Goal: Task Accomplishment & Management: Manage account settings

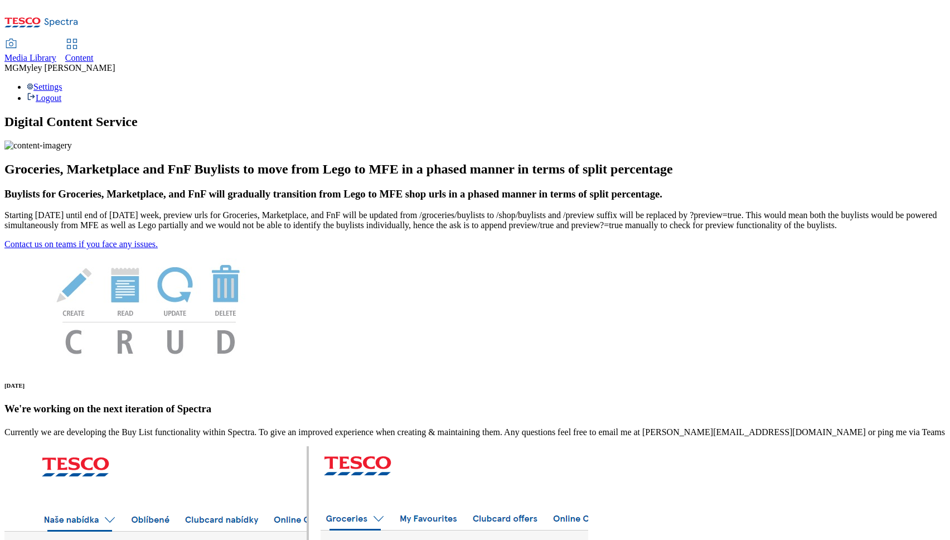
click at [94, 53] on div "Content" at bounding box center [79, 58] width 28 height 10
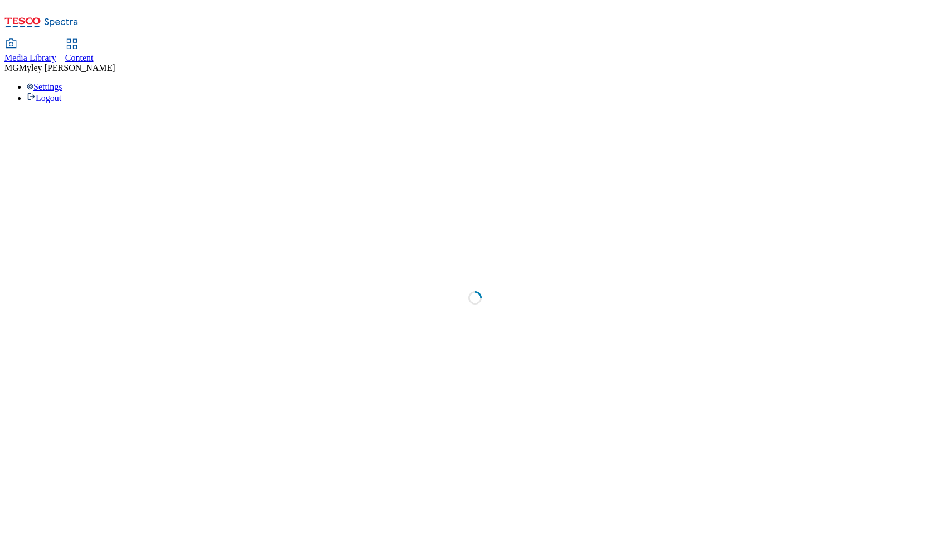
select select "ghs-[GEOGRAPHIC_DATA]"
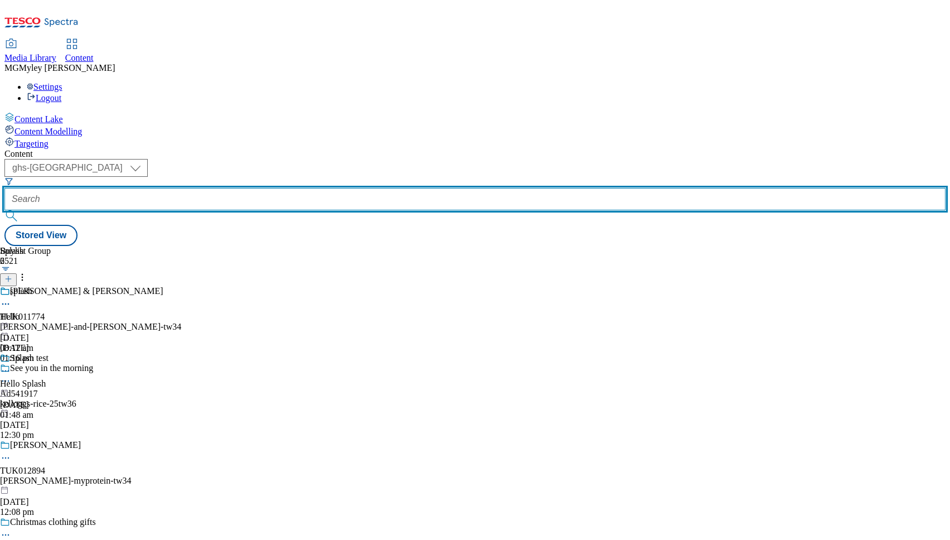
click at [267, 188] on input "text" at bounding box center [474, 199] width 941 height 22
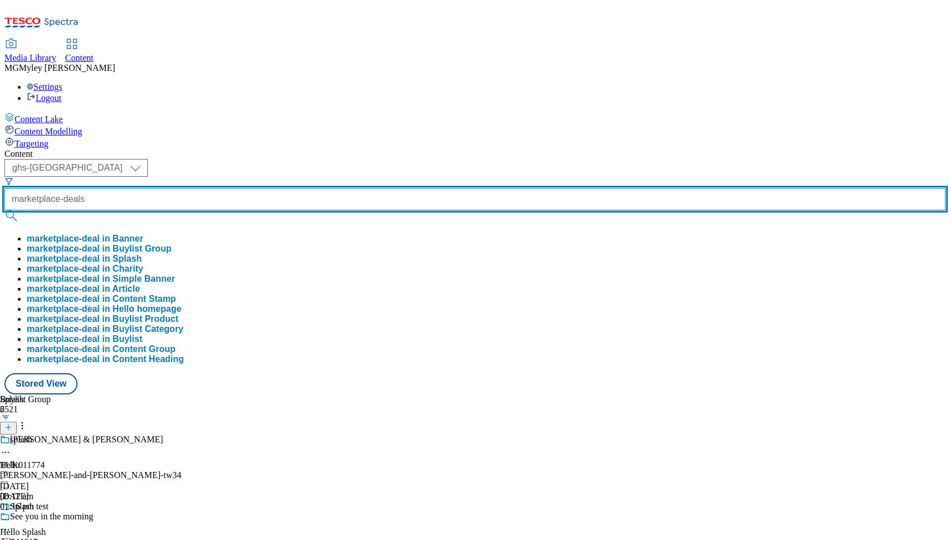
type input "marketplace-deals"
click at [4, 210] on button "submit" at bounding box center [12, 215] width 16 height 11
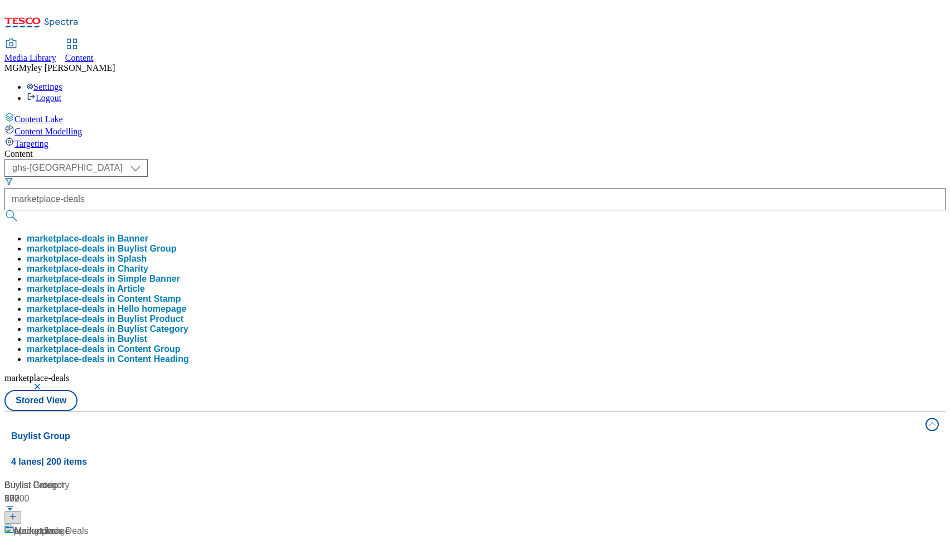
click at [468, 478] on div "Buylist 397 spring deals Marketplace-Spring deals / spring-deals-marketplace / …" at bounding box center [475, 478] width 928 height 0
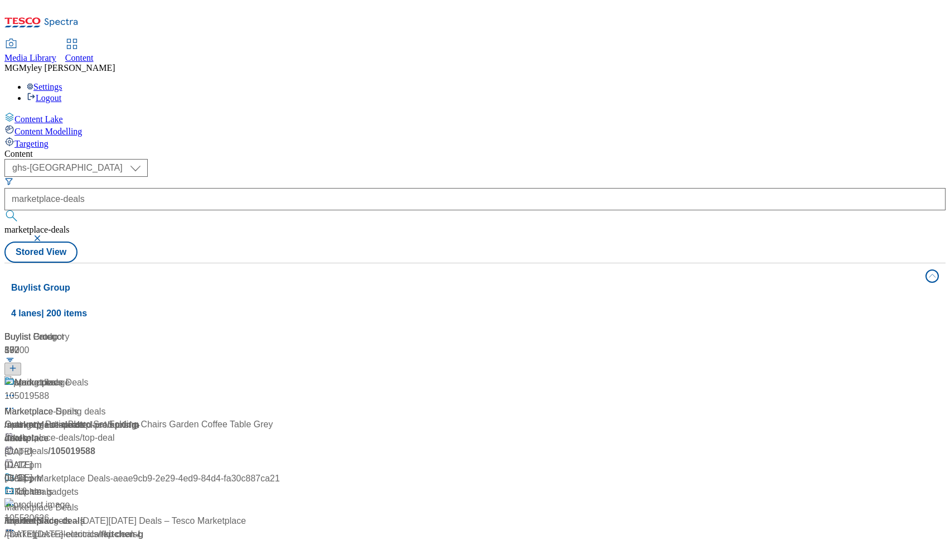
click at [235, 418] on div "/ marketplace-deals" at bounding box center [141, 424] width 275 height 13
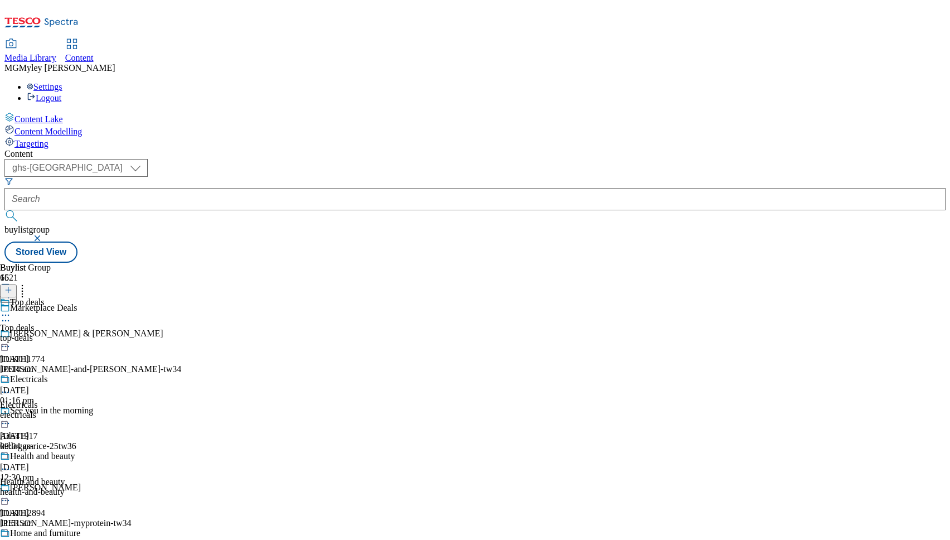
click at [88, 333] on div "top-deals" at bounding box center [44, 338] width 88 height 10
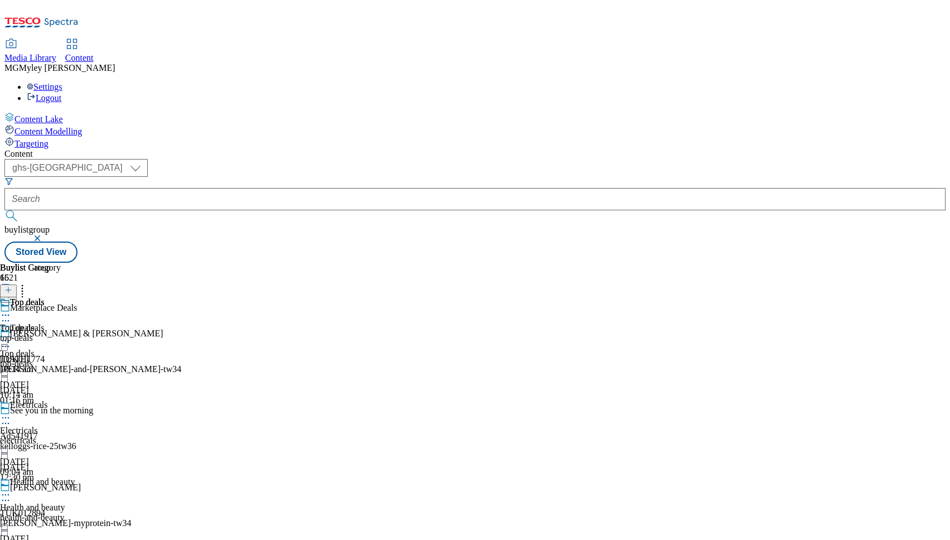
scroll to position [1551, 0]
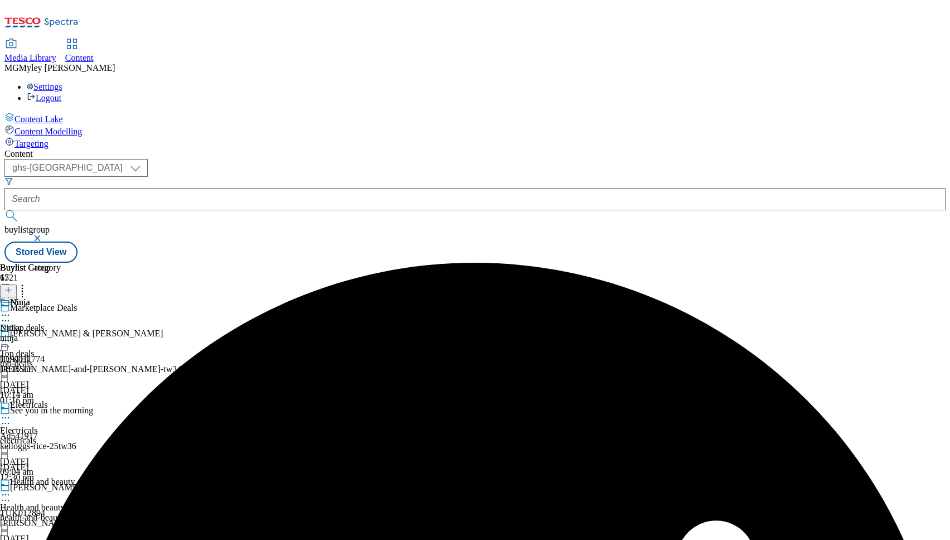
scroll to position [1619, 0]
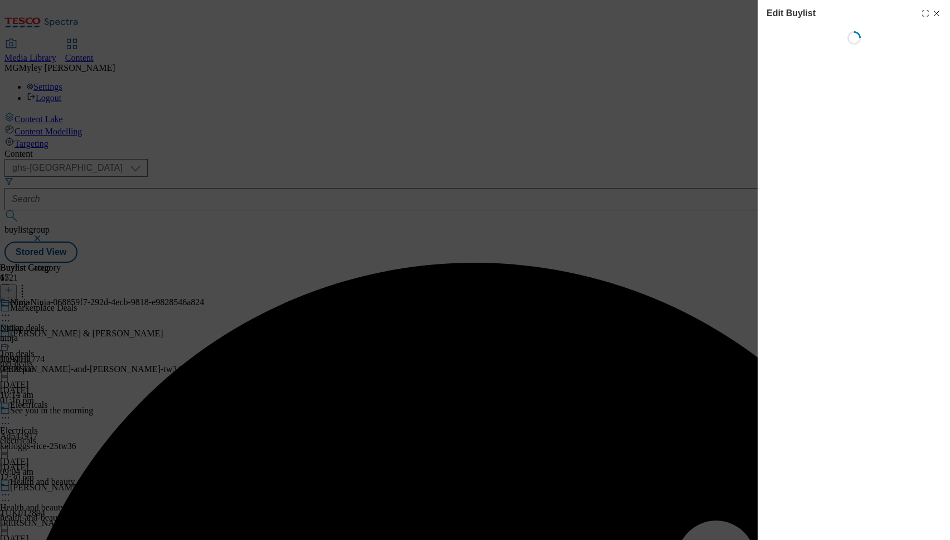
select select "evergreen"
select select "Banner"
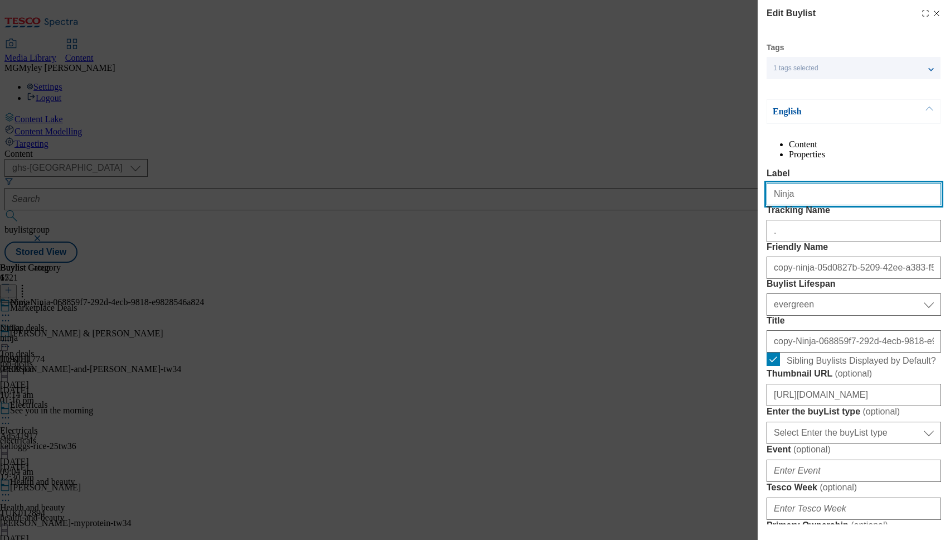
click at [821, 205] on input "Ninja" at bounding box center [854, 194] width 175 height 22
paste input "Winter Warmers"
type input "Winter Warmers"
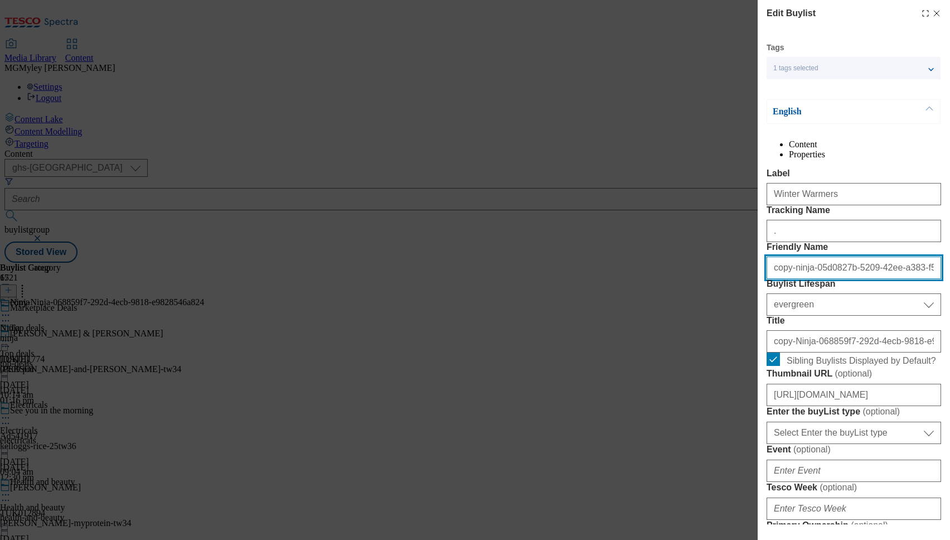
click at [882, 279] on input "copy-ninja-05d0827b-5209-42ee-a383-f5cea808df36" at bounding box center [854, 267] width 175 height 22
paste input "Winter Warmers"
click at [777, 279] on input "Winter Warmers" at bounding box center [854, 267] width 175 height 22
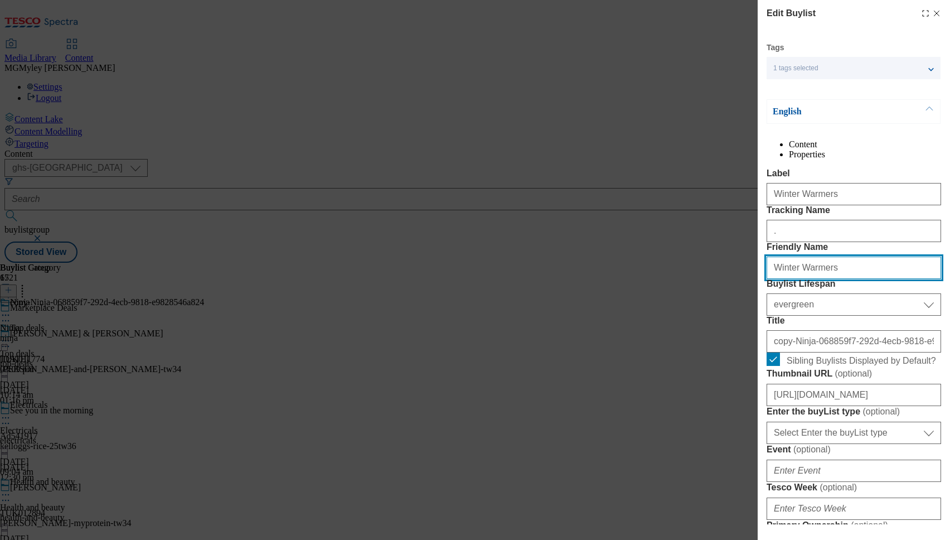
click at [778, 279] on input "Winter Warmers" at bounding box center [854, 267] width 175 height 22
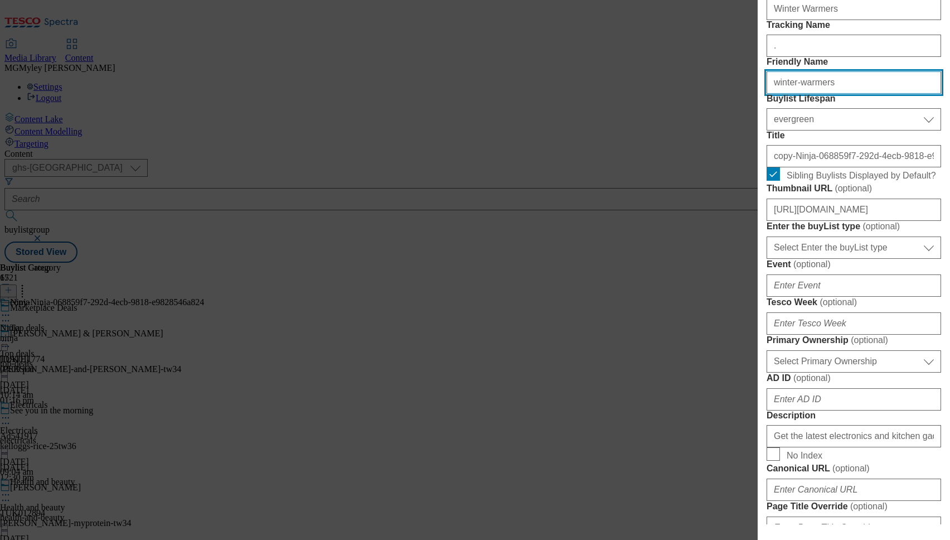
scroll to position [195, 0]
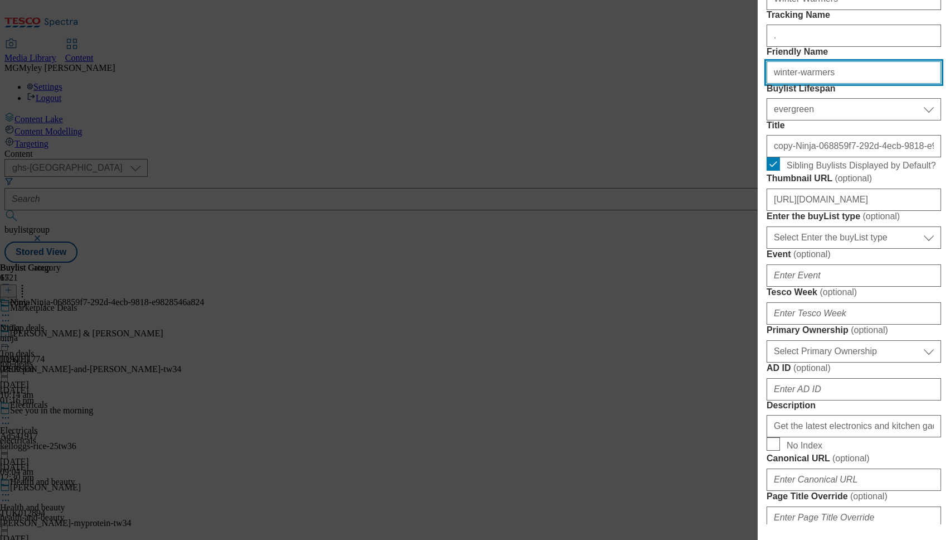
type input "winter-warmers"
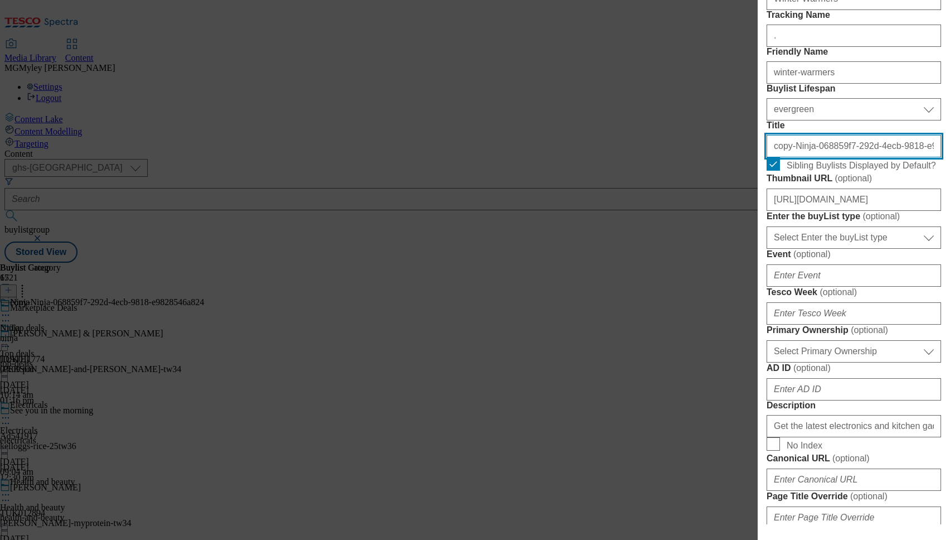
click at [820, 157] on input "copy-Ninja-068859f7-292d-4ecb-9818-e9828546a824" at bounding box center [854, 146] width 175 height 22
paste input "Winter Warmers"
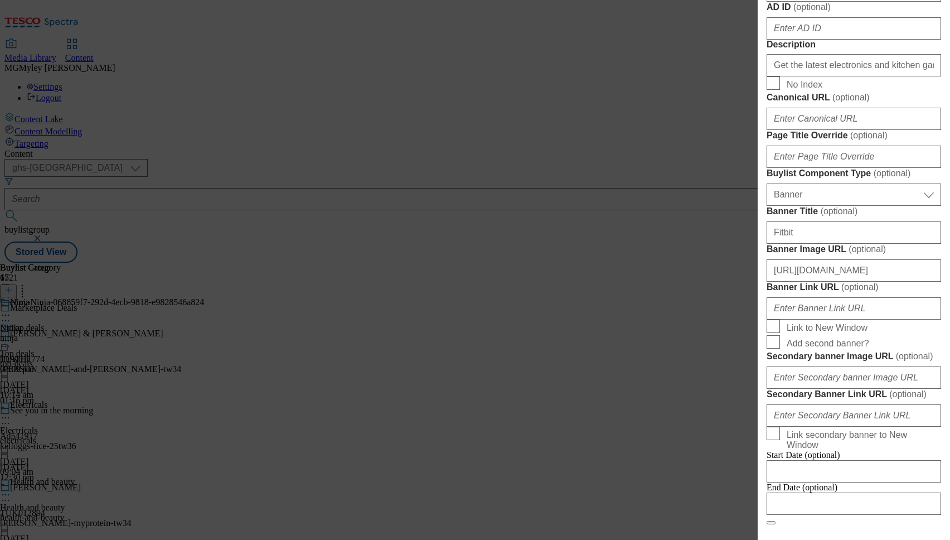
scroll to position [560, 0]
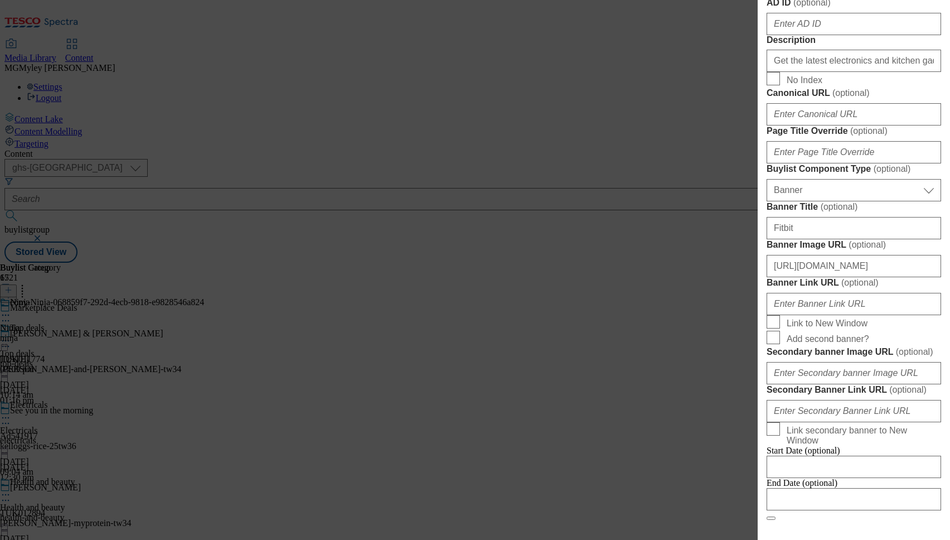
type input "Winter Warmers"
click at [803, 72] on input "Get the latest electronics and kitchen gadgets from Ninja, with up to 20% off. …" at bounding box center [854, 61] width 175 height 22
paste input "cosy with winter essentials. Choose from a range of heaters, energy-efficient r…"
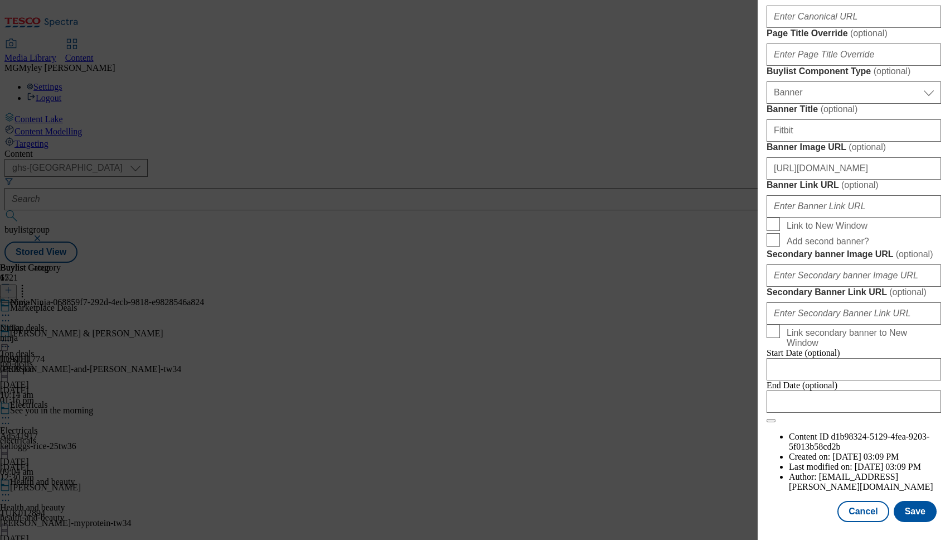
scroll to position [914, 0]
type input "Get cosy with winter essentials. Choose from a range of heaters, energy-efficie…"
click at [826, 180] on input "[URL][DOMAIN_NAME]" at bounding box center [854, 168] width 175 height 22
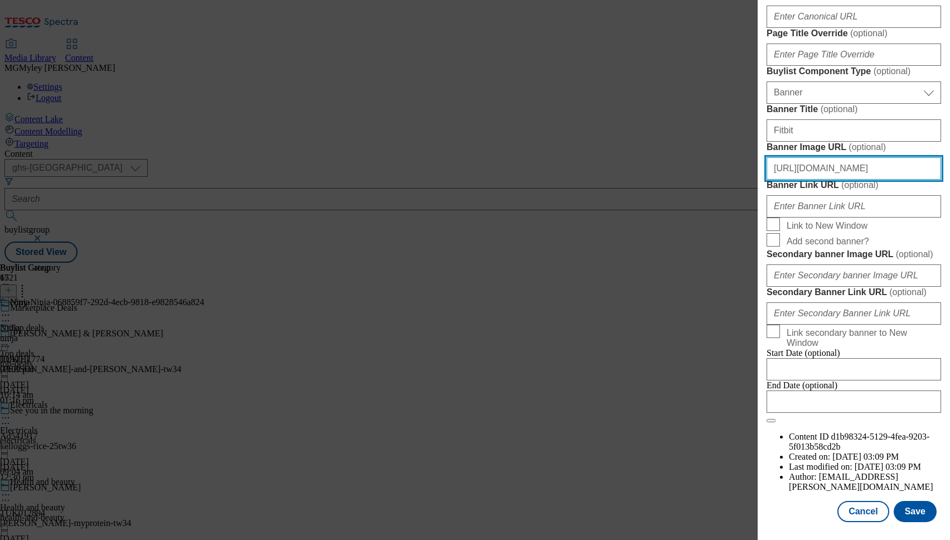
click at [826, 180] on input "[URL][DOMAIN_NAME]" at bounding box center [854, 168] width 175 height 22
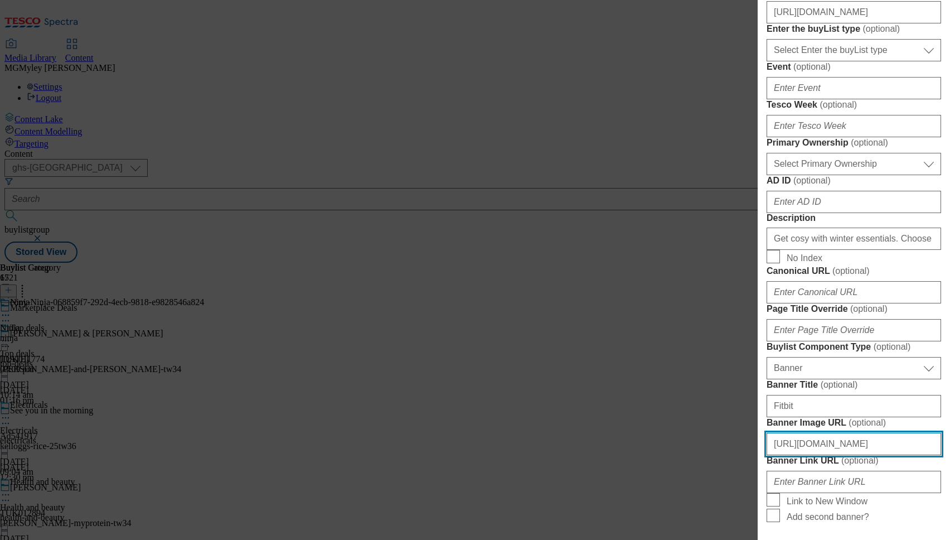
scroll to position [372, 0]
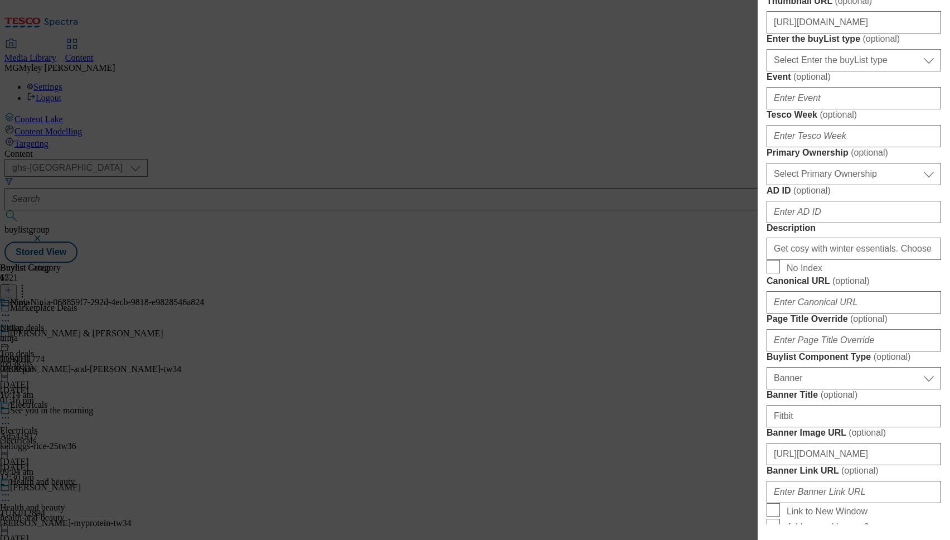
click at [811, 168] on form "Label Winter Warmers Tracking Name . Friendly Name winter-warmers Buylist Lifes…" at bounding box center [854, 252] width 175 height 912
click at [805, 33] on input "[URL][DOMAIN_NAME]" at bounding box center [854, 22] width 175 height 22
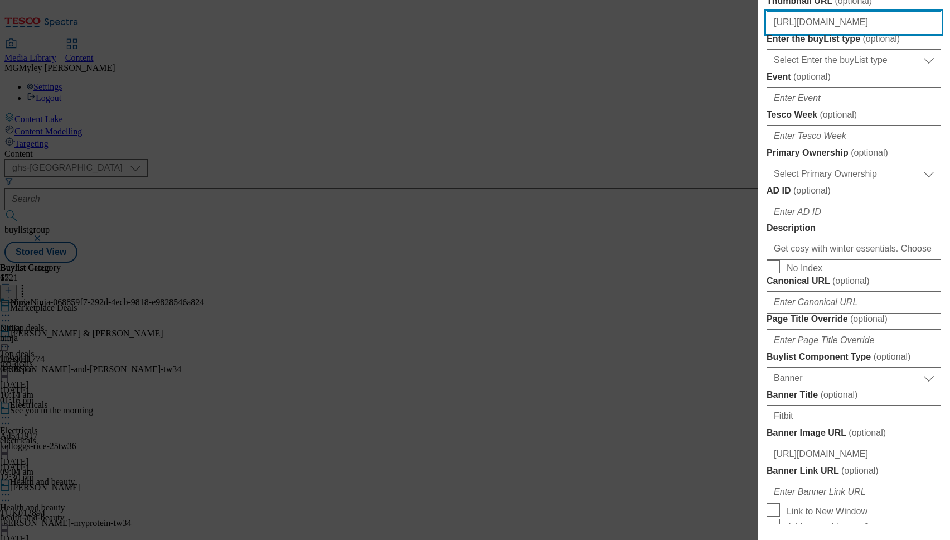
paste input "20036a36-2462-4620-9fc0-ab916080b768/2534-[PERSON_NAME]-Thumb-PC-2"
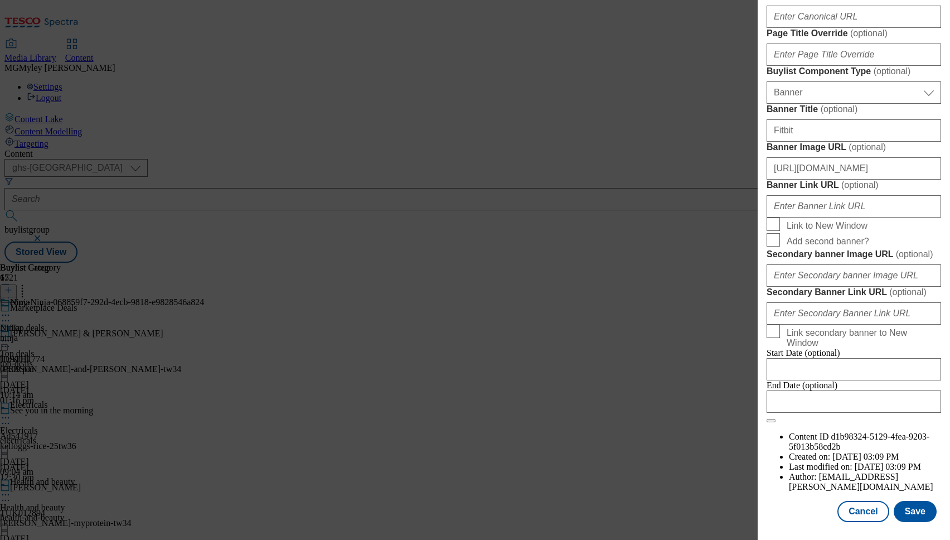
scroll to position [1073, 0]
type input "[URL][DOMAIN_NAME][PERSON_NAME]"
click at [918, 520] on button "Save" at bounding box center [915, 511] width 43 height 21
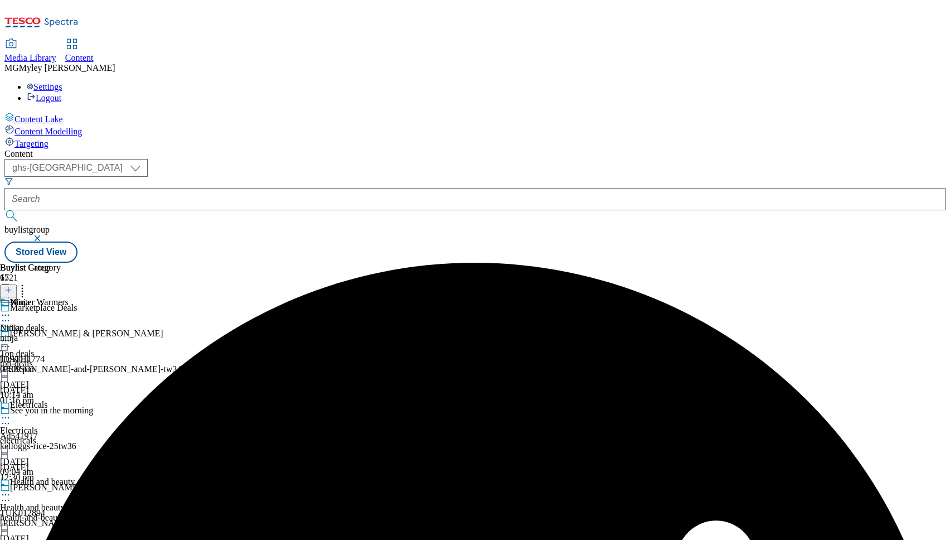
click at [28, 283] on icon at bounding box center [22, 288] width 11 height 11
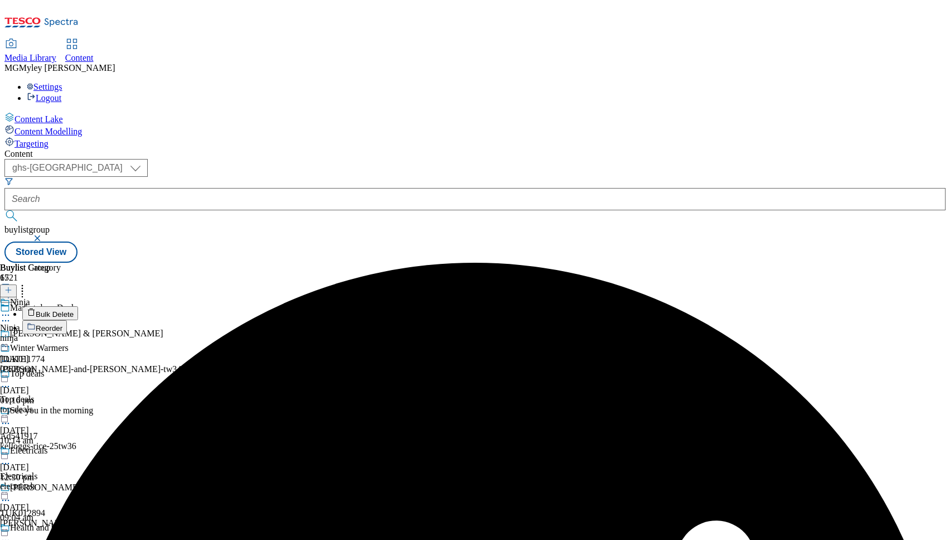
click at [62, 324] on span "Reorder" at bounding box center [49, 328] width 27 height 8
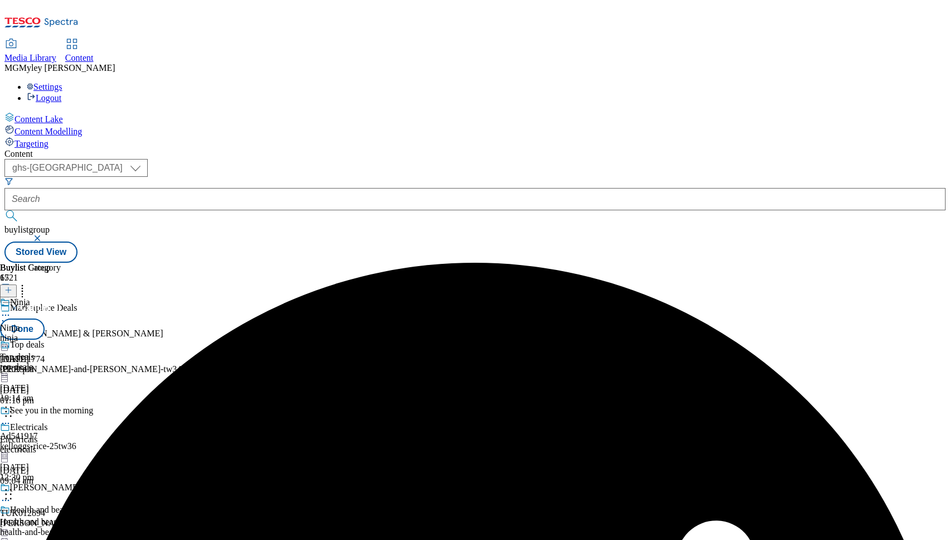
scroll to position [1637, 0]
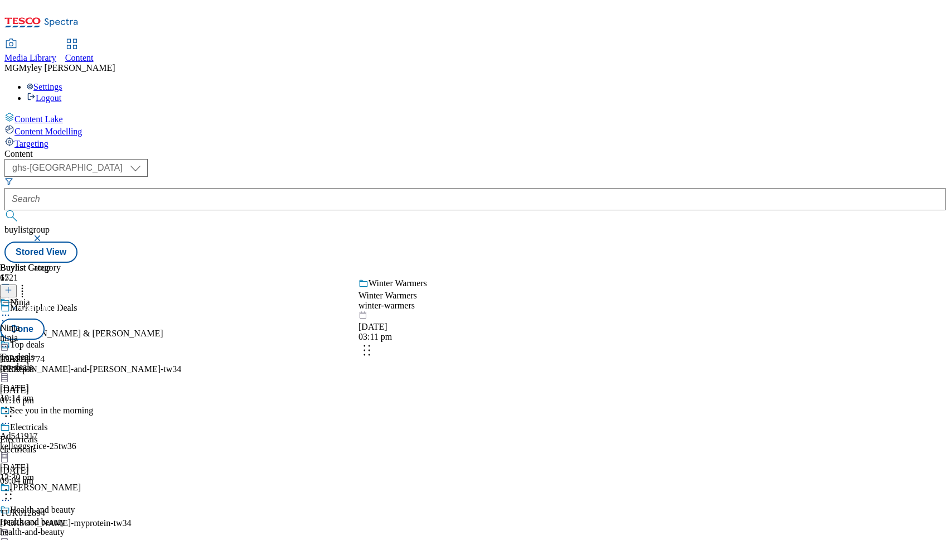
drag, startPoint x: 527, startPoint y: 433, endPoint x: 521, endPoint y: 221, distance: 212.0
click at [521, 221] on body "Icons icon_account icon_add icon_backward_link icon_basket icon_benefits icon_c…" at bounding box center [474, 133] width 941 height 258
drag, startPoint x: 522, startPoint y: 356, endPoint x: 522, endPoint y: 219, distance: 136.6
click at [522, 219] on body "Icons icon_account icon_add icon_backward_link icon_basket icon_benefits icon_c…" at bounding box center [474, 133] width 941 height 258
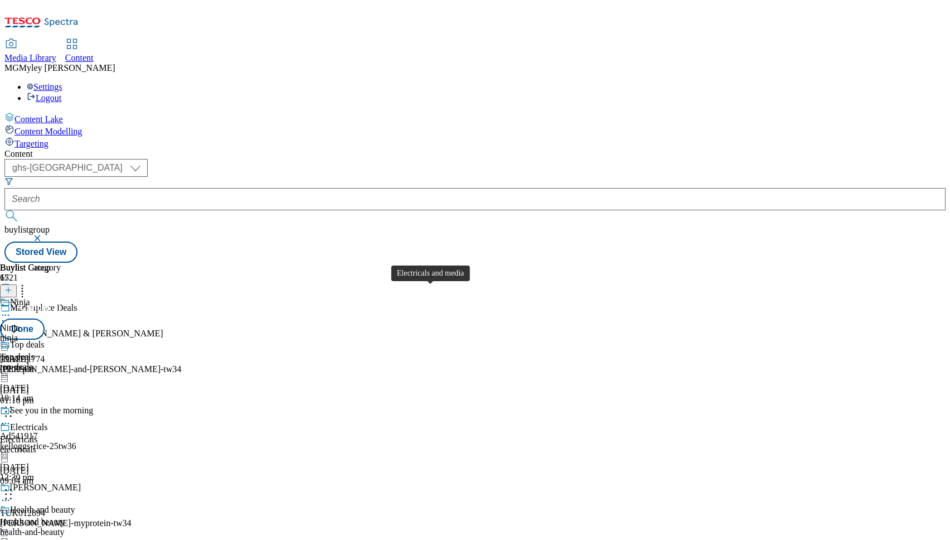
scroll to position [1236, 0]
drag, startPoint x: 521, startPoint y: 459, endPoint x: 516, endPoint y: 217, distance: 242.6
click at [516, 218] on body "Icons icon_account icon_add icon_backward_link icon_basket icon_benefits icon_c…" at bounding box center [474, 133] width 941 height 258
drag, startPoint x: 521, startPoint y: 458, endPoint x: 534, endPoint y: 180, distance: 278.0
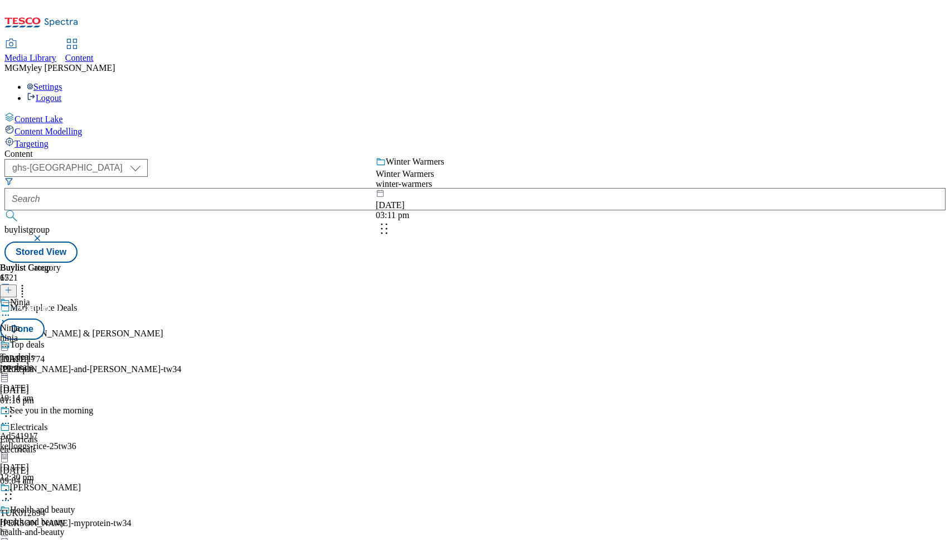
click at [534, 180] on body "Icons icon_account icon_add icon_backward_link icon_basket icon_benefits icon_c…" at bounding box center [474, 133] width 941 height 258
drag, startPoint x: 524, startPoint y: 401, endPoint x: 516, endPoint y: 238, distance: 163.6
click at [516, 238] on body "Icons icon_account icon_add icon_backward_link icon_basket icon_benefits icon_c…" at bounding box center [474, 133] width 941 height 258
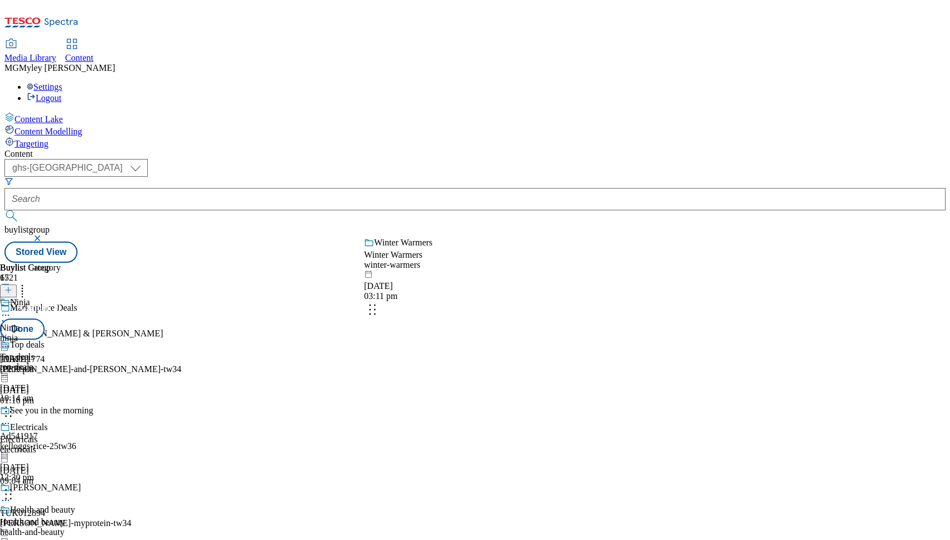
drag, startPoint x: 532, startPoint y: 446, endPoint x: 527, endPoint y: 209, distance: 237.6
click at [527, 210] on body "Icons icon_account icon_add icon_backward_link icon_basket icon_benefits icon_c…" at bounding box center [474, 133] width 941 height 258
drag, startPoint x: 519, startPoint y: 452, endPoint x: 501, endPoint y: 218, distance: 234.3
click at [501, 218] on body "Icons icon_account icon_add icon_backward_link icon_basket icon_benefits icon_c…" at bounding box center [474, 133] width 941 height 258
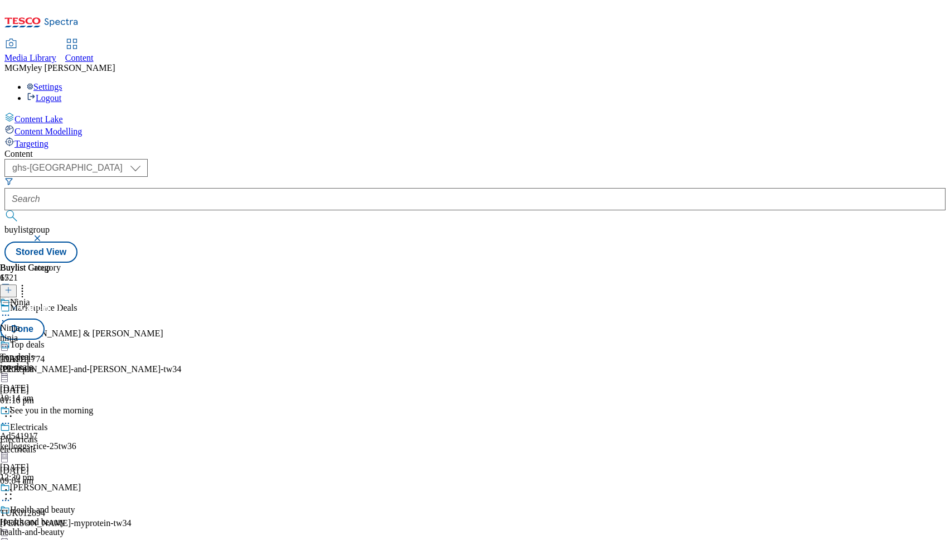
scroll to position [204, 0]
drag, startPoint x: 527, startPoint y: 477, endPoint x: 527, endPoint y: 258, distance: 219.1
click at [527, 258] on body "Icons icon_account icon_add icon_backward_link icon_basket icon_benefits icon_c…" at bounding box center [474, 133] width 941 height 258
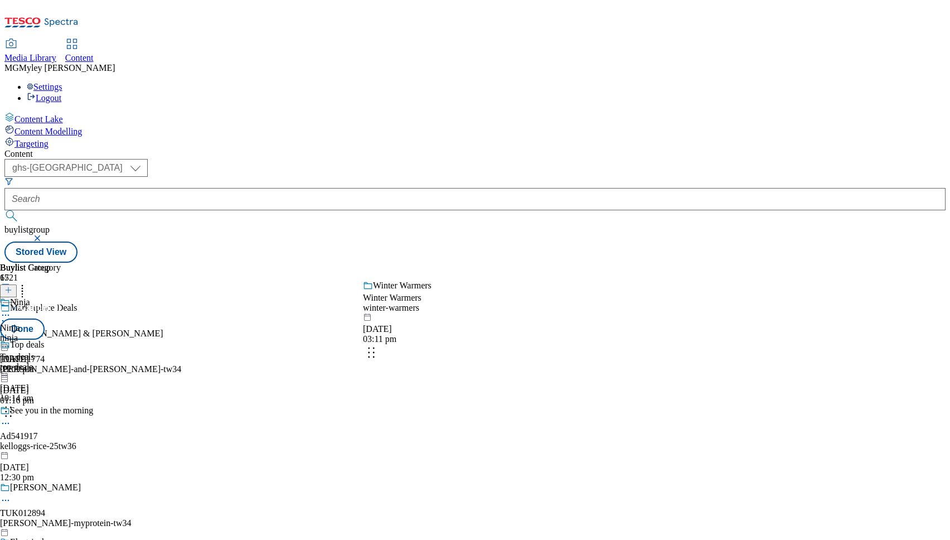
drag, startPoint x: 523, startPoint y: 470, endPoint x: 521, endPoint y: 349, distance: 121.0
click at [521, 263] on body "Icons icon_account icon_add icon_backward_link icon_basket icon_benefits icon_c…" at bounding box center [474, 133] width 941 height 258
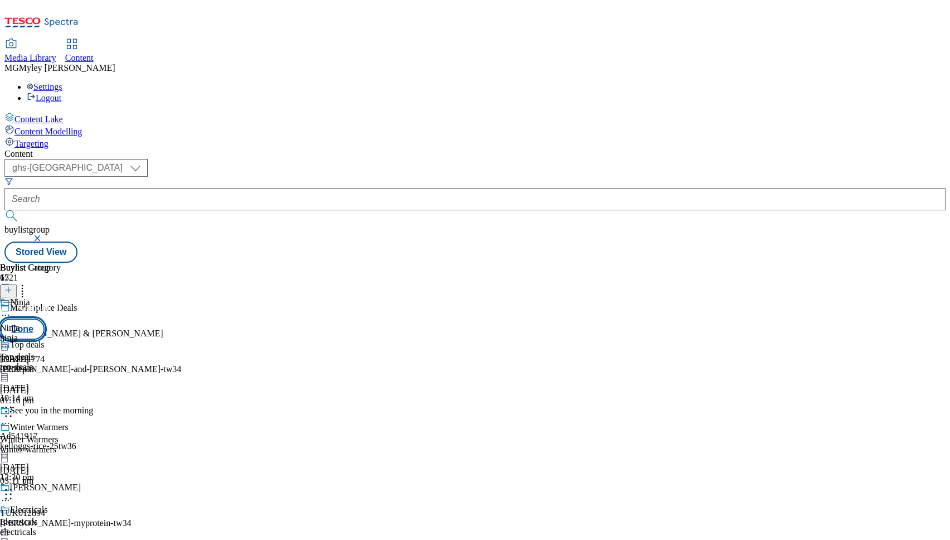
click at [45, 318] on button "Done" at bounding box center [22, 328] width 45 height 21
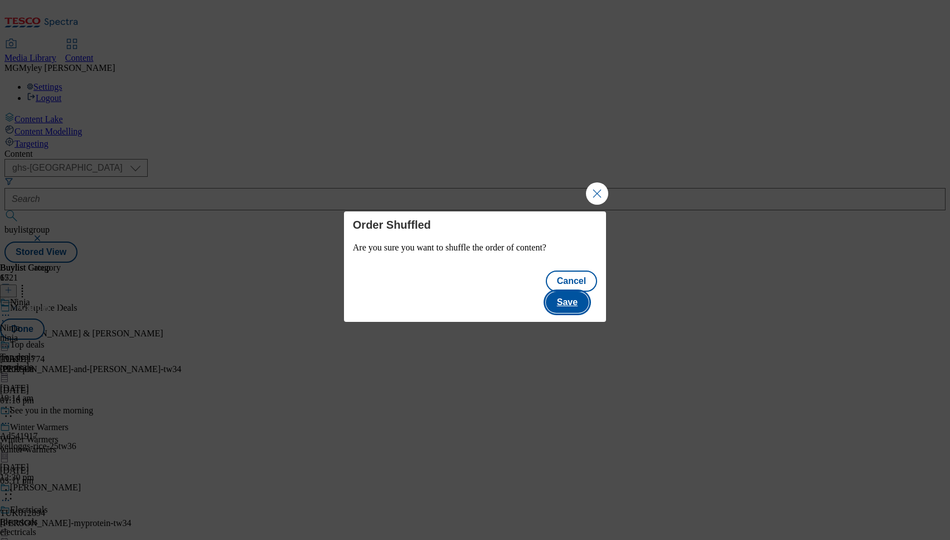
click at [576, 301] on button "Save" at bounding box center [567, 302] width 43 height 21
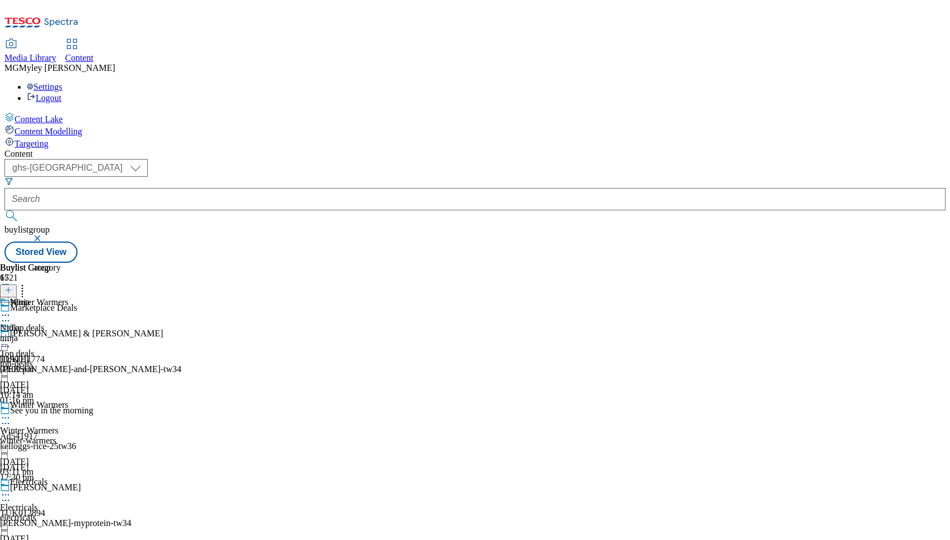
click at [61, 333] on div "ninja" at bounding box center [30, 338] width 61 height 10
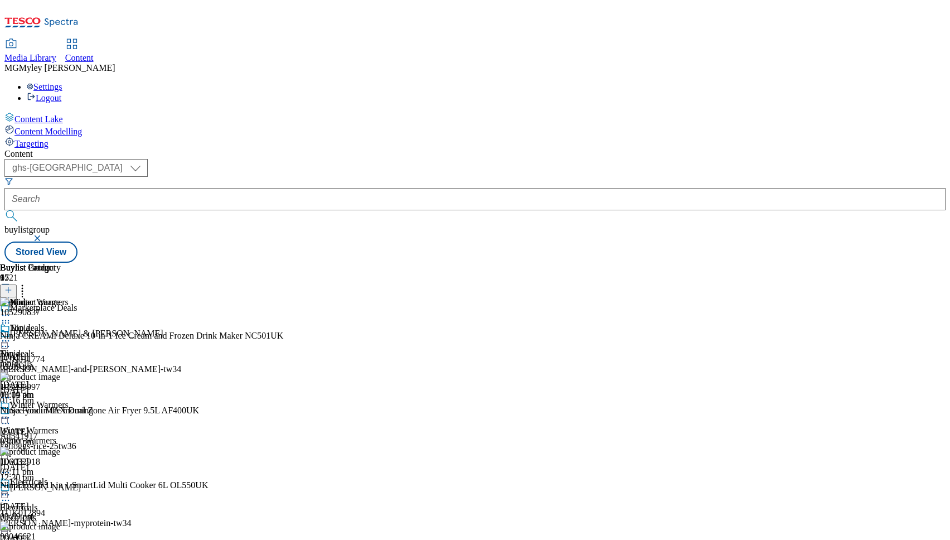
click at [11, 335] on icon at bounding box center [5, 340] width 11 height 11
click at [52, 357] on button "Edit" at bounding box center [37, 363] width 30 height 13
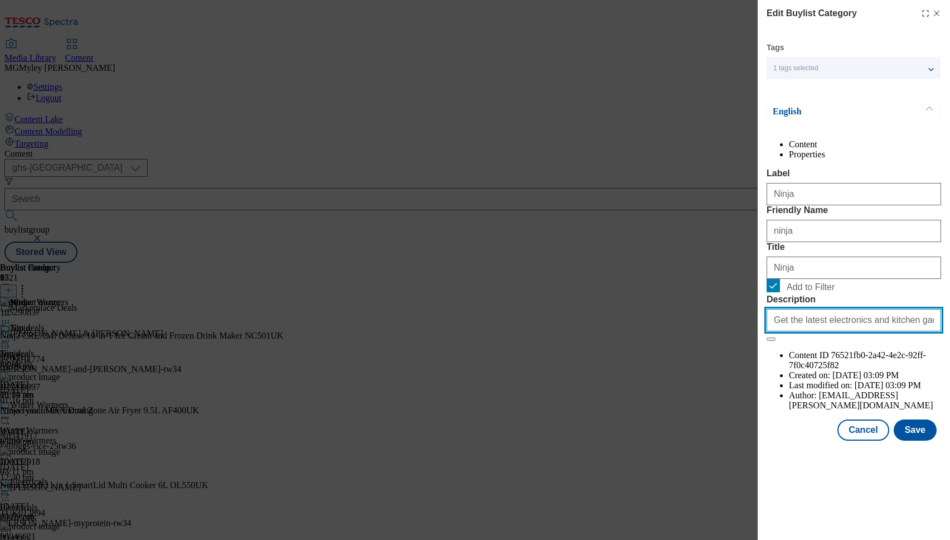
click at [831, 331] on input "Get the latest electronics and kitchen gadgets from Ninja, with up to 20% off. …" at bounding box center [854, 320] width 175 height 22
paste input "cosy with winter essentials. Choose from a range of heaters, energy-efficient r…"
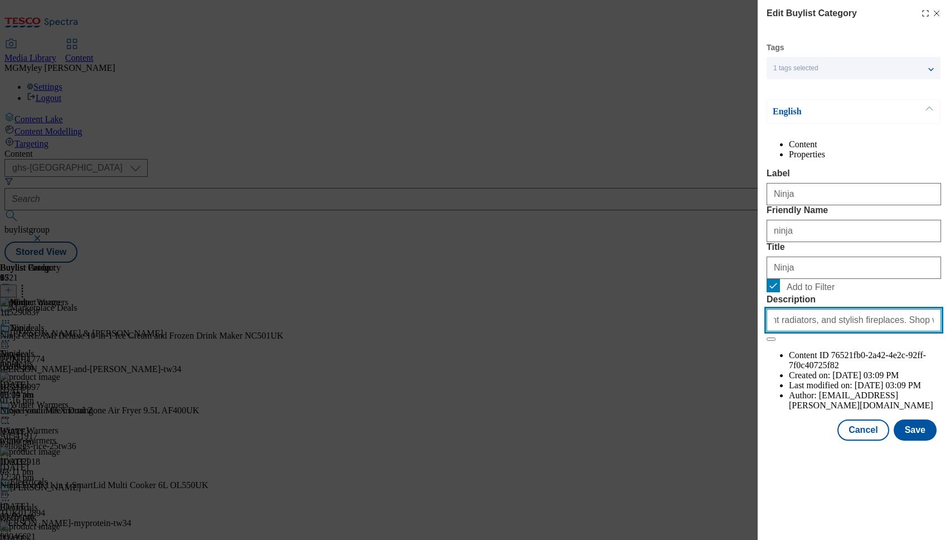
type input "Get cosy with winter essentials. Choose from a range of heaters, energy-efficie…"
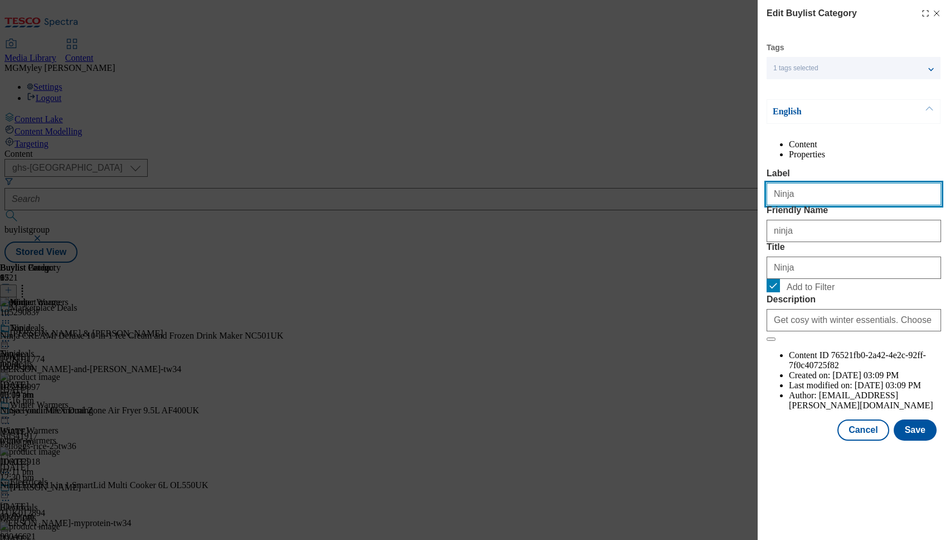
click at [807, 205] on input "Ninja" at bounding box center [854, 194] width 175 height 22
paste input "Cabinets and storage"
type input "Cabinets and storage"
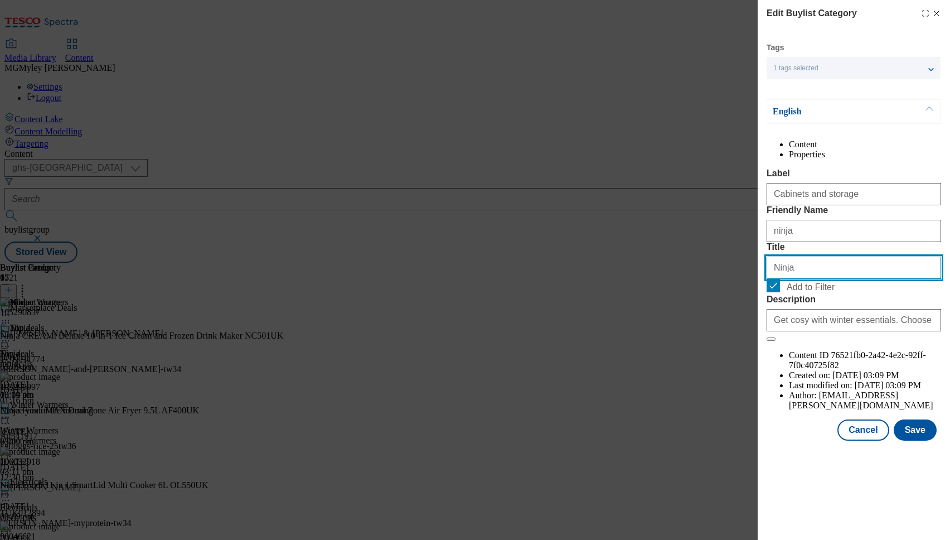
click at [801, 279] on input "Ninja" at bounding box center [854, 267] width 175 height 22
paste input "Cabinets and storage"
type input "Cabinets and storage"
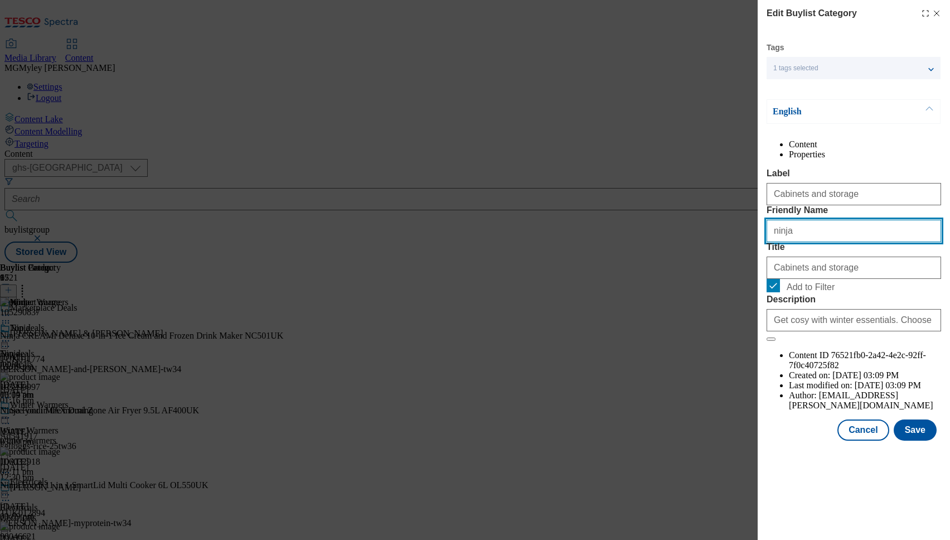
drag, startPoint x: 807, startPoint y: 276, endPoint x: 749, endPoint y: 268, distance: 58.5
click at [749, 268] on div "Edit Buylist Category Tags 1 tags selected buylist category English Content Pro…" at bounding box center [475, 270] width 950 height 540
paste input "Cabinets and storage"
click at [778, 242] on input "Cabinets and storage" at bounding box center [854, 231] width 175 height 22
click at [800, 242] on input "cabinets and storage" at bounding box center [854, 231] width 175 height 22
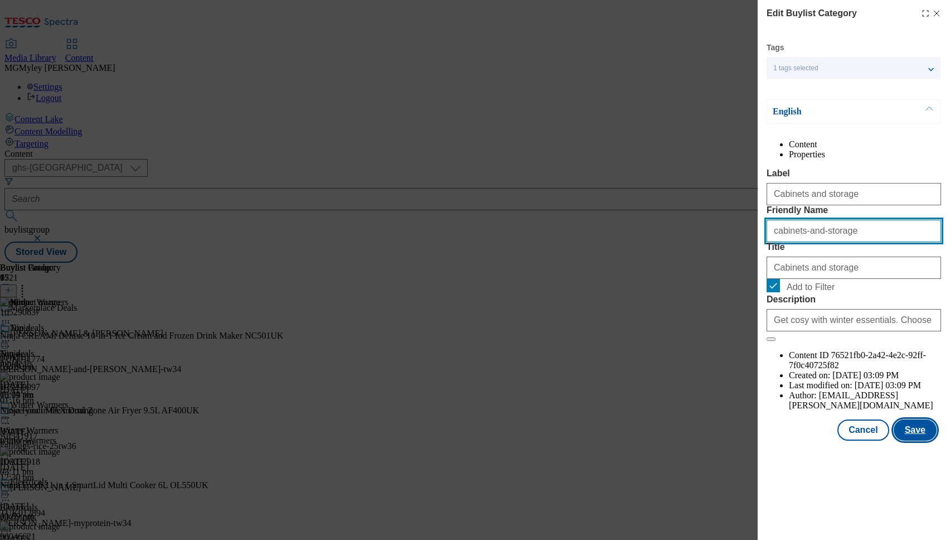
type input "cabinets-and-storage"
click at [912, 440] on button "Save" at bounding box center [915, 429] width 43 height 21
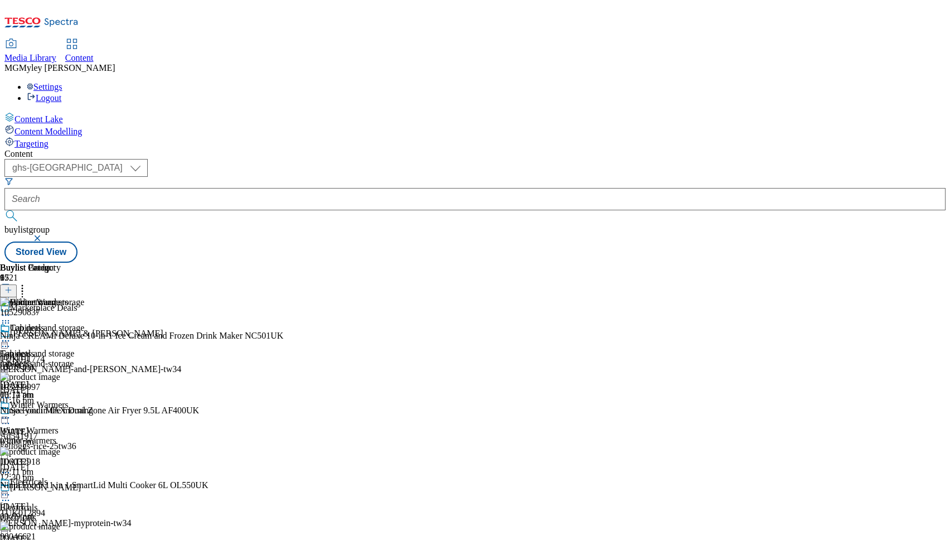
scroll to position [0, 39]
click at [28, 283] on icon at bounding box center [22, 288] width 11 height 11
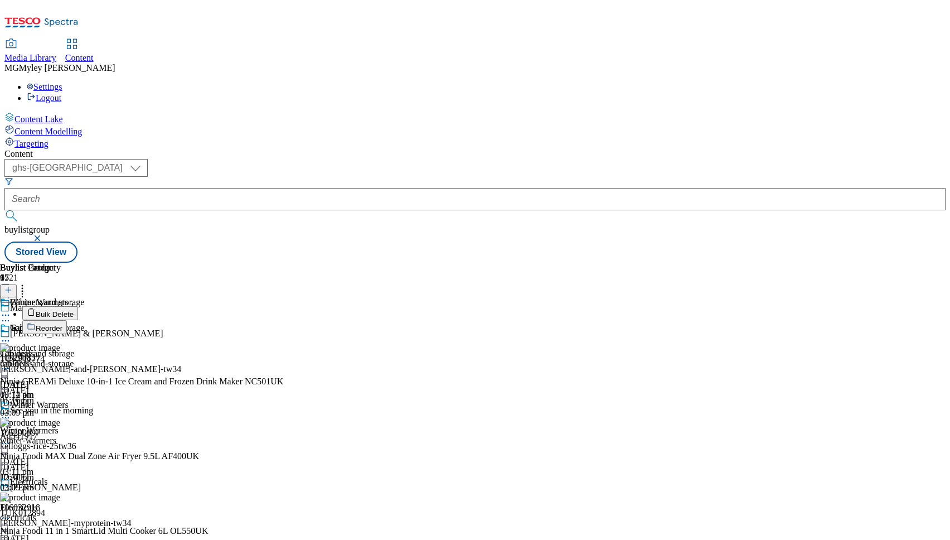
click at [74, 310] on span "Bulk Delete" at bounding box center [55, 314] width 38 height 8
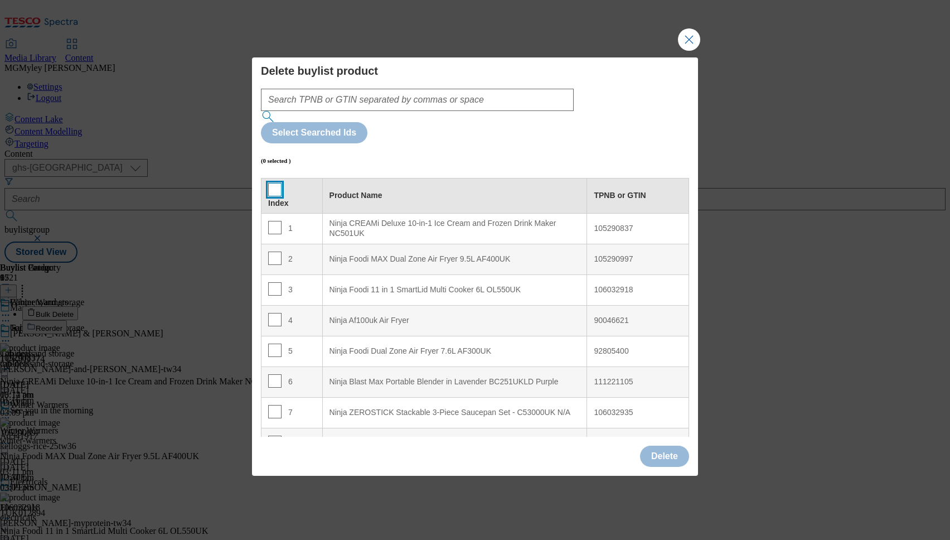
click at [276, 183] on input "Modal" at bounding box center [274, 189] width 13 height 13
checkbox input "true"
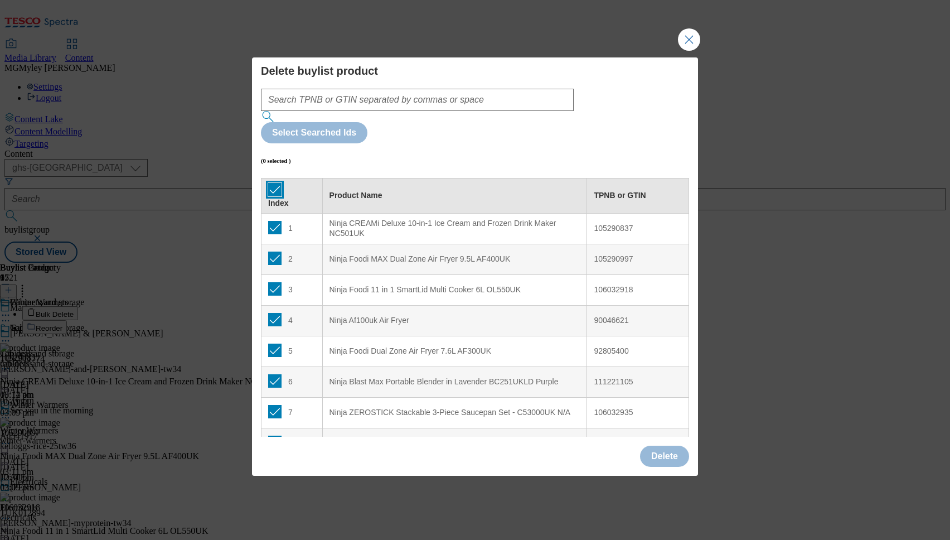
checkbox input "true"
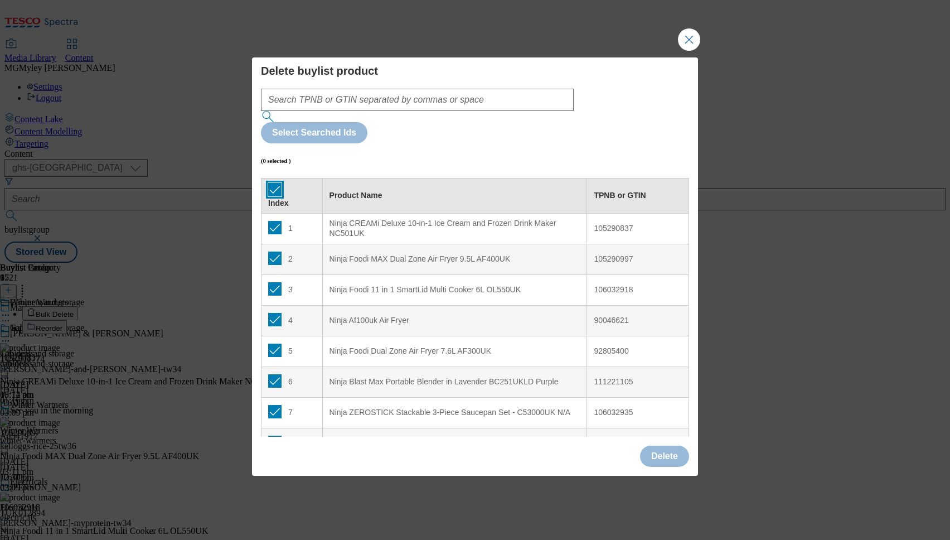
checkbox input "true"
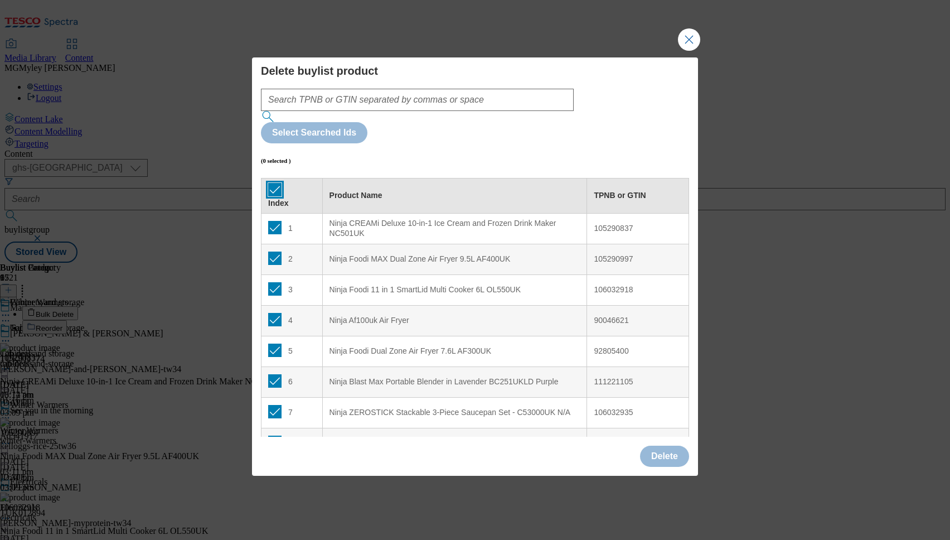
checkbox input "true"
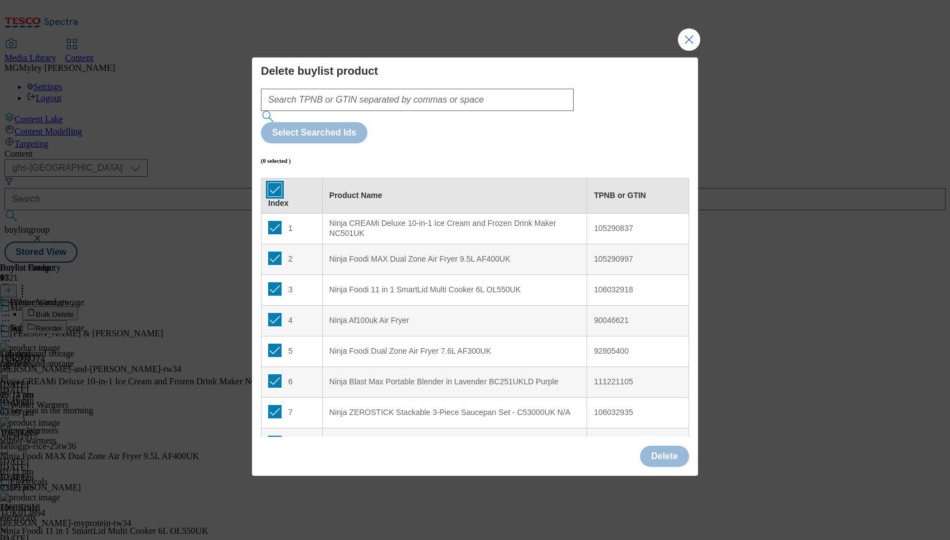
checkbox input "true"
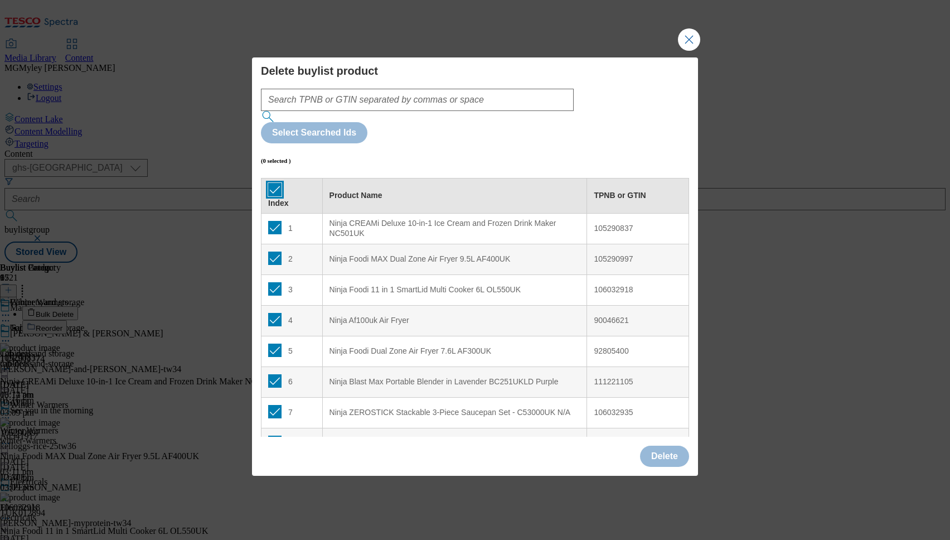
checkbox input "true"
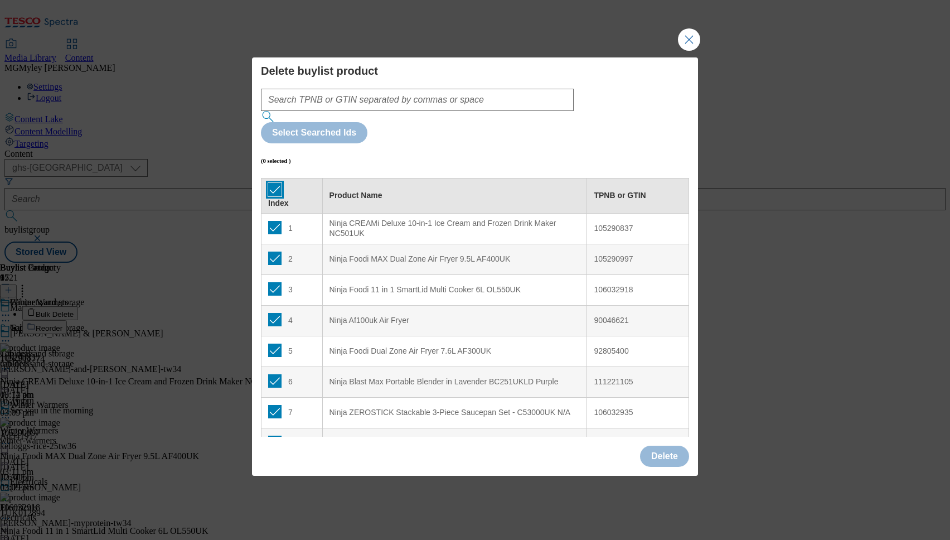
checkbox input "true"
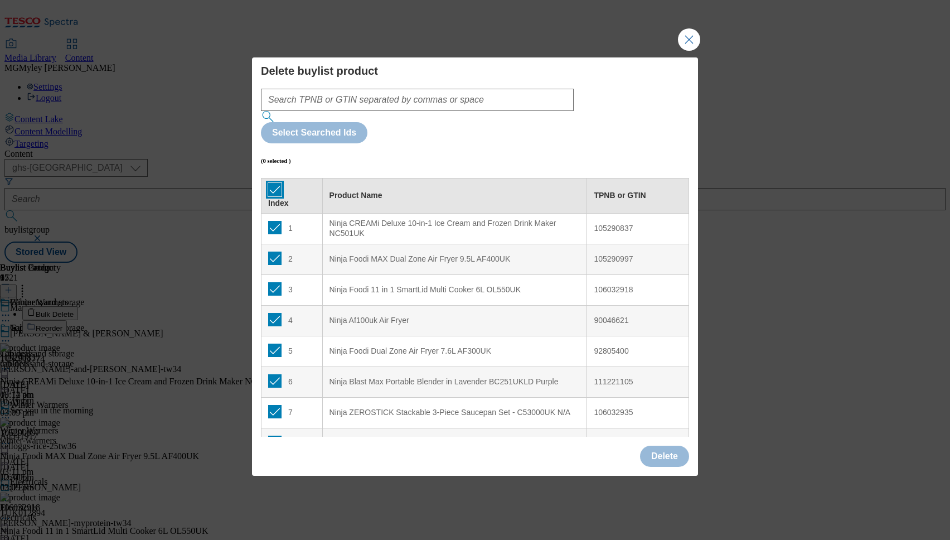
checkbox input "true"
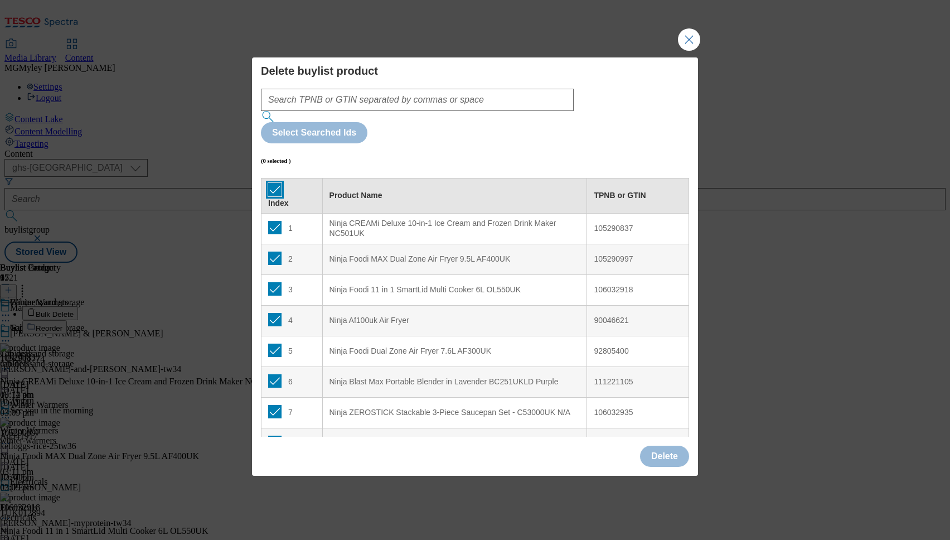
checkbox input "true"
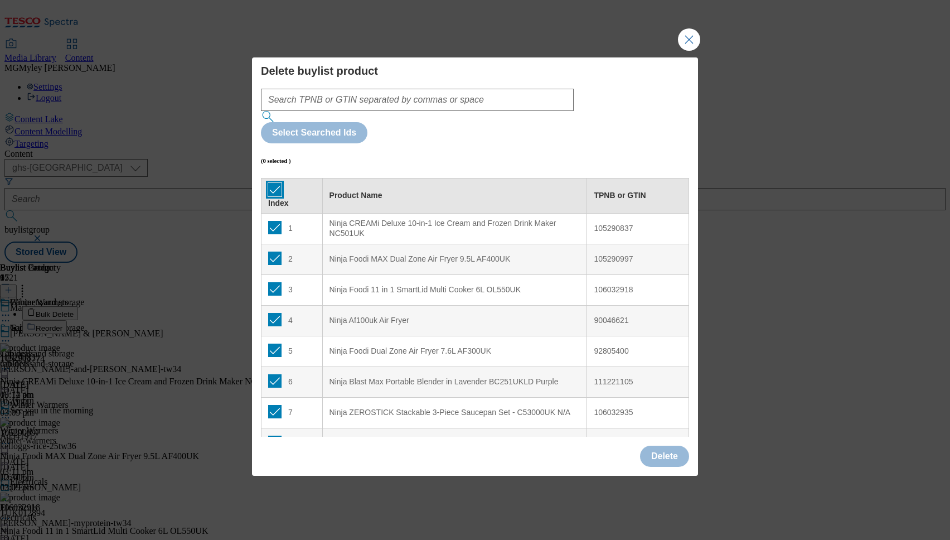
checkbox input "true"
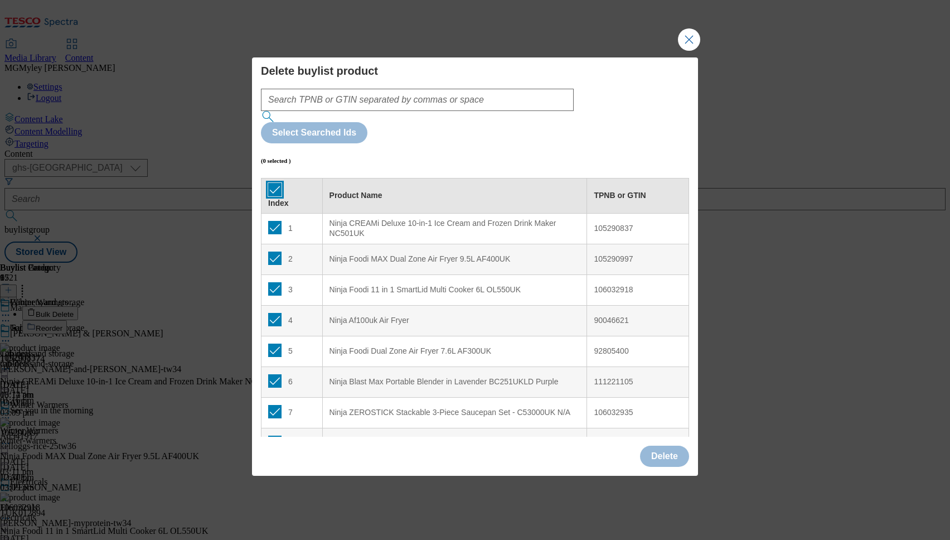
checkbox input "true"
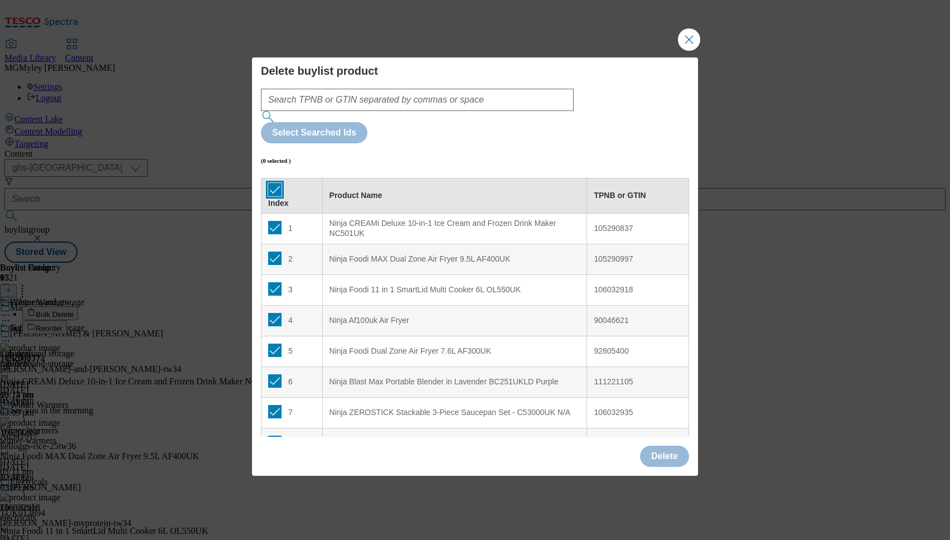
checkbox input "true"
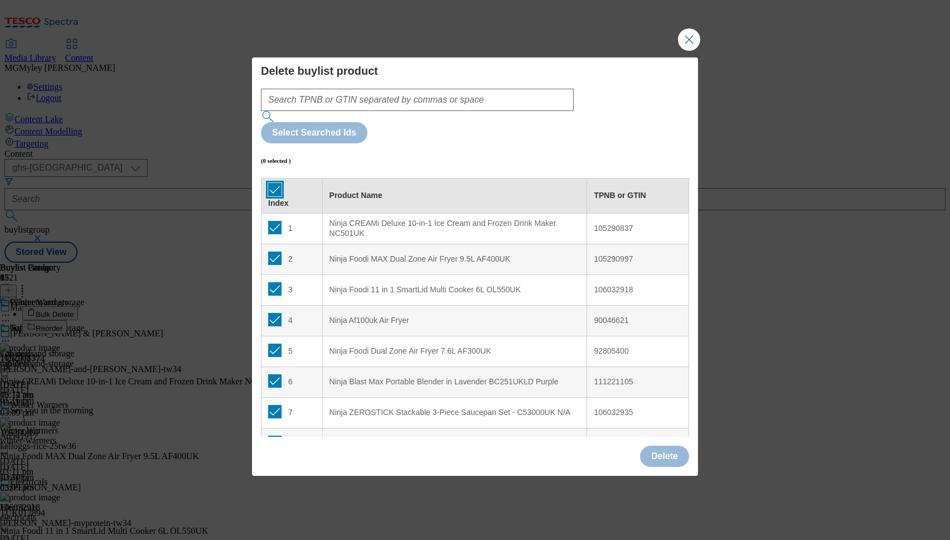
checkbox input "true"
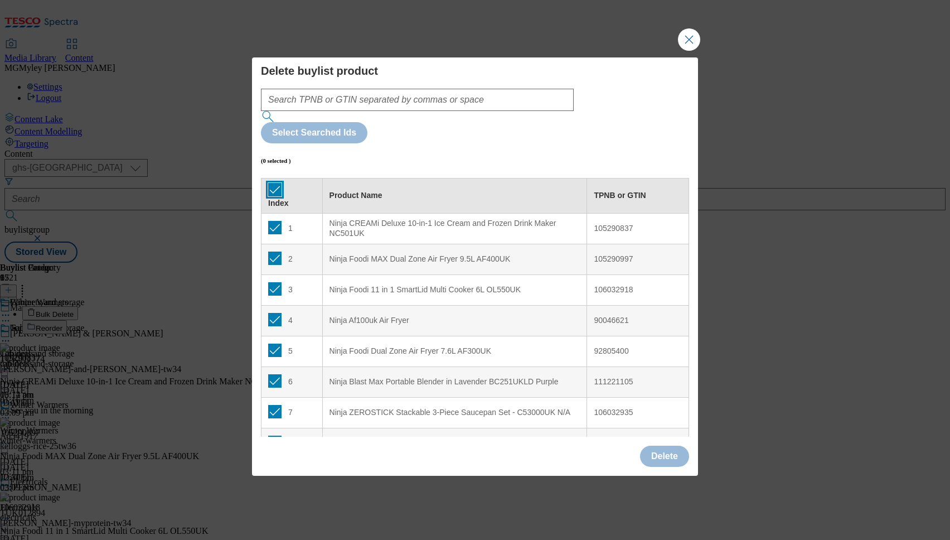
checkbox input "true"
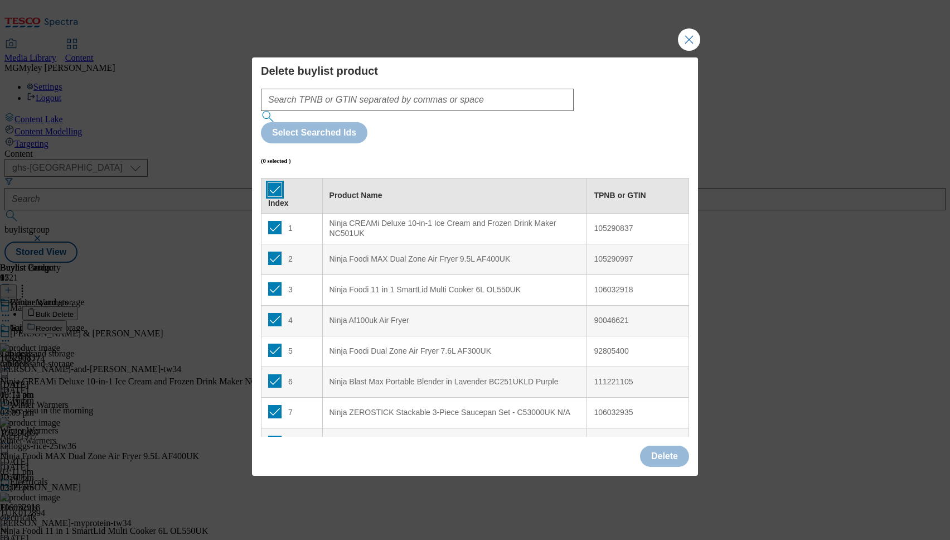
checkbox input "true"
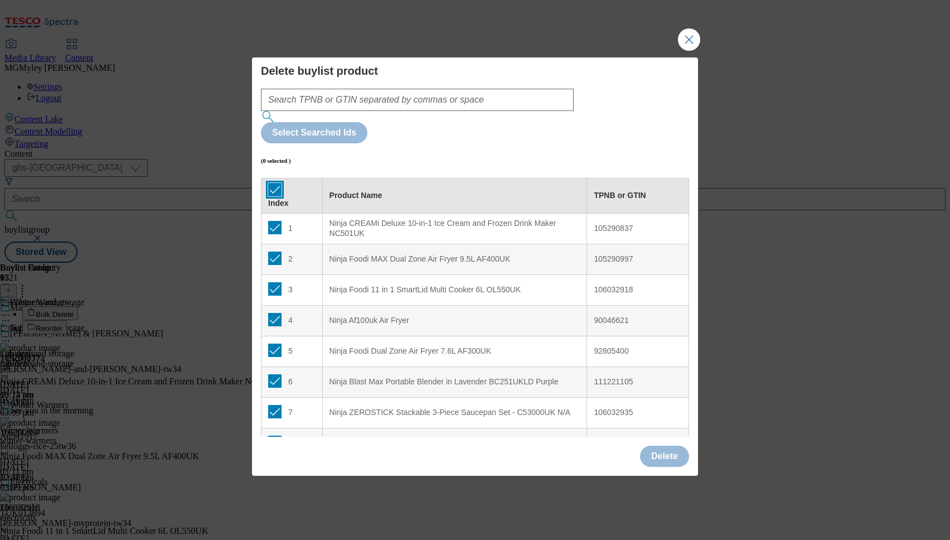
checkbox input "true"
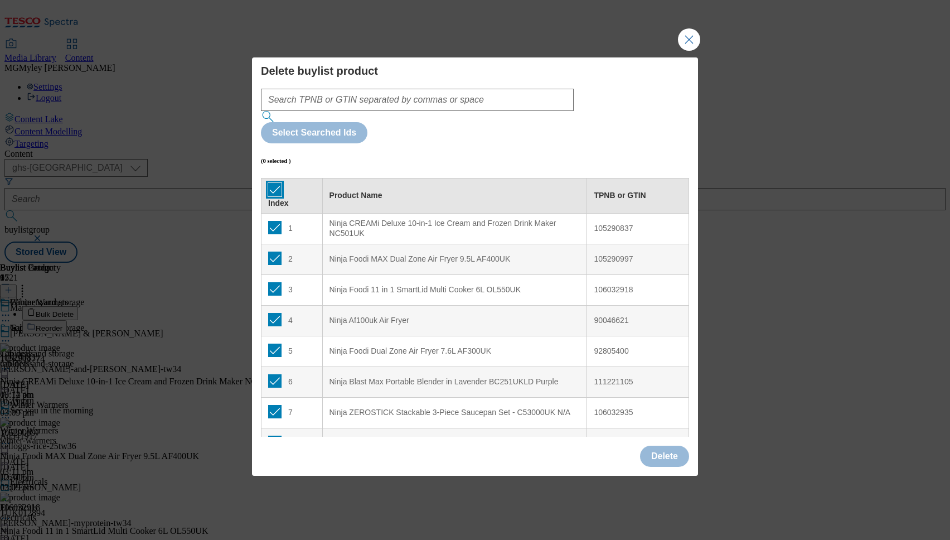
checkbox input "true"
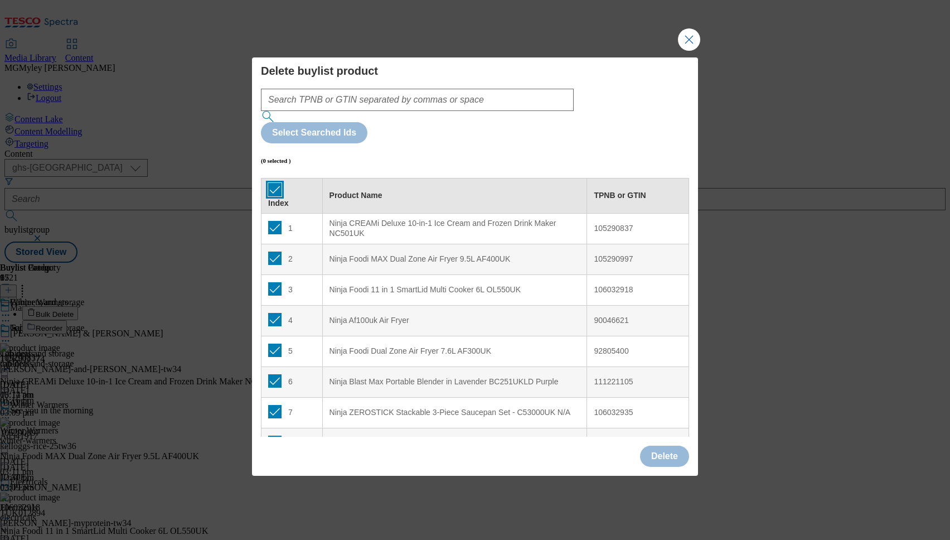
checkbox input "true"
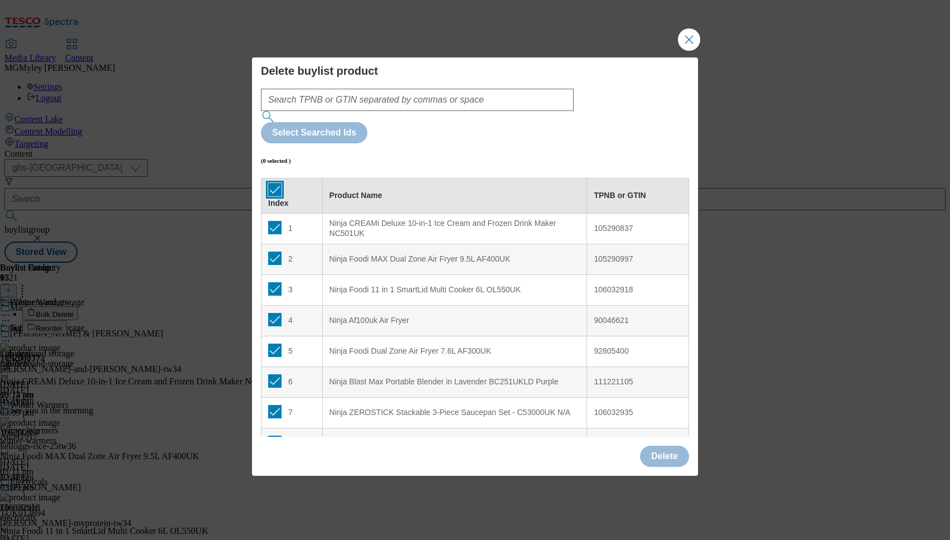
checkbox input "true"
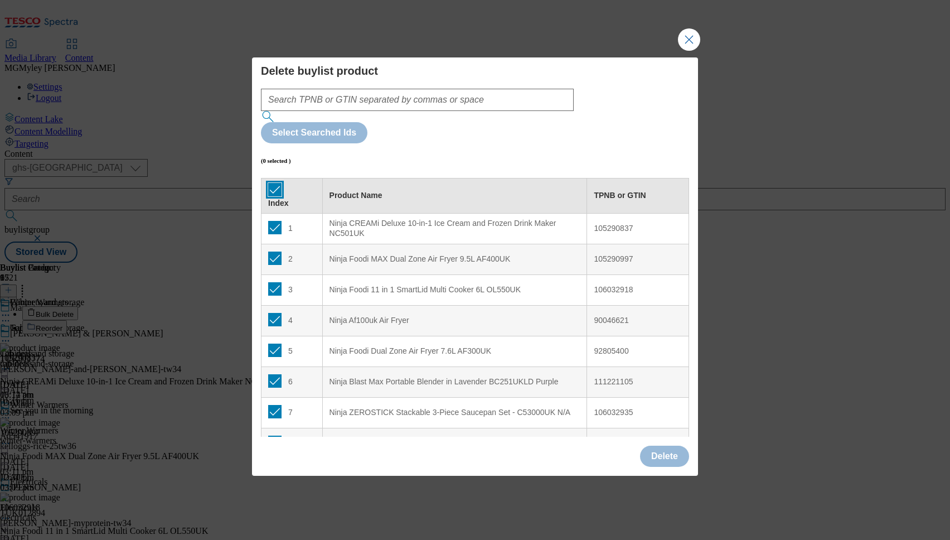
checkbox input "true"
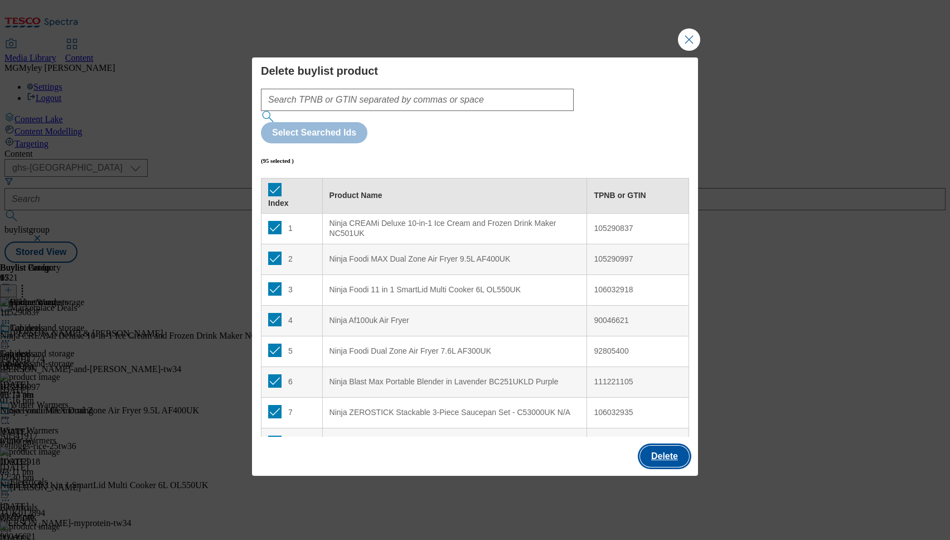
click at [678, 446] on button "Delete" at bounding box center [664, 456] width 49 height 21
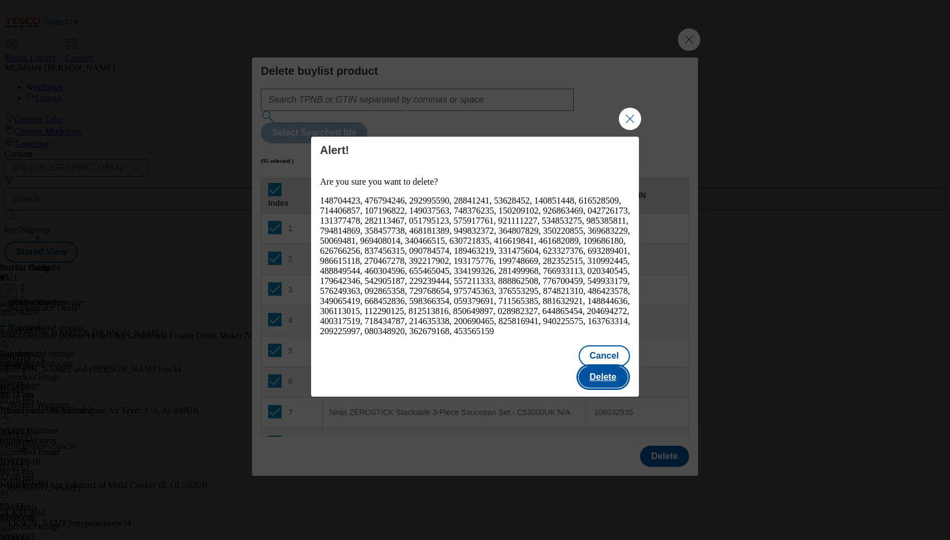
click at [610, 366] on button "Delete" at bounding box center [603, 376] width 49 height 21
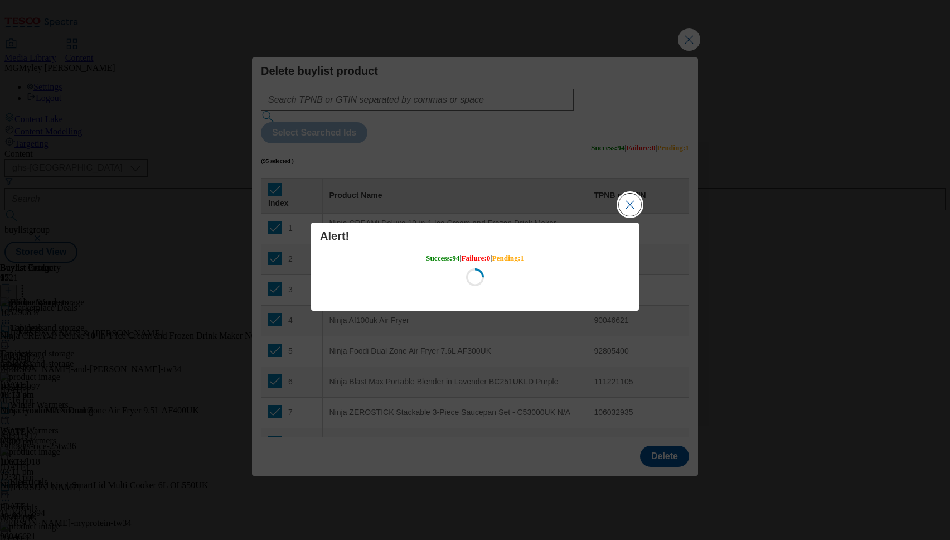
scroll to position [0, 0]
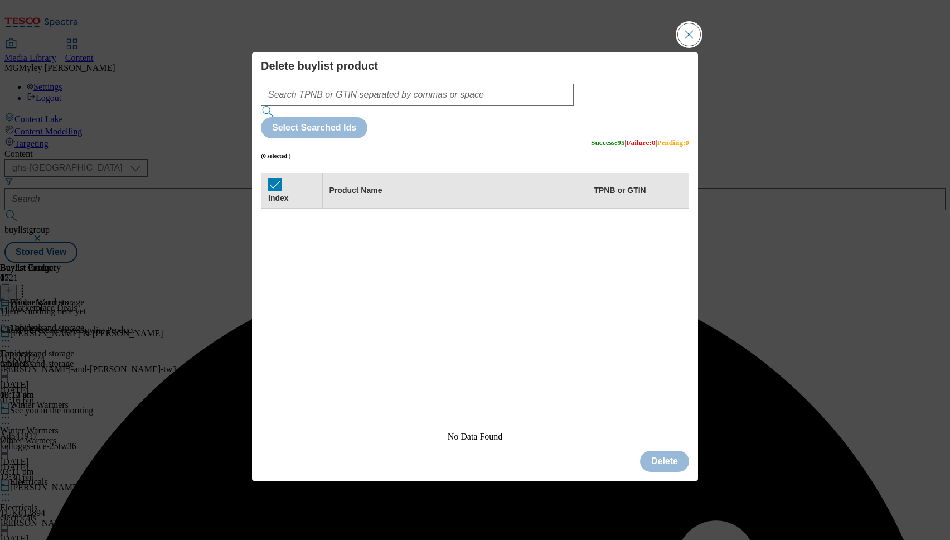
click at [686, 46] on button "Close Modal" at bounding box center [689, 34] width 22 height 22
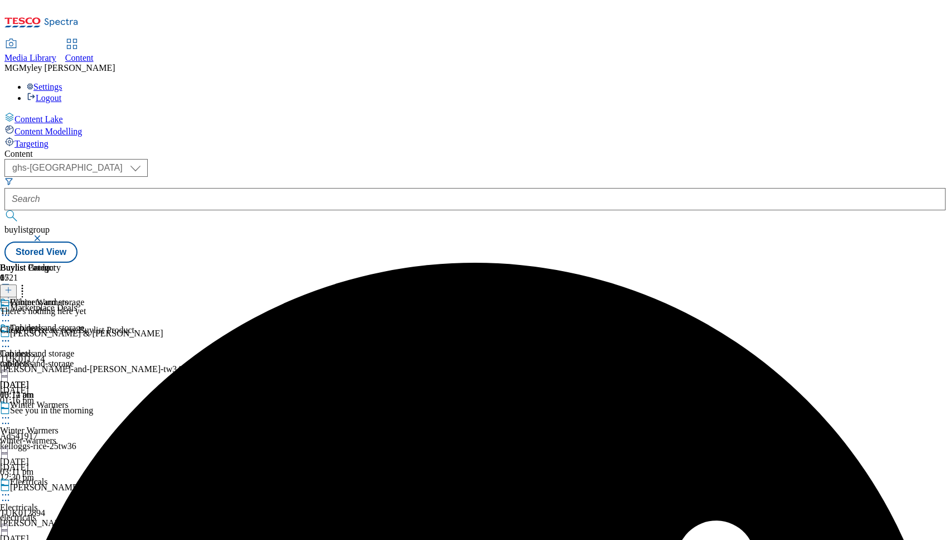
click at [11, 335] on icon at bounding box center [5, 340] width 11 height 11
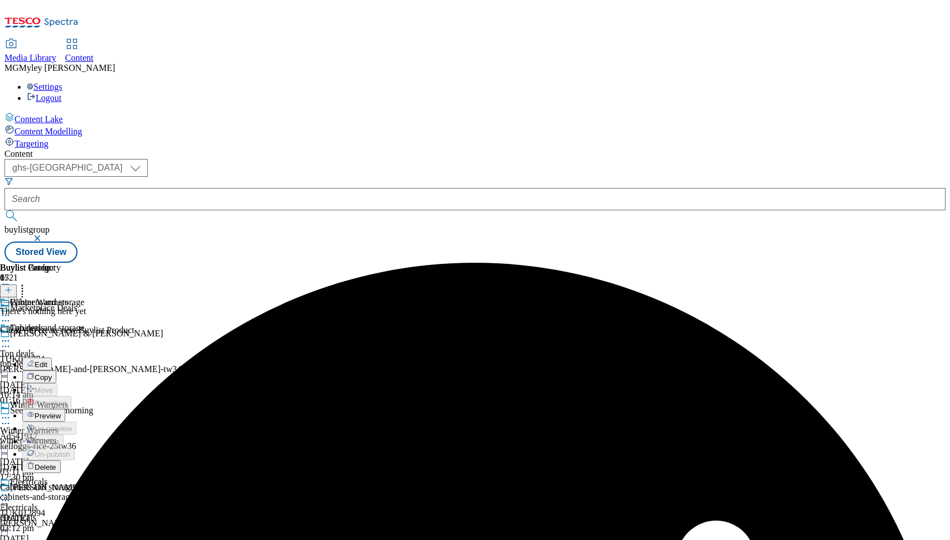
click at [56, 370] on button "Copy" at bounding box center [39, 376] width 34 height 13
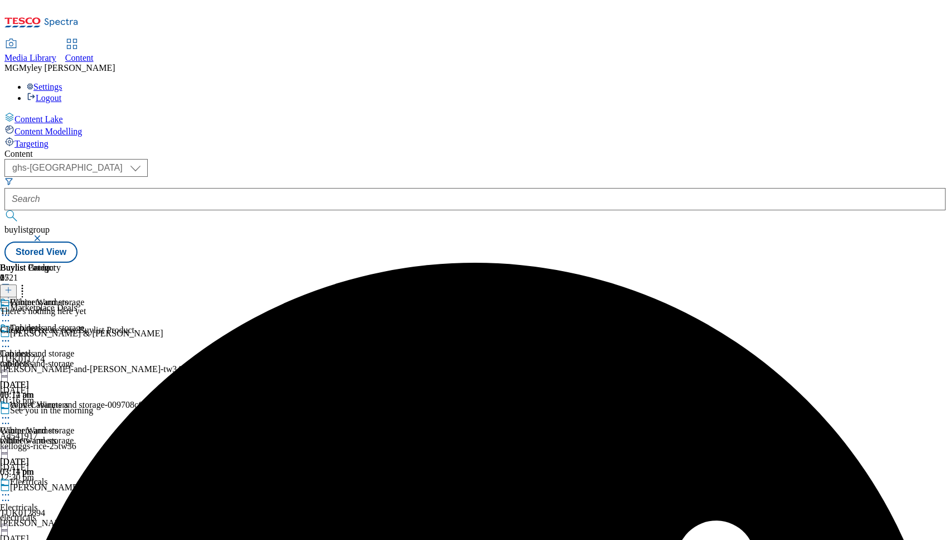
click at [259, 435] on div "cabinets-and-storage" at bounding box center [129, 440] width 259 height 10
click at [11, 412] on icon at bounding box center [5, 417] width 11 height 11
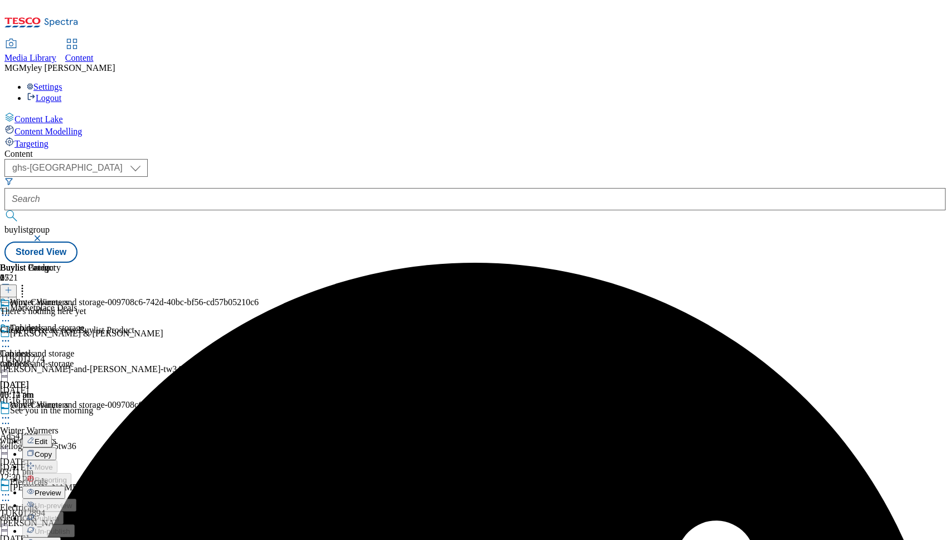
click at [52, 434] on button "Edit" at bounding box center [37, 440] width 30 height 13
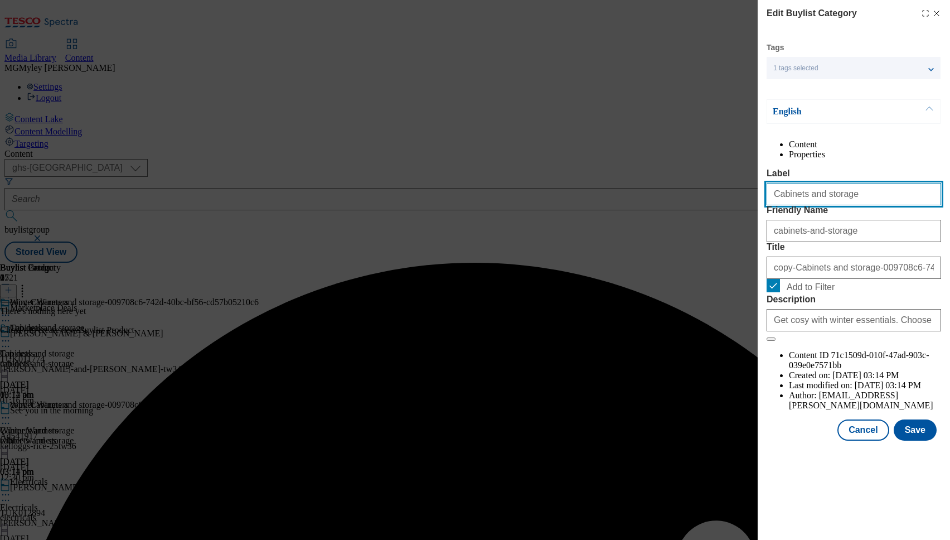
click at [825, 205] on input "Cabinets and storage" at bounding box center [854, 194] width 175 height 22
paste input "Dehumidifiers"
type input "Dehumidifiers"
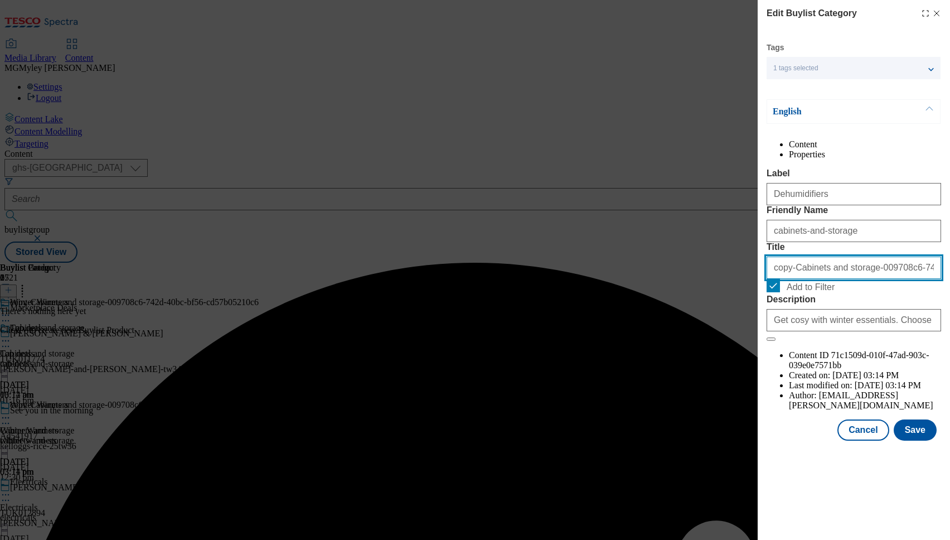
click at [783, 279] on input "copy-Cabinets and storage-009708c6-742d-40bc-bf56-cd57b05210c6" at bounding box center [854, 267] width 175 height 22
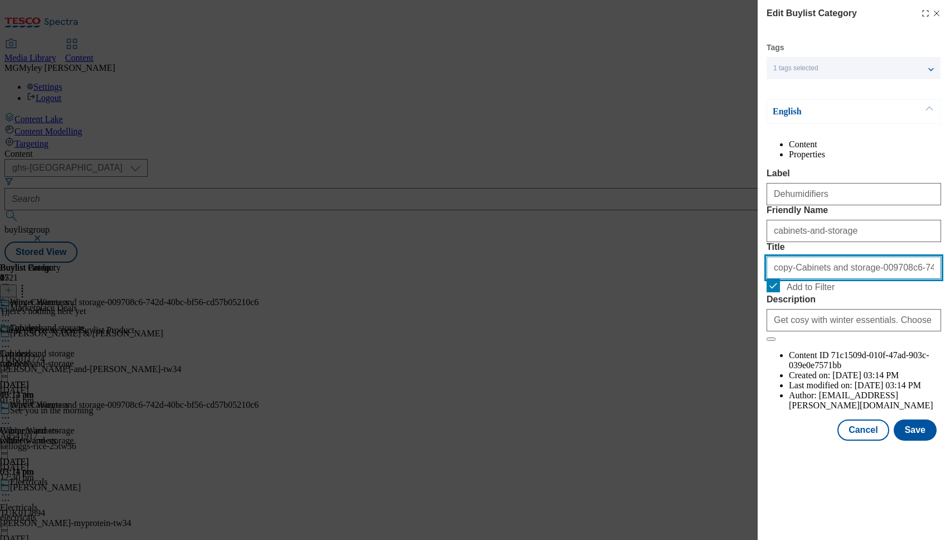
click at [783, 279] on input "copy-Cabinets and storage-009708c6-742d-40bc-bf56-cd57b05210c6" at bounding box center [854, 267] width 175 height 22
paste input "Dehumidifiers"
type input "Dehumidifiers"
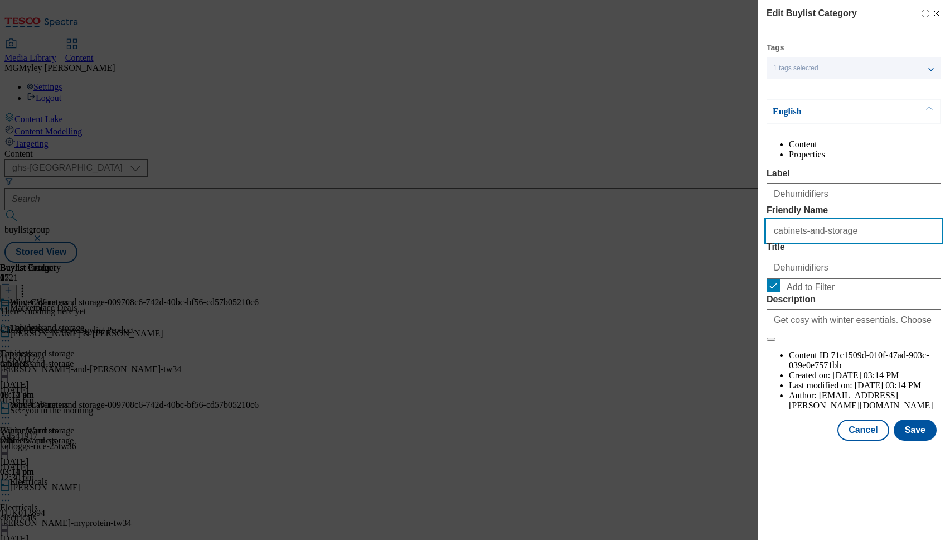
click at [779, 242] on input "cabinets-and-storage" at bounding box center [854, 231] width 175 height 22
paste input "Dehumidifiers"
click at [777, 242] on input "Dehumidifiers" at bounding box center [854, 231] width 175 height 22
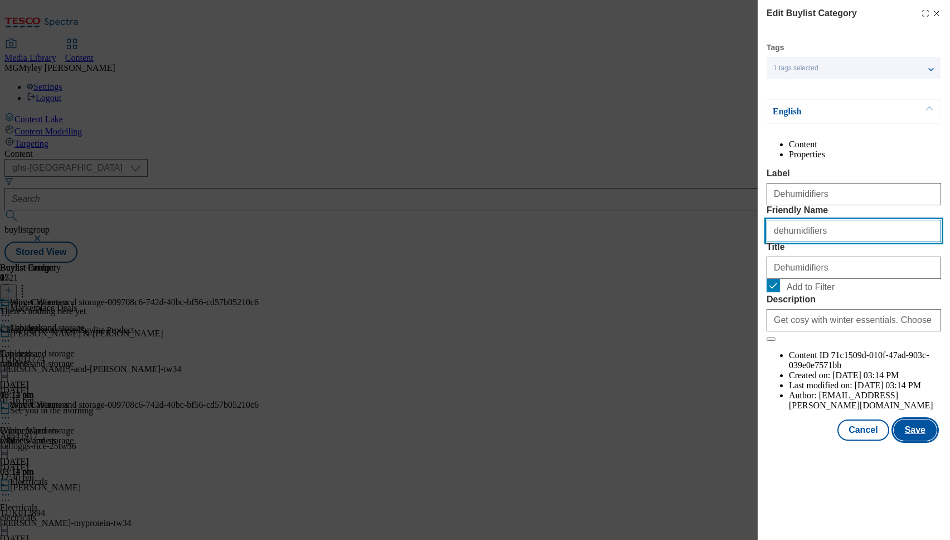
type input "dehumidifiers"
click at [914, 440] on button "Save" at bounding box center [915, 429] width 43 height 21
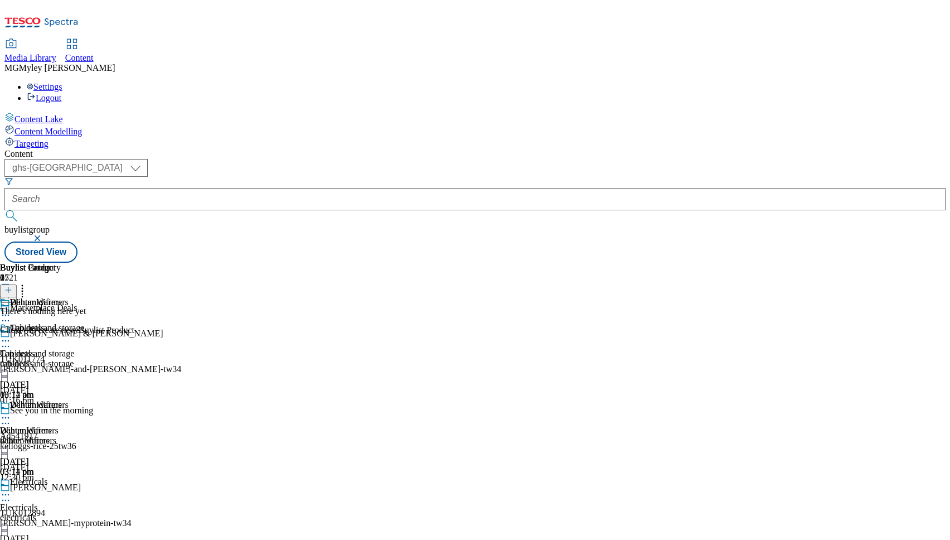
click at [11, 412] on icon at bounding box center [5, 417] width 11 height 11
click at [56, 447] on button "Copy" at bounding box center [39, 453] width 34 height 13
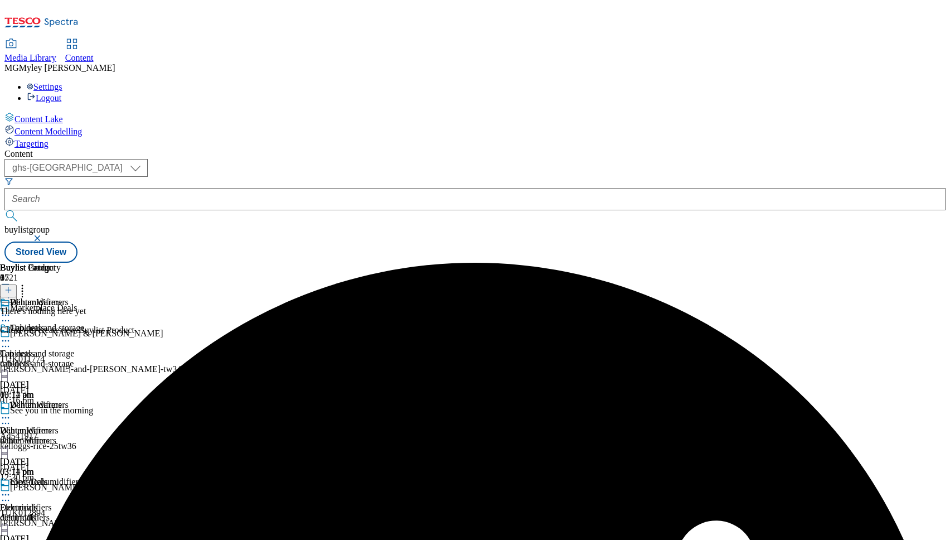
click at [228, 512] on div "dehumidifiers" at bounding box center [114, 517] width 228 height 10
click at [11, 489] on icon at bounding box center [5, 494] width 11 height 11
click at [47, 514] on span "Edit" at bounding box center [41, 518] width 13 height 8
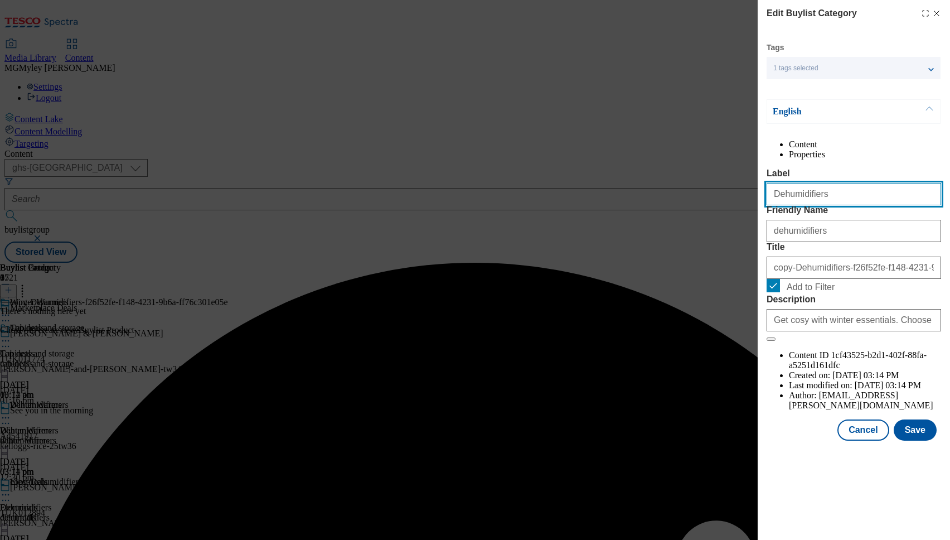
click at [841, 205] on input "Dehumidifiers" at bounding box center [854, 194] width 175 height 22
paste input "Fireplace"
type input "Fireplaces"
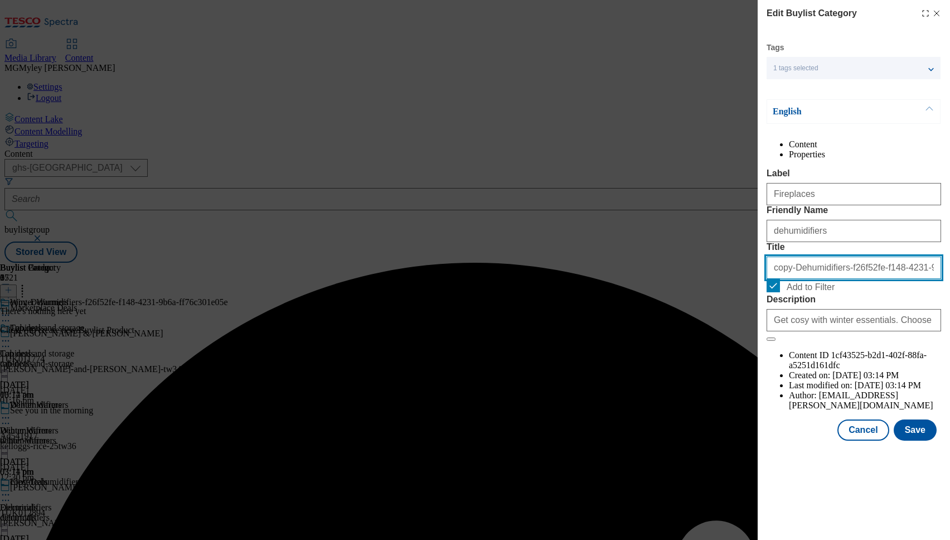
click at [800, 279] on input "copy-Dehumidifiers-f26f52fe-f148-4231-9b6a-ff76c301e05e" at bounding box center [854, 267] width 175 height 22
paste input "Fireplaces"
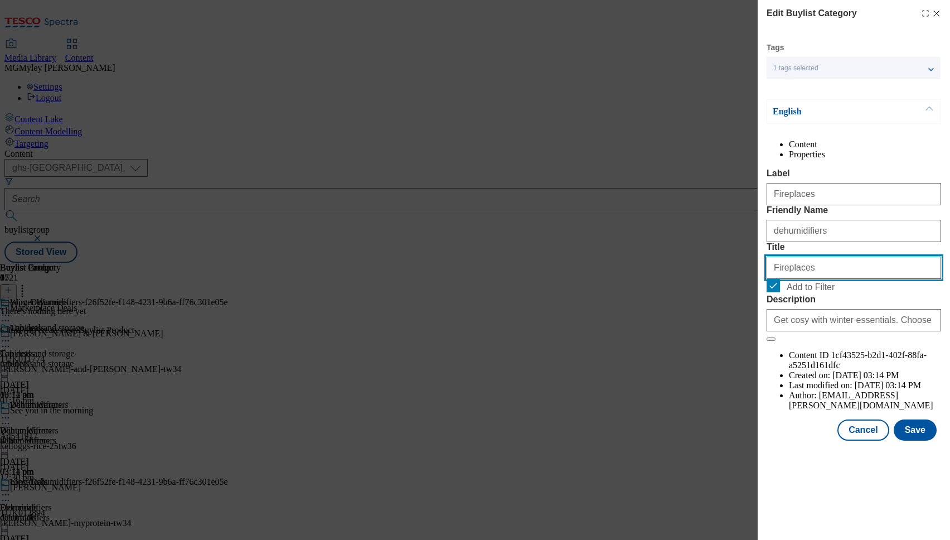
type input "Fireplaces"
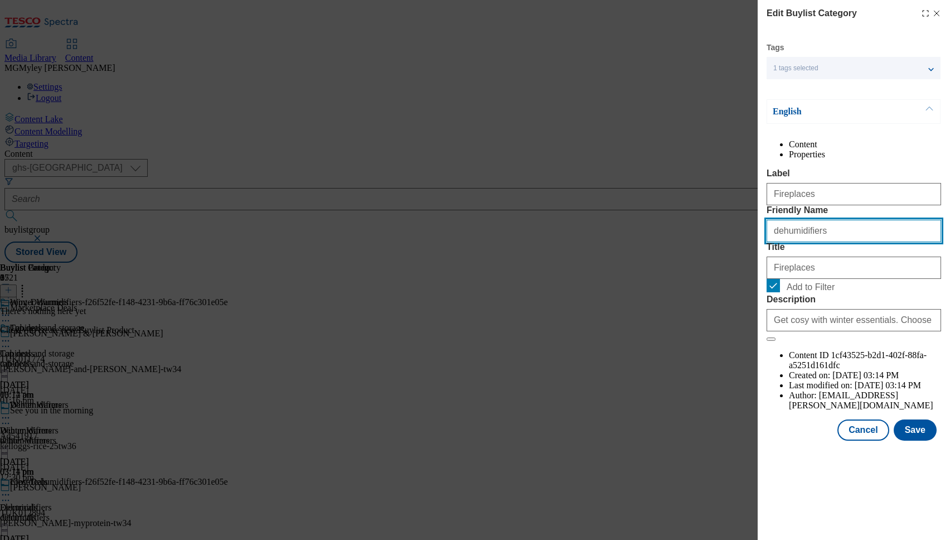
click at [792, 242] on input "dehumidifiers" at bounding box center [854, 231] width 175 height 22
paste input "Fireplace"
click at [776, 242] on input "Fireplaces" at bounding box center [854, 231] width 175 height 22
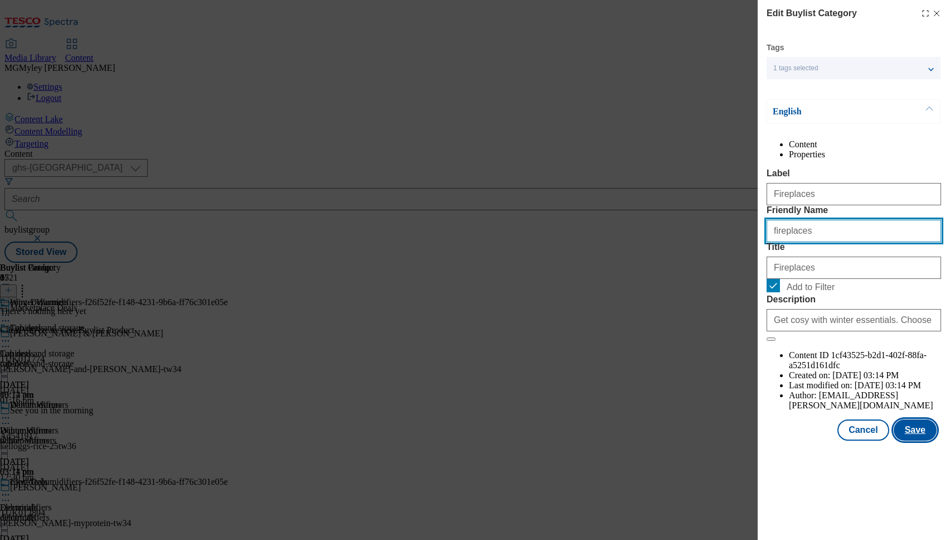
type input "fireplaces"
click at [916, 440] on button "Save" at bounding box center [915, 429] width 43 height 21
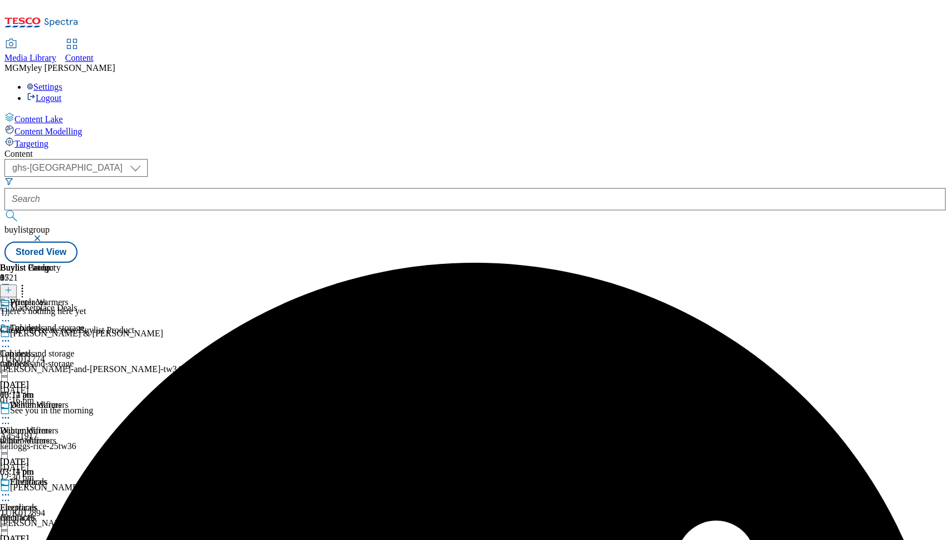
click at [11, 489] on icon at bounding box center [5, 494] width 11 height 11
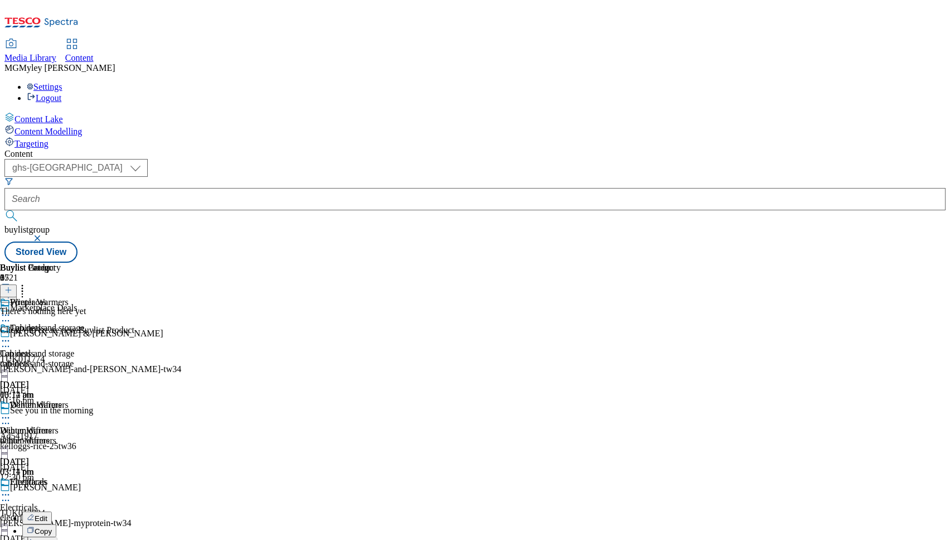
click at [52, 527] on span "Copy" at bounding box center [43, 531] width 17 height 8
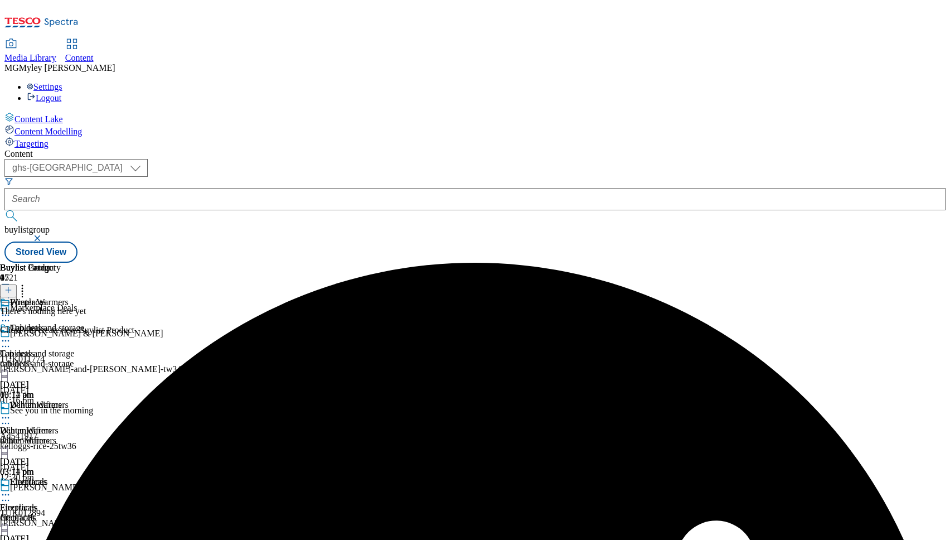
scroll to position [106, 0]
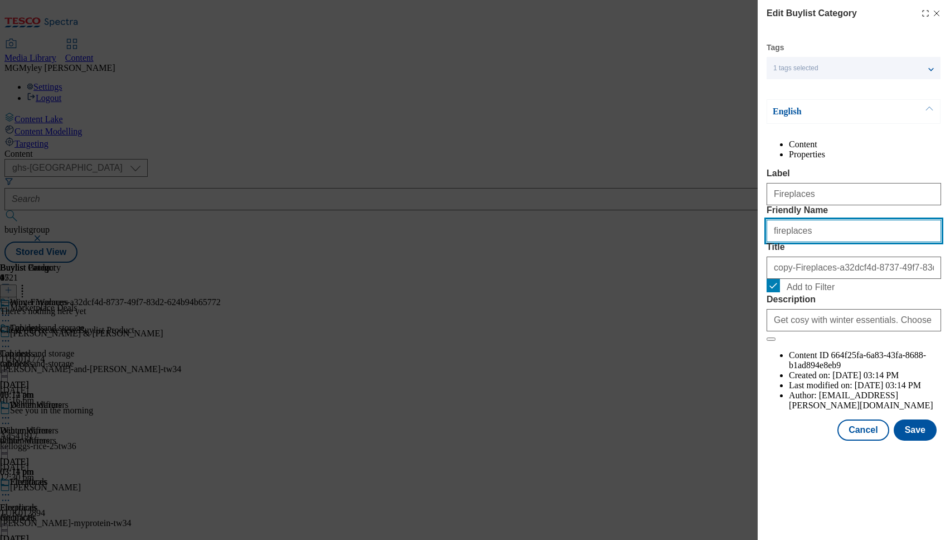
click at [803, 242] on input "fireplaces" at bounding box center [854, 231] width 175 height 22
paste input "Outdoor furniture"
type input "Outdoor furniture"
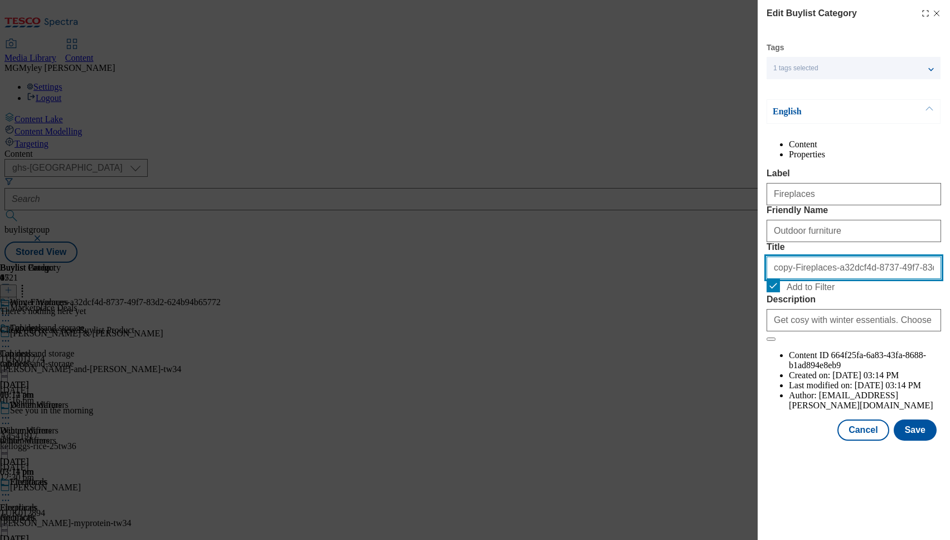
click at [792, 279] on input "copy-Fireplaces-a32dcf4d-8737-49f7-83d2-624b94b65772" at bounding box center [854, 267] width 175 height 22
paste input "Outdoor furniture"
type input "Outdoor furniture"
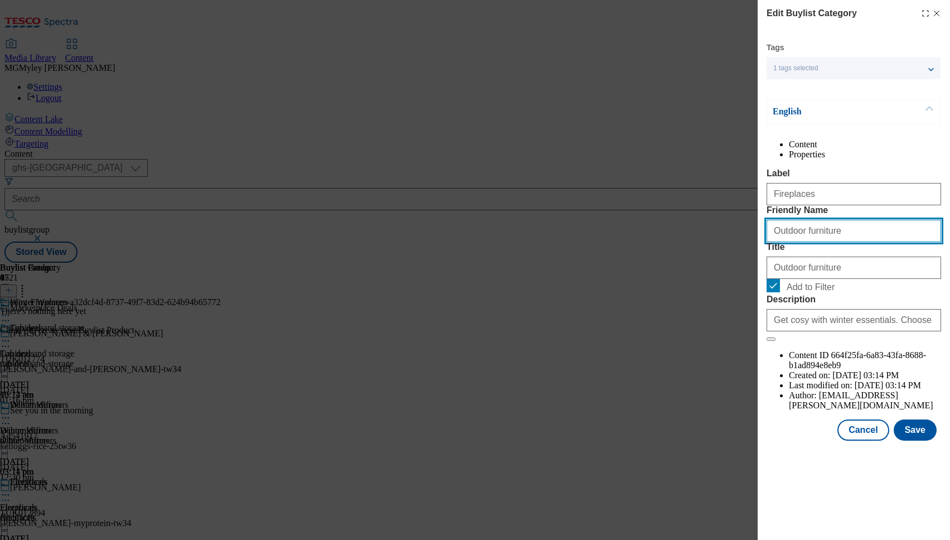
click at [778, 242] on input "Outdoor furniture" at bounding box center [854, 231] width 175 height 22
type input "outdoor-furniture"
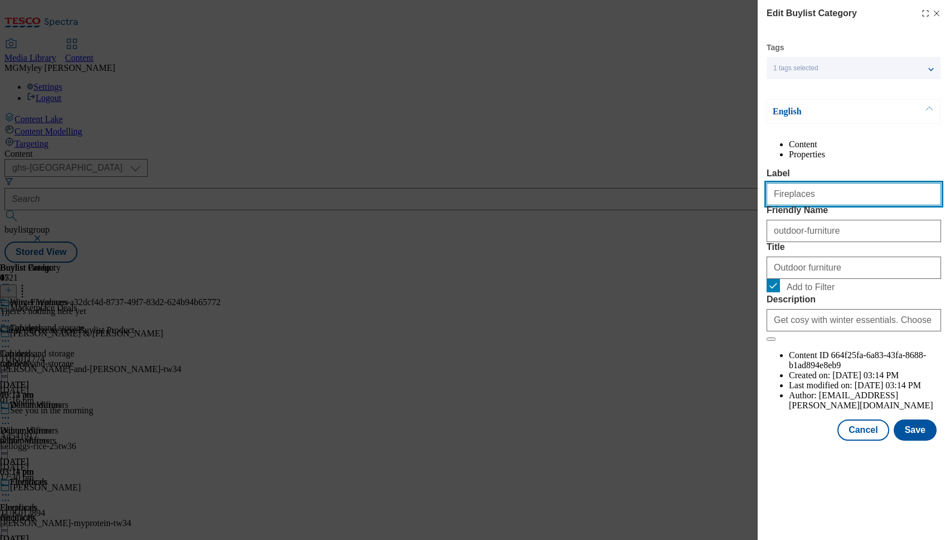
click at [790, 205] on input "Fireplaces" at bounding box center [854, 194] width 175 height 22
paste input "Outdoor furniture"
type input "Outdoor furniture"
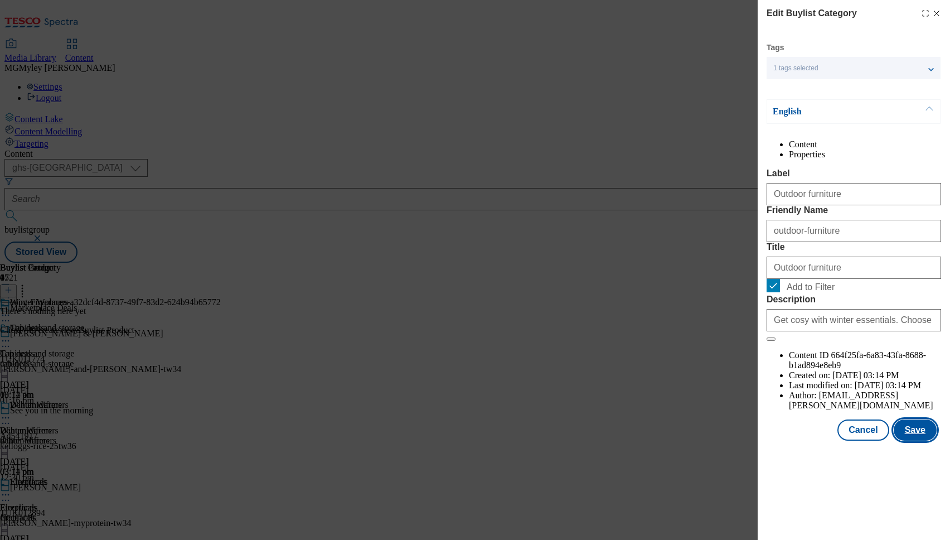
click at [910, 440] on button "Save" at bounding box center [915, 429] width 43 height 21
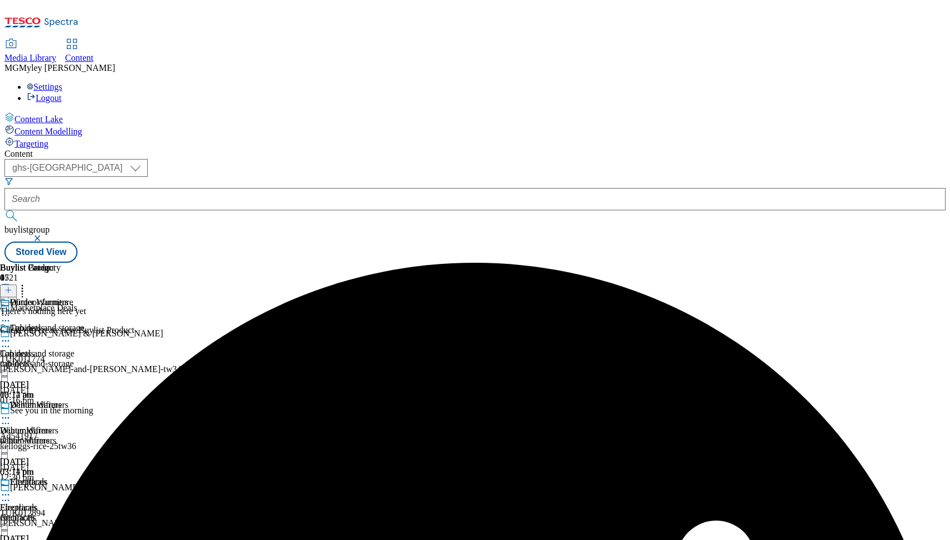
scroll to position [106, 0]
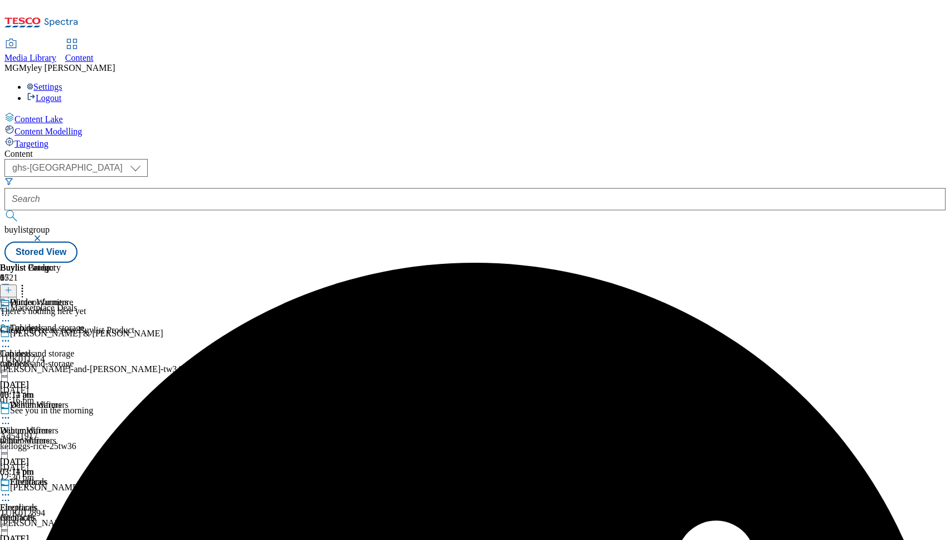
scroll to position [221, 0]
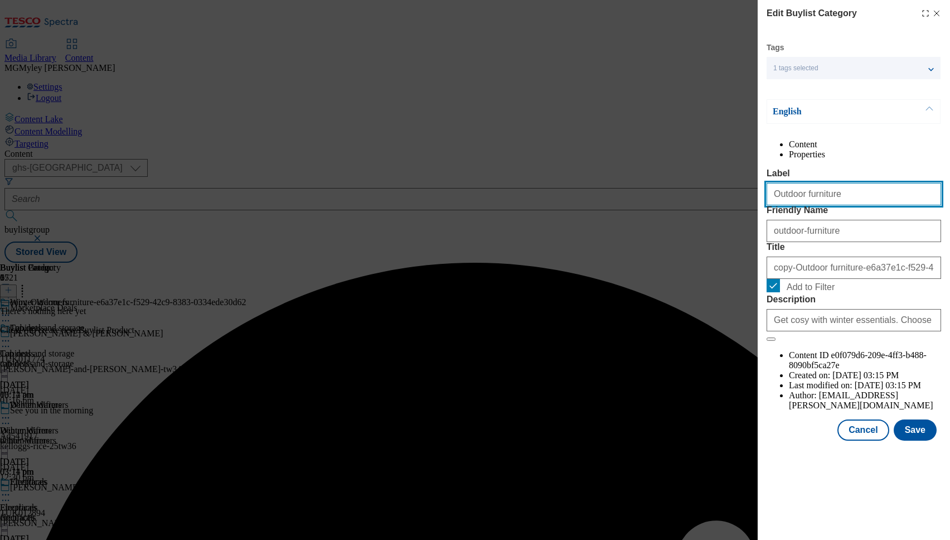
click at [817, 205] on input "Outdoor furniture" at bounding box center [854, 194] width 175 height 22
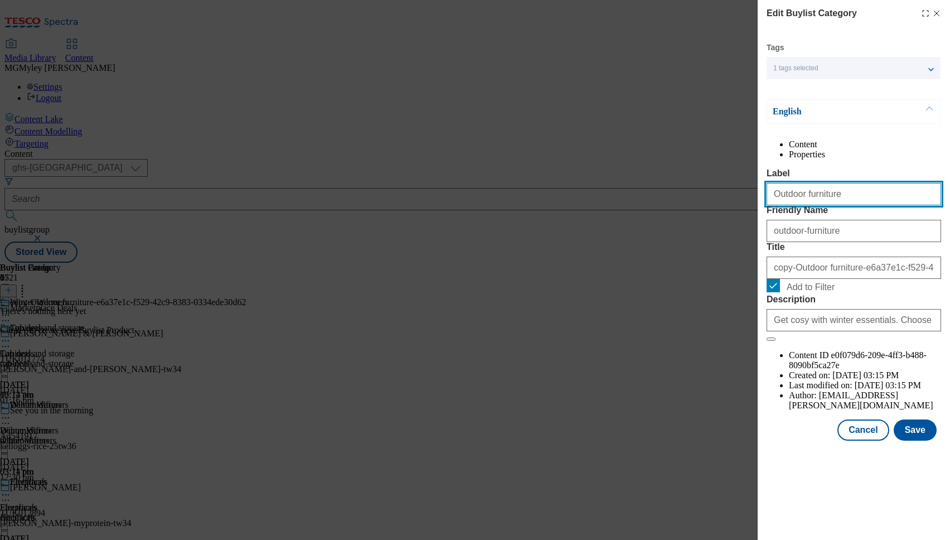
paste input "Radiators and heaters"
click at [817, 205] on input "Outdoor Radiators and heaters" at bounding box center [854, 194] width 175 height 22
paste input "Modal"
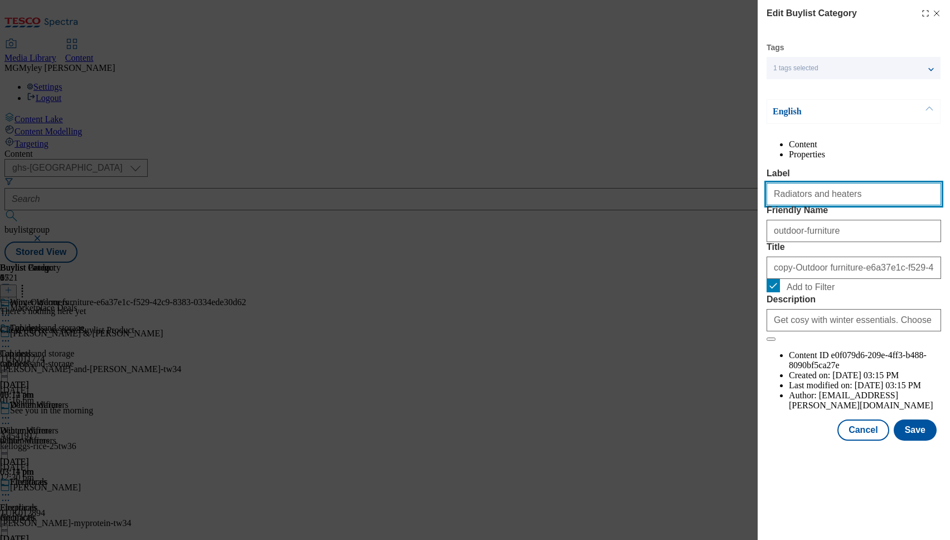
type input "Radiators and heaters"
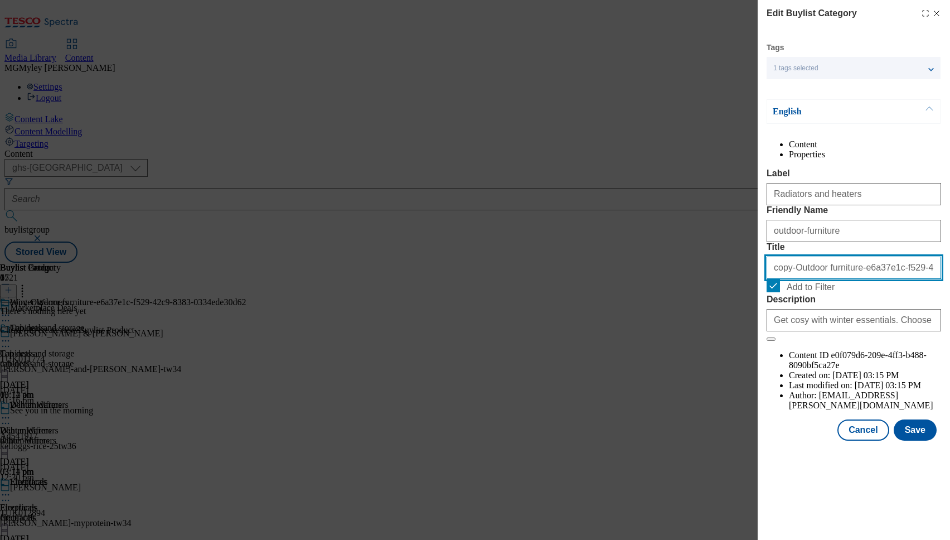
click at [807, 279] on input "copy-Outdoor furniture-e6a37e1c-f529-42c9-8383-0334ede30d62" at bounding box center [854, 267] width 175 height 22
paste input "Radiators and heaters"
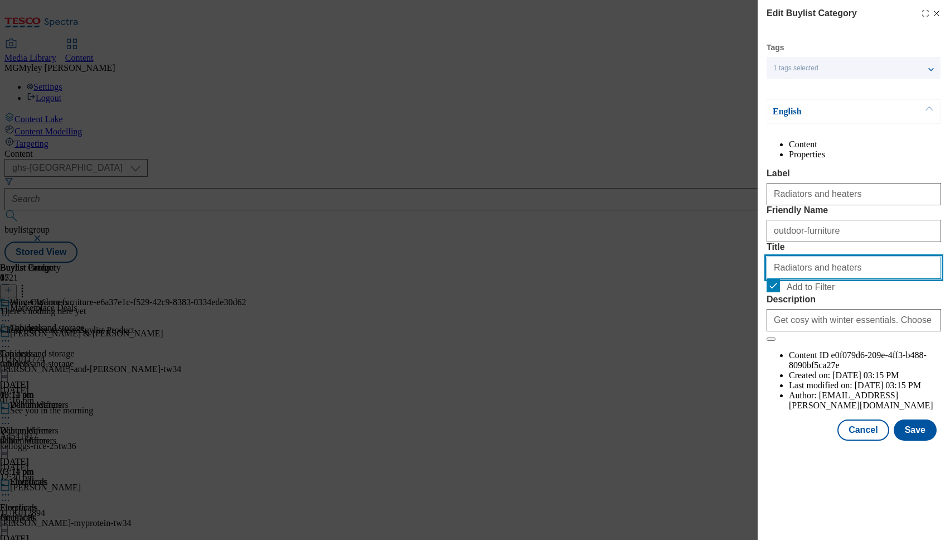
type input "Radiators and heaters"
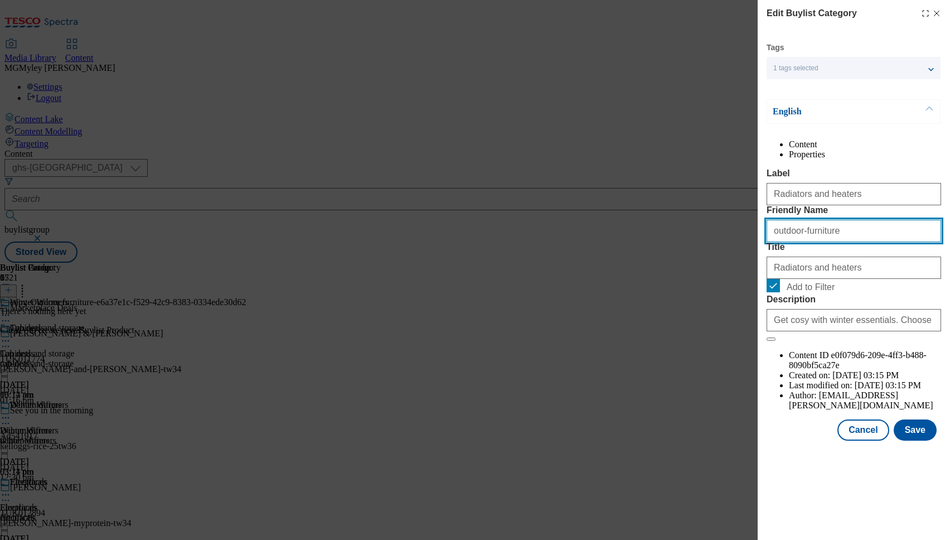
click at [803, 242] on input "outdoor-furniture" at bounding box center [854, 231] width 175 height 22
paste input "Radiators and heaters"
click at [775, 242] on input "Radiators and heaters" at bounding box center [854, 231] width 175 height 22
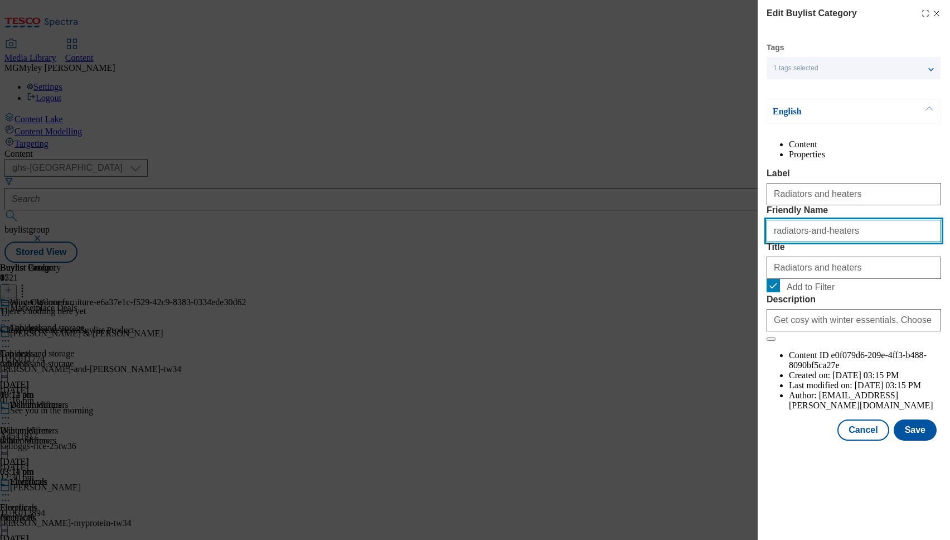
type input "radiators-and-heaters"
click at [922, 458] on div "Modal" at bounding box center [854, 451] width 192 height 16
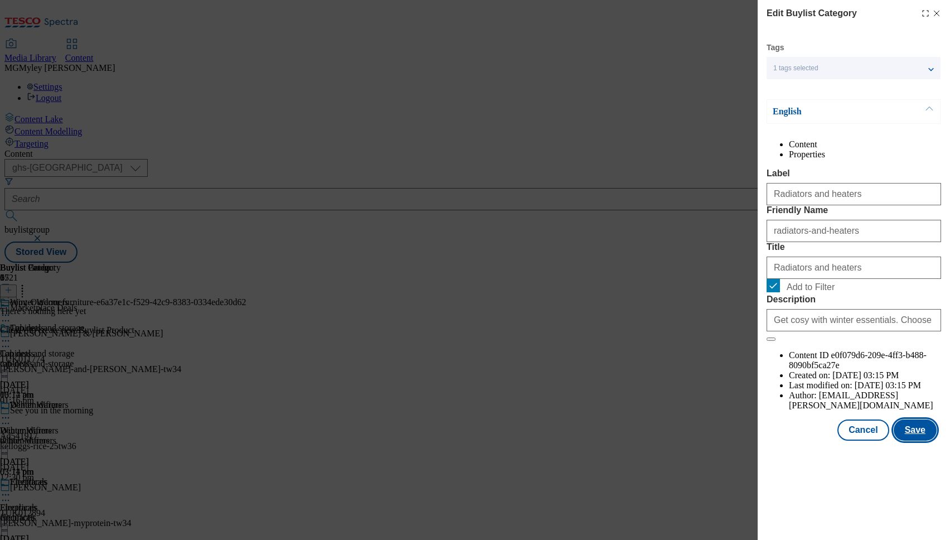
click at [922, 440] on button "Save" at bounding box center [915, 429] width 43 height 21
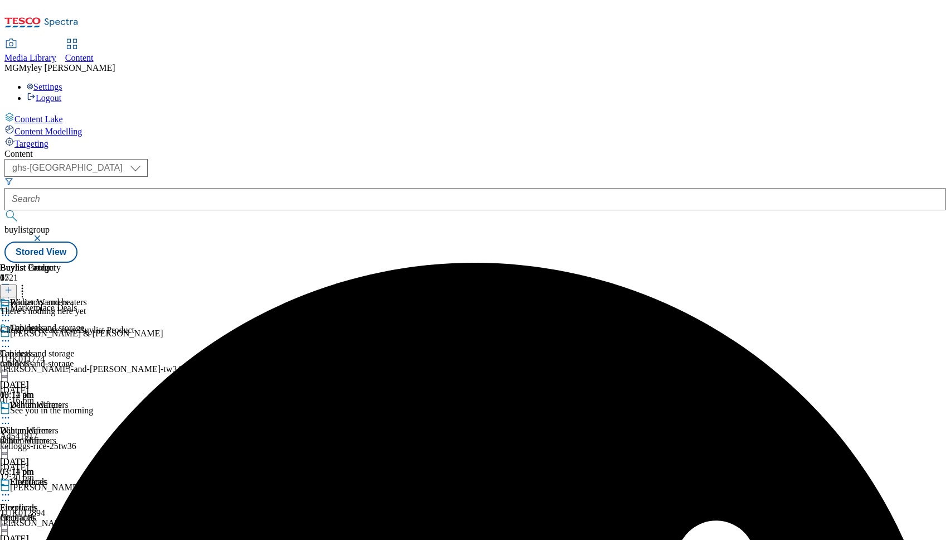
scroll to position [221, 0]
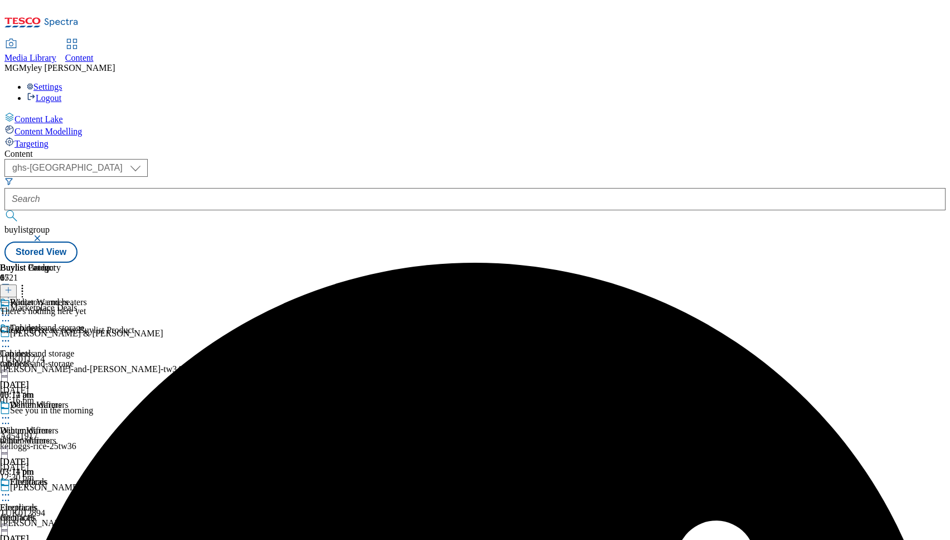
scroll to position [335, 0]
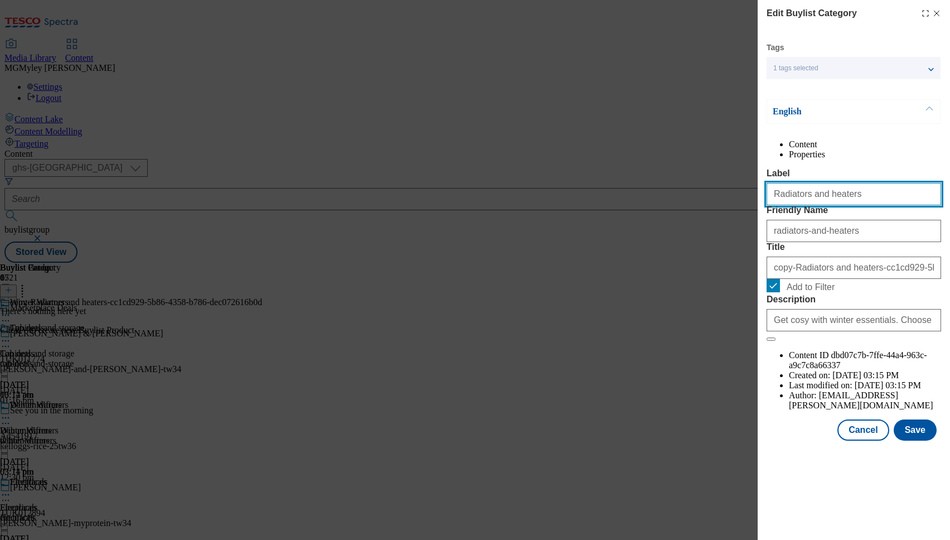
click at [850, 205] on input "Radiators and heaters" at bounding box center [854, 194] width 175 height 22
paste input "Cook and dine"
type input "Cook and dine"
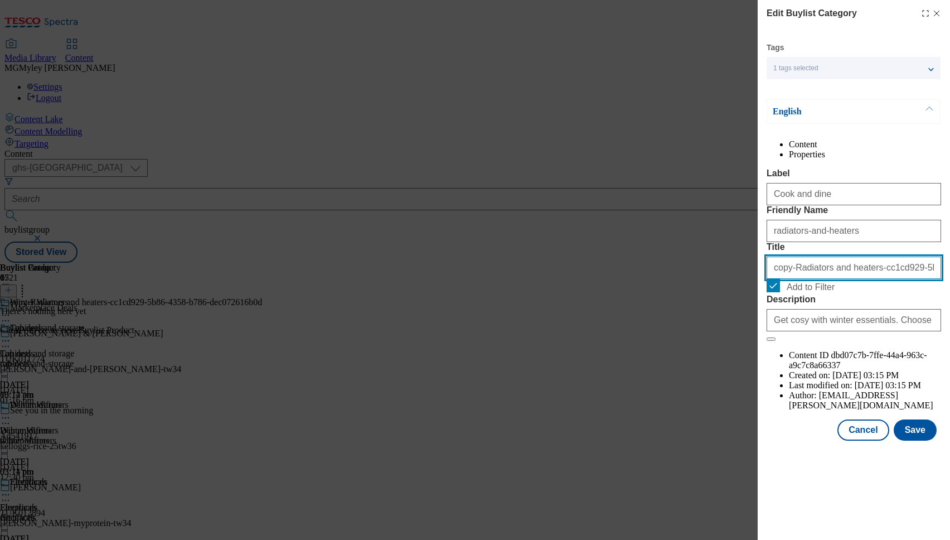
click at [806, 279] on input "copy-Radiators and heaters-cc1cd929-5b86-4358-b786-dec072616b0d" at bounding box center [854, 267] width 175 height 22
paste input "Cook and dine"
type input "Cook and dine"
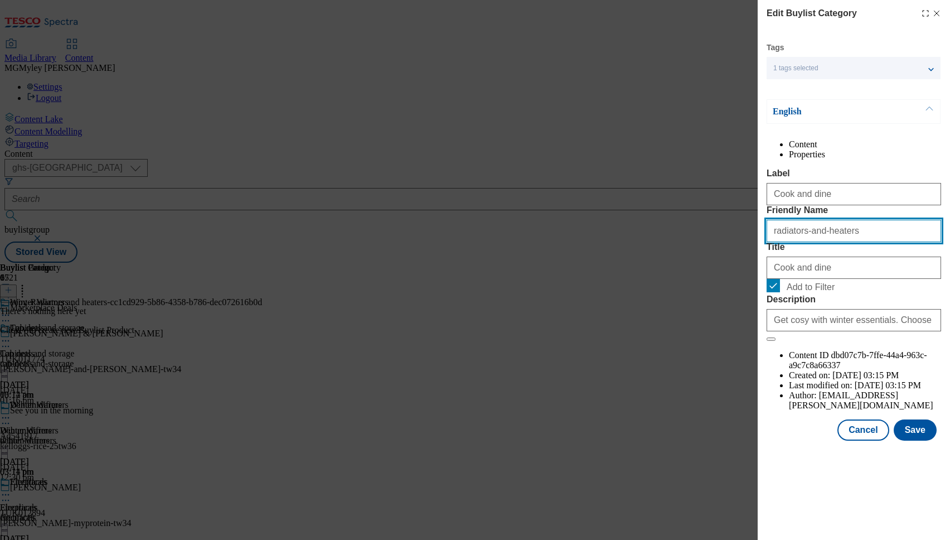
click at [792, 242] on input "radiators-and-heaters" at bounding box center [854, 231] width 175 height 22
paste input "Cook and dine"
click at [777, 242] on input "Cook and dine" at bounding box center [854, 231] width 175 height 22
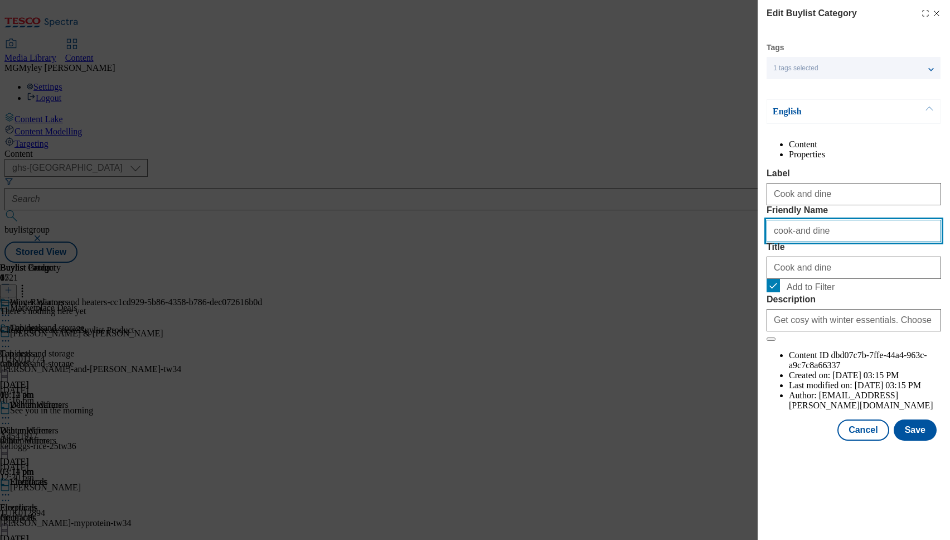
click at [804, 242] on input "cook-and dine" at bounding box center [854, 231] width 175 height 22
type input "cook-and-dine"
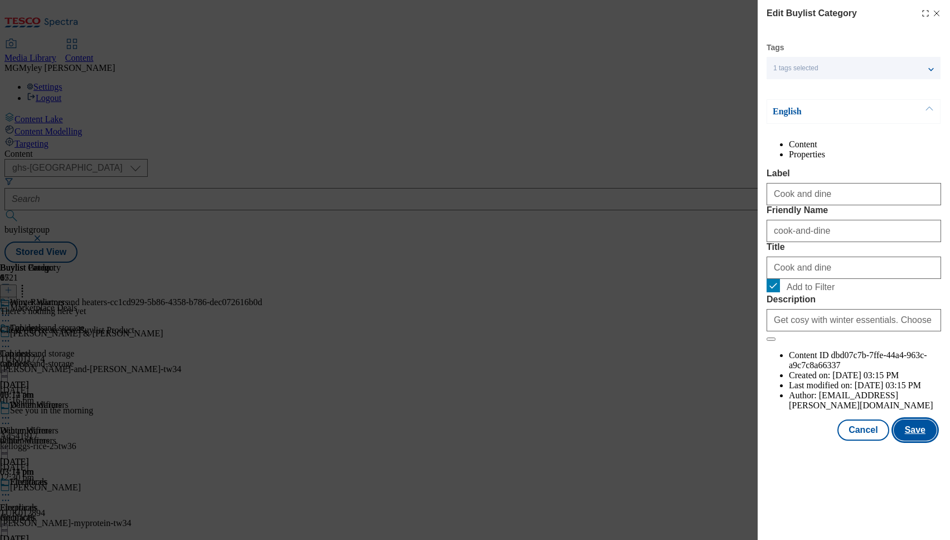
click at [913, 440] on button "Save" at bounding box center [915, 429] width 43 height 21
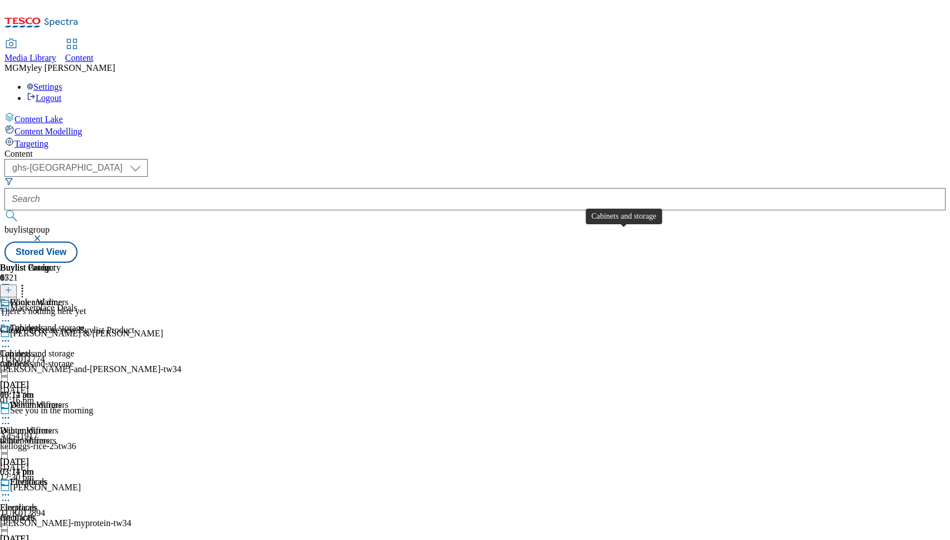
click at [74, 348] on div "Cabinets and storage" at bounding box center [37, 353] width 74 height 10
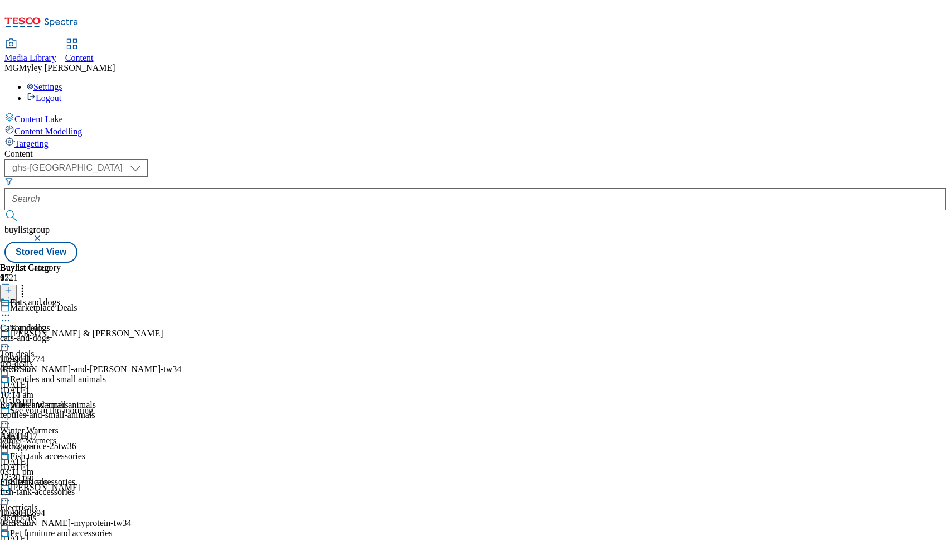
scroll to position [863, 0]
click at [28, 283] on icon at bounding box center [22, 288] width 11 height 11
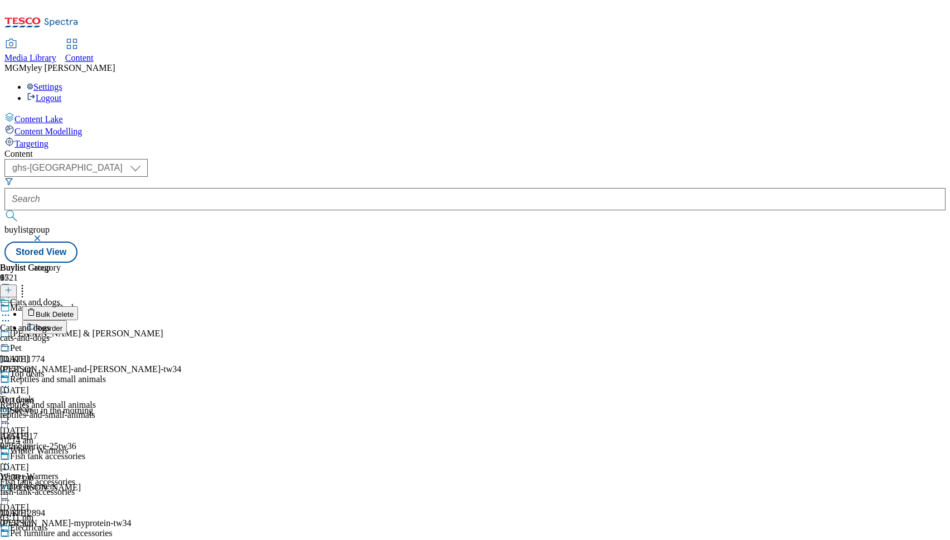
click at [67, 320] on button "Reorder" at bounding box center [44, 327] width 45 height 14
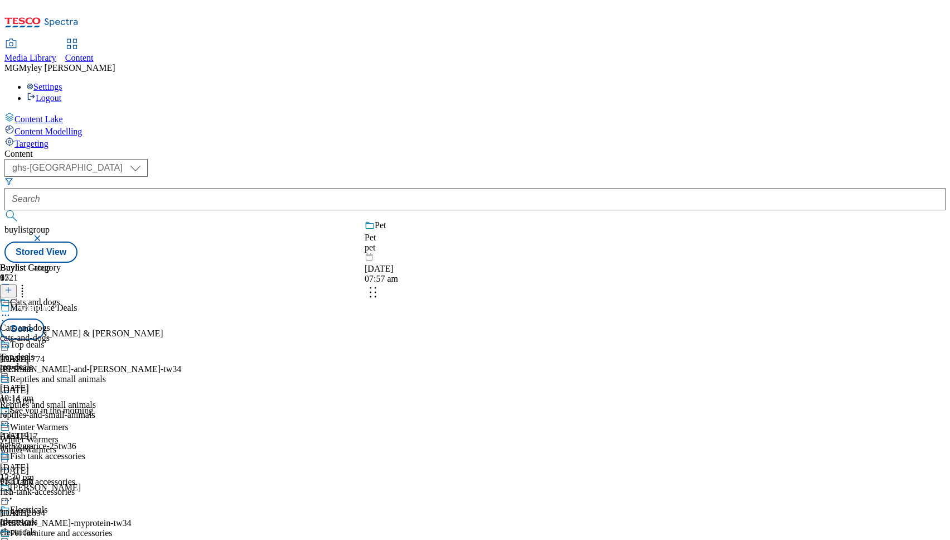
drag, startPoint x: 528, startPoint y: 374, endPoint x: 528, endPoint y: 247, distance: 127.1
click at [528, 250] on body "Icons icon_account icon_add icon_backward_link icon_basket icon_benefits icon_c…" at bounding box center [474, 133] width 941 height 258
drag, startPoint x: 526, startPoint y: 427, endPoint x: 523, endPoint y: 199, distance: 228.1
click at [524, 199] on body "Icons icon_account icon_add icon_backward_link icon_basket icon_benefits icon_c…" at bounding box center [474, 133] width 941 height 258
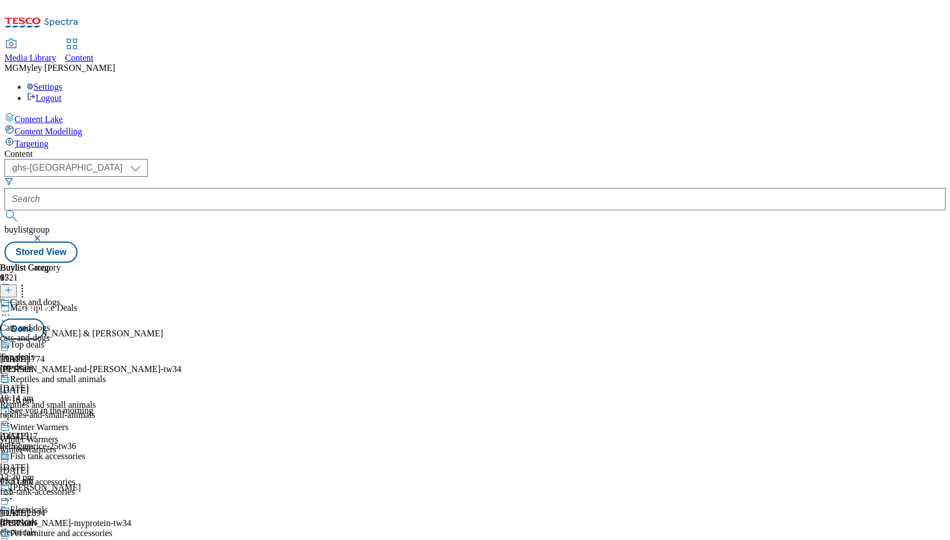
scroll to position [457, 0]
drag, startPoint x: 523, startPoint y: 466, endPoint x: 524, endPoint y: 240, distance: 226.4
click at [524, 240] on body "Icons icon_account icon_add icon_backward_link icon_basket icon_benefits icon_c…" at bounding box center [474, 133] width 941 height 258
drag, startPoint x: 524, startPoint y: 453, endPoint x: 525, endPoint y: 233, distance: 219.7
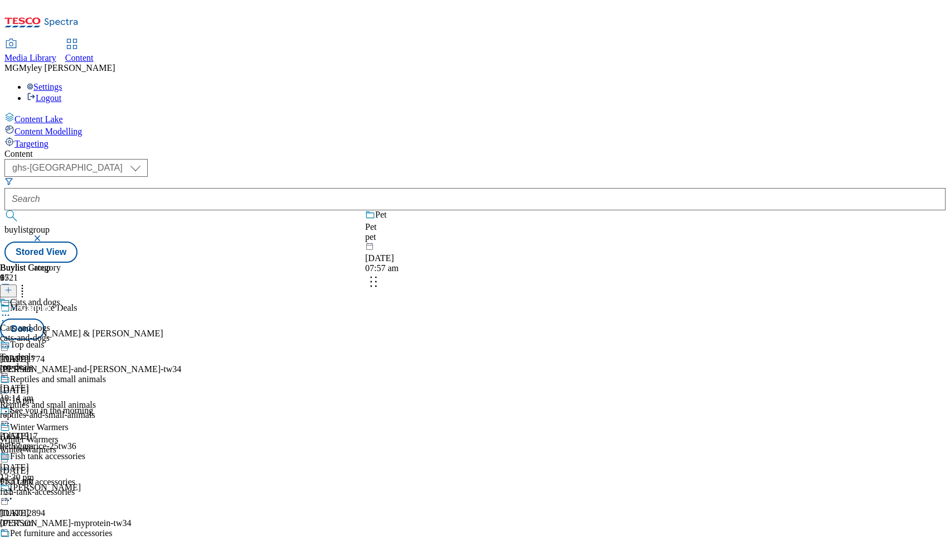
click at [525, 234] on body "Icons icon_account icon_add icon_backward_link icon_basket icon_benefits icon_c…" at bounding box center [474, 133] width 941 height 258
click at [45, 318] on button "Done" at bounding box center [22, 328] width 45 height 21
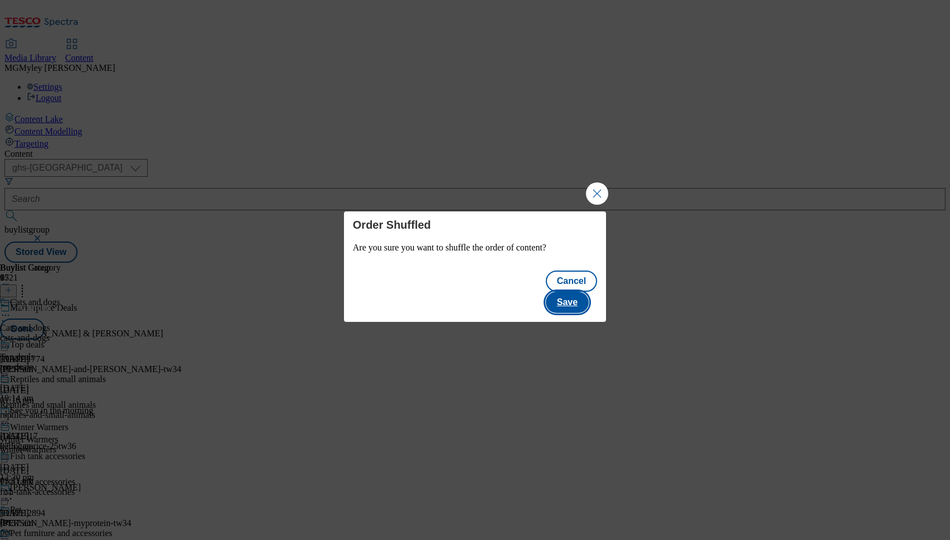
click at [589, 292] on button "Save" at bounding box center [567, 302] width 43 height 21
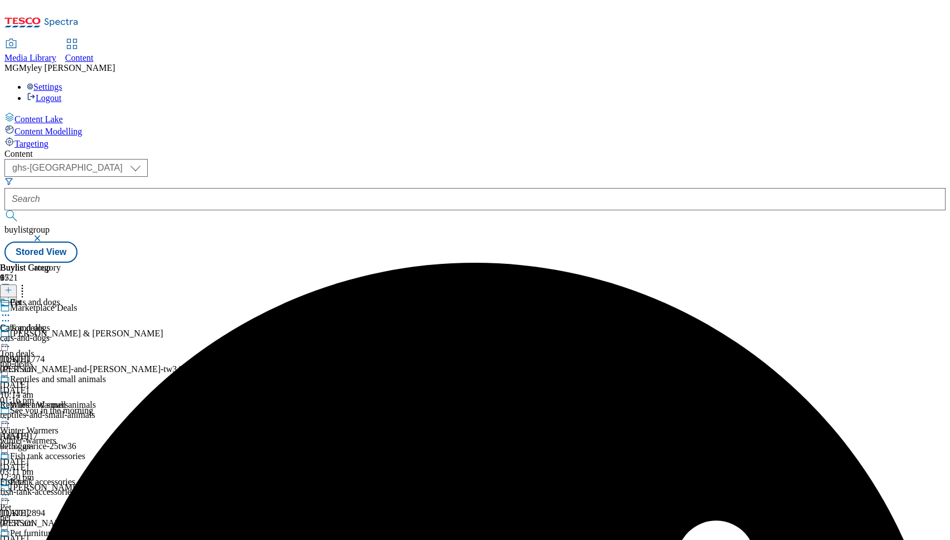
scroll to position [679, 0]
click at [12, 286] on icon at bounding box center [8, 290] width 8 height 8
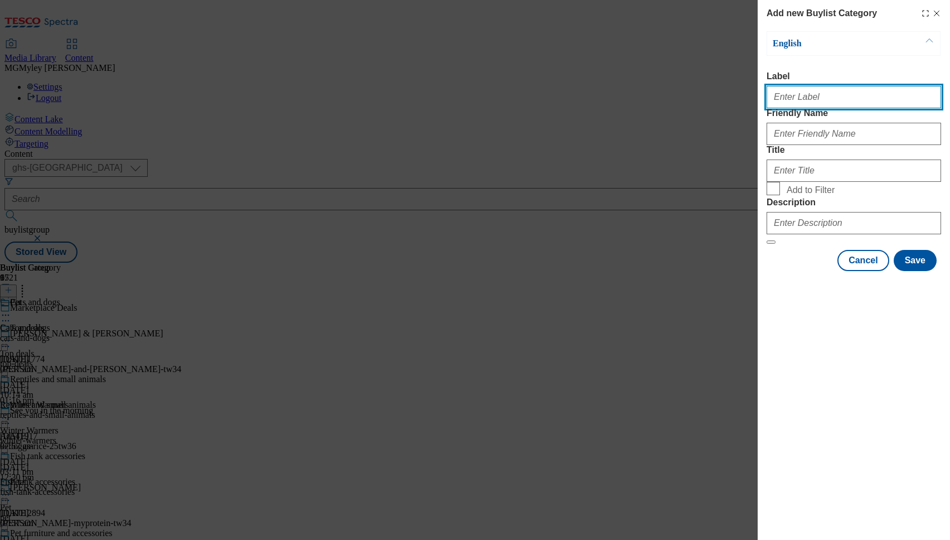
click at [808, 104] on input "Label" at bounding box center [854, 97] width 175 height 22
paste input "Pet furniture and accessories"
type input "Pet furniture and accessories"
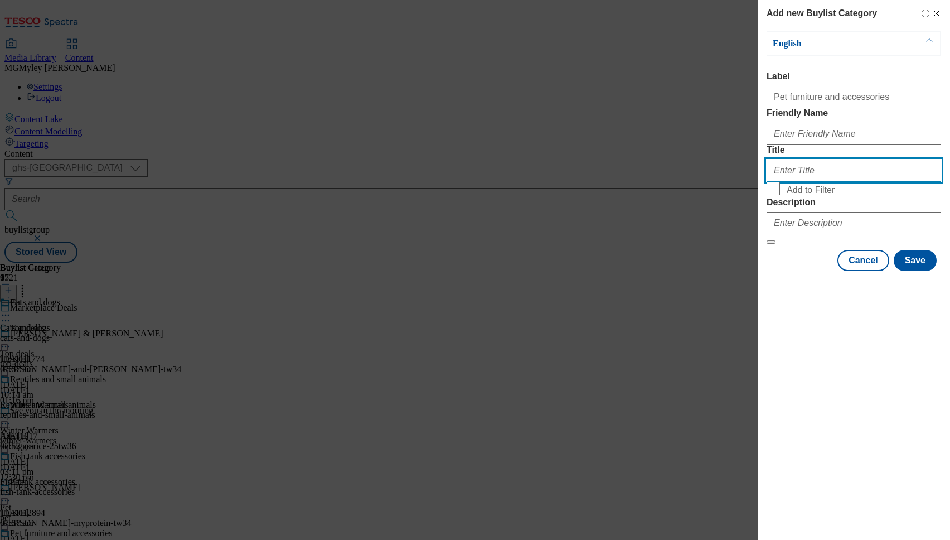
click at [811, 182] on input "Title" at bounding box center [854, 170] width 175 height 22
paste input "Pet furniture and accessories"
type input "Pet furniture and accessories"
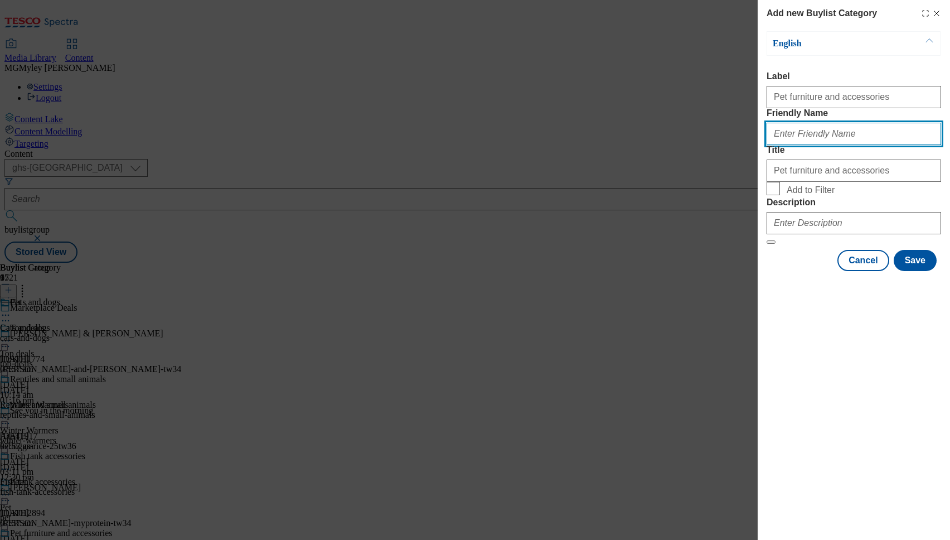
click at [805, 145] on input "Friendly Name" at bounding box center [854, 134] width 175 height 22
paste input "Pet furniture and accessories"
click at [775, 145] on input "Pet furniture and accessories" at bounding box center [854, 134] width 175 height 22
type input "pet-furniture-and-accessories"
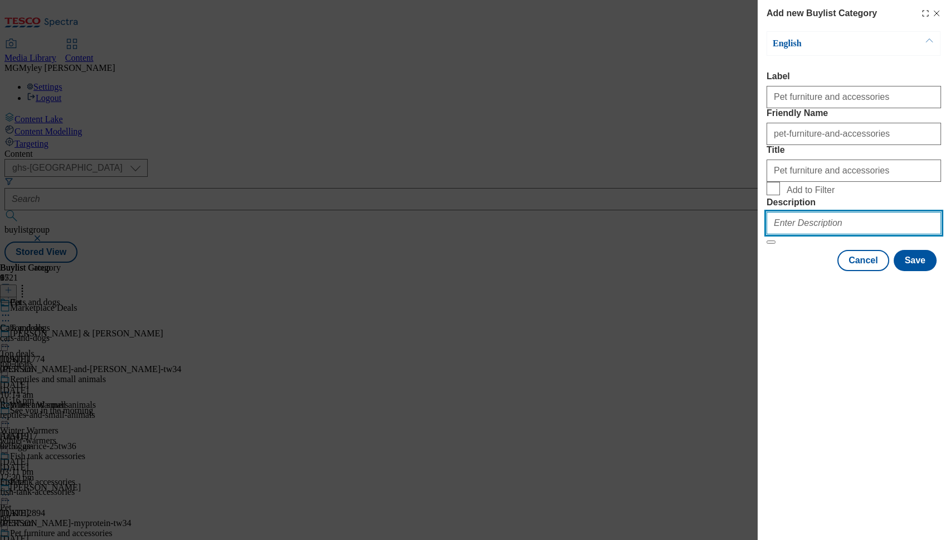
click at [825, 234] on input "Description" at bounding box center [854, 223] width 175 height 22
paste input "Find everything your pet needs in one place. Snap up great deals on pet essenti…"
type input "Find everything your pet needs in one place. Snap up great deals on pet essenti…"
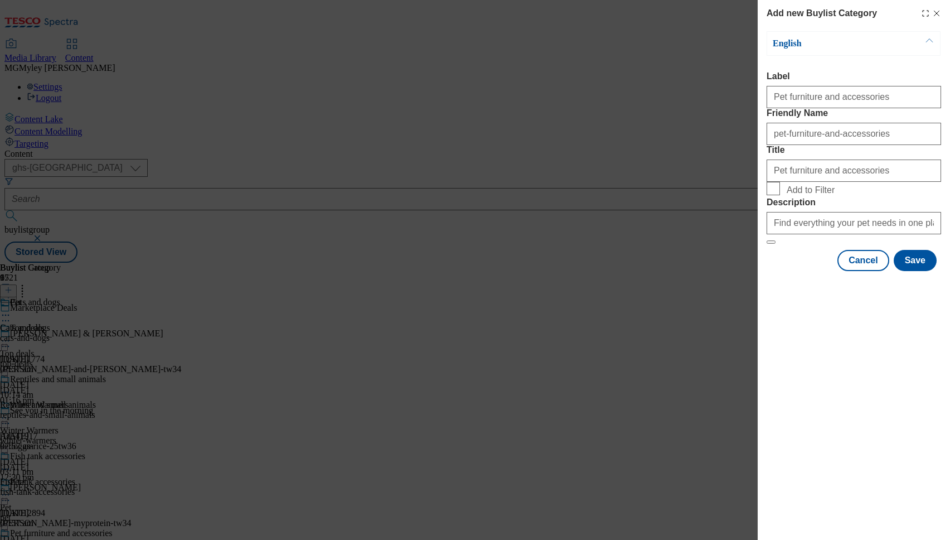
click at [797, 195] on span "Add to Filter" at bounding box center [862, 188] width 150 height 13
click at [780, 195] on input "Add to Filter" at bounding box center [773, 188] width 13 height 13
checkbox input "true"
click at [921, 271] on button "Save" at bounding box center [915, 260] width 43 height 21
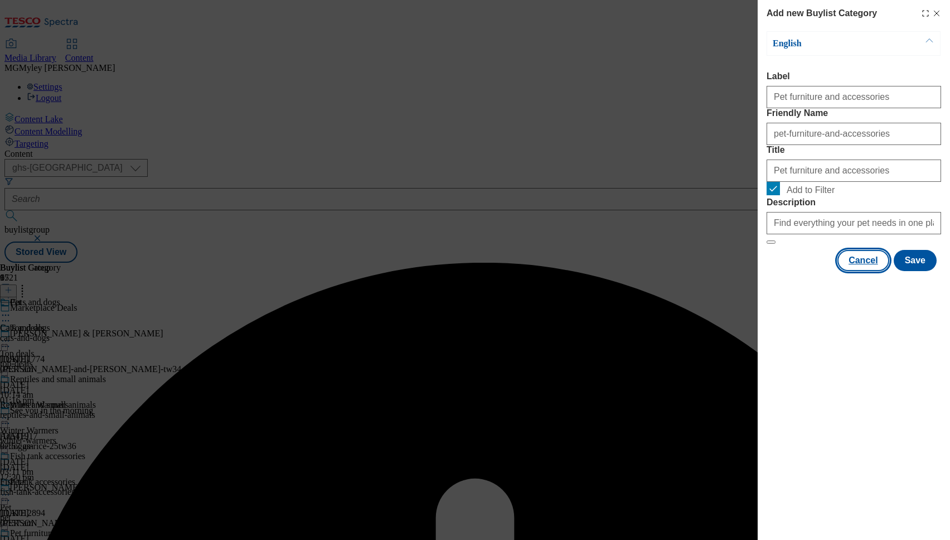
click at [859, 271] on button "Cancel" at bounding box center [863, 260] width 51 height 21
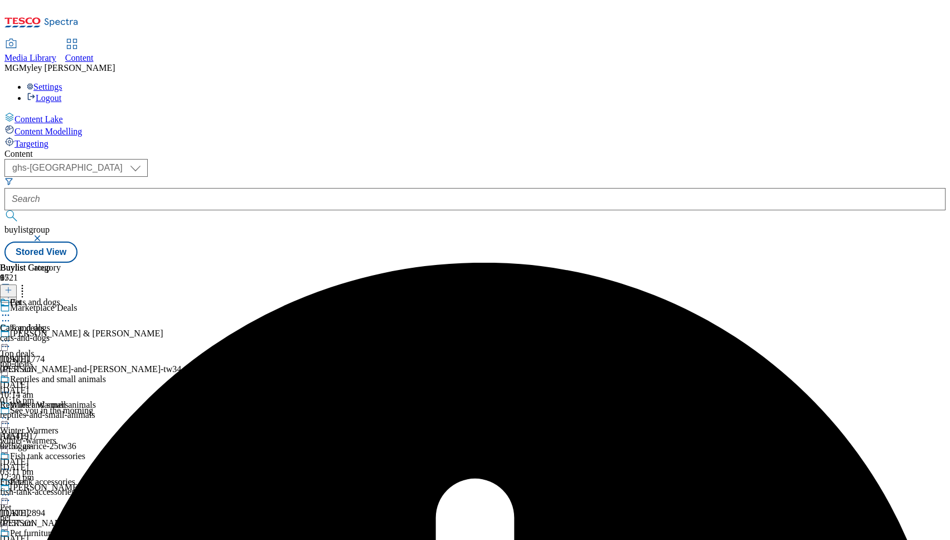
scroll to position [235, 0]
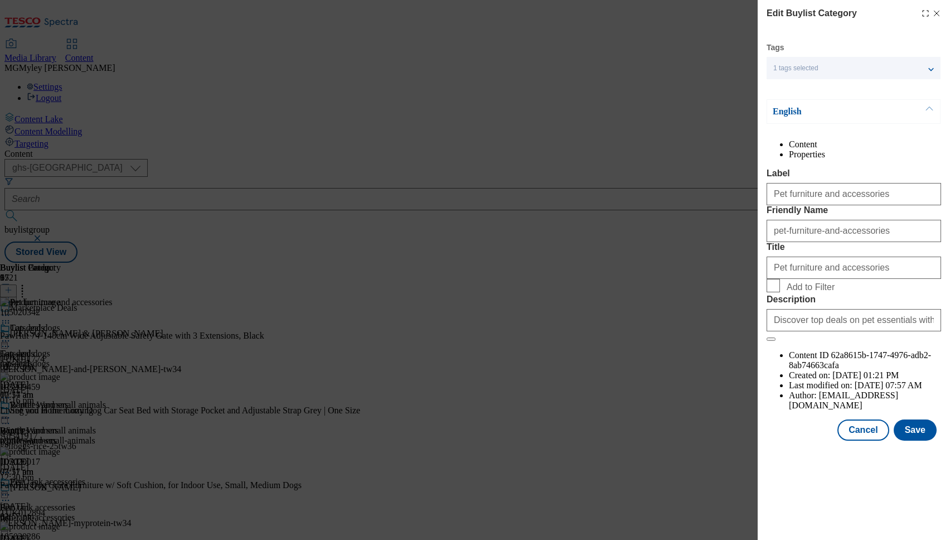
click at [815, 292] on span "Add to Filter" at bounding box center [811, 287] width 48 height 10
click at [780, 292] on input "Add to Filter" at bounding box center [773, 285] width 13 height 13
checkbox input "true"
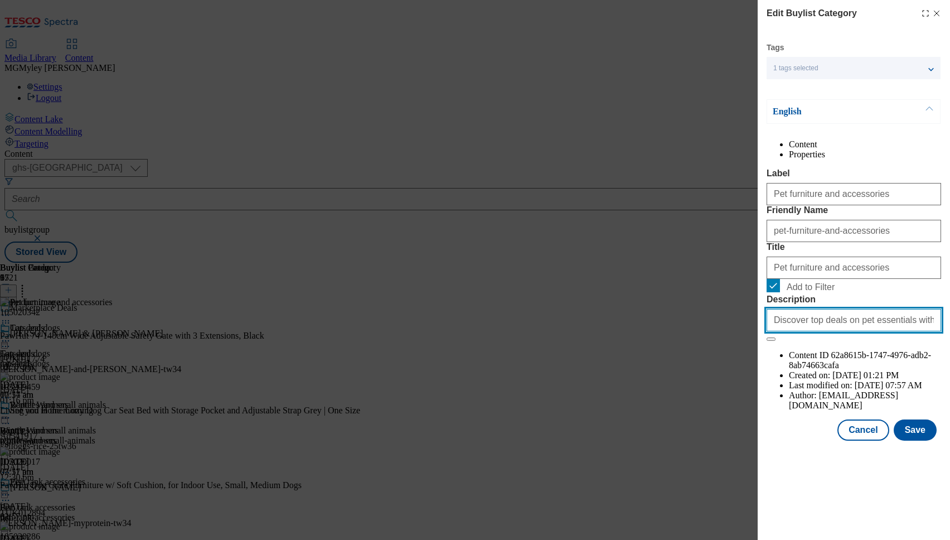
click at [817, 331] on input "Discover top deals on pet essentials with our Marketplace Pet Event. Browse a r…" at bounding box center [854, 320] width 175 height 22
paste input "Find everything your pet needs in one place. Snap up great deals on pet essenti…"
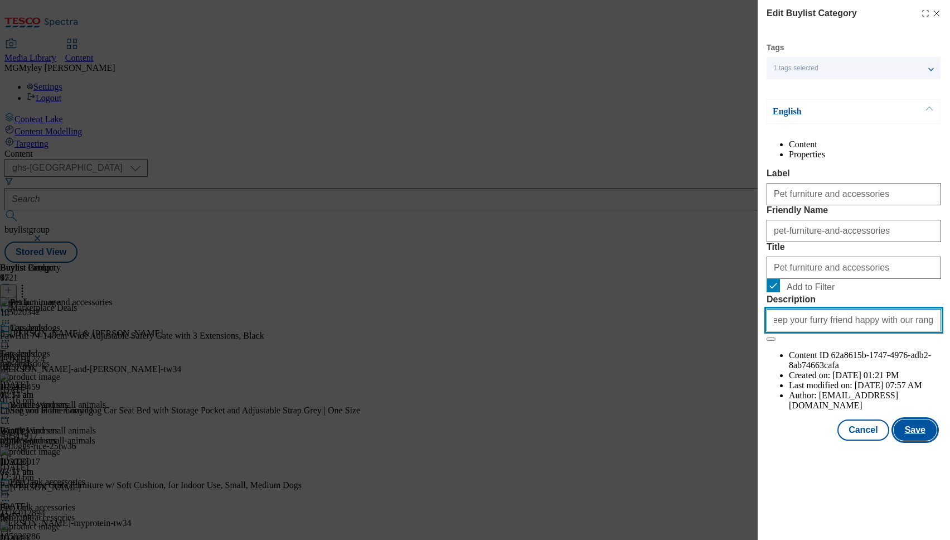
type input "Find everything your pet needs in one place. Snap up great deals on pet essenti…"
click at [917, 440] on button "Save" at bounding box center [915, 429] width 43 height 21
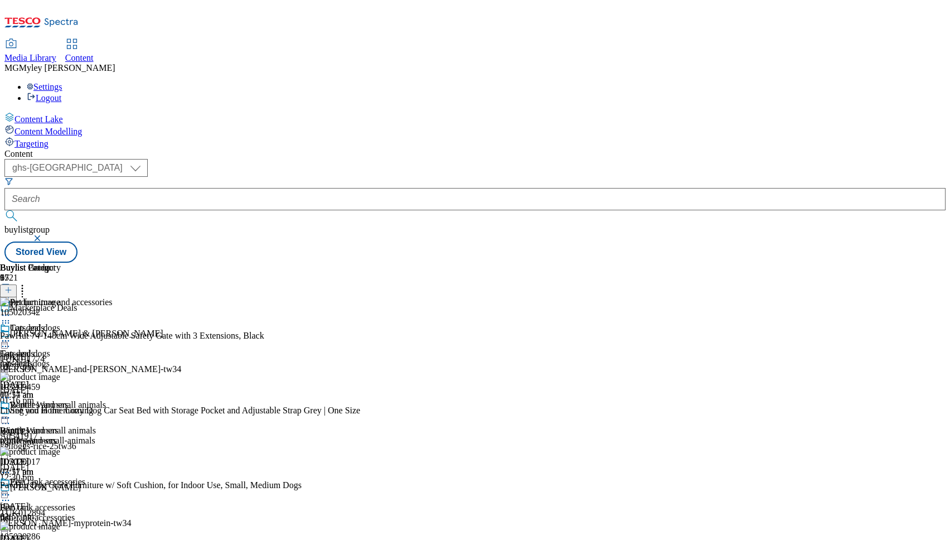
scroll to position [301, 0]
click at [28, 283] on icon at bounding box center [22, 288] width 11 height 11
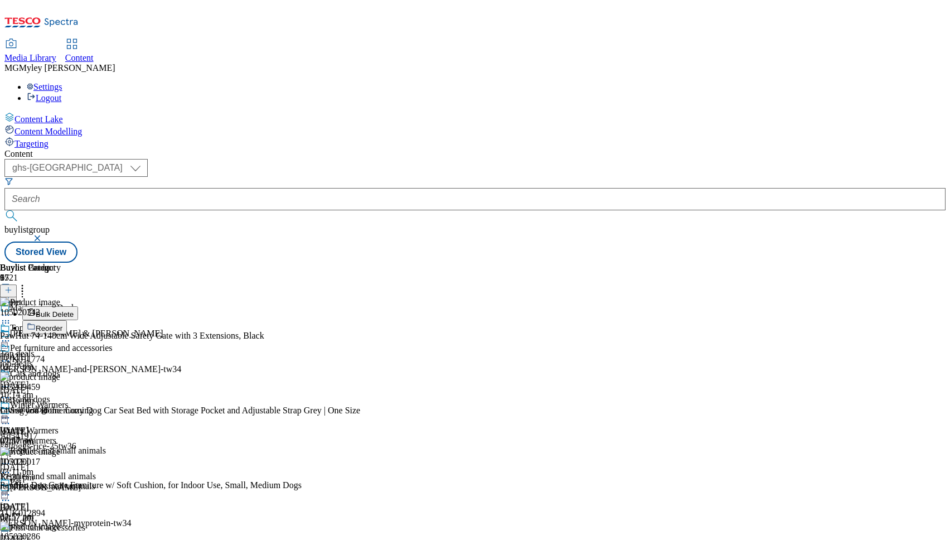
click at [62, 324] on span "Reorder" at bounding box center [49, 328] width 27 height 8
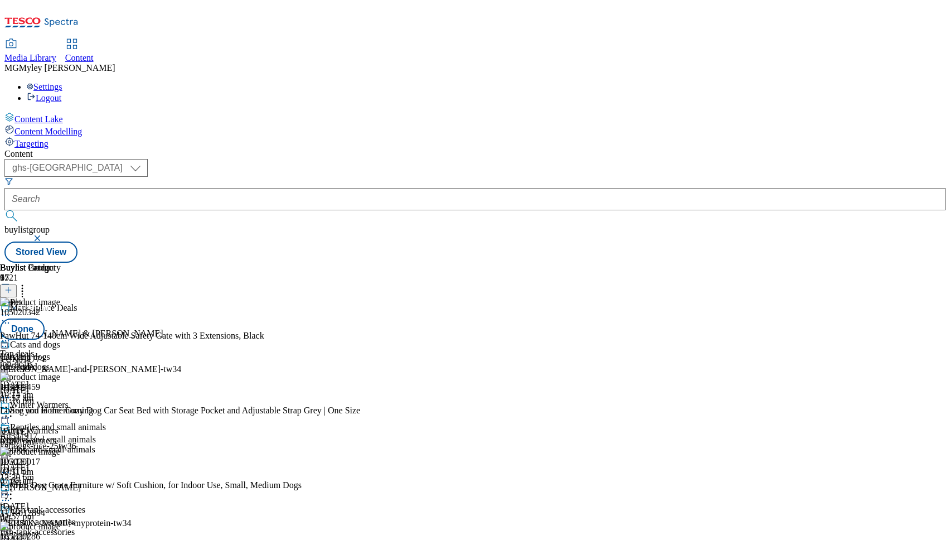
scroll to position [99, 0]
drag, startPoint x: 734, startPoint y: 453, endPoint x: 734, endPoint y: 213, distance: 240.3
click at [734, 213] on body "Icons icon_account icon_add icon_backward_link icon_basket icon_benefits icon_c…" at bounding box center [474, 133] width 941 height 258
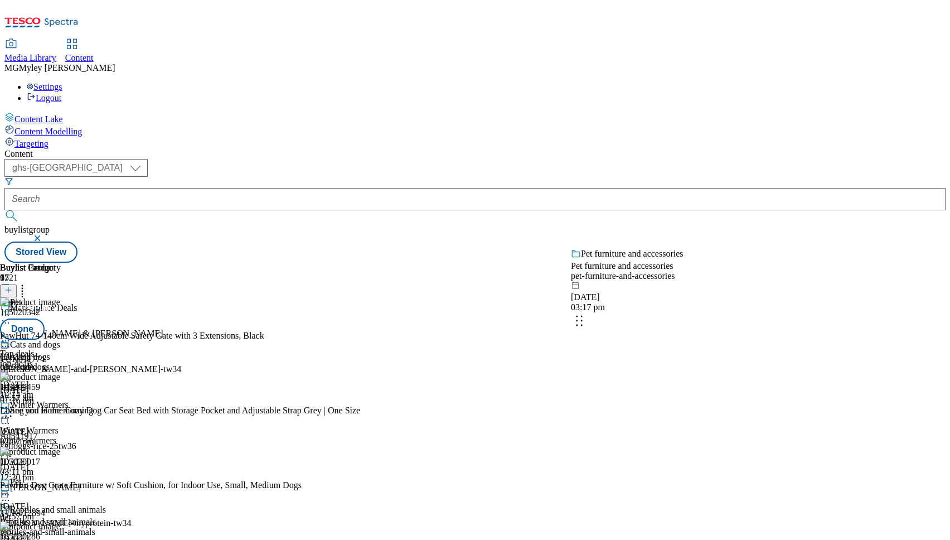
drag, startPoint x: 730, startPoint y: 337, endPoint x: 730, endPoint y: 235, distance: 102.0
click at [730, 235] on body "Icons icon_account icon_add icon_backward_link icon_basket icon_benefits icon_c…" at bounding box center [474, 133] width 941 height 258
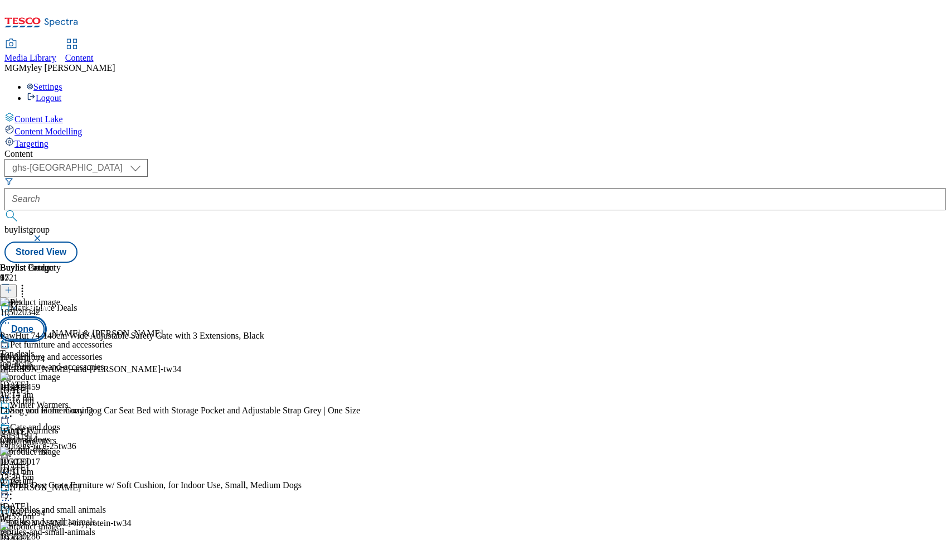
click at [45, 318] on button "Done" at bounding box center [22, 328] width 45 height 21
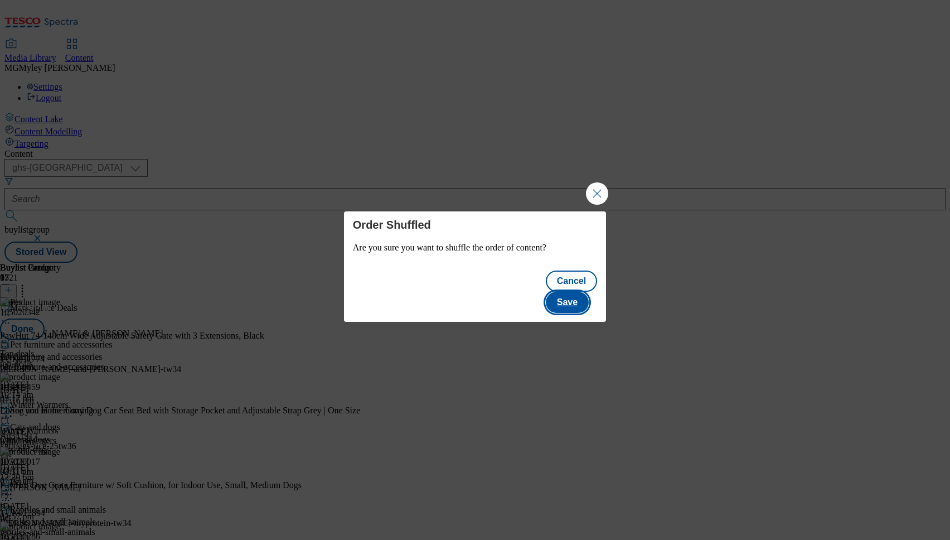
click at [564, 301] on button "Save" at bounding box center [567, 302] width 43 height 21
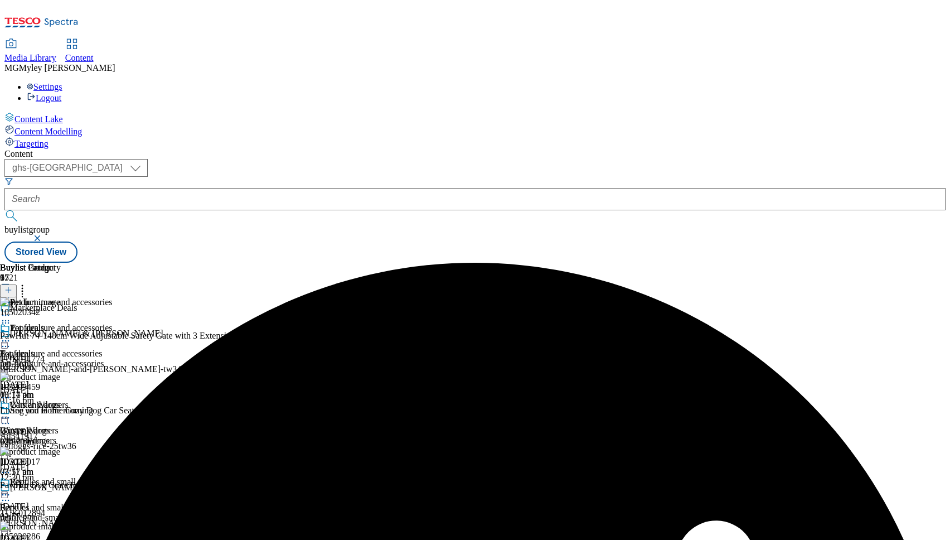
scroll to position [490, 0]
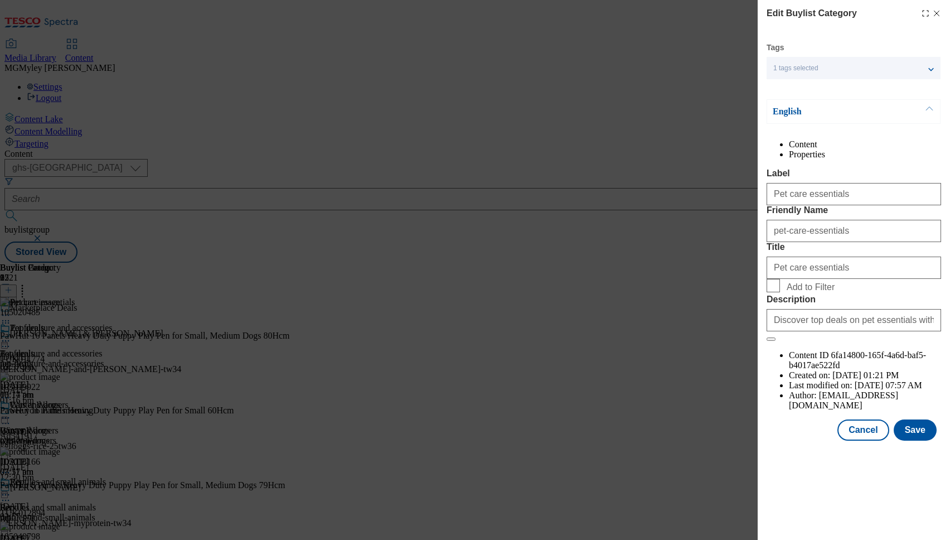
click at [792, 292] on span "Add to Filter" at bounding box center [811, 287] width 48 height 10
click at [780, 292] on input "Add to Filter" at bounding box center [773, 285] width 13 height 13
checkbox input "true"
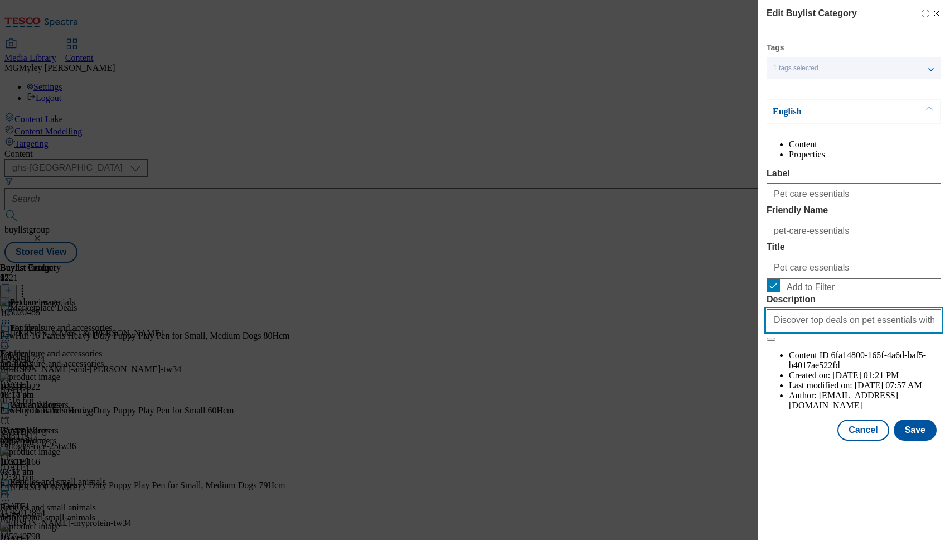
click at [826, 331] on input "Discover top deals on pet essentials with our Marketplace Pet Event. Browse a r…" at bounding box center [854, 320] width 175 height 22
paste input "Find everything your pet needs in one place. Snap up great deals on pet essenti…"
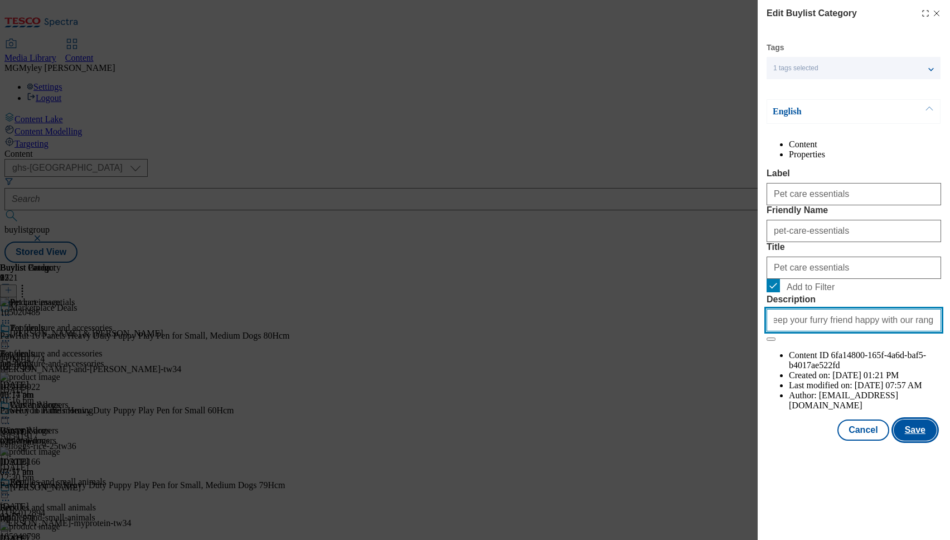
type input "Find everything your pet needs in one place. Snap up great deals on pet essenti…"
click at [919, 440] on button "Save" at bounding box center [915, 429] width 43 height 21
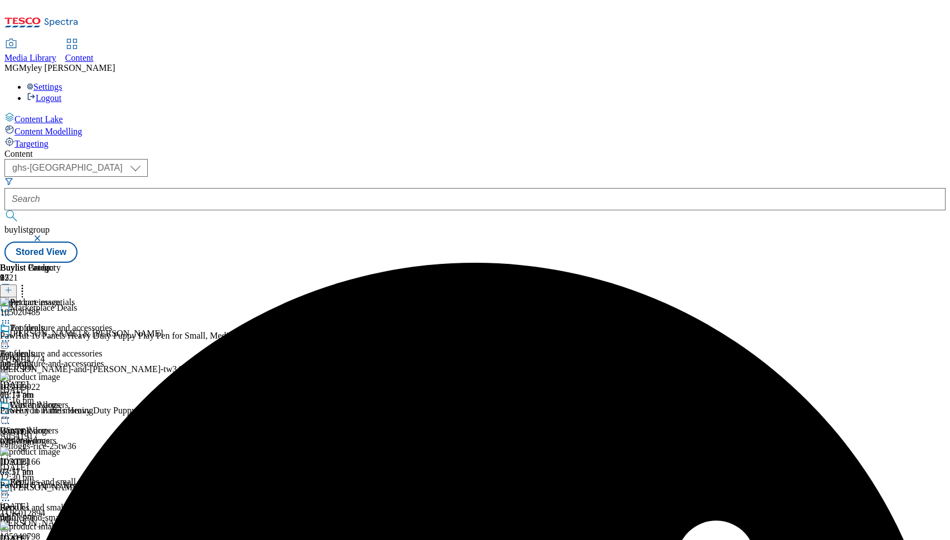
click at [28, 283] on icon at bounding box center [22, 288] width 11 height 11
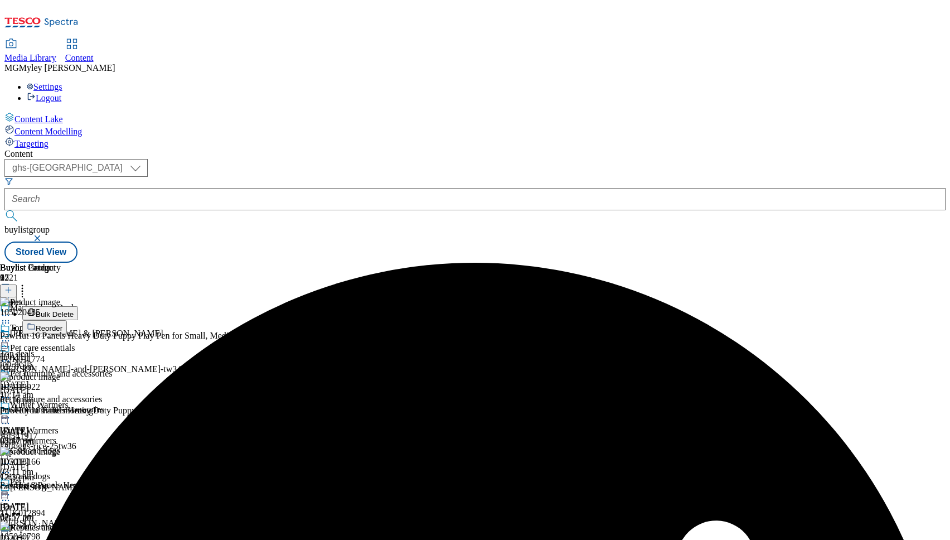
click at [67, 320] on button "Reorder" at bounding box center [44, 327] width 45 height 14
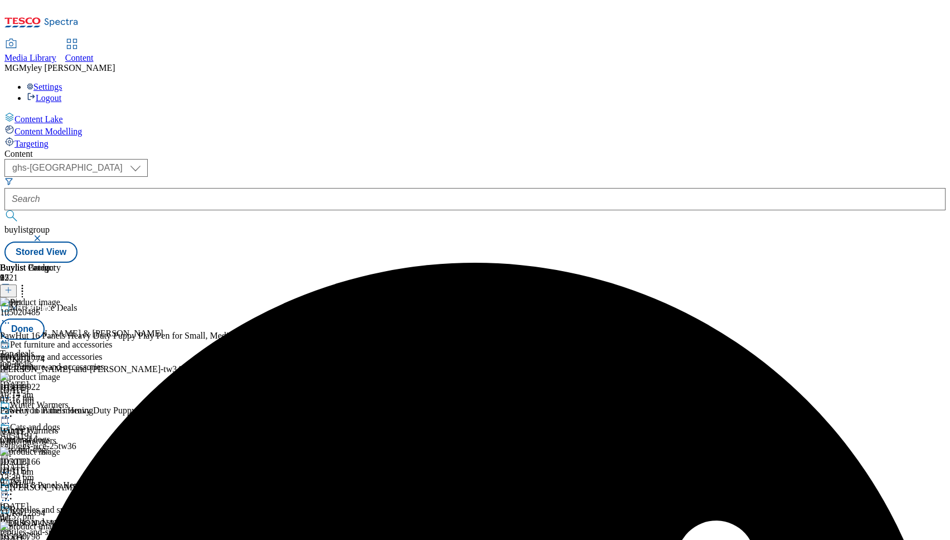
scroll to position [395, 0]
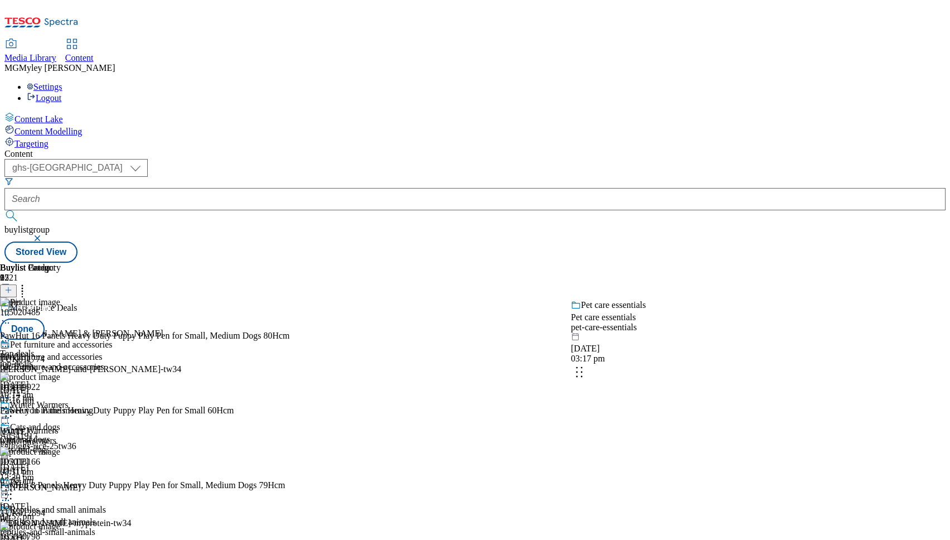
drag, startPoint x: 730, startPoint y: 372, endPoint x: 729, endPoint y: 227, distance: 145.0
click at [729, 227] on body "Icons icon_account icon_add icon_backward_link icon_basket icon_benefits icon_c…" at bounding box center [474, 133] width 941 height 258
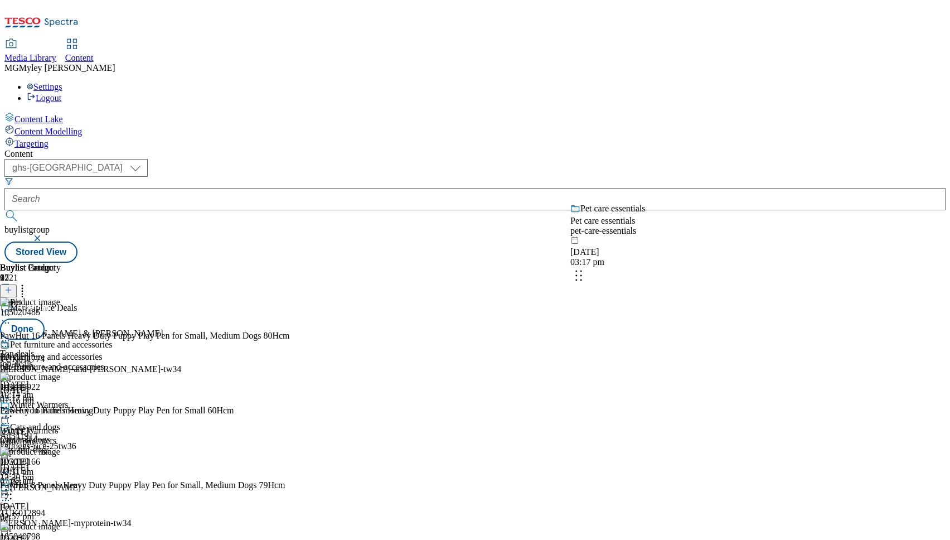
drag, startPoint x: 730, startPoint y: 448, endPoint x: 730, endPoint y: 190, distance: 258.7
click at [730, 191] on body "Icons icon_account icon_add icon_backward_link icon_basket icon_benefits icon_c…" at bounding box center [474, 133] width 941 height 258
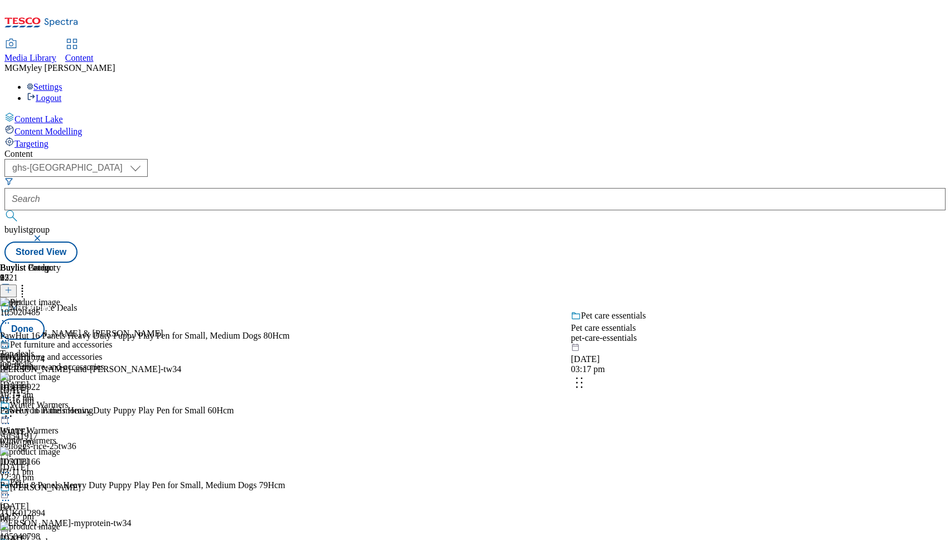
drag, startPoint x: 729, startPoint y: 440, endPoint x: 727, endPoint y: 325, distance: 116.0
click at [728, 263] on body "Icons icon_account icon_add icon_backward_link icon_basket icon_benefits icon_c…" at bounding box center [474, 133] width 941 height 258
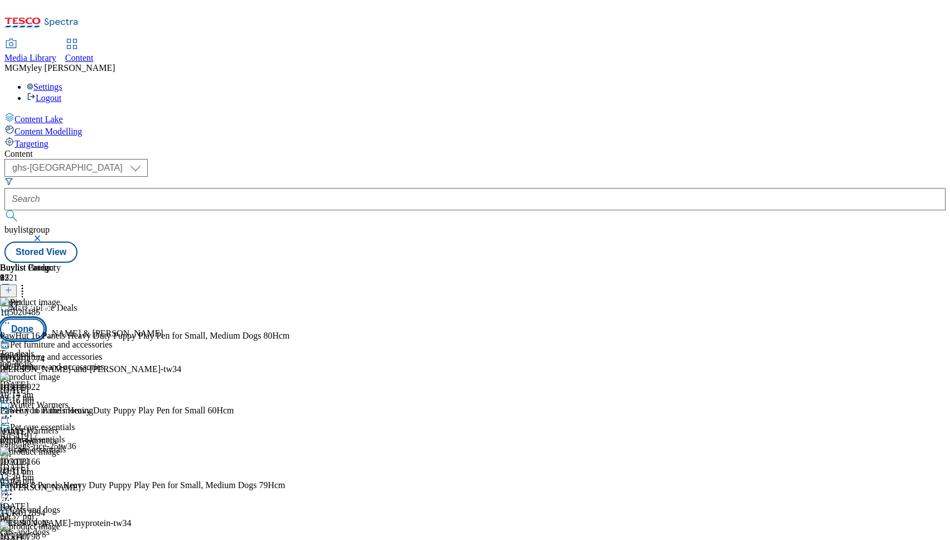
click at [45, 318] on button "Done" at bounding box center [22, 328] width 45 height 21
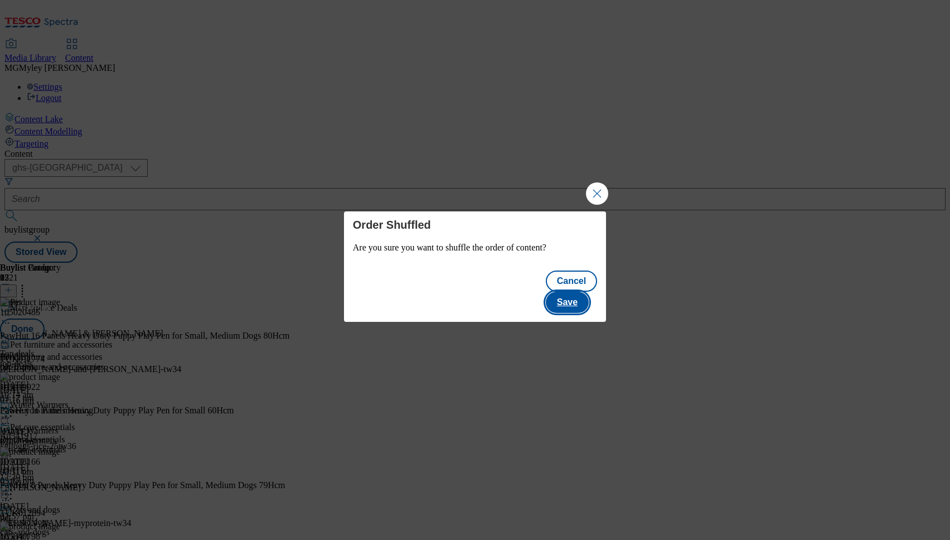
click at [583, 292] on button "Save" at bounding box center [567, 302] width 43 height 21
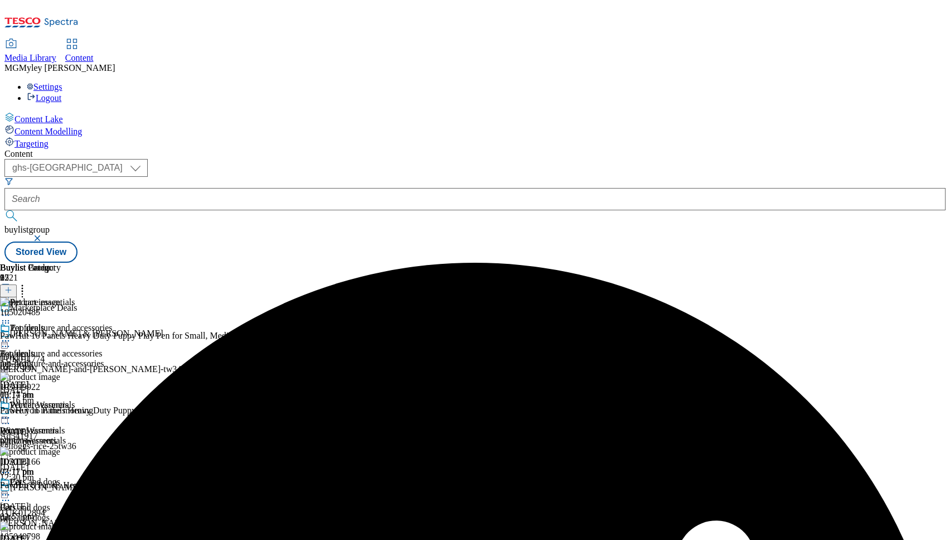
scroll to position [175, 0]
click at [112, 512] on div "cats-and-dogs" at bounding box center [56, 517] width 112 height 10
click at [11, 489] on icon at bounding box center [5, 494] width 11 height 11
click at [52, 511] on button "Edit" at bounding box center [37, 517] width 30 height 13
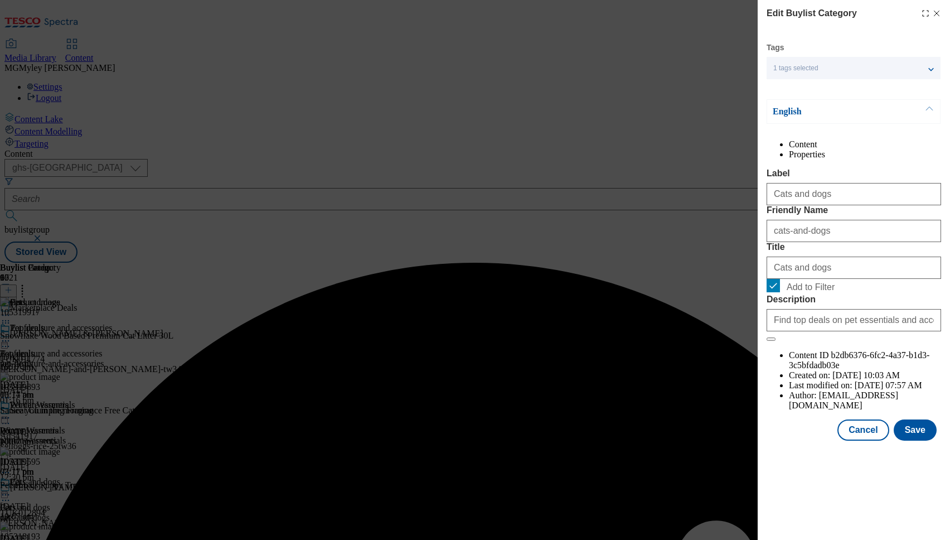
click at [796, 292] on span "Add to Filter" at bounding box center [811, 287] width 48 height 10
click at [780, 292] on input "Add to Filter" at bounding box center [773, 285] width 13 height 13
checkbox input "false"
click at [918, 440] on button "Save" at bounding box center [915, 429] width 43 height 21
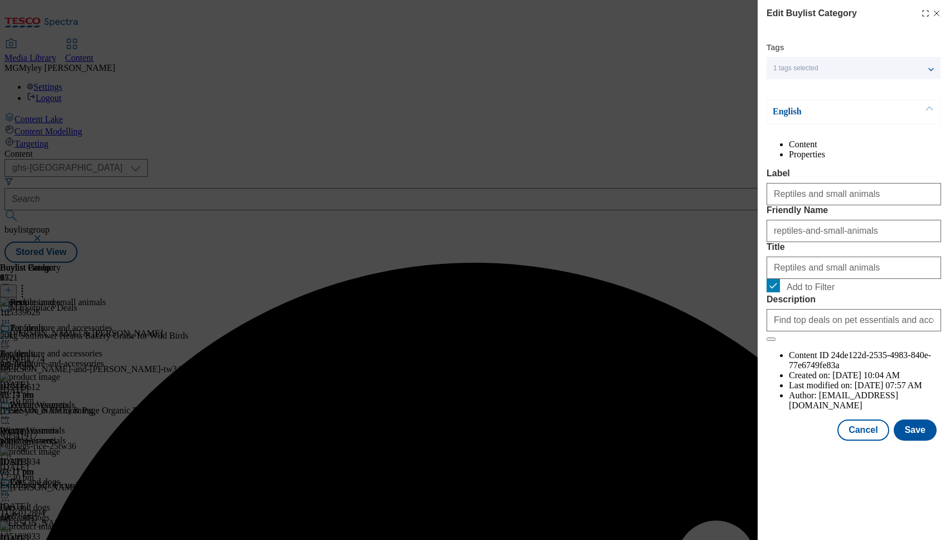
click at [819, 292] on span "Add to Filter" at bounding box center [862, 285] width 150 height 13
click at [780, 292] on input "Add to Filter" at bounding box center [773, 285] width 13 height 13
checkbox input "false"
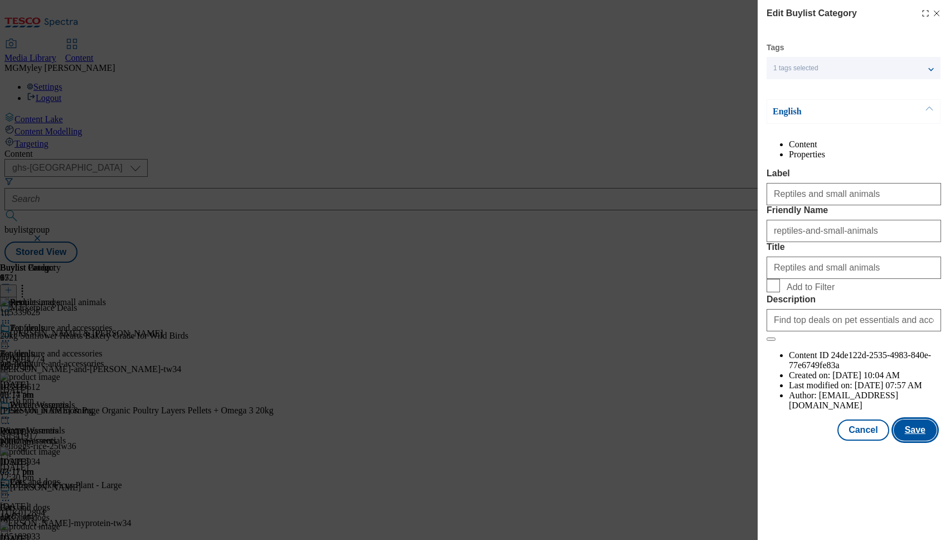
click at [916, 440] on button "Save" at bounding box center [915, 429] width 43 height 21
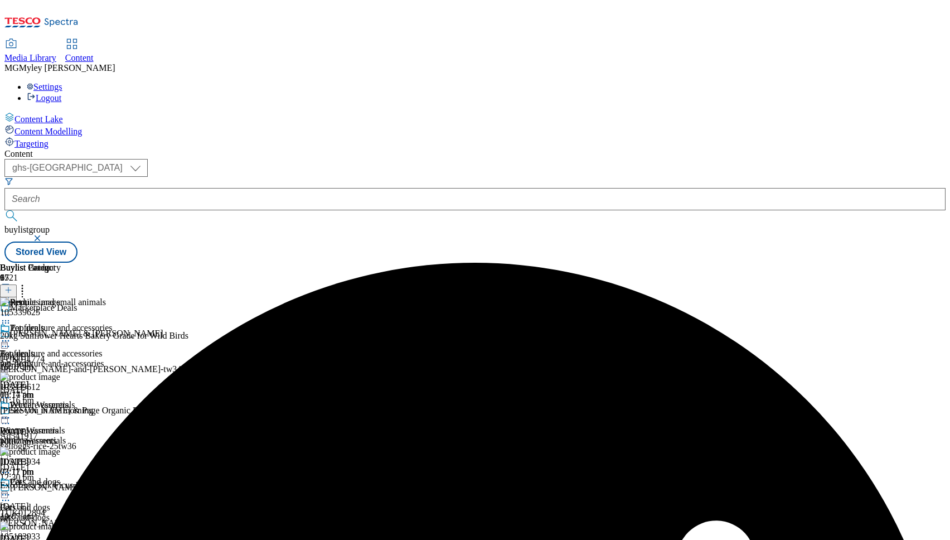
scroll to position [350, 0]
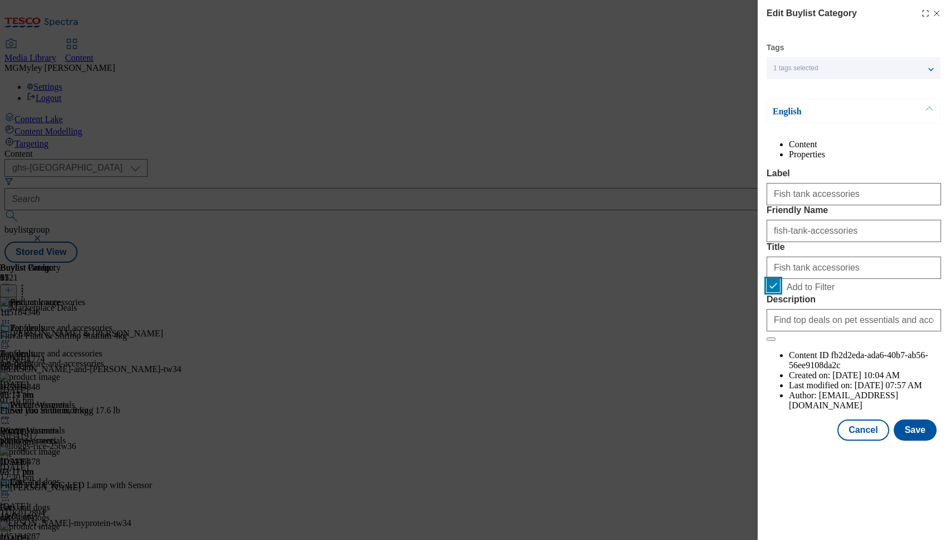
click at [775, 292] on input "Add to Filter" at bounding box center [773, 285] width 13 height 13
checkbox input "false"
click at [907, 440] on button "Save" at bounding box center [915, 429] width 43 height 21
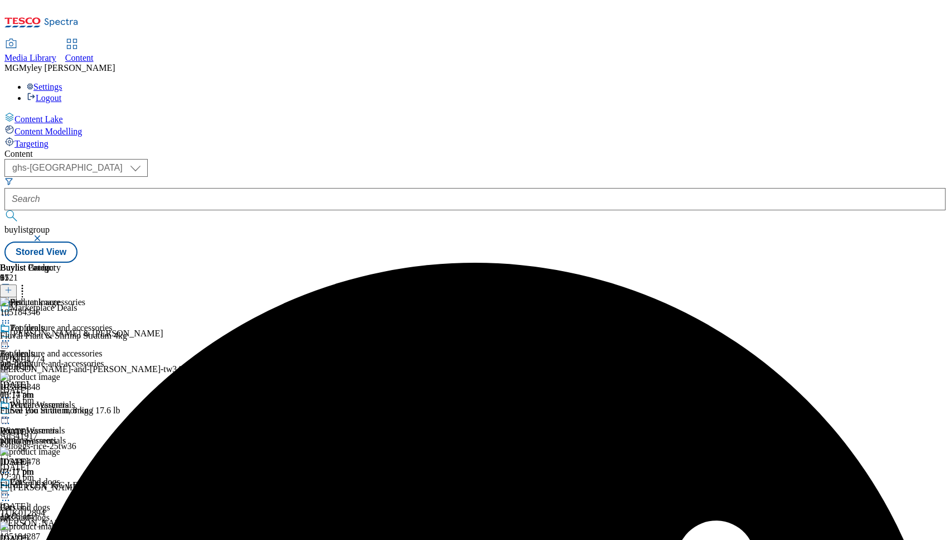
scroll to position [361, 0]
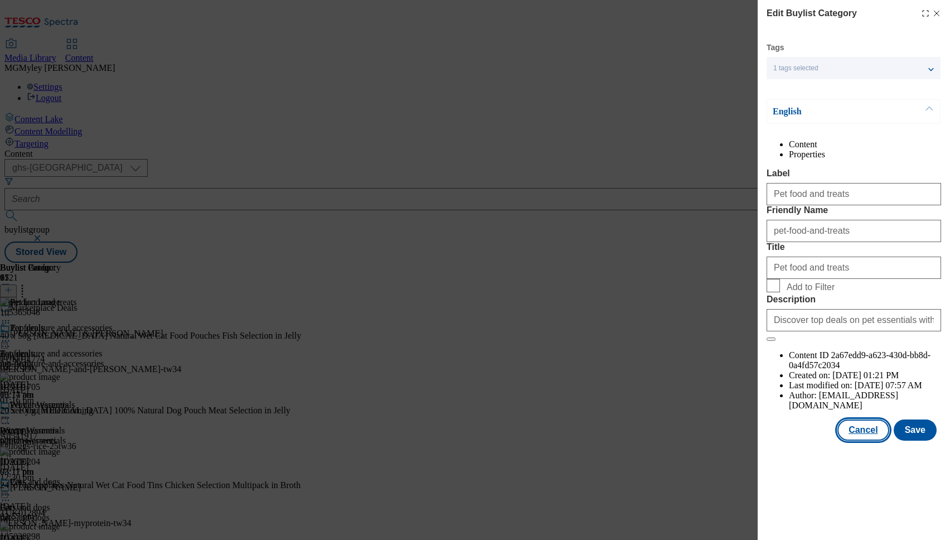
click at [878, 440] on button "Cancel" at bounding box center [863, 429] width 51 height 21
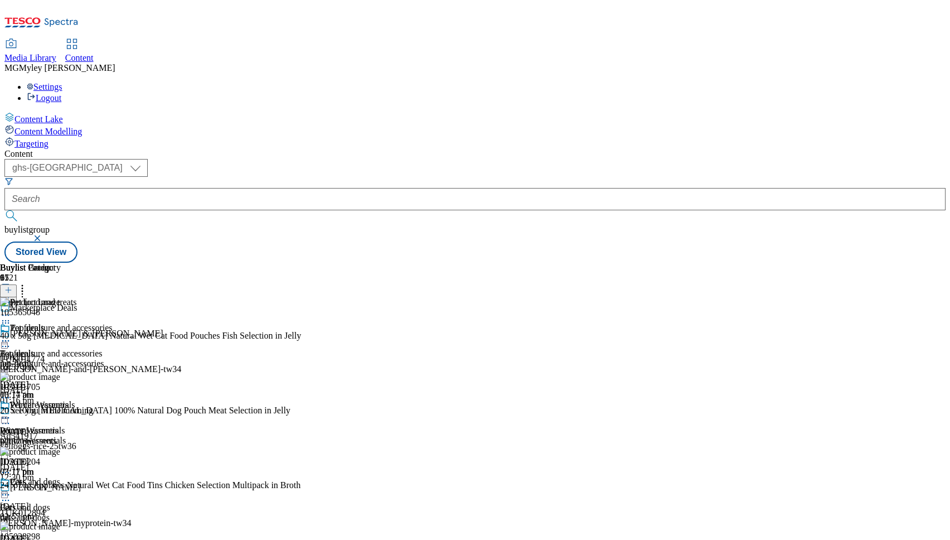
click at [102, 348] on div "Pet furniture and accessories" at bounding box center [51, 353] width 102 height 10
click at [11, 489] on icon at bounding box center [5, 494] width 11 height 11
click at [52, 511] on button "Edit" at bounding box center [37, 517] width 30 height 13
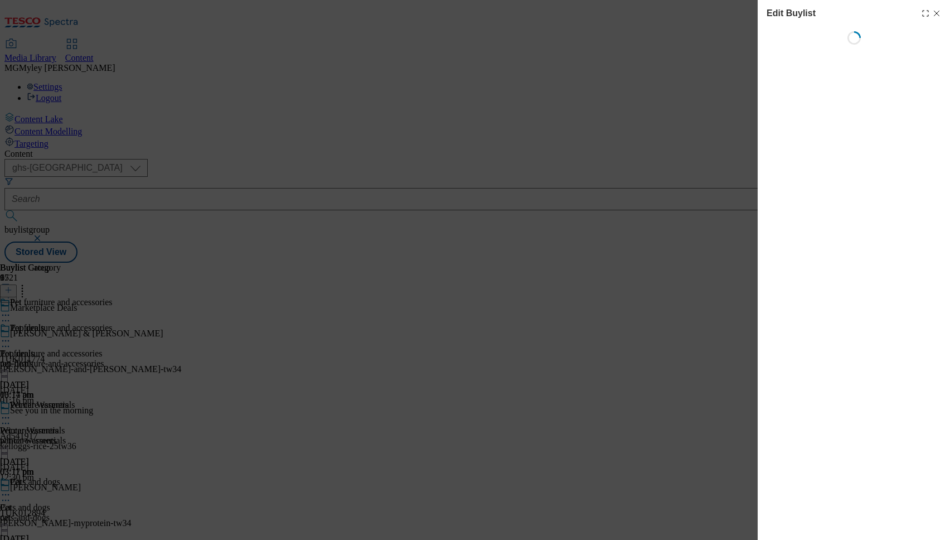
select select "evergreen"
select select "Banner"
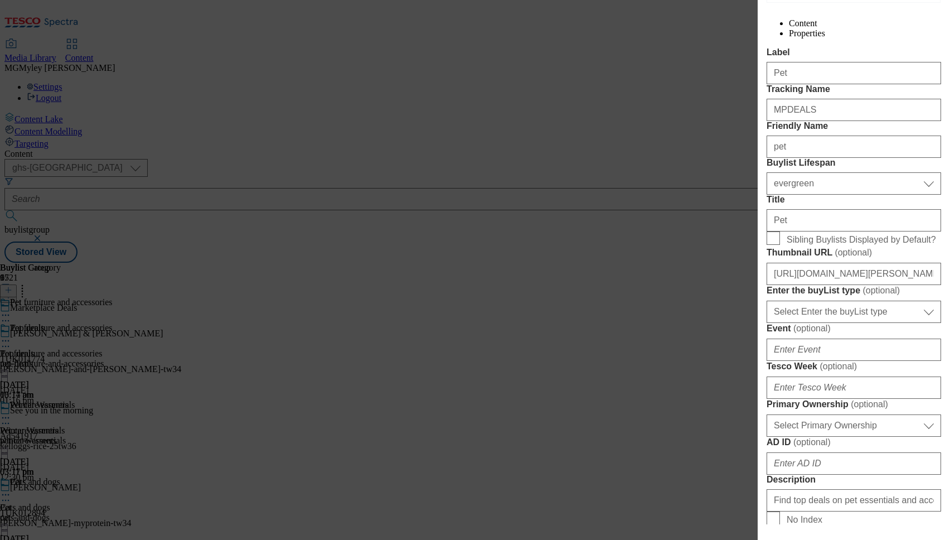
scroll to position [137, 0]
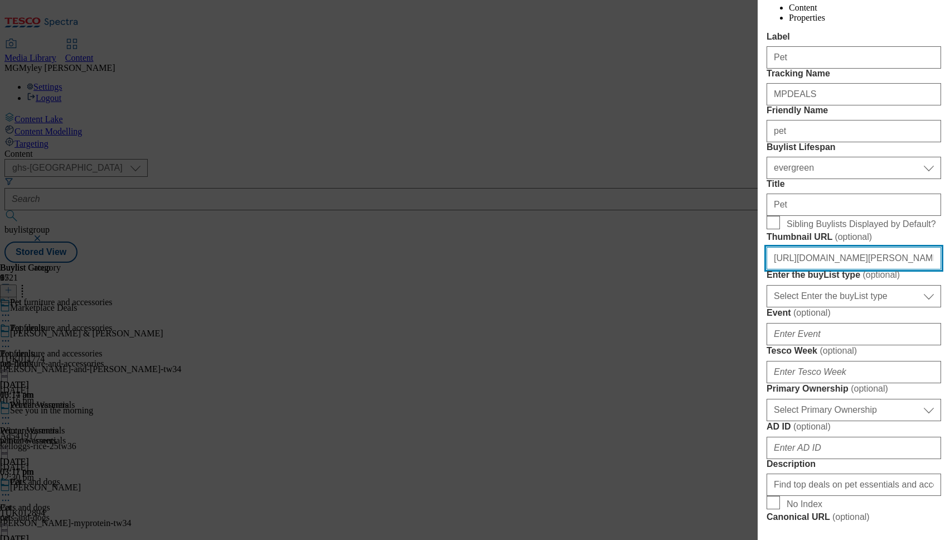
click at [844, 269] on input "[URL][DOMAIN_NAME][PERSON_NAME]" at bounding box center [854, 258] width 175 height 22
paste input "86859e65-d593-4f4f-ba94-95b63931d9b5/2534-[PERSON_NAME]-Thumb-PC-3"
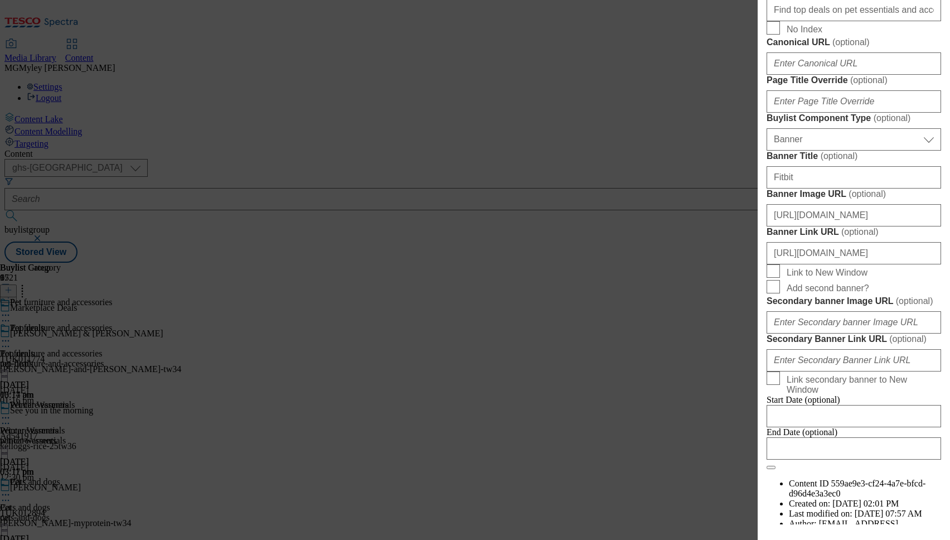
scroll to position [1073, 0]
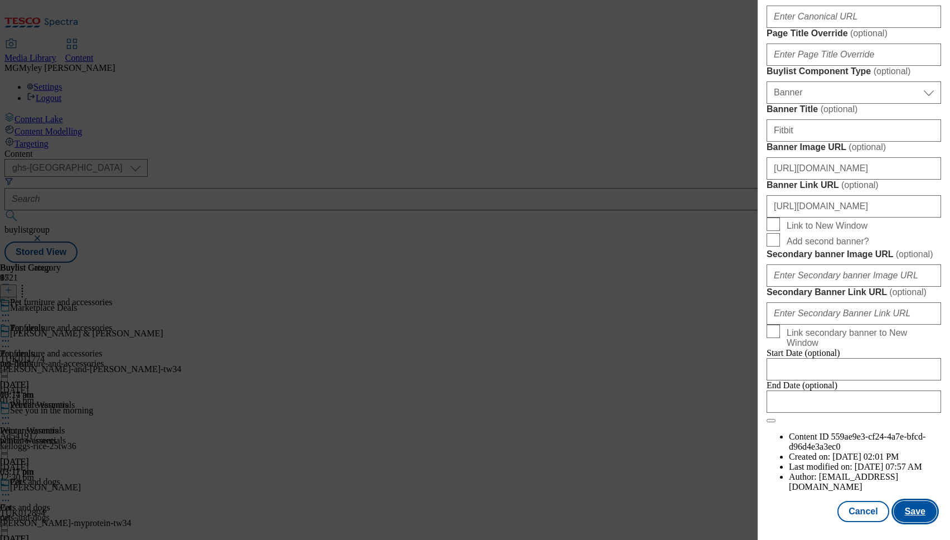
type input "[URL][DOMAIN_NAME][PERSON_NAME]"
click at [915, 519] on button "Save" at bounding box center [915, 511] width 43 height 21
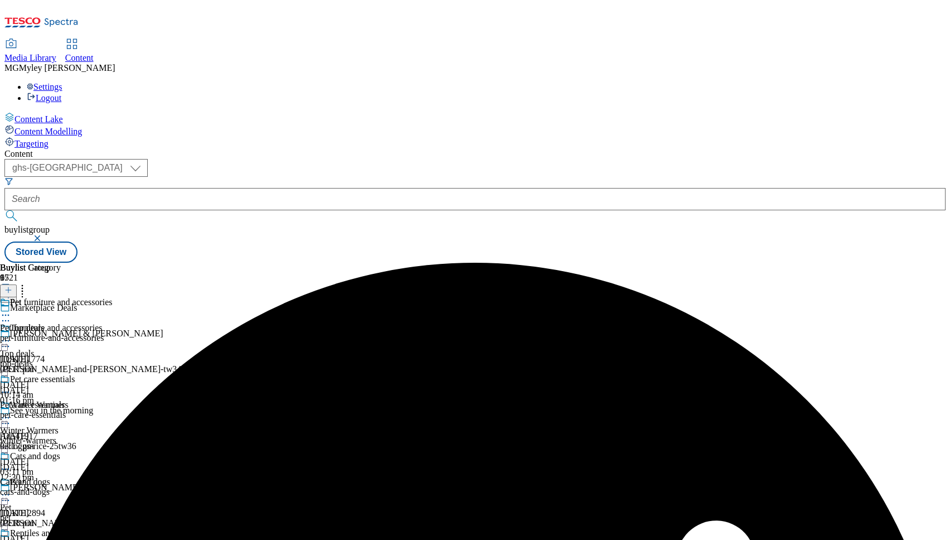
scroll to position [0, 0]
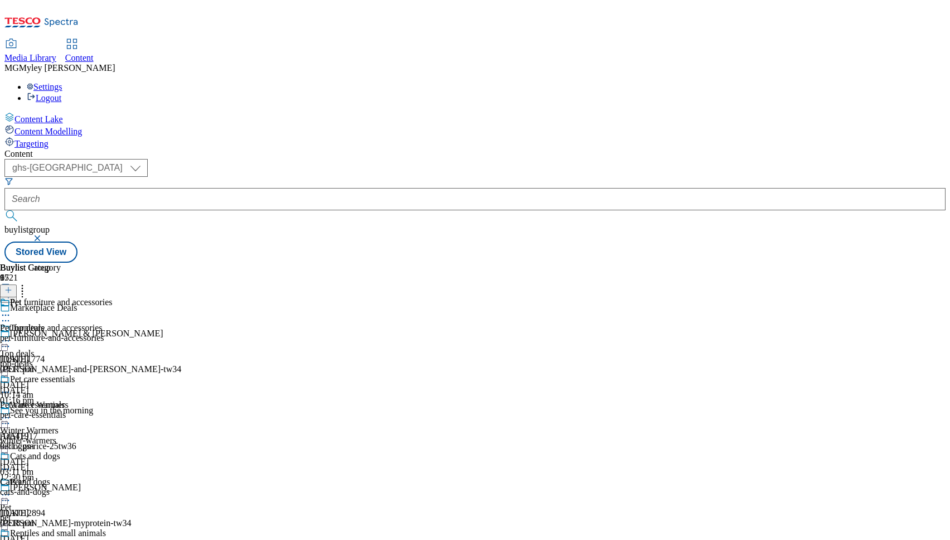
click at [88, 359] on div "top-deals" at bounding box center [44, 364] width 88 height 10
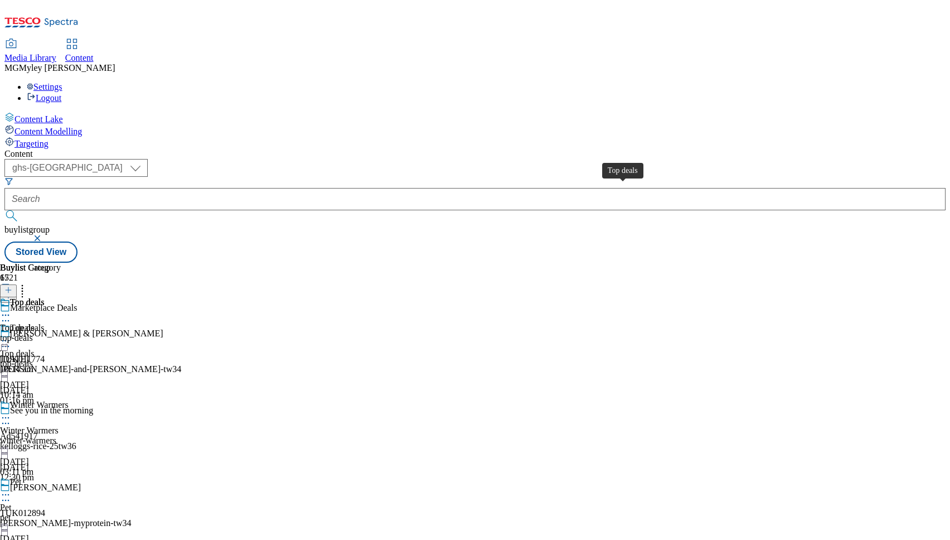
click at [35, 323] on div "Top deals" at bounding box center [17, 328] width 35 height 10
click at [11, 335] on icon at bounding box center [5, 340] width 11 height 11
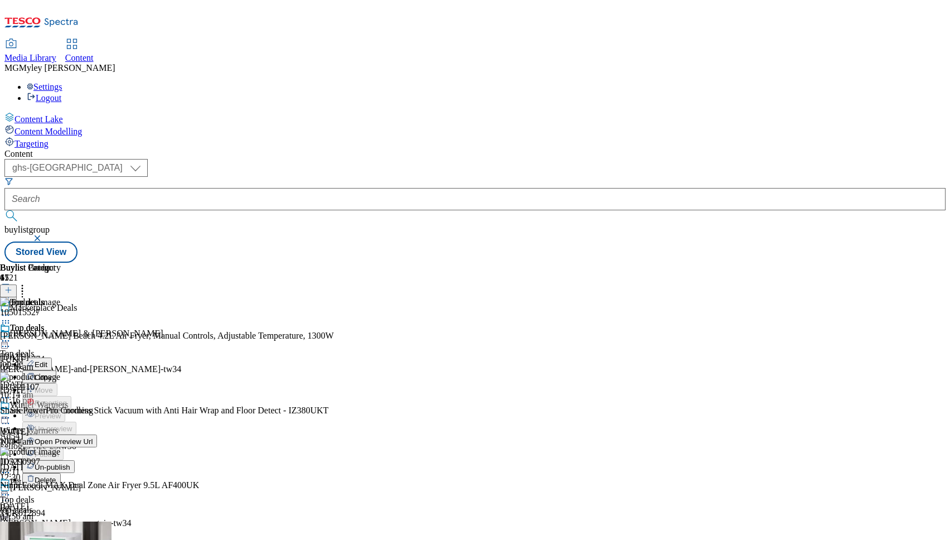
click at [11, 335] on icon at bounding box center [5, 340] width 11 height 11
click at [52, 357] on button "Edit" at bounding box center [37, 363] width 30 height 13
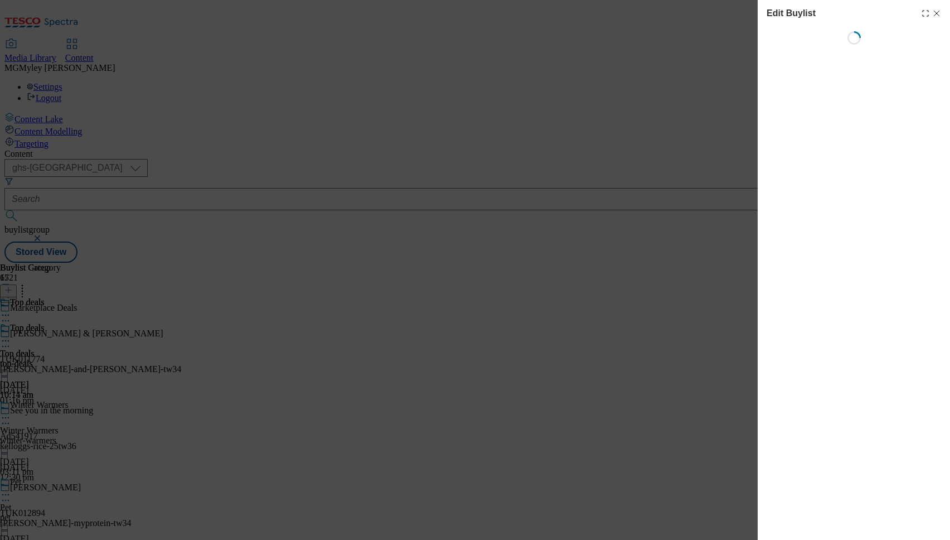
select select "evergreen"
select select "Banner"
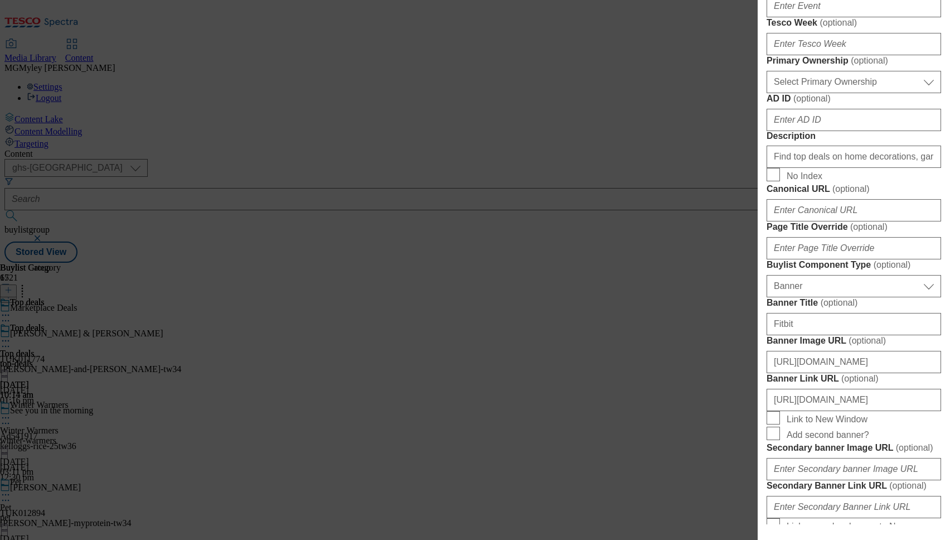
scroll to position [476, 0]
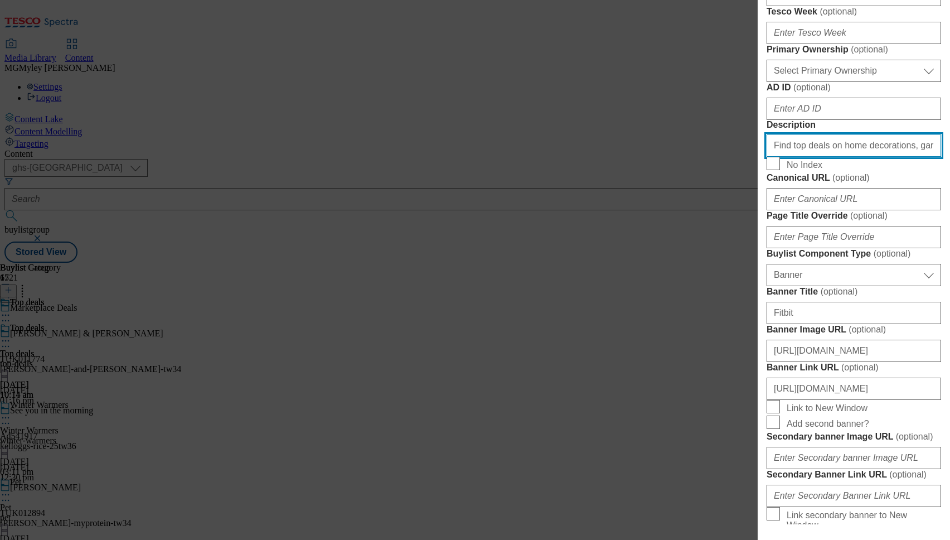
click at [849, 157] on input "Find top deals on home decorations, garden tools and more from our online selle…" at bounding box center [854, 145] width 175 height 22
paste input "Explore our Marketplace for the latest deals on a wide range of products. From …"
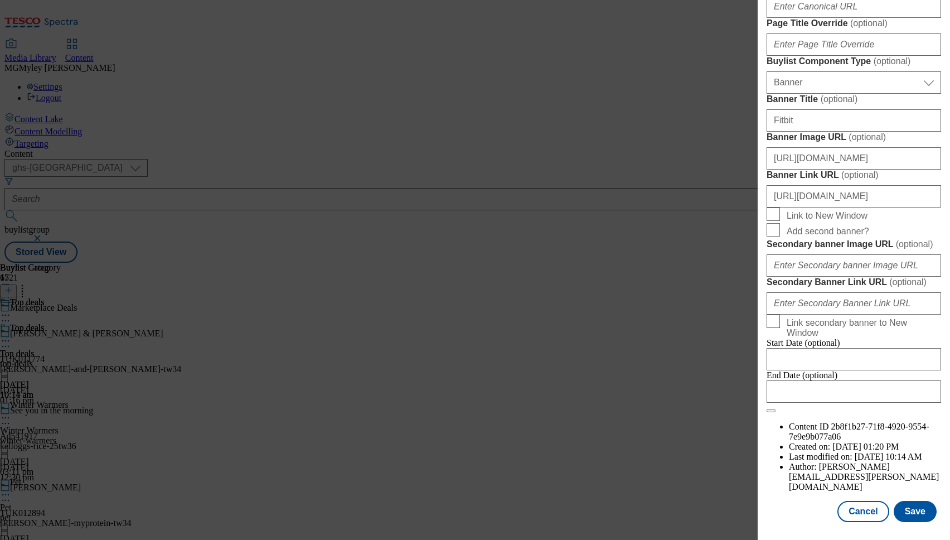
scroll to position [1073, 0]
type input "Explore our Marketplace for the latest deals on a wide range of products. From …"
click at [916, 519] on button "Save" at bounding box center [915, 511] width 43 height 21
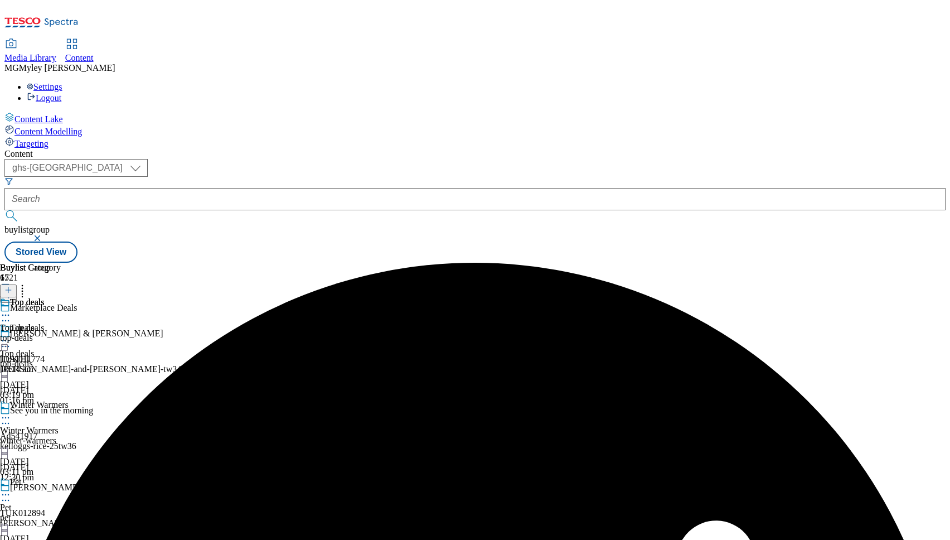
click at [61, 333] on div "top-deals" at bounding box center [30, 338] width 61 height 10
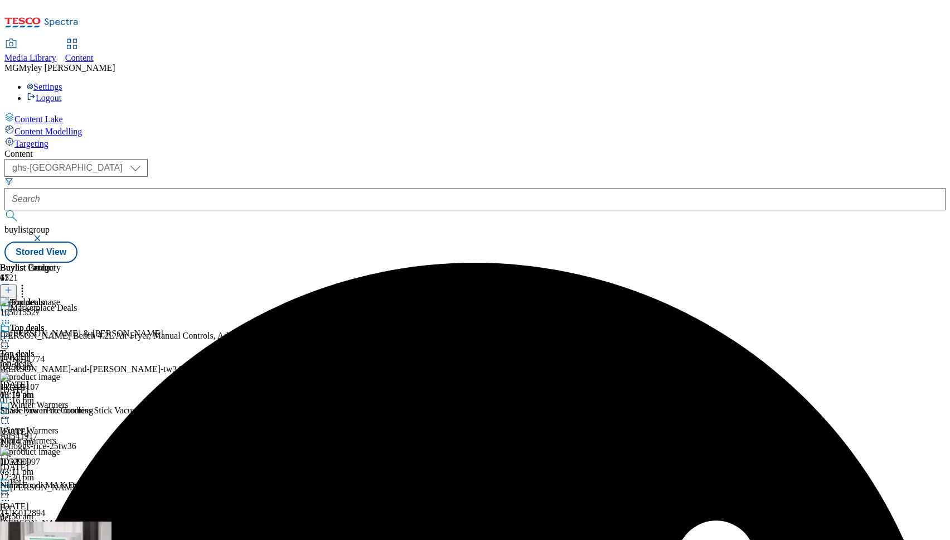
click at [11, 335] on icon at bounding box center [5, 340] width 11 height 11
click at [47, 360] on span "Edit" at bounding box center [41, 364] width 13 height 8
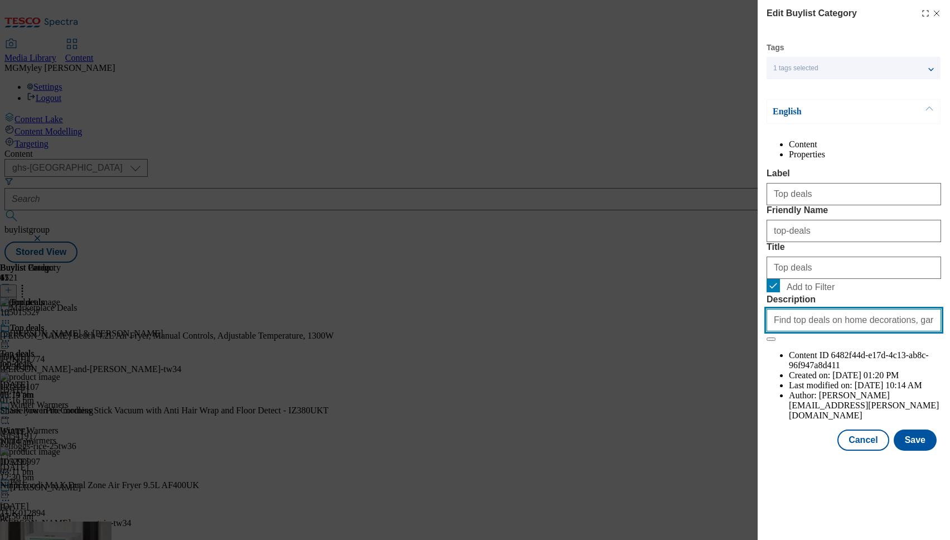
click at [873, 331] on input "Find top deals on home decorations, garden tools and more from our online selle…" at bounding box center [854, 320] width 175 height 22
paste input "Explore our Marketplace for the latest deals on a wide range of products. From …"
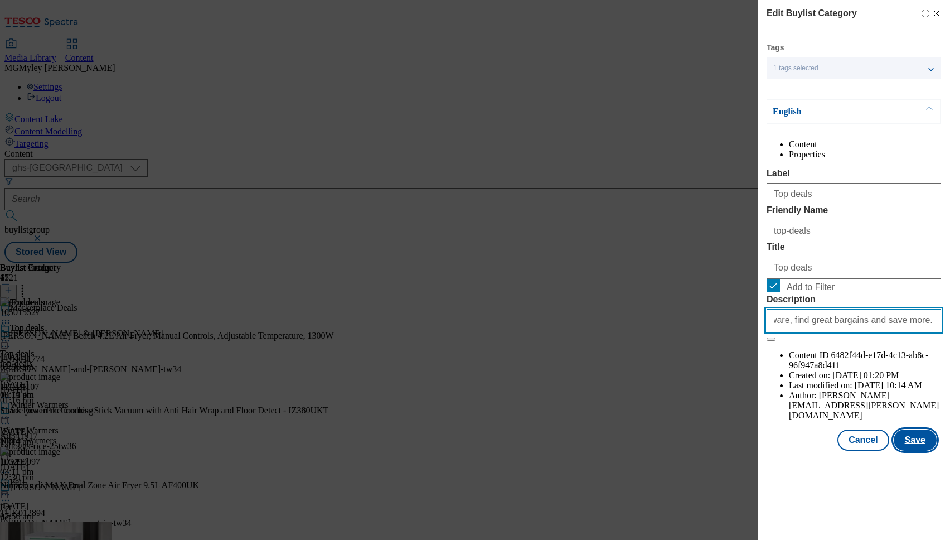
type input "Explore our Marketplace for the latest deals on a wide range of products. From …"
click at [902, 451] on button "Save" at bounding box center [915, 439] width 43 height 21
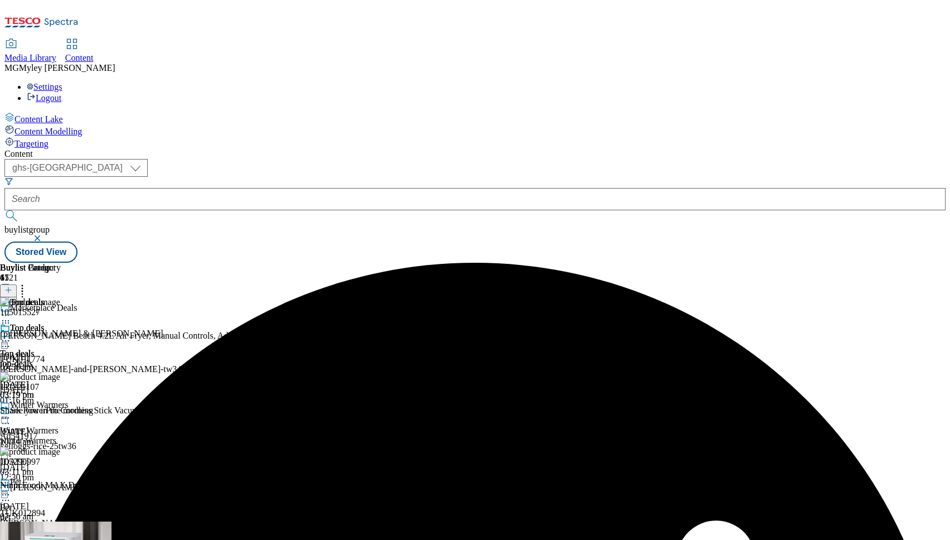
scroll to position [226, 0]
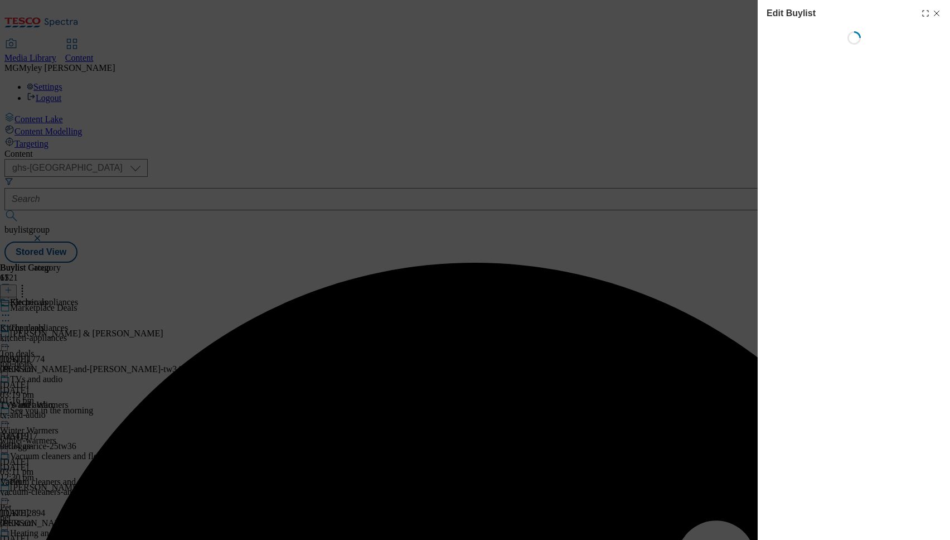
select select "evergreen"
select select "Banner"
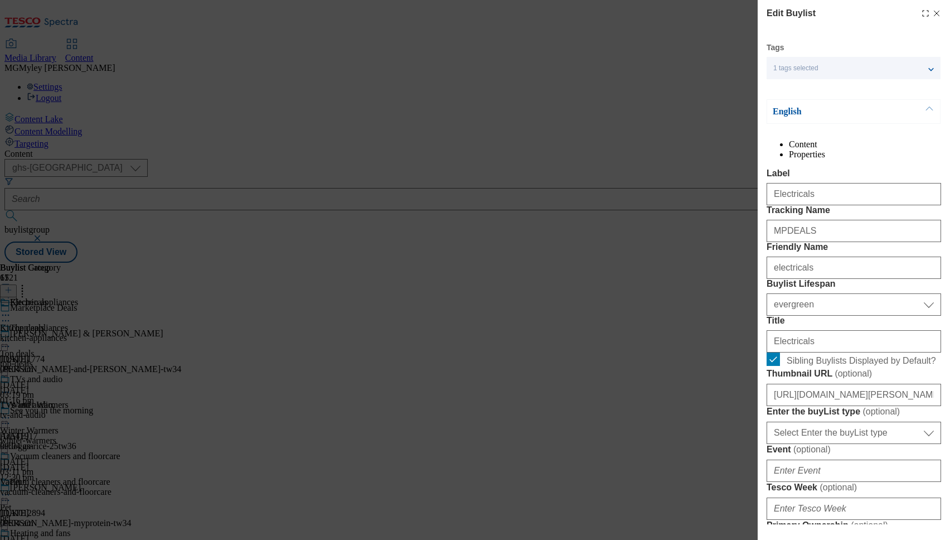
click at [938, 13] on icon "Modal" at bounding box center [936, 13] width 9 height 9
select select "evergreen"
select select "Banner"
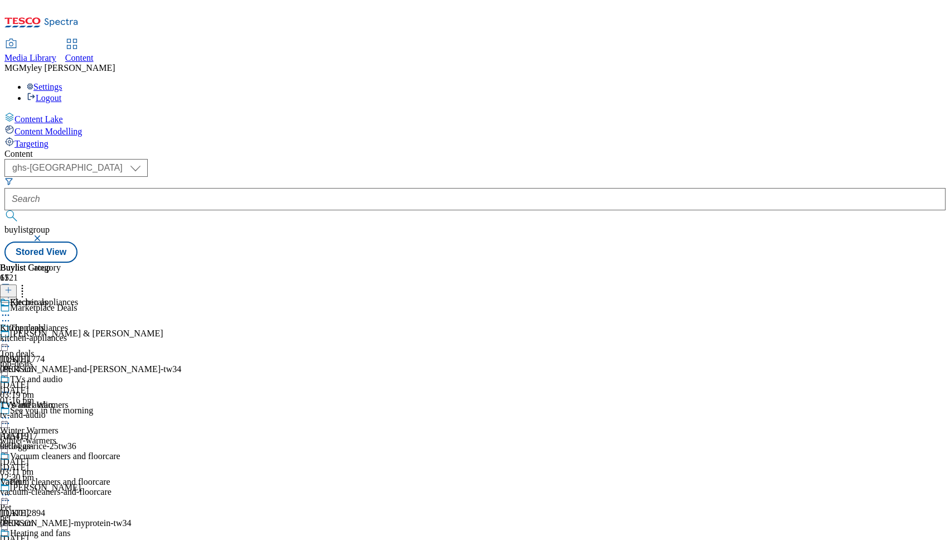
click at [88, 512] on div "pet" at bounding box center [44, 517] width 88 height 10
click at [7, 494] on circle at bounding box center [6, 495] width 2 height 2
click at [52, 511] on button "Edit" at bounding box center [37, 517] width 30 height 13
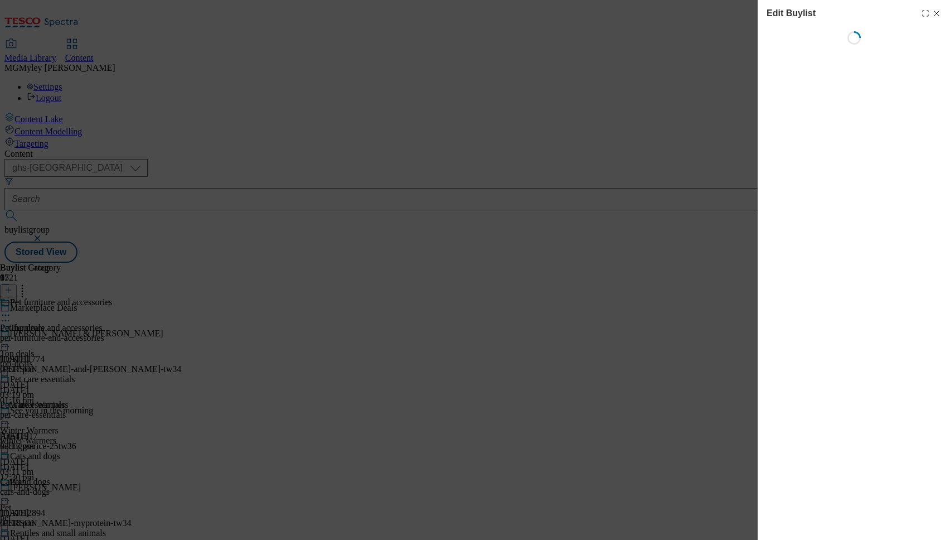
select select "evergreen"
select select "Banner"
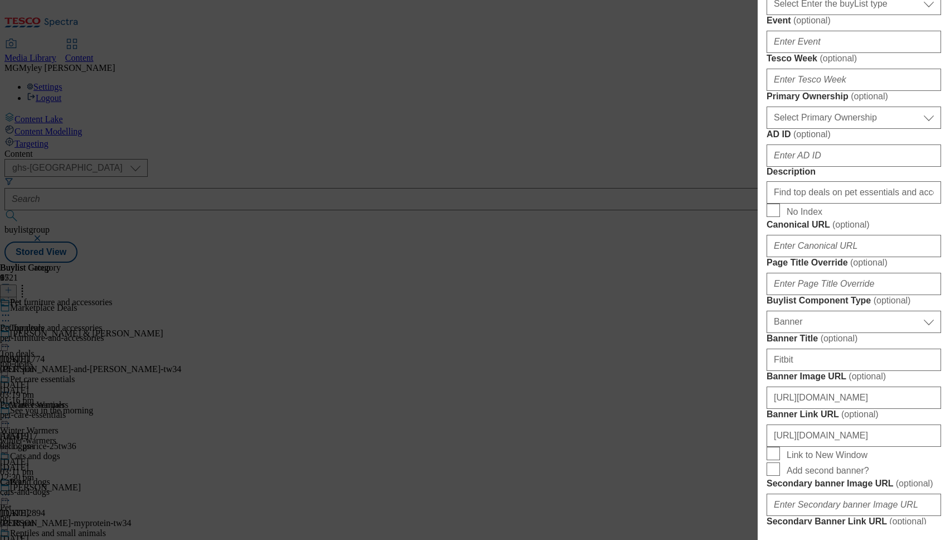
scroll to position [429, 0]
click at [865, 203] on input "Find top deals on pet essentials and accessories with deals from our online sel…" at bounding box center [854, 192] width 175 height 22
paste input "everything your pet needs in one place. Snap up great deals on pet essentials a…"
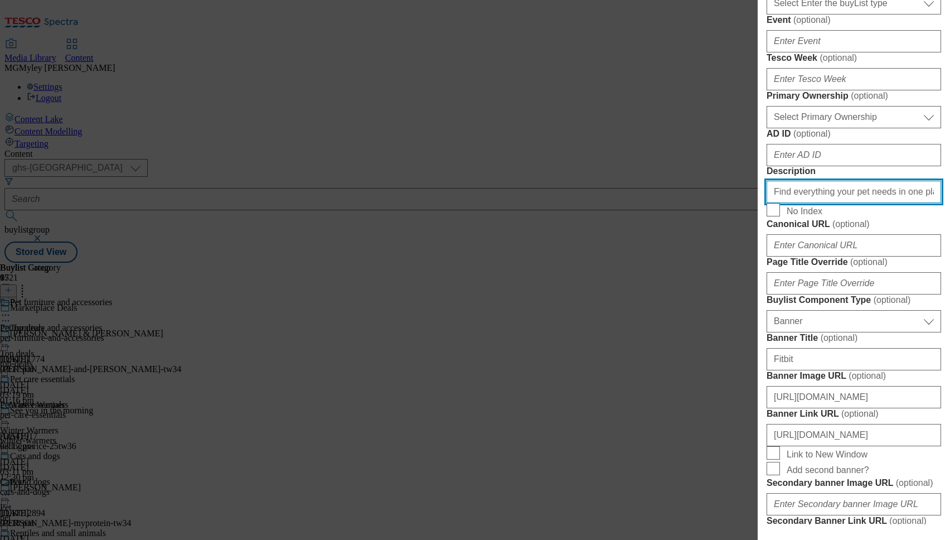
scroll to position [0, 517]
type input "Find everything your pet needs in one place. Snap up great deals on pet essenti…"
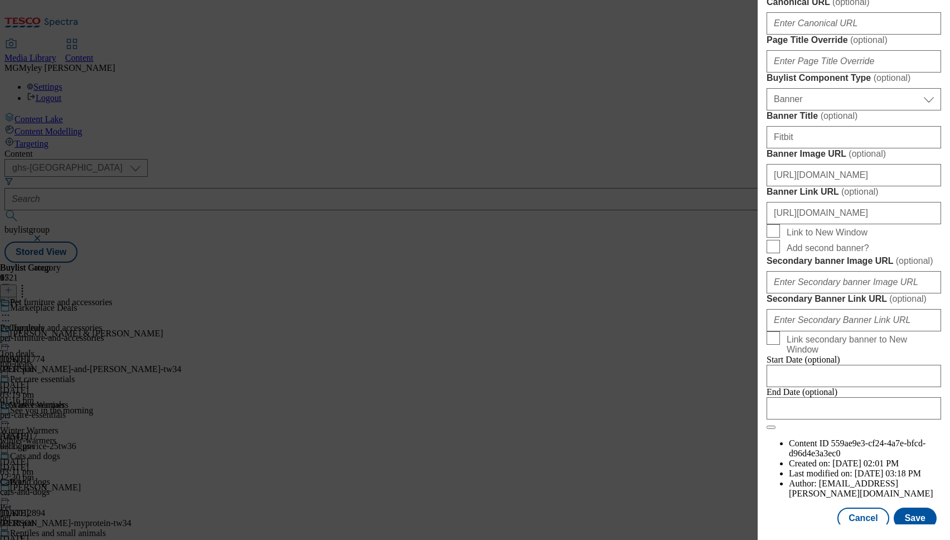
scroll to position [1073, 0]
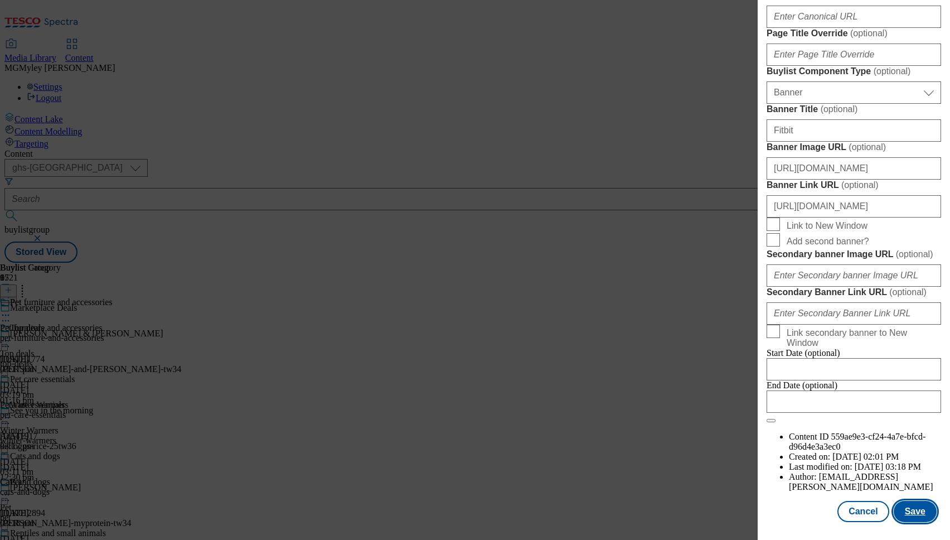
click at [928, 507] on button "Save" at bounding box center [915, 511] width 43 height 21
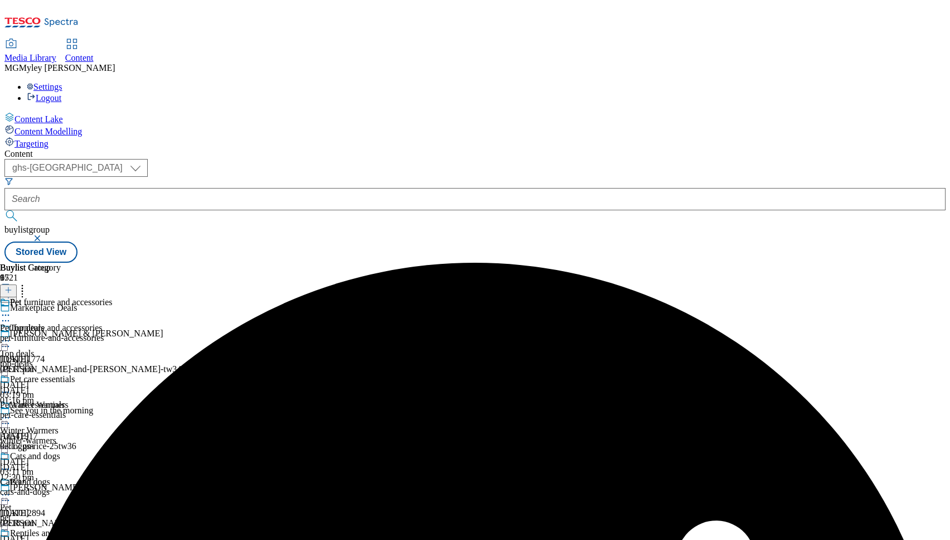
scroll to position [168, 0]
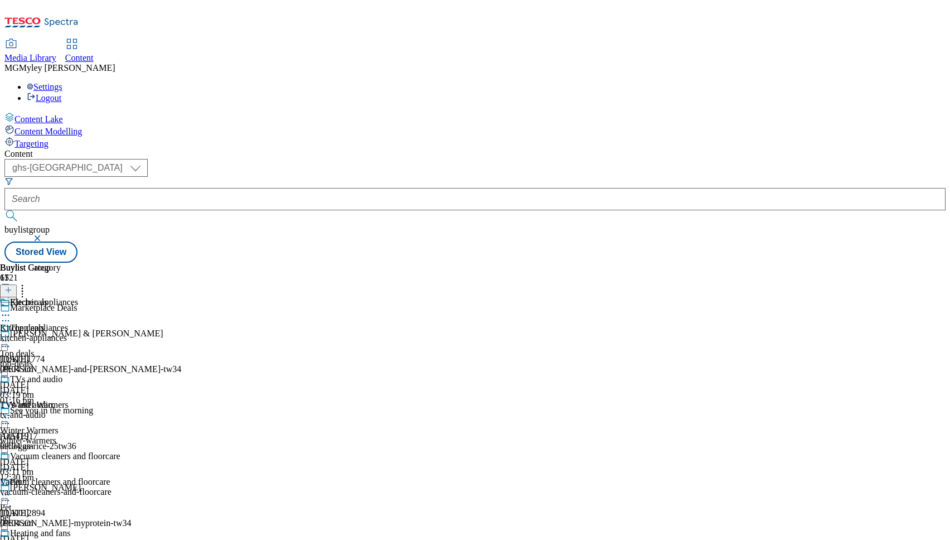
scroll to position [461, 0]
click at [28, 283] on icon at bounding box center [22, 288] width 11 height 11
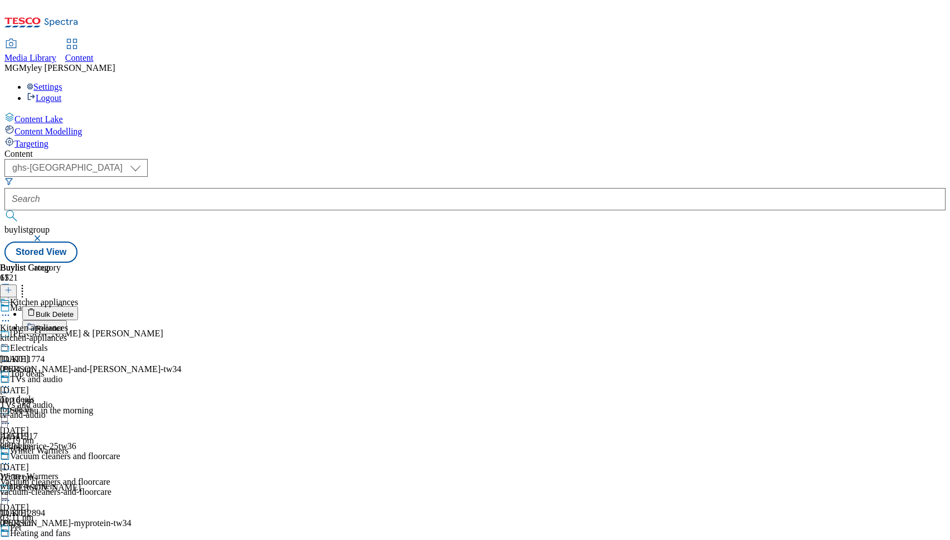
click at [67, 320] on button "Reorder" at bounding box center [44, 327] width 45 height 14
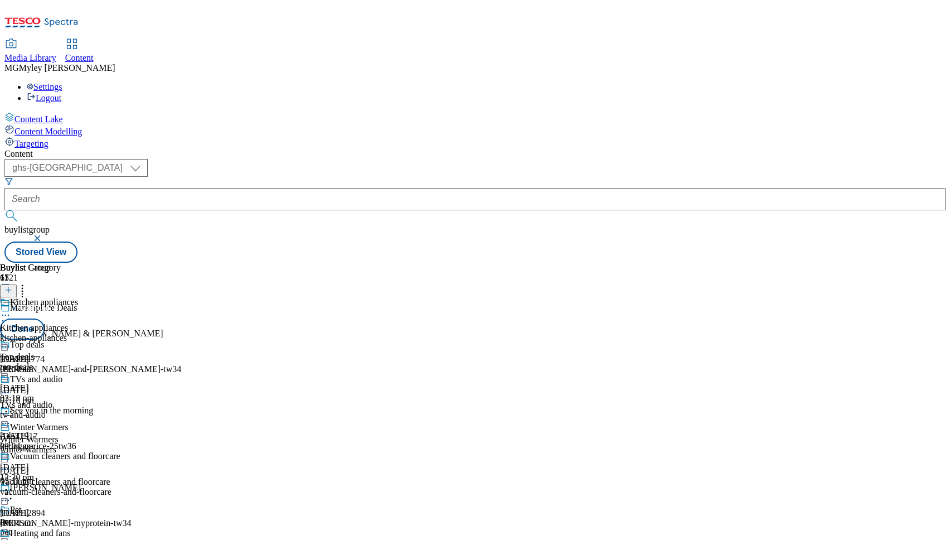
scroll to position [645, 0]
drag, startPoint x: 527, startPoint y: 366, endPoint x: 525, endPoint y: 223, distance: 143.3
click at [525, 224] on body "Icons icon_account icon_add icon_backward_link icon_basket icon_benefits icon_c…" at bounding box center [474, 133] width 941 height 258
drag, startPoint x: 529, startPoint y: 464, endPoint x: 525, endPoint y: 243, distance: 221.4
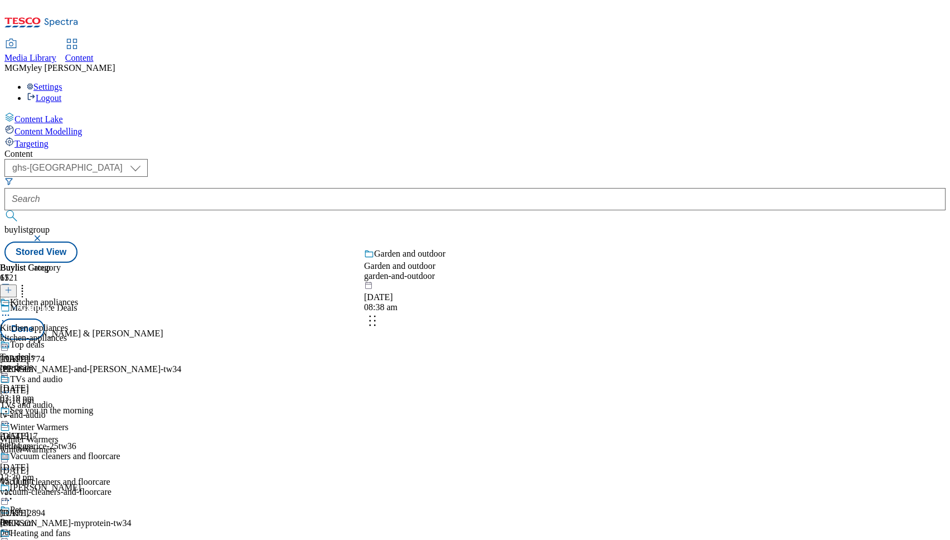
click at [525, 243] on body "Icons icon_account icon_add icon_backward_link icon_basket icon_benefits icon_c…" at bounding box center [474, 133] width 941 height 258
drag, startPoint x: 522, startPoint y: 385, endPoint x: 520, endPoint y: 307, distance: 78.1
click at [520, 263] on body "Icons icon_account icon_add icon_backward_link icon_basket icon_benefits icon_c…" at bounding box center [474, 133] width 941 height 258
click at [45, 318] on button "Done" at bounding box center [22, 328] width 45 height 21
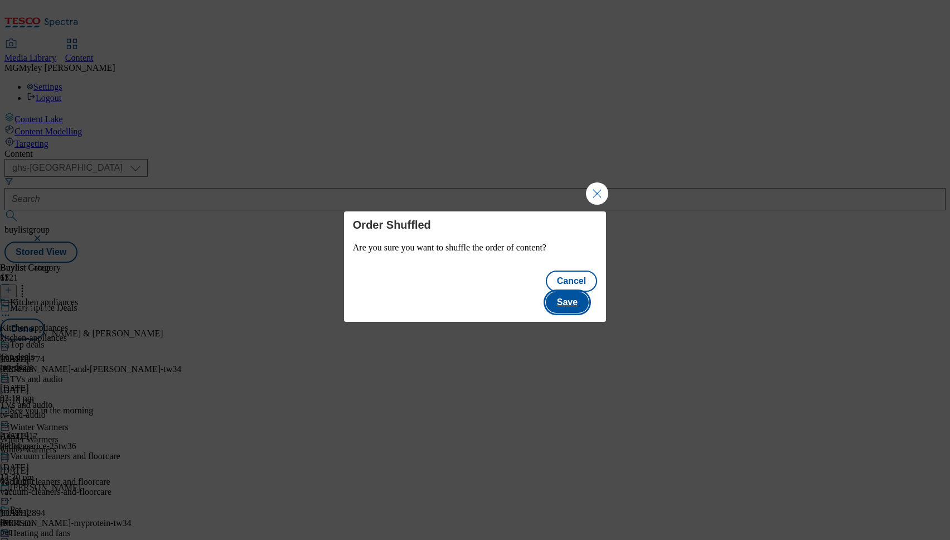
click at [570, 294] on button "Save" at bounding box center [567, 302] width 43 height 21
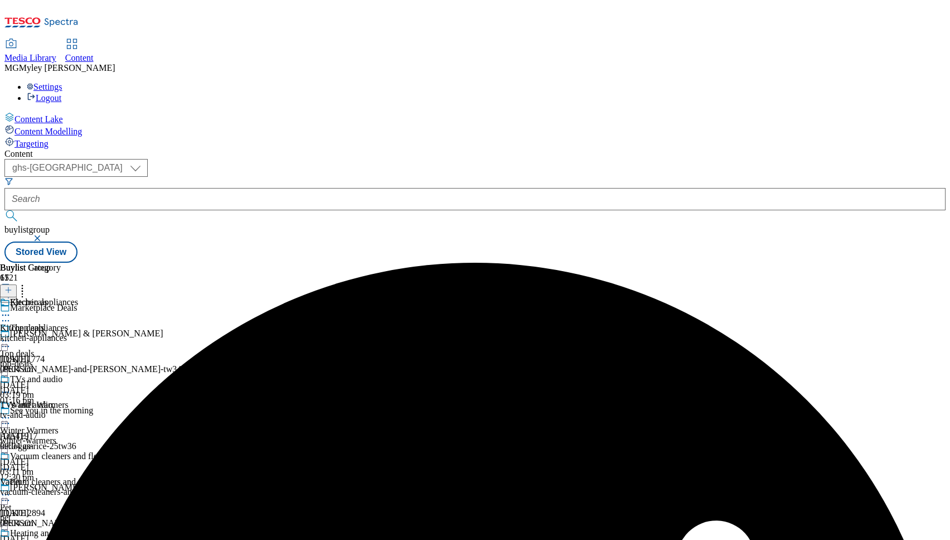
scroll to position [226, 0]
click at [114, 333] on div "garden-and-outdoor" at bounding box center [57, 338] width 114 height 10
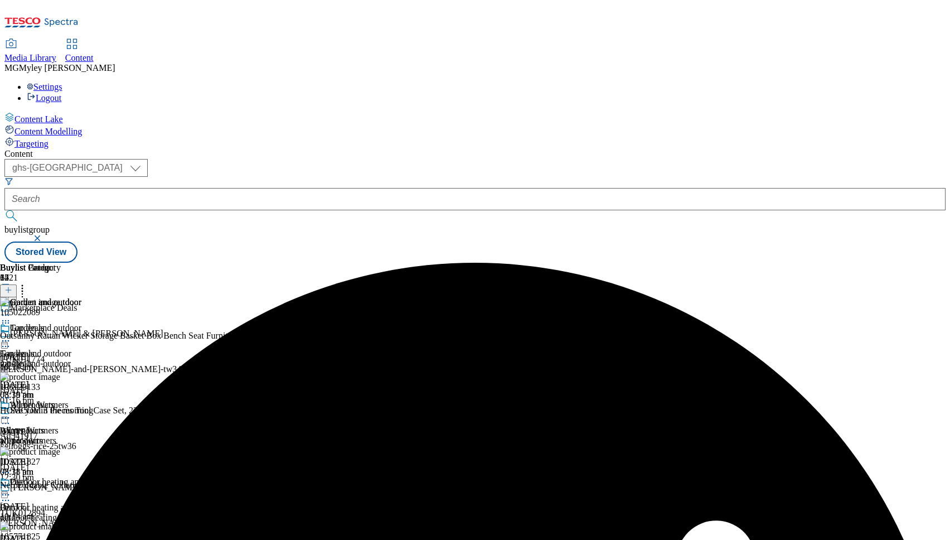
click at [114, 400] on div "All products All products all-products [DATE] 08:38 am" at bounding box center [57, 438] width 114 height 77
click at [11, 412] on icon at bounding box center [5, 417] width 11 height 11
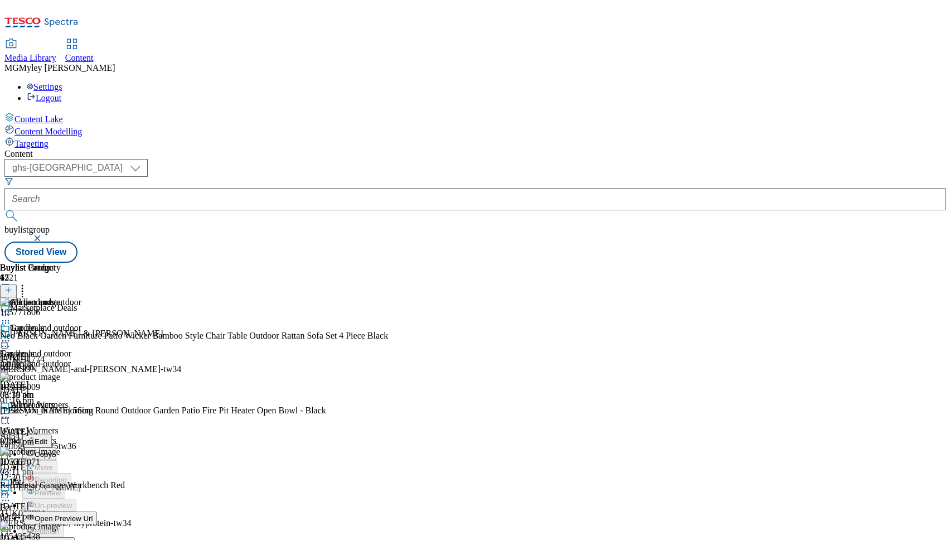
click at [52, 434] on button "Edit" at bounding box center [37, 440] width 30 height 13
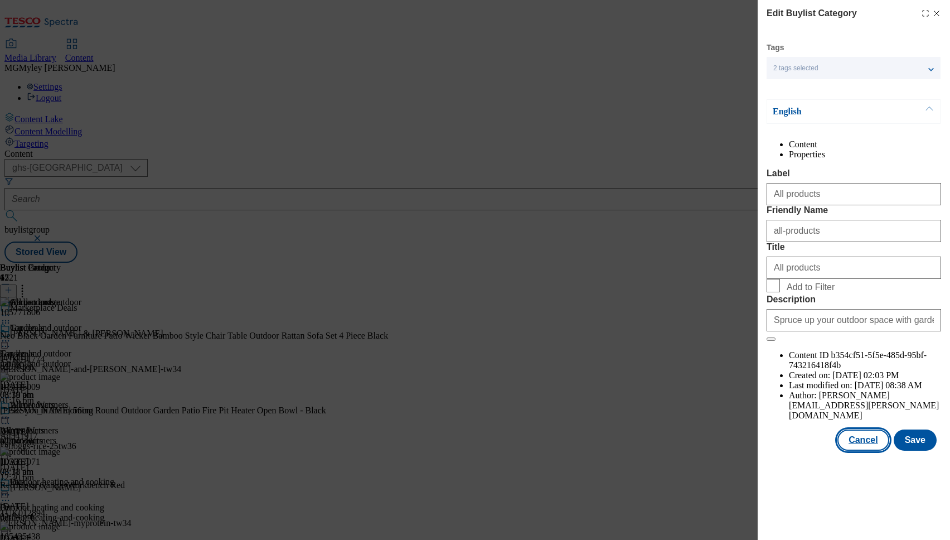
click at [850, 451] on button "Cancel" at bounding box center [863, 439] width 51 height 21
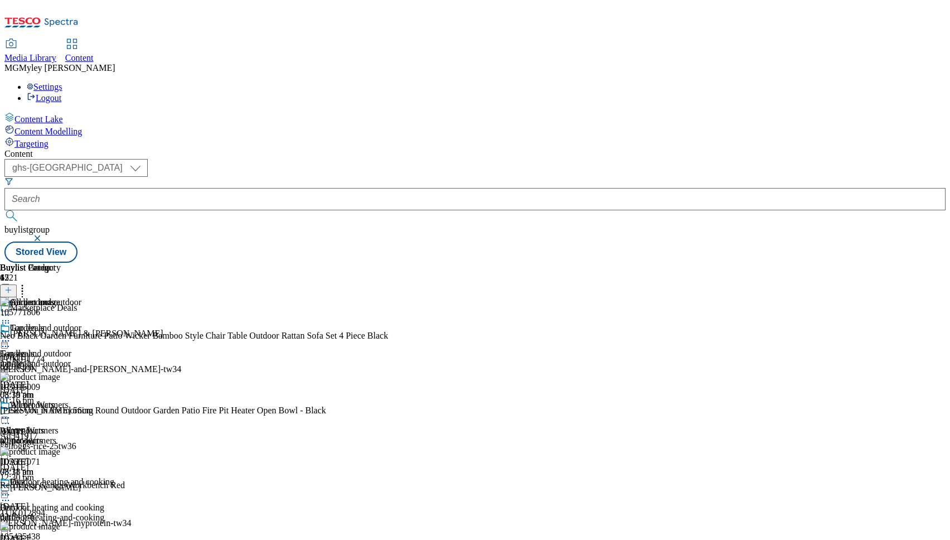
click at [11, 489] on icon at bounding box center [5, 494] width 11 height 11
click at [52, 511] on button "Edit" at bounding box center [37, 517] width 30 height 13
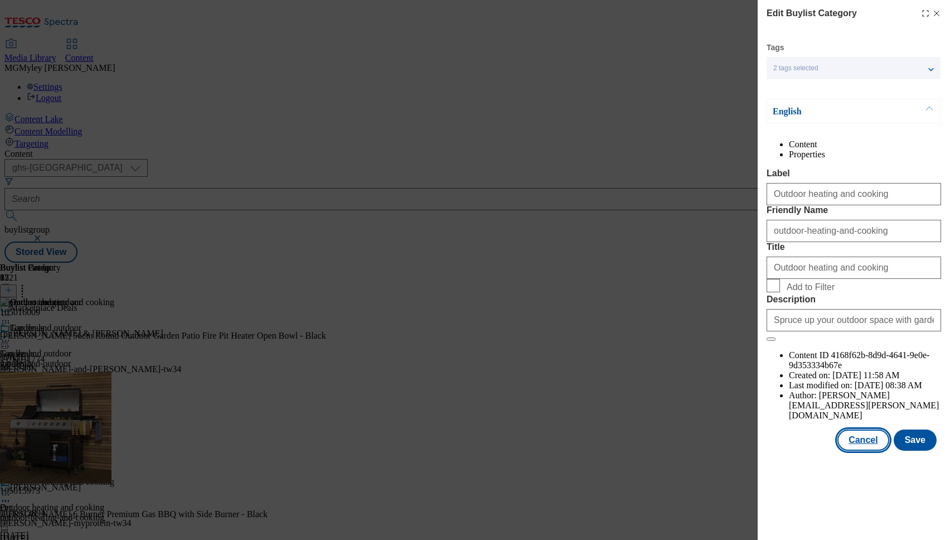
click at [851, 451] on button "Cancel" at bounding box center [863, 439] width 51 height 21
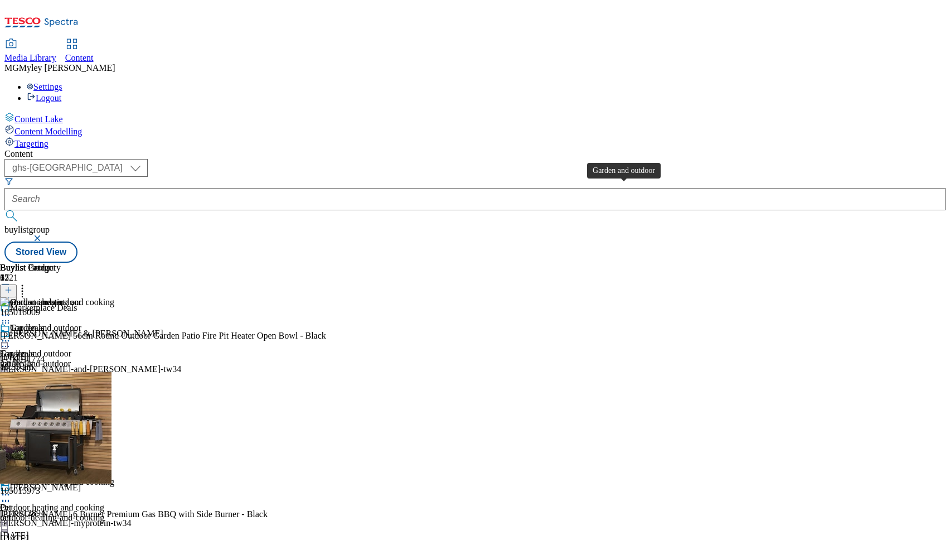
click at [71, 348] on div "Garden and outdoor" at bounding box center [35, 353] width 71 height 10
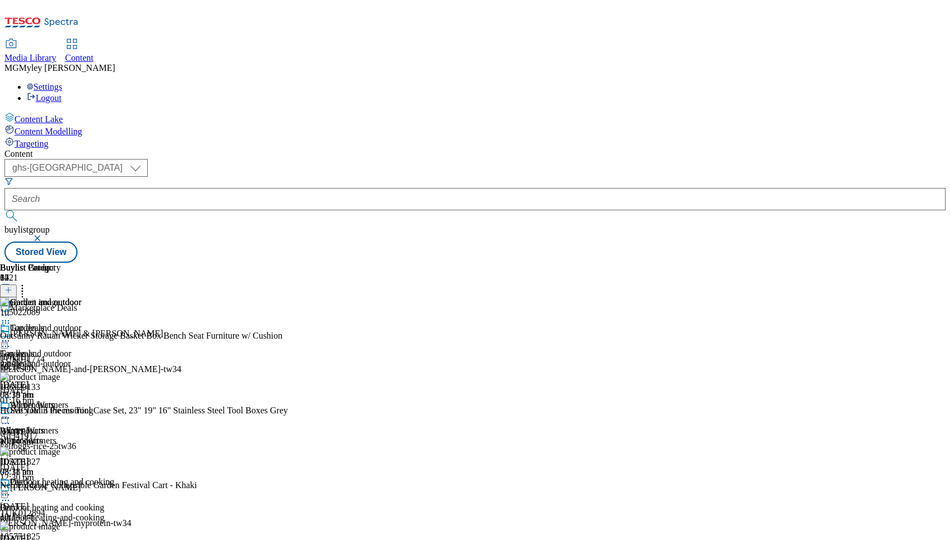
click at [11, 335] on icon at bounding box center [5, 340] width 11 height 11
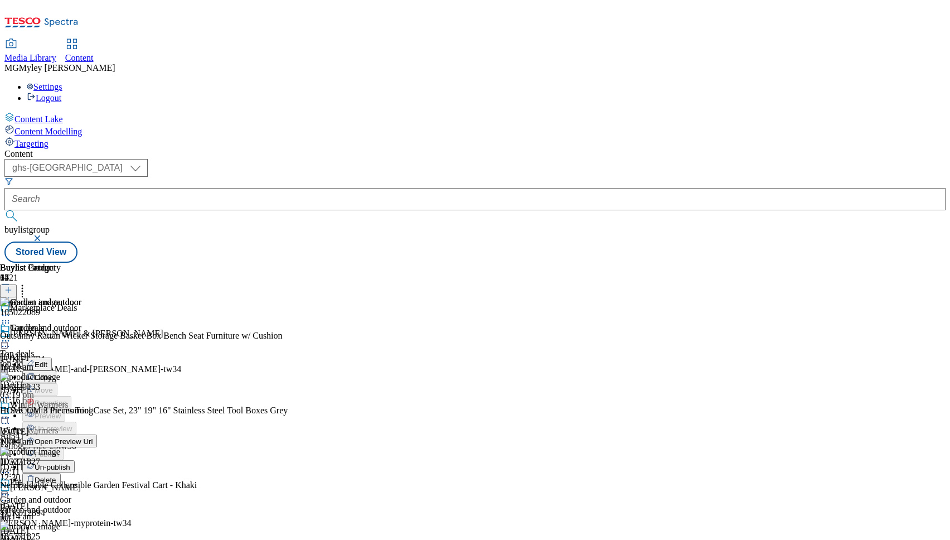
click at [52, 357] on button "Edit" at bounding box center [37, 363] width 30 height 13
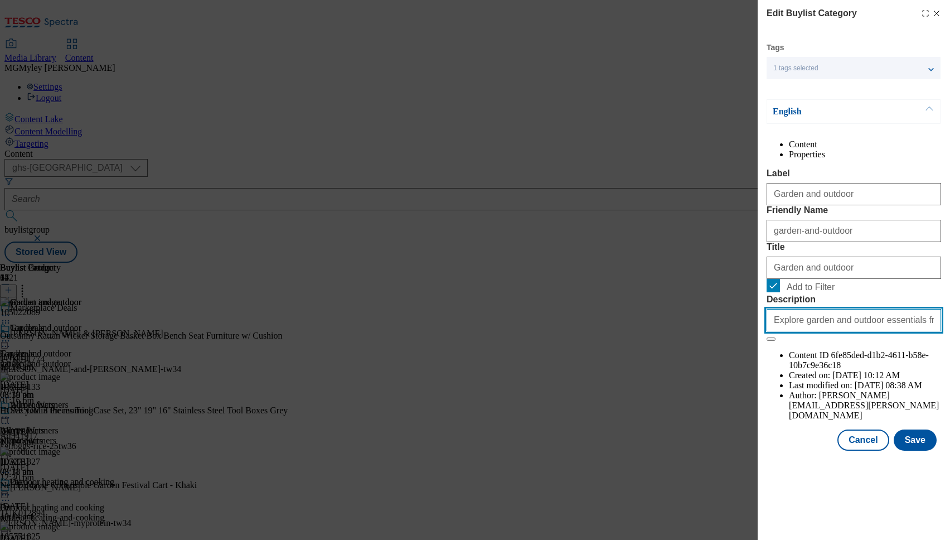
click at [864, 331] on input "Explore garden and outdoor essentials from our online sellers with money-saving…" at bounding box center [854, 320] width 175 height 22
paste input "Spruce up your outdoor space with garden essentials. From furniture to parasols…"
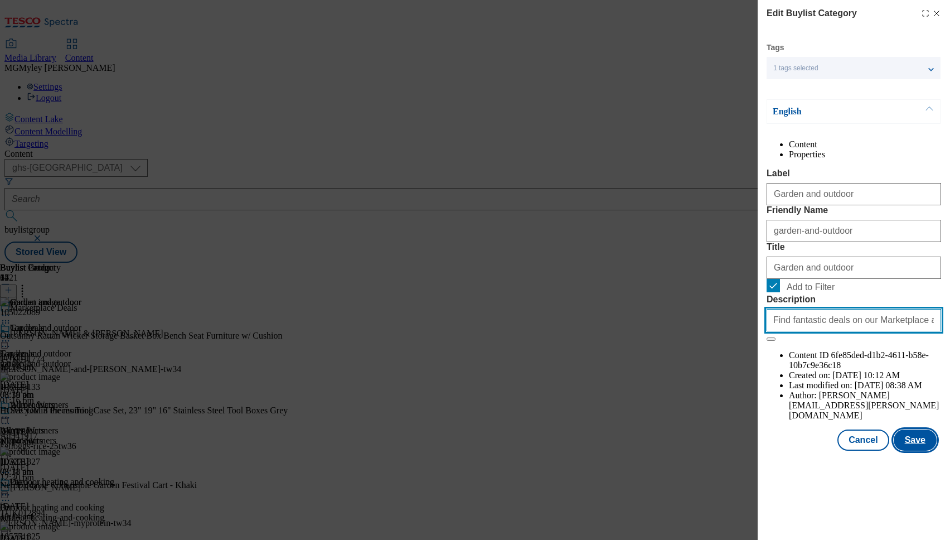
type input "Spruce up your outdoor space with garden essentials. From furniture to parasols…"
click at [914, 451] on button "Save" at bounding box center [915, 439] width 43 height 21
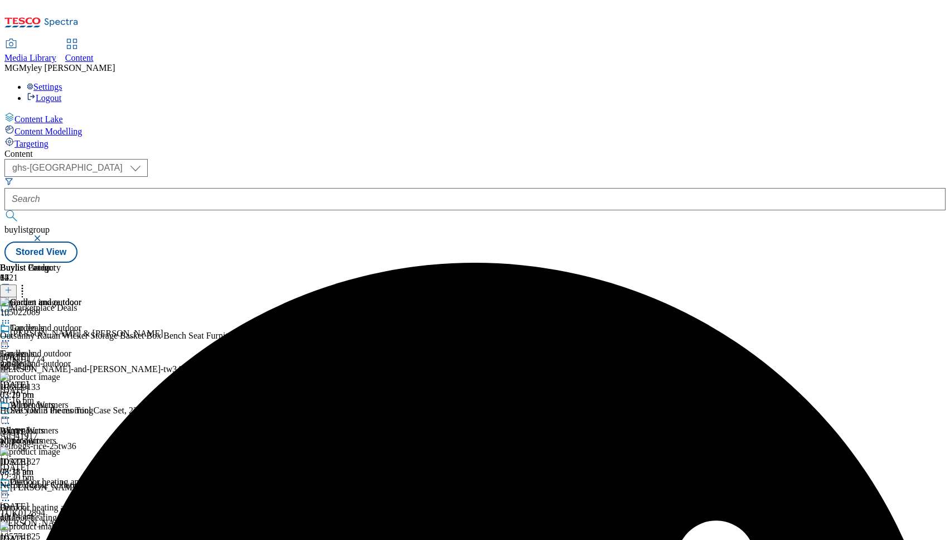
scroll to position [289, 0]
select select "evergreen"
select select "Banner"
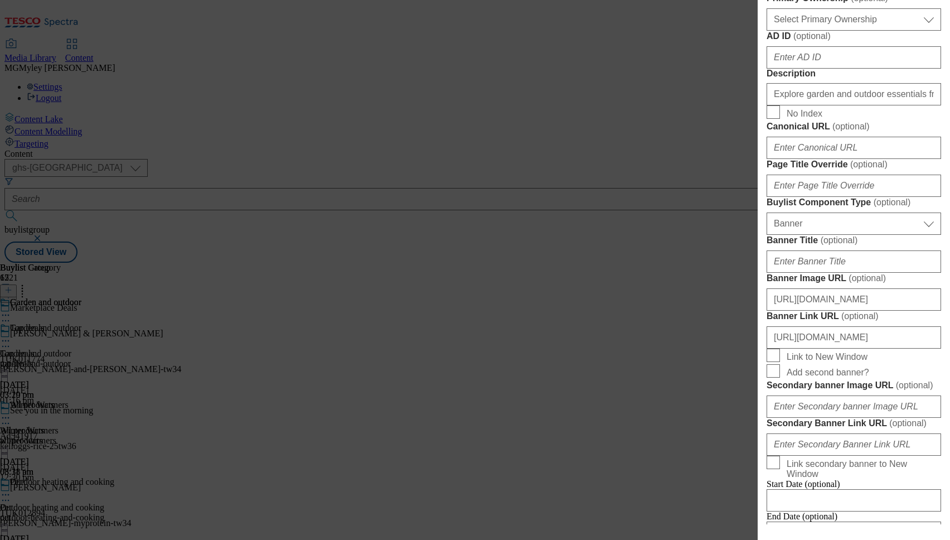
scroll to position [529, 0]
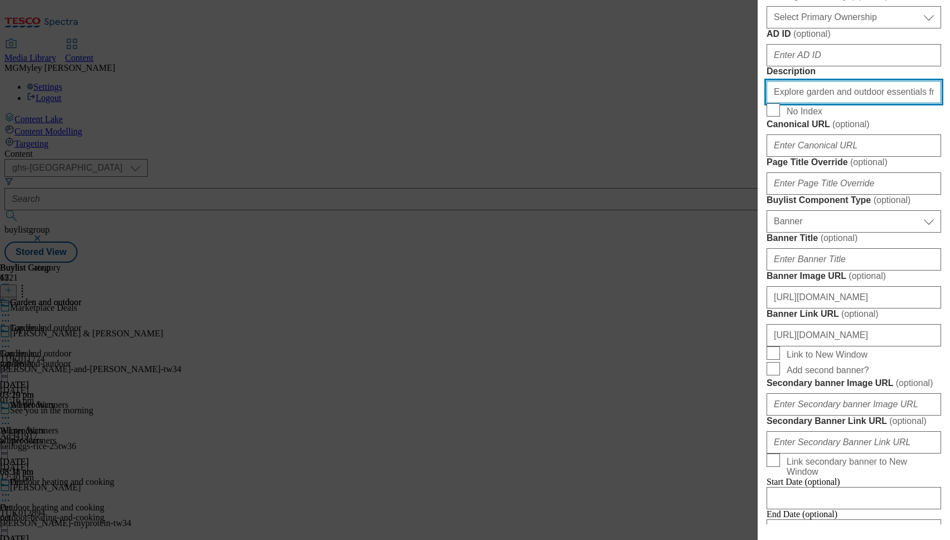
click at [861, 103] on input "Explore garden and outdoor essentials from our online sellers with money-saving…" at bounding box center [854, 92] width 175 height 22
paste input "Spruce up your outdoor space with garden essentials. From furniture to parasols…"
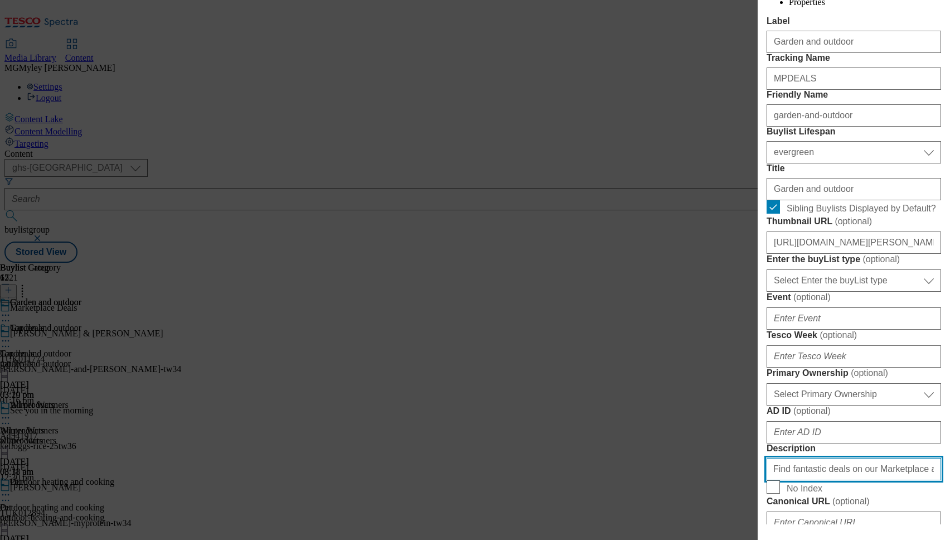
scroll to position [0, 0]
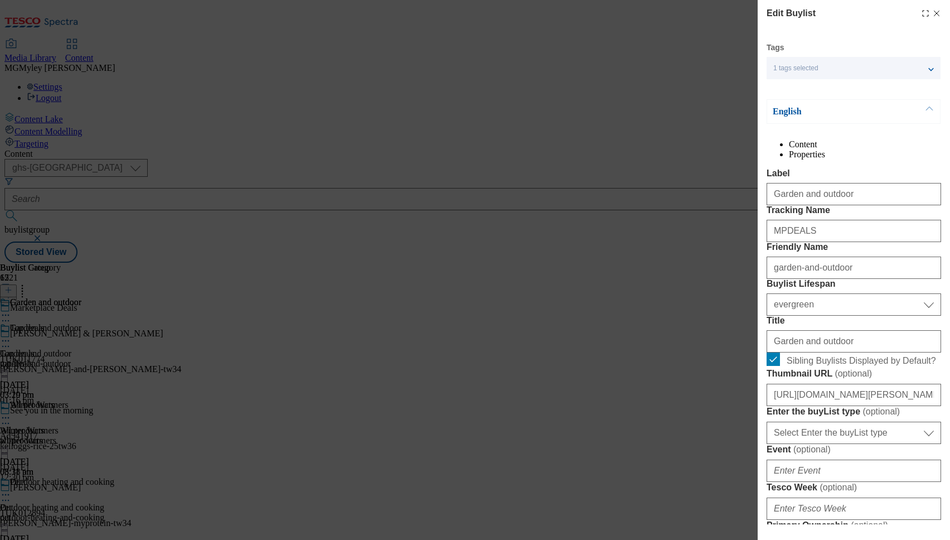
type input "Spruce up your outdoor space with garden essentials. From furniture to parasols…"
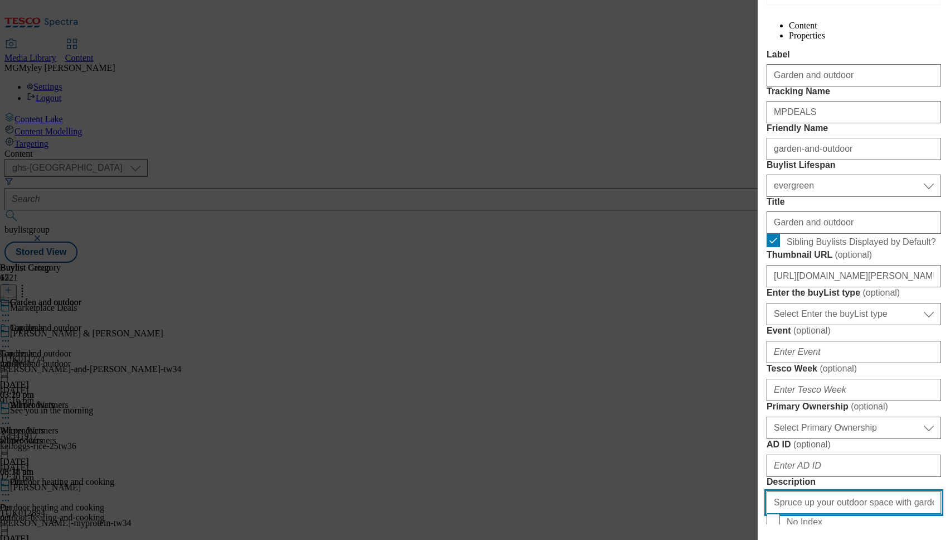
scroll to position [128, 0]
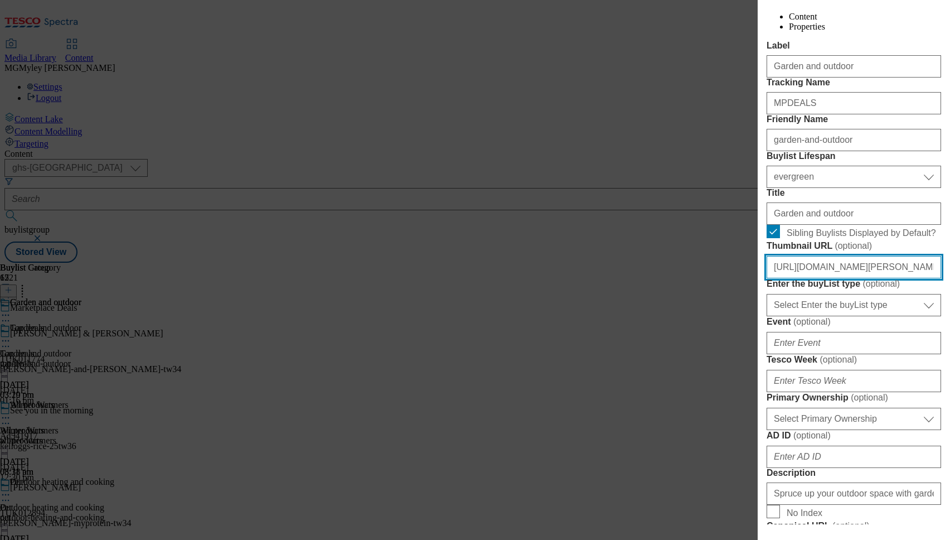
click at [835, 278] on input "[URL][DOMAIN_NAME][PERSON_NAME]" at bounding box center [854, 267] width 175 height 22
paste input "4c7cf256-b8e4-4211-9ee1-5af12e326415/2534-[PERSON_NAME]-Thumb-PC-4"
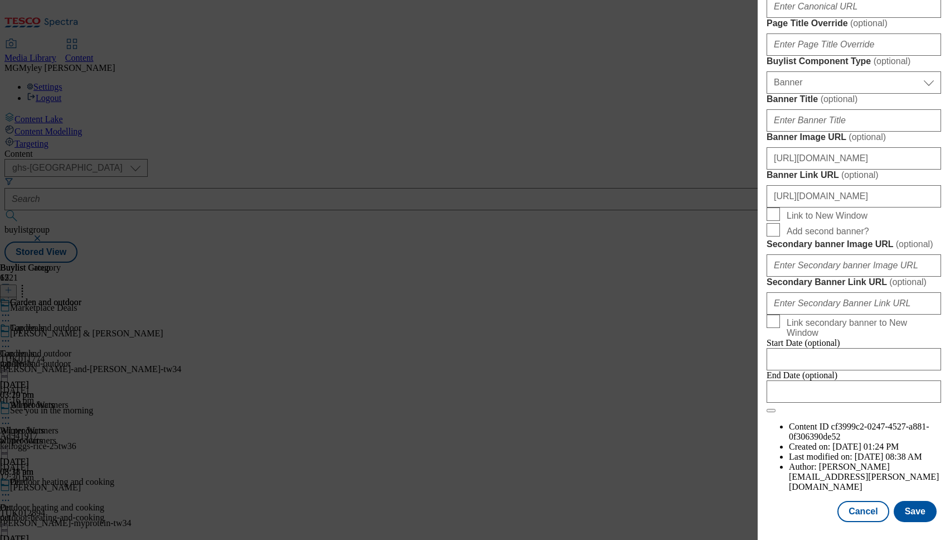
scroll to position [1073, 0]
type input "[URL][DOMAIN_NAME][PERSON_NAME]"
click at [921, 511] on button "Save" at bounding box center [915, 511] width 43 height 21
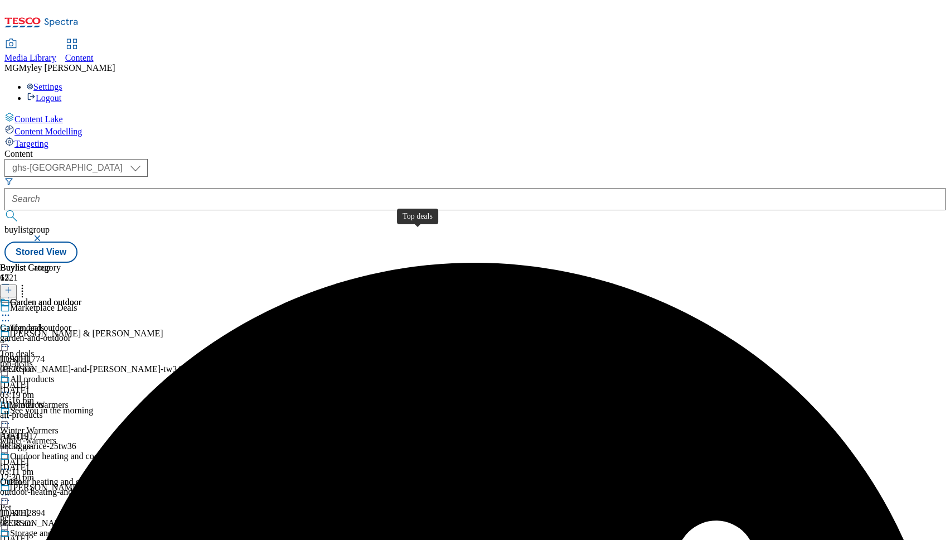
click at [35, 348] on div "Top deals" at bounding box center [17, 353] width 35 height 10
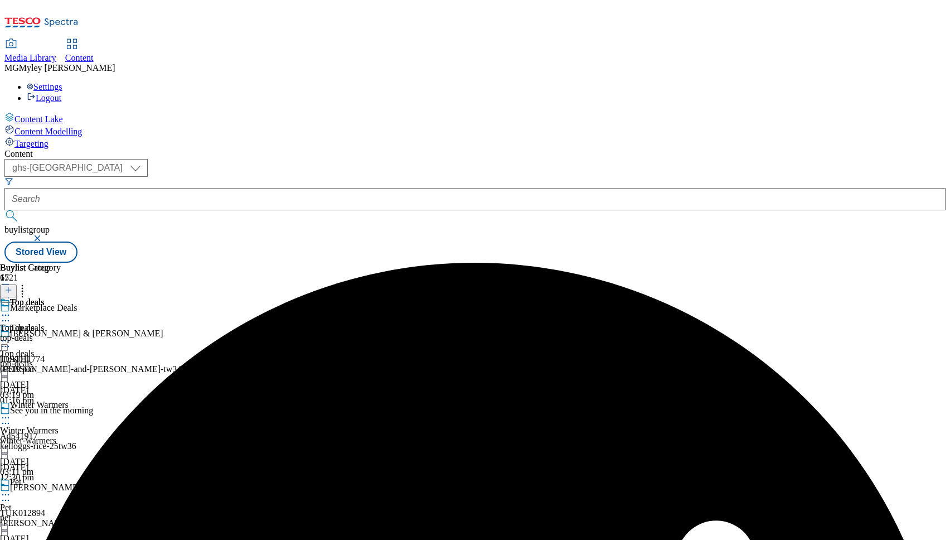
click at [7, 340] on circle at bounding box center [6, 341] width 2 height 2
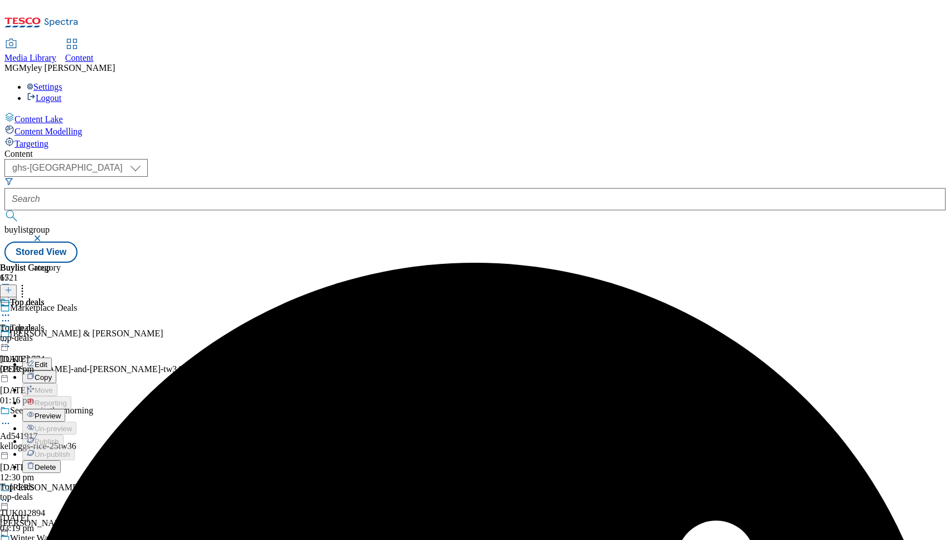
click at [61, 412] on span "Preview" at bounding box center [48, 416] width 26 height 8
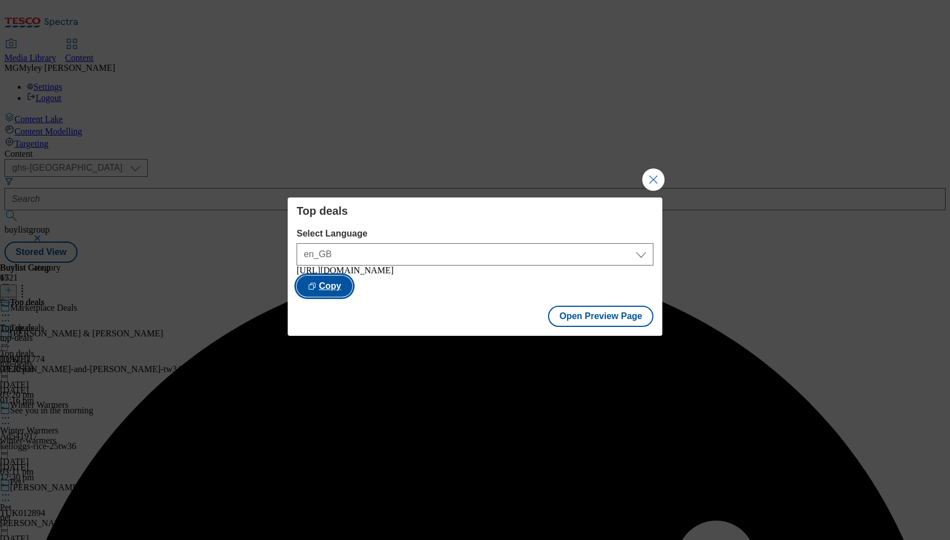
click at [352, 284] on button "Copy" at bounding box center [325, 285] width 56 height 21
click at [642, 178] on button "Close Modal" at bounding box center [653, 179] width 22 height 22
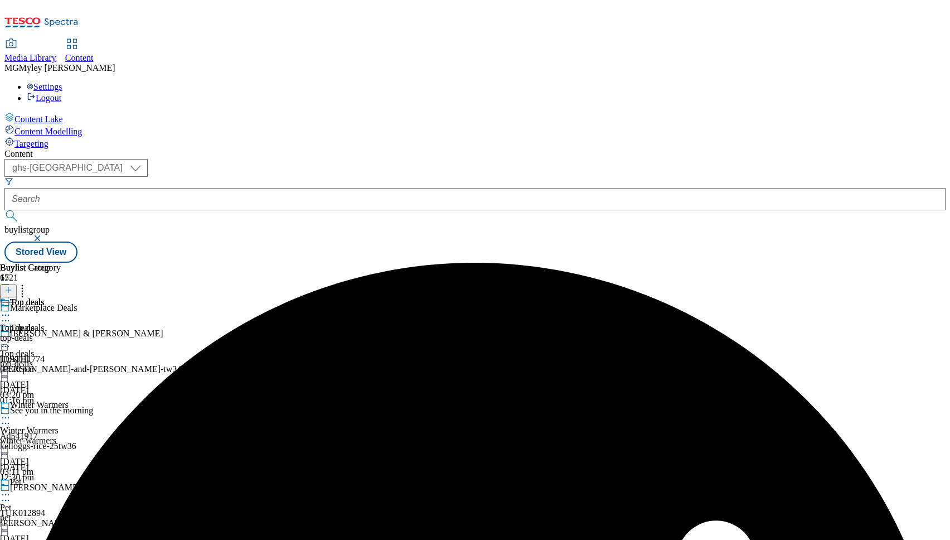
click at [88, 435] on div "winter-warmers" at bounding box center [44, 440] width 88 height 10
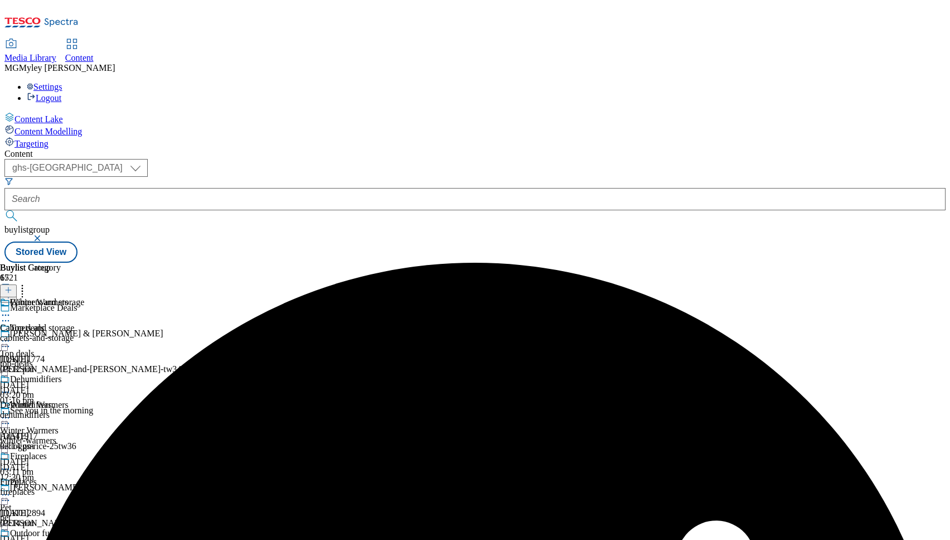
click at [11, 412] on icon at bounding box center [5, 417] width 11 height 11
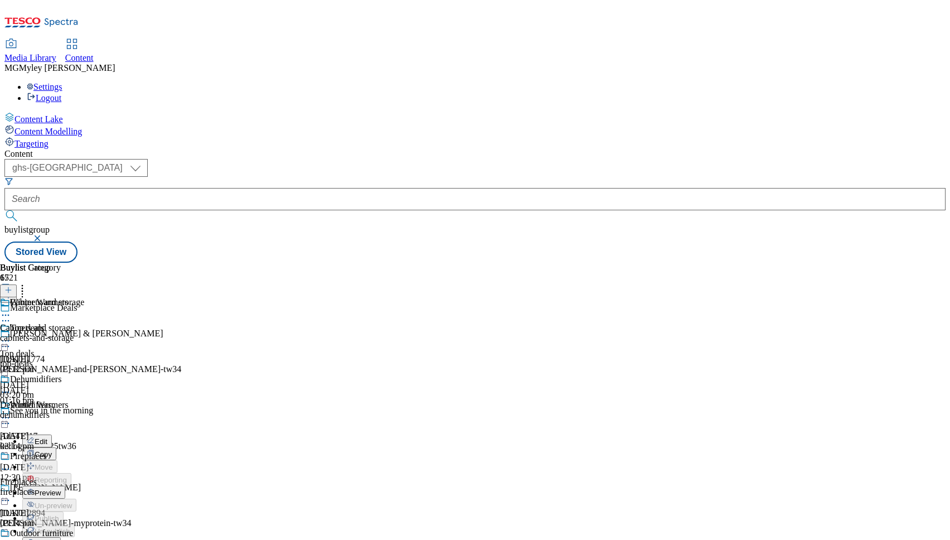
click at [61, 488] on span "Preview" at bounding box center [48, 492] width 26 height 8
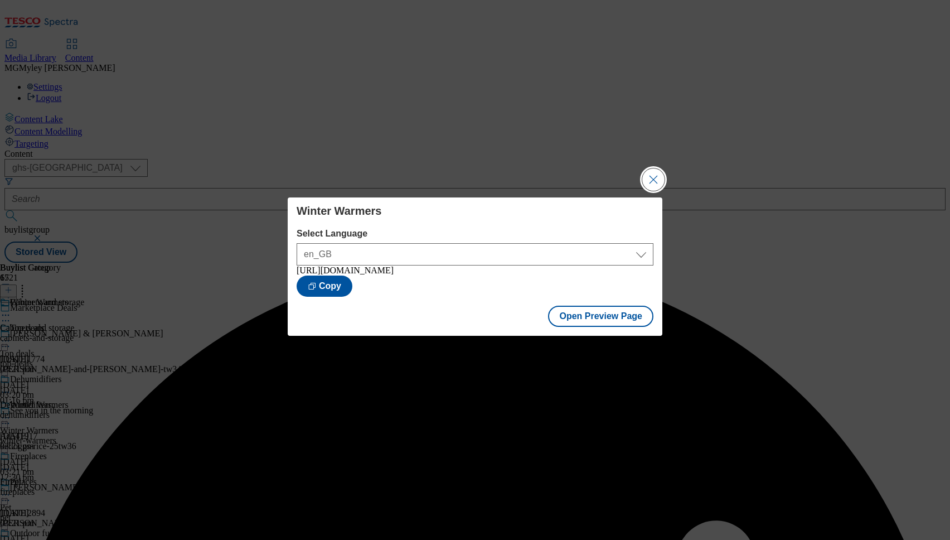
click at [661, 170] on button "Close Modal" at bounding box center [653, 179] width 22 height 22
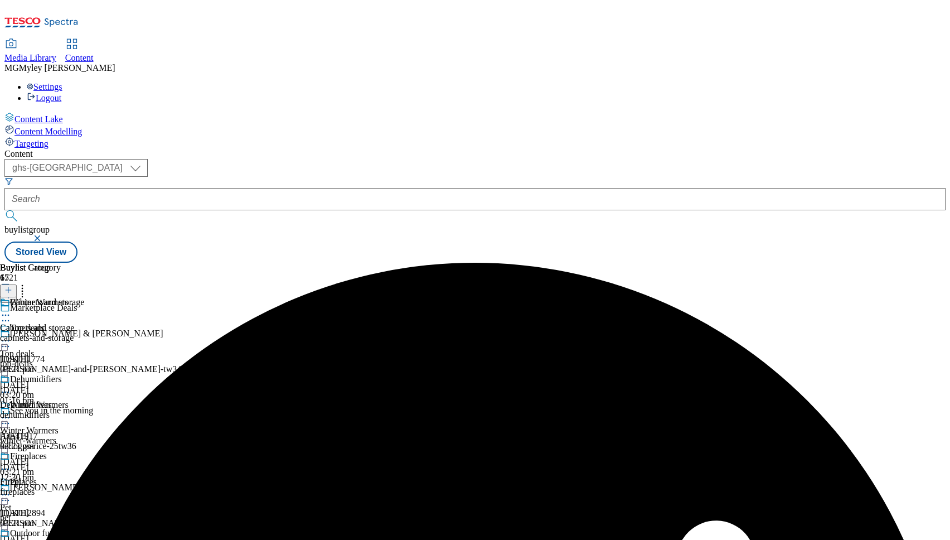
scroll to position [191, 0]
click at [88, 512] on div "pet" at bounding box center [44, 517] width 88 height 10
click at [11, 489] on icon at bounding box center [5, 494] width 11 height 11
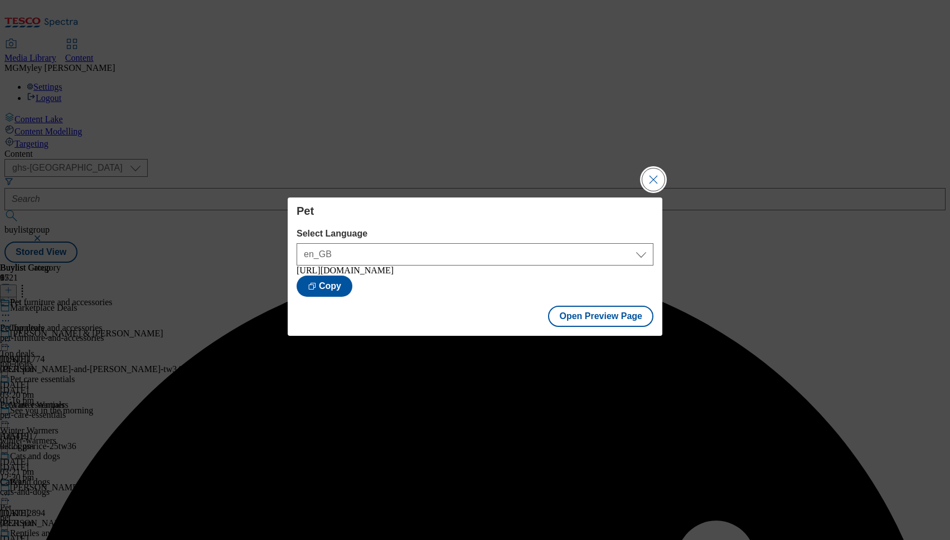
click at [655, 171] on button "Close Modal" at bounding box center [653, 179] width 22 height 22
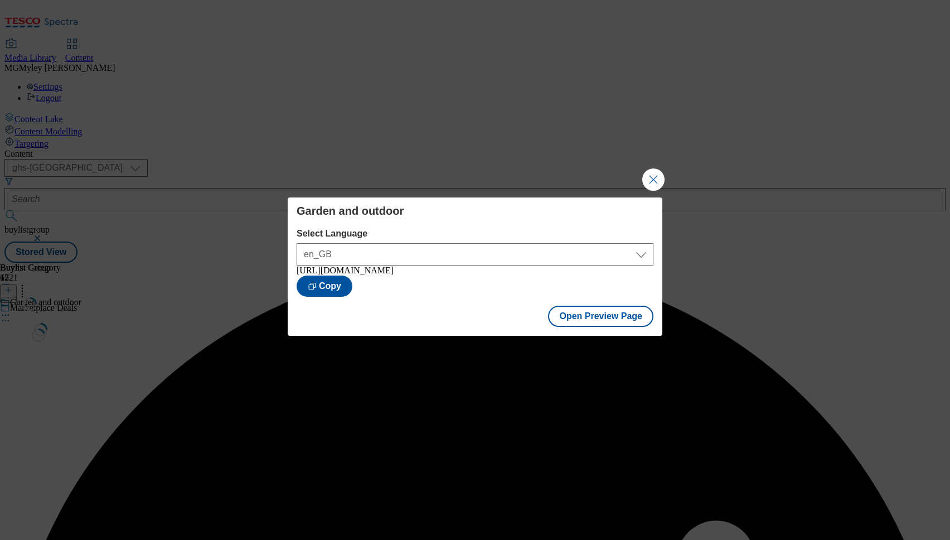
scroll to position [0, 0]
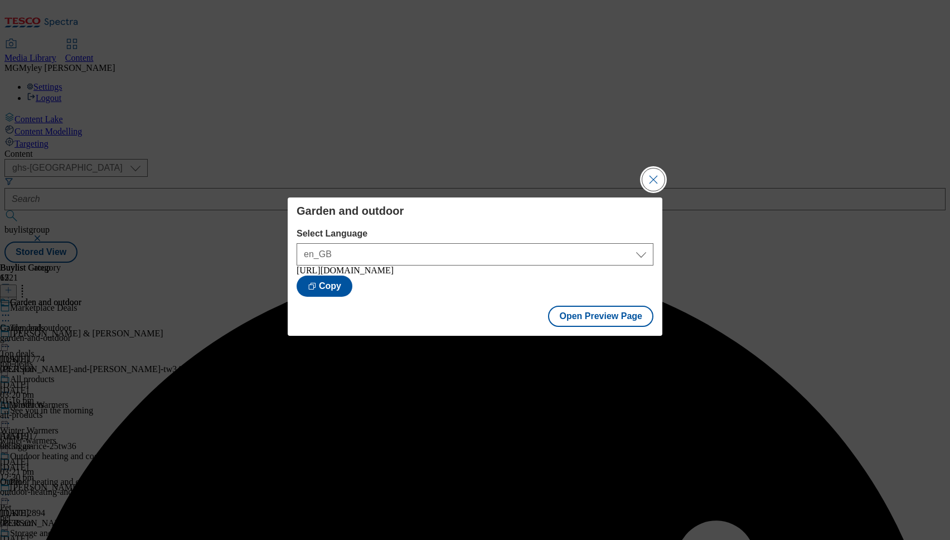
click at [650, 176] on button "Close Modal" at bounding box center [653, 179] width 22 height 22
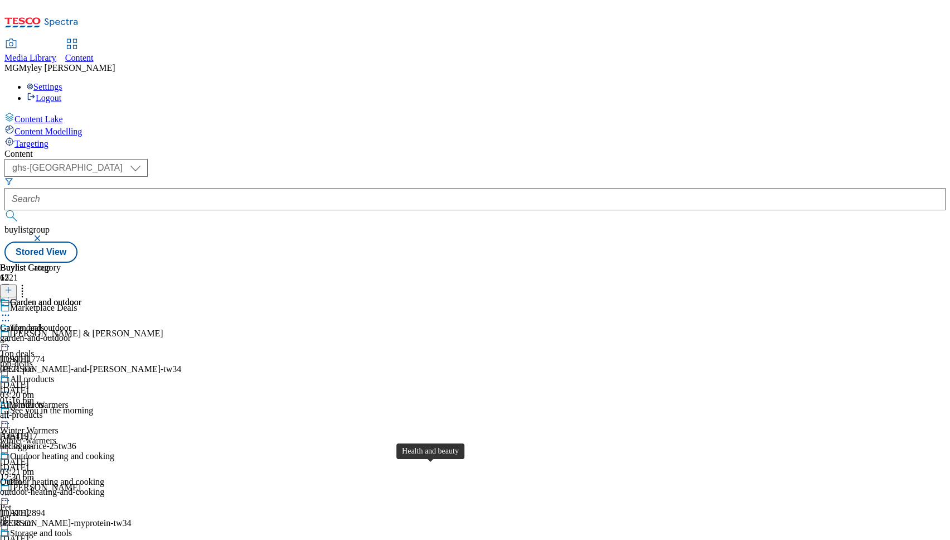
scroll to position [437, 0]
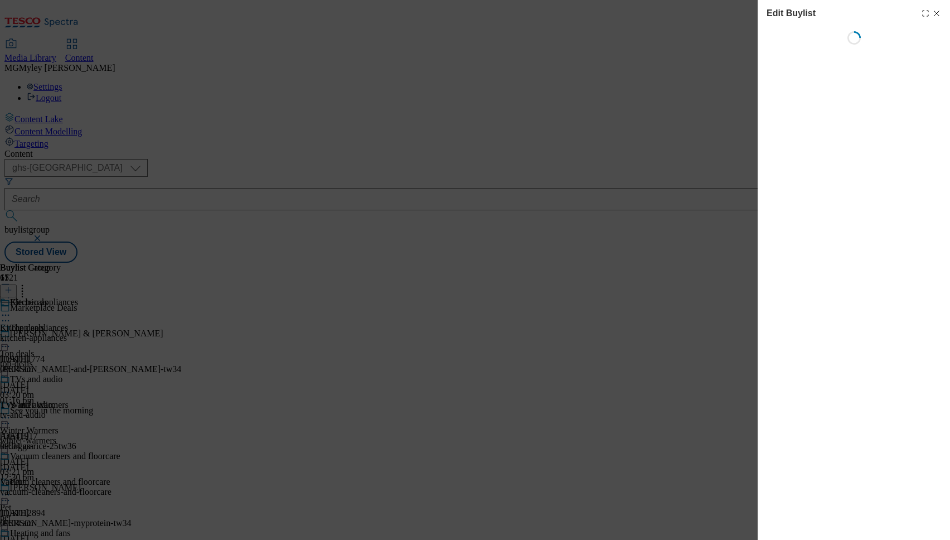
select select "evergreen"
select select "Banner"
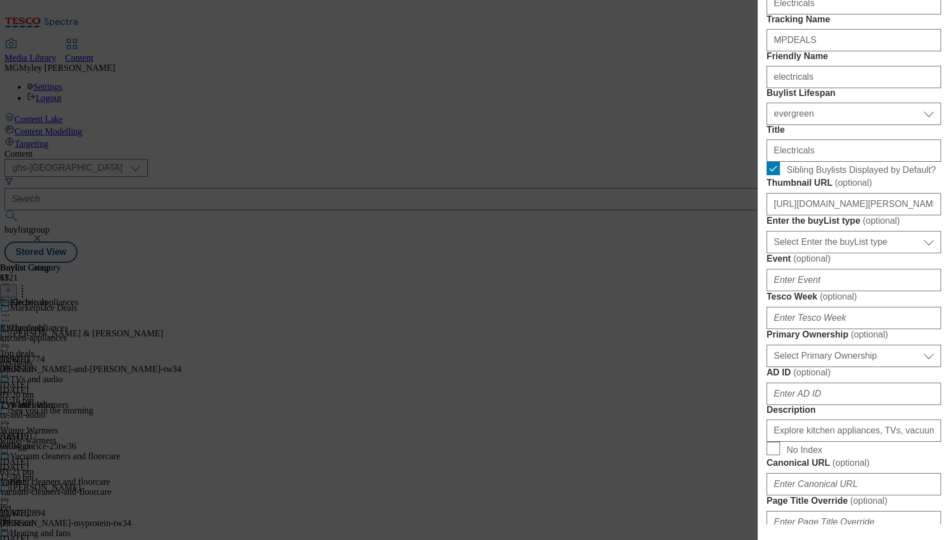
scroll to position [210, 0]
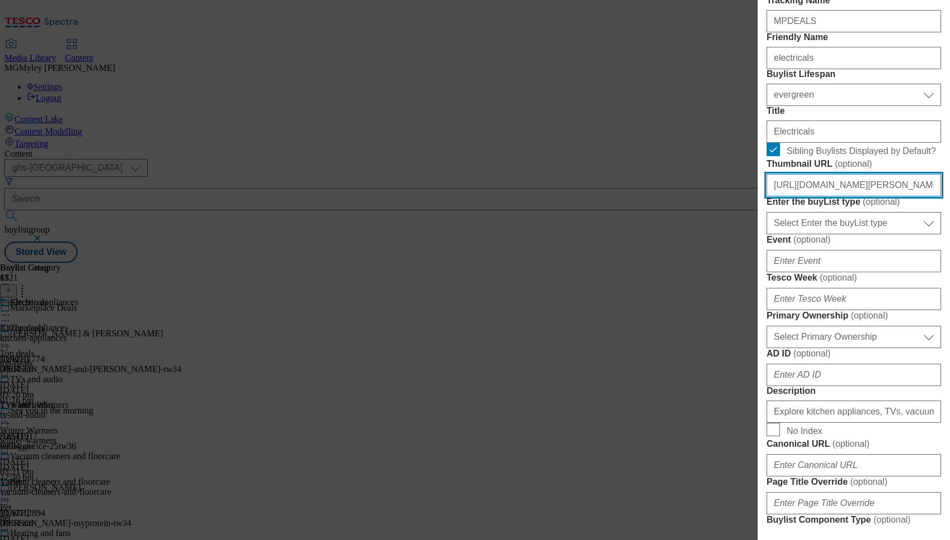
click at [833, 196] on input "[URL][DOMAIN_NAME][PERSON_NAME]" at bounding box center [854, 185] width 175 height 22
paste input "Grab the latest deals on electricals at [GEOGRAPHIC_DATA]. From cutting-edge TV…"
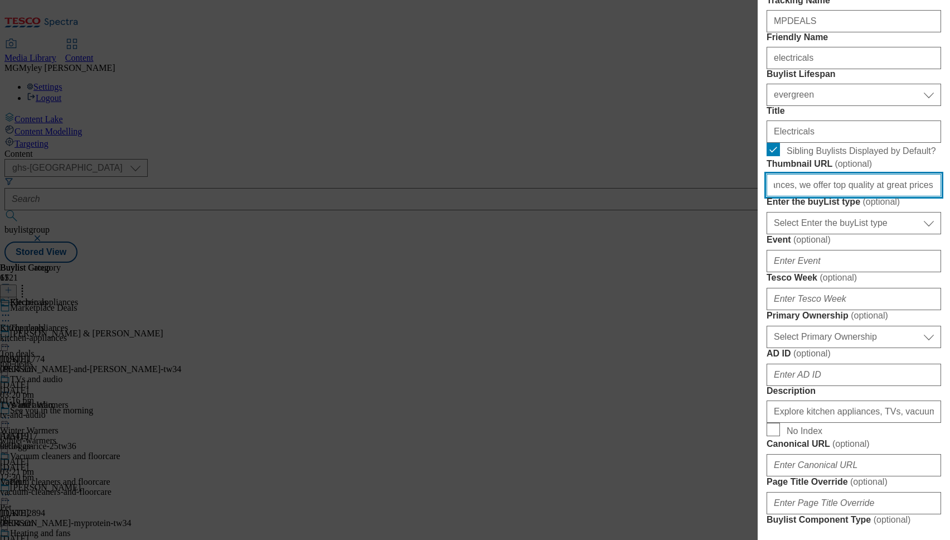
type input "[URL][DOMAIN_NAME][PERSON_NAME]"
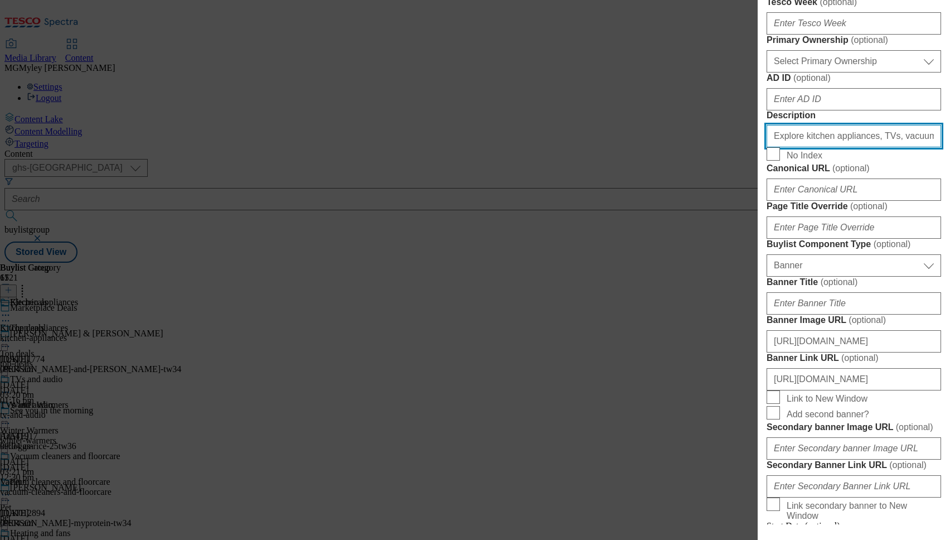
scroll to position [0, 0]
click at [823, 147] on input "Explore kitchen appliances, TVs, vacuum cleaners, heating and more from our onl…" at bounding box center [854, 136] width 175 height 22
paste input "Grab the latest deals on electricals at [GEOGRAPHIC_DATA]. From cutting-edge TV…"
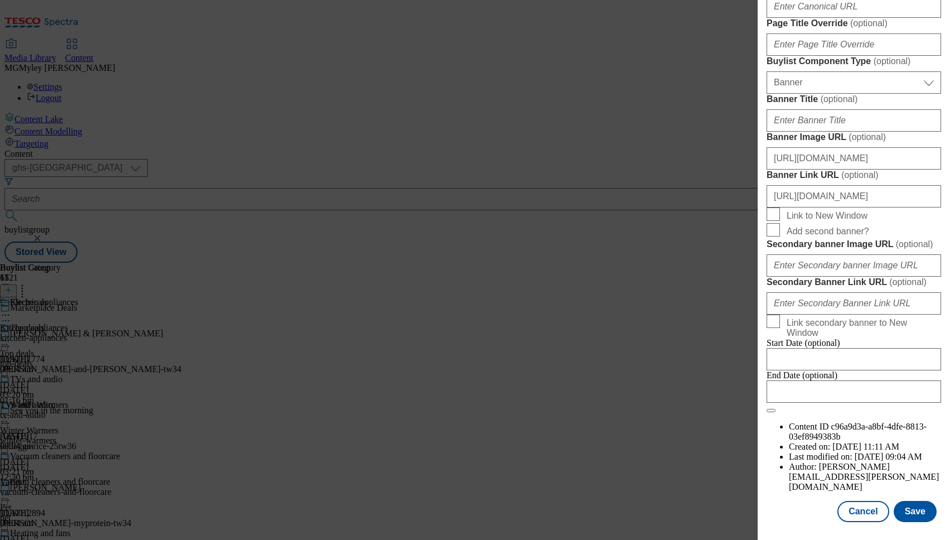
scroll to position [1073, 0]
type input "Grab the latest deals on electricals at [GEOGRAPHIC_DATA]. From cutting-edge TV…"
click at [926, 517] on button "Save" at bounding box center [915, 511] width 43 height 21
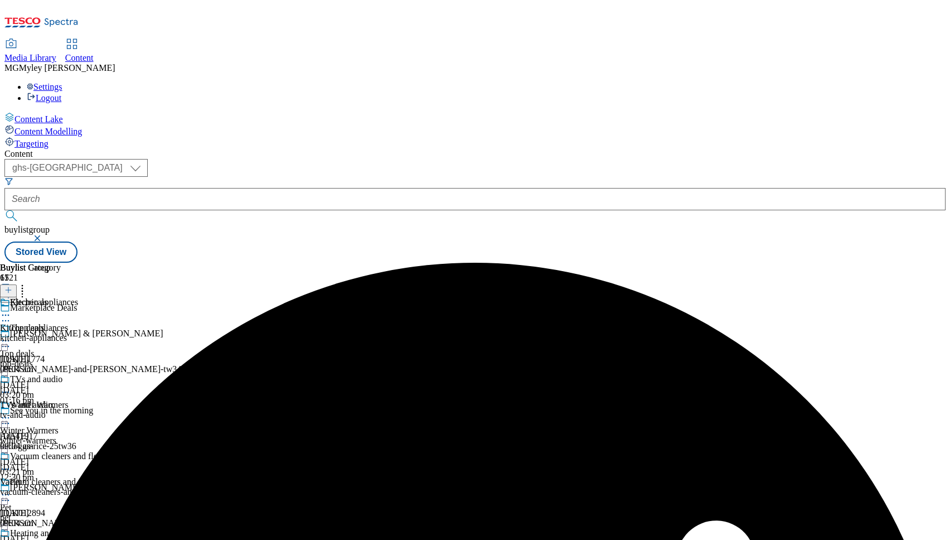
scroll to position [931, 0]
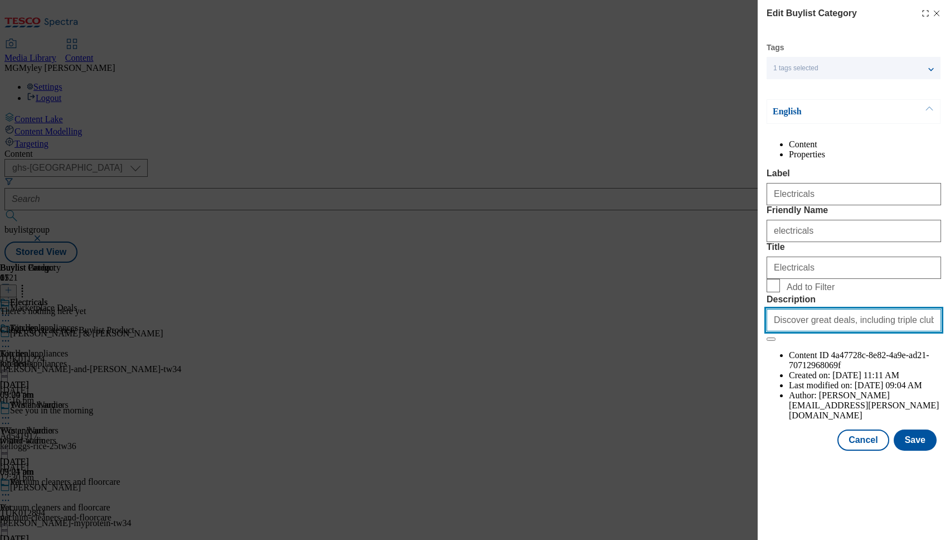
click at [898, 331] on input "Discover great deals, including triple clubcard points across TV's. From Samsun…" at bounding box center [854, 320] width 175 height 22
paste input "Grab the latest deals on electricals at [GEOGRAPHIC_DATA]. From cutting-edge TV…"
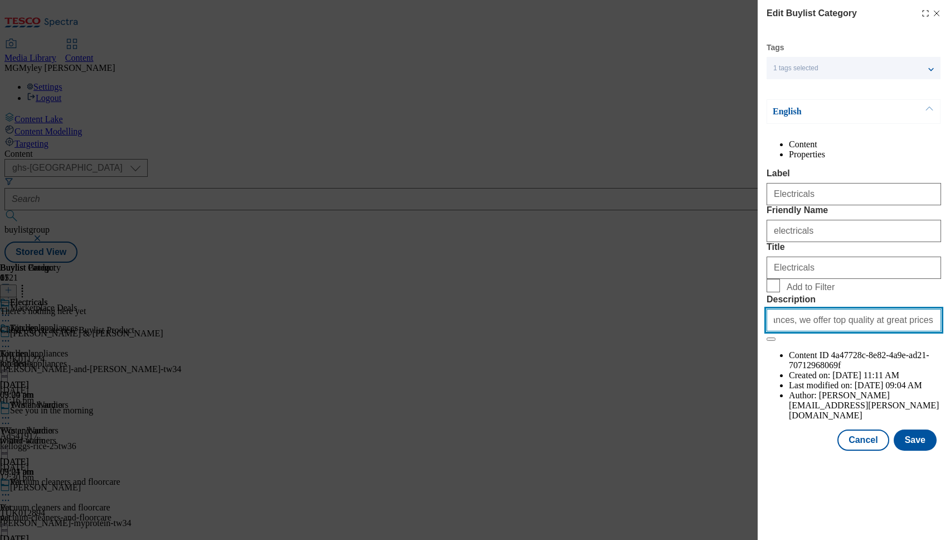
type input "Grab the latest deals on electricals at [GEOGRAPHIC_DATA]. From cutting-edge TV…"
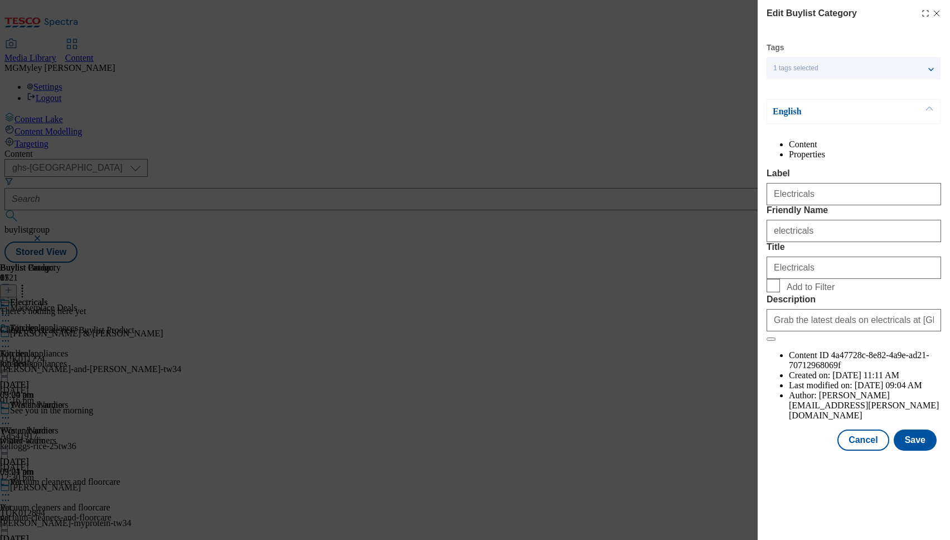
click at [810, 292] on span "Add to Filter" at bounding box center [811, 287] width 48 height 10
click at [780, 292] on input "Add to Filter" at bounding box center [773, 285] width 13 height 13
checkbox input "true"
click at [920, 447] on div "Tags 1 tags selected buylist category English Content Properties Label Electric…" at bounding box center [854, 246] width 175 height 408
click at [919, 451] on button "Save" at bounding box center [915, 439] width 43 height 21
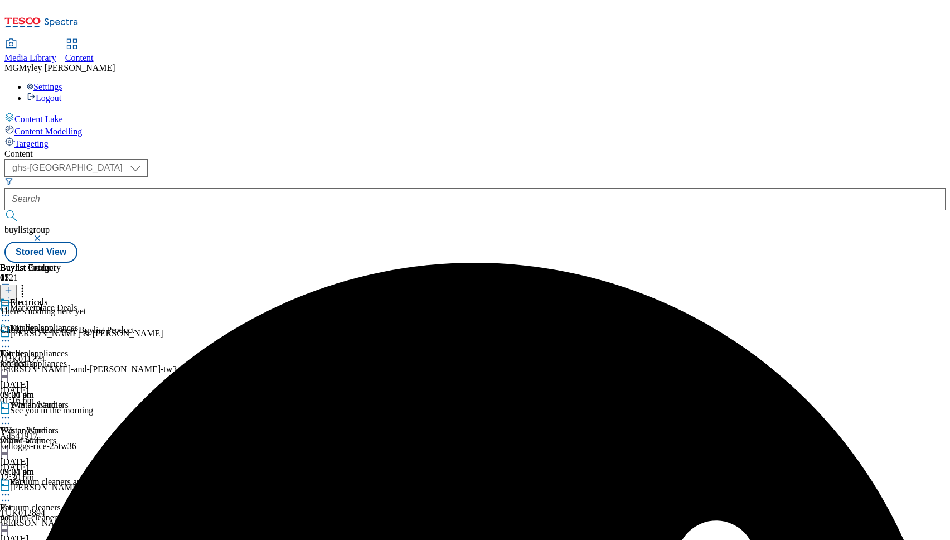
click at [28, 283] on icon at bounding box center [22, 288] width 11 height 11
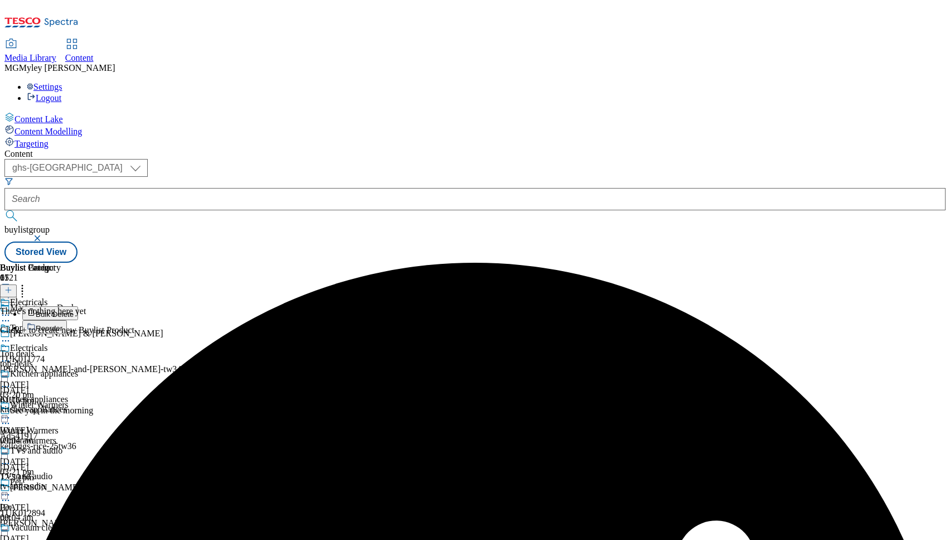
click at [67, 320] on button "Reorder" at bounding box center [44, 327] width 45 height 14
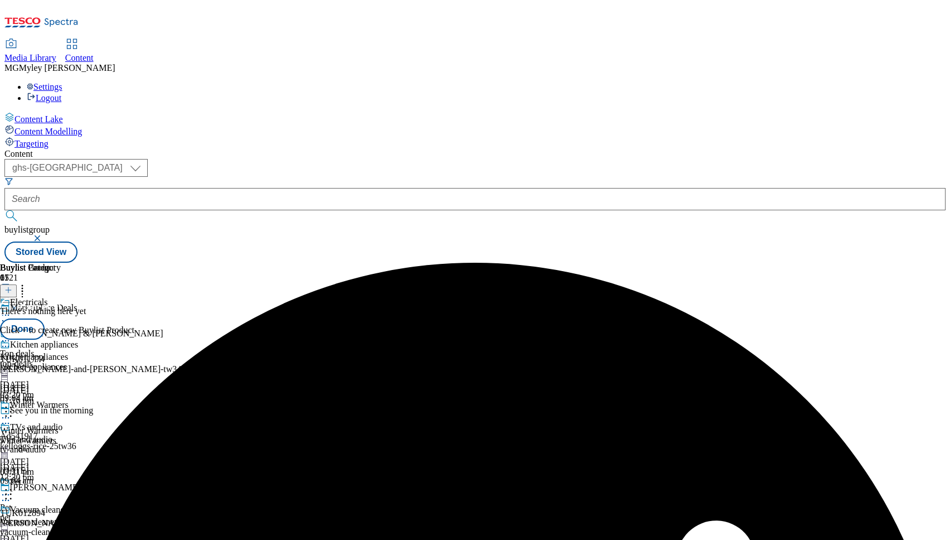
scroll to position [949, 0]
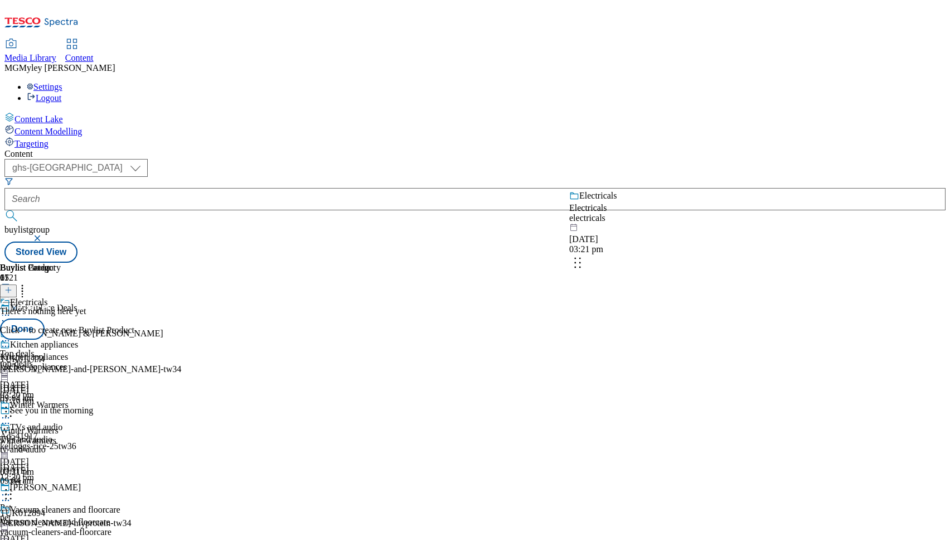
drag, startPoint x: 734, startPoint y: 430, endPoint x: 732, endPoint y: 251, distance: 179.0
click at [732, 251] on body "Icons icon_account icon_add icon_backward_link icon_basket icon_benefits icon_c…" at bounding box center [474, 133] width 941 height 258
drag, startPoint x: 729, startPoint y: 304, endPoint x: 725, endPoint y: 204, distance: 100.4
click at [725, 204] on body "Icons icon_account icon_add icon_backward_link icon_basket icon_benefits icon_c…" at bounding box center [474, 133] width 941 height 258
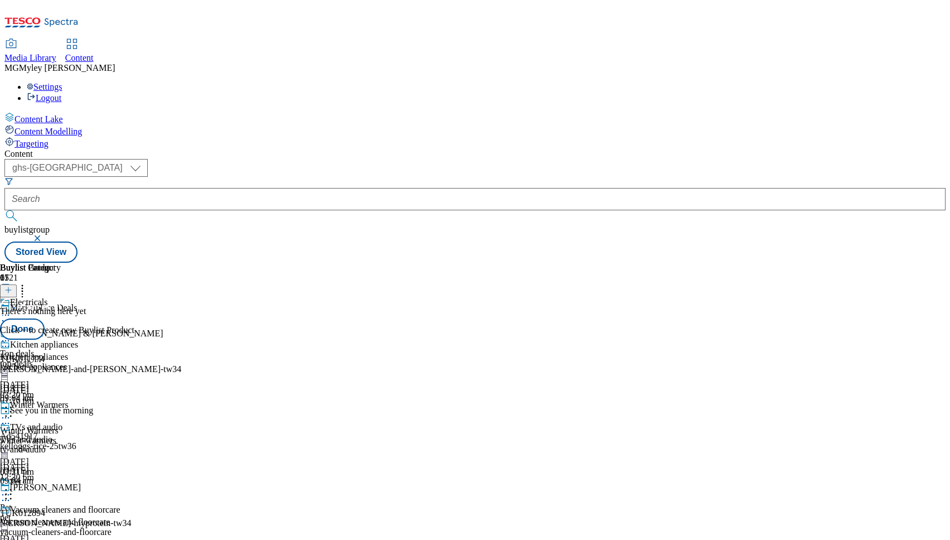
scroll to position [754, 0]
drag, startPoint x: 727, startPoint y: 282, endPoint x: 714, endPoint y: 217, distance: 66.5
click at [720, 204] on body "Icons icon_account icon_add icon_backward_link icon_basket icon_benefits icon_c…" at bounding box center [474, 133] width 941 height 258
drag, startPoint x: 728, startPoint y: 429, endPoint x: 725, endPoint y: 224, distance: 205.8
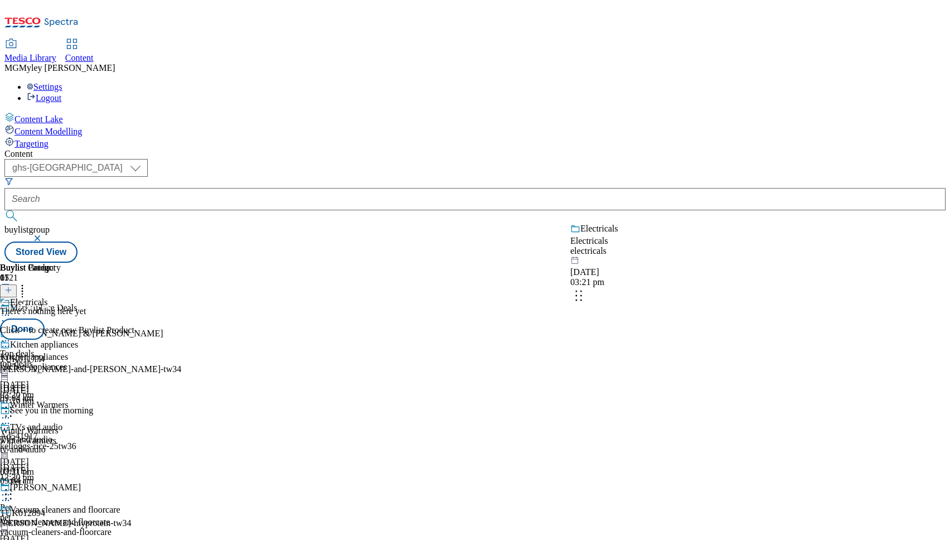
click at [725, 224] on body "Icons icon_account icon_add icon_backward_link icon_basket icon_benefits icon_c…" at bounding box center [474, 133] width 941 height 258
drag, startPoint x: 728, startPoint y: 395, endPoint x: 727, endPoint y: 230, distance: 165.0
click at [727, 230] on body "Icons icon_account icon_add icon_backward_link icon_basket icon_benefits icon_c…" at bounding box center [474, 133] width 941 height 258
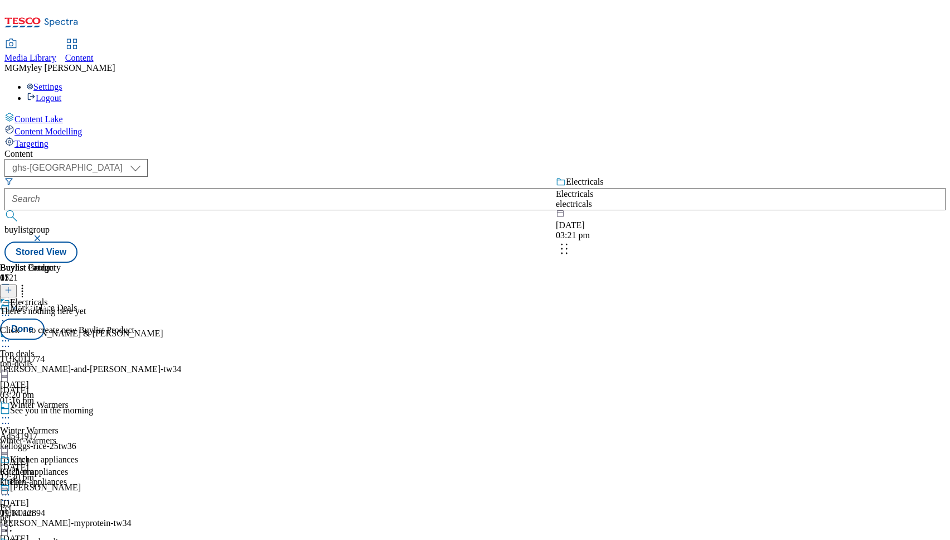
drag, startPoint x: 738, startPoint y: 498, endPoint x: 723, endPoint y: 196, distance: 302.6
click at [723, 196] on body "Icons icon_account icon_add icon_backward_link icon_basket icon_benefits icon_c…" at bounding box center [474, 133] width 941 height 258
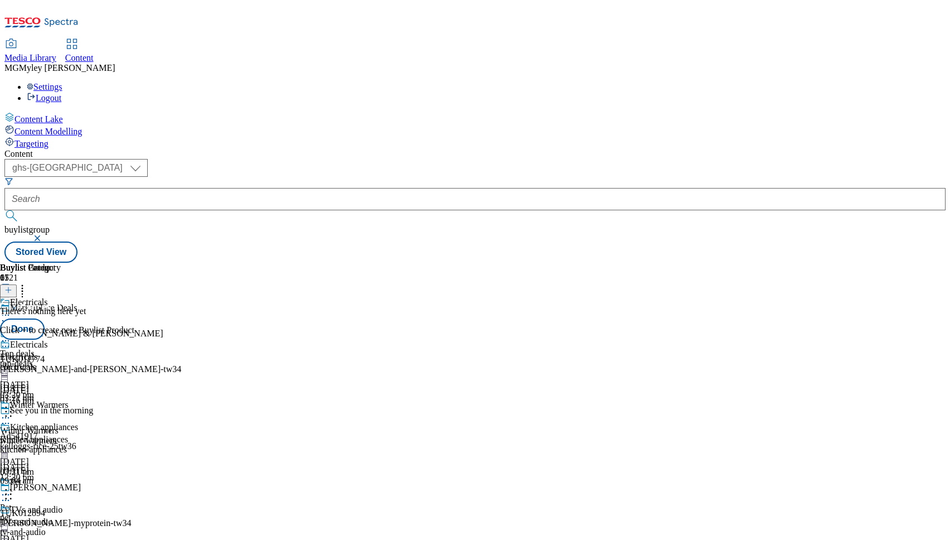
scroll to position [0, 0]
click at [45, 318] on button "Done" at bounding box center [22, 328] width 45 height 21
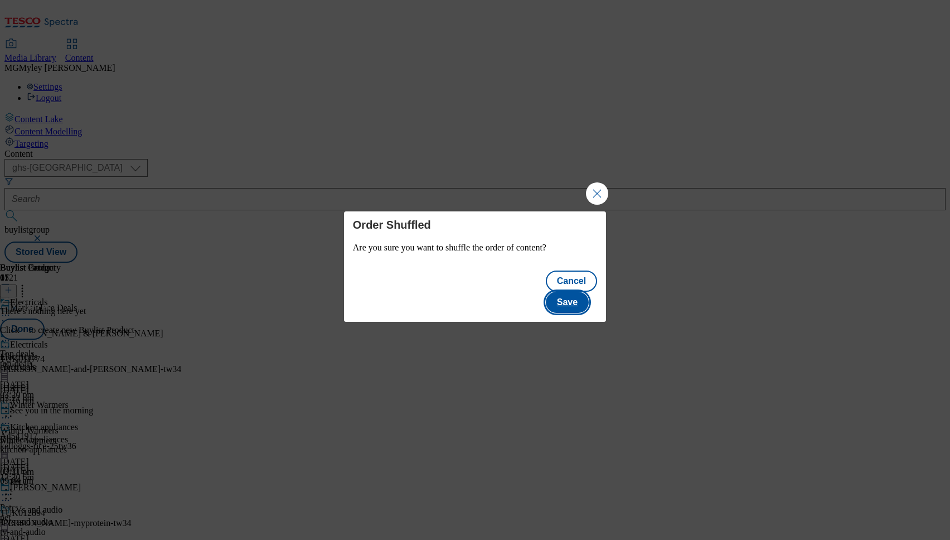
click at [572, 293] on button "Save" at bounding box center [567, 302] width 43 height 21
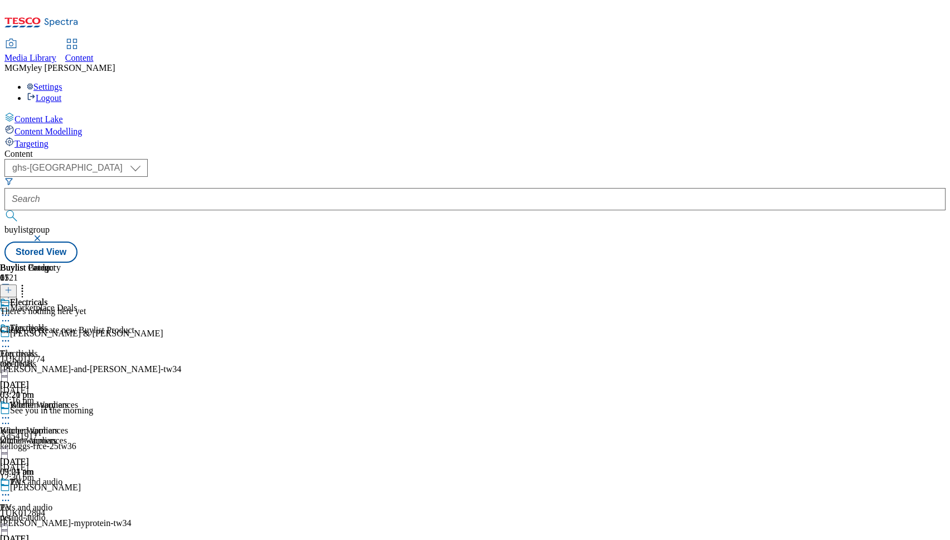
click at [11, 309] on icon at bounding box center [5, 314] width 11 height 11
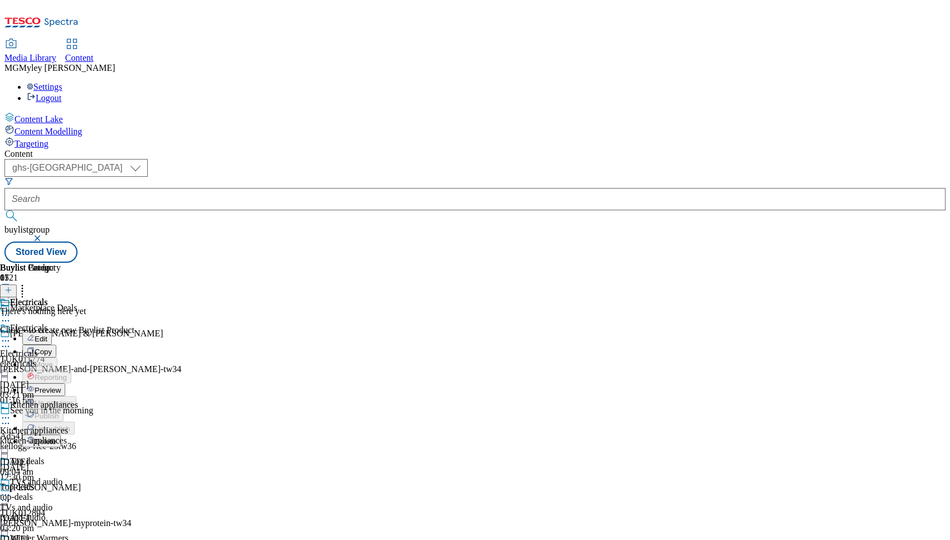
click at [52, 332] on button "Edit" at bounding box center [37, 338] width 30 height 13
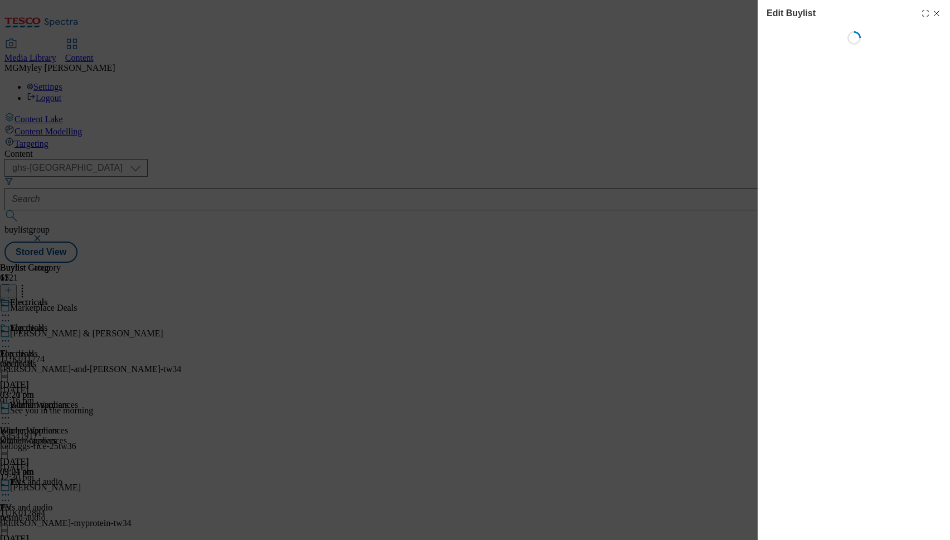
select select "evergreen"
select select "Banner"
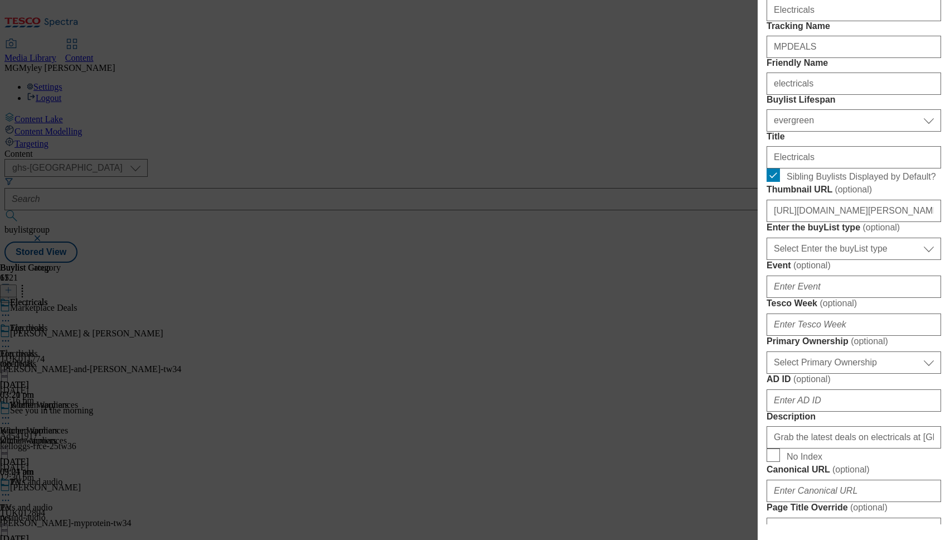
scroll to position [192, 0]
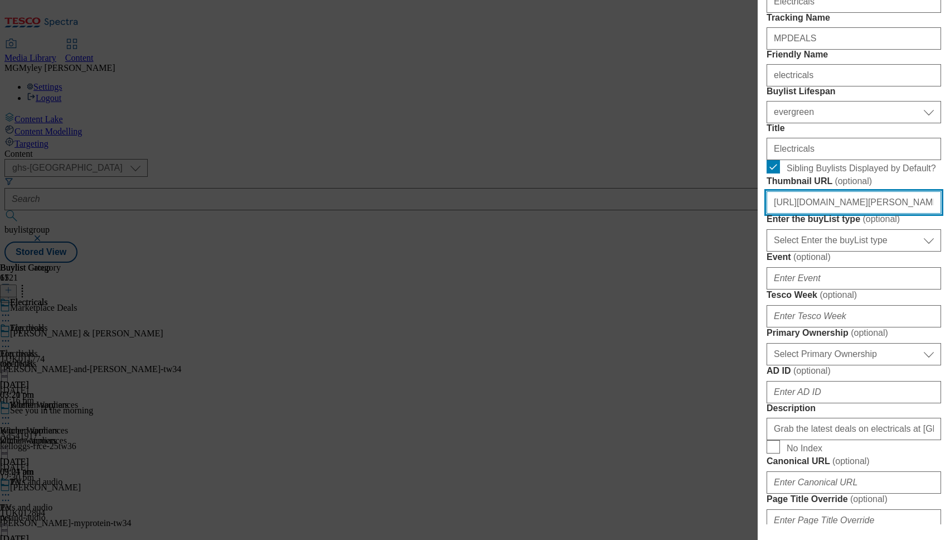
click at [834, 214] on input "[URL][DOMAIN_NAME][PERSON_NAME]" at bounding box center [854, 202] width 175 height 22
paste input "e42dd64-cc7d-4b35-847c-d060636770ba/2534-[PERSON_NAME]-Thumb-PC-5"
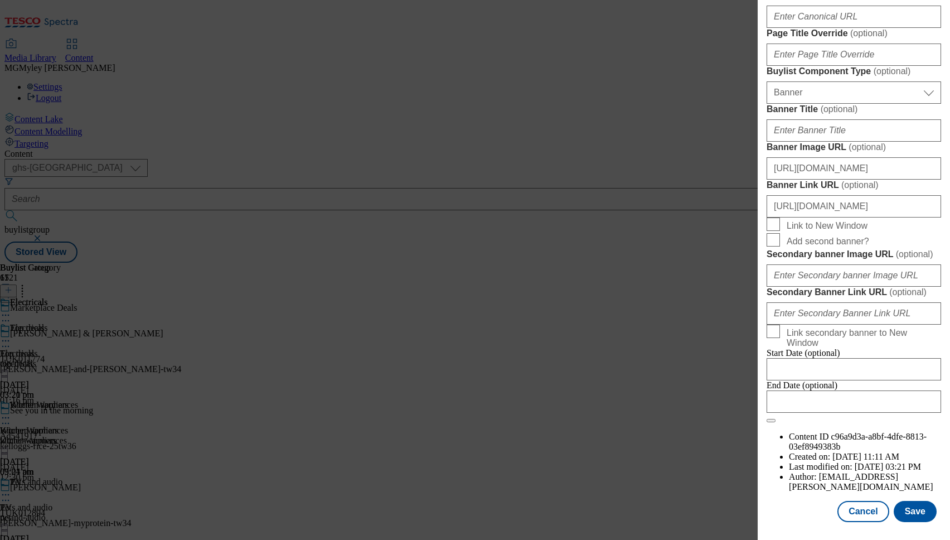
scroll to position [1073, 0]
type input "[URL][DOMAIN_NAME][PERSON_NAME]"
click at [917, 513] on button "Save" at bounding box center [915, 511] width 43 height 21
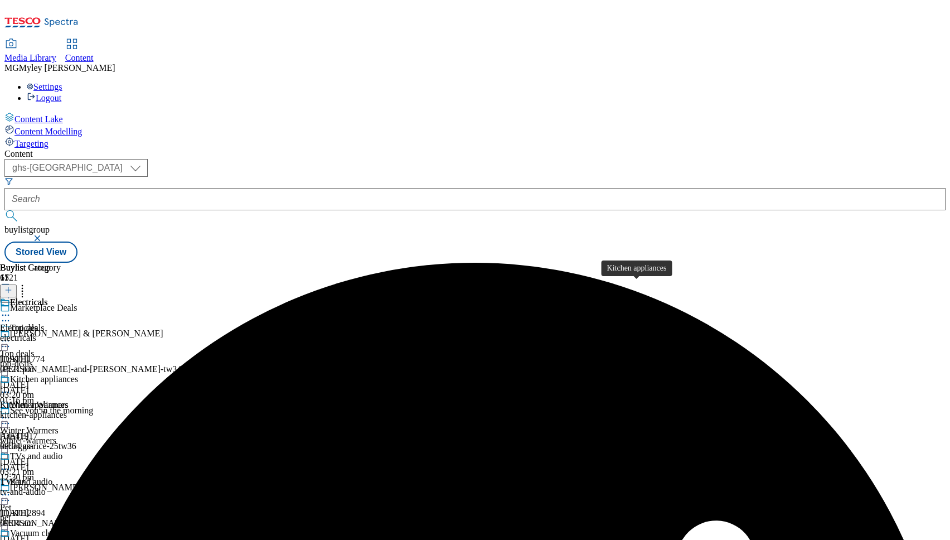
click at [120, 410] on div "kitchen-appliances" at bounding box center [60, 415] width 120 height 10
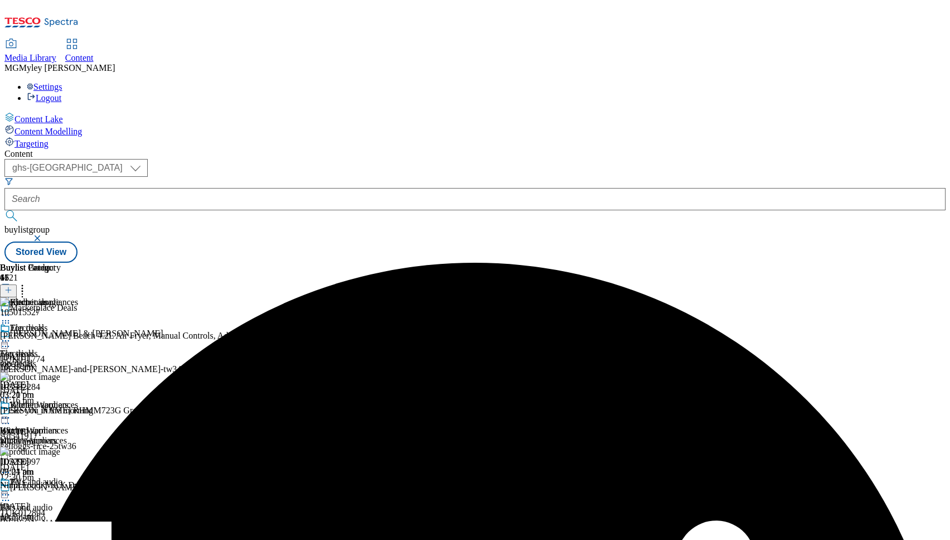
click at [11, 412] on icon at bounding box center [5, 417] width 11 height 11
click at [52, 434] on button "Edit" at bounding box center [37, 440] width 30 height 13
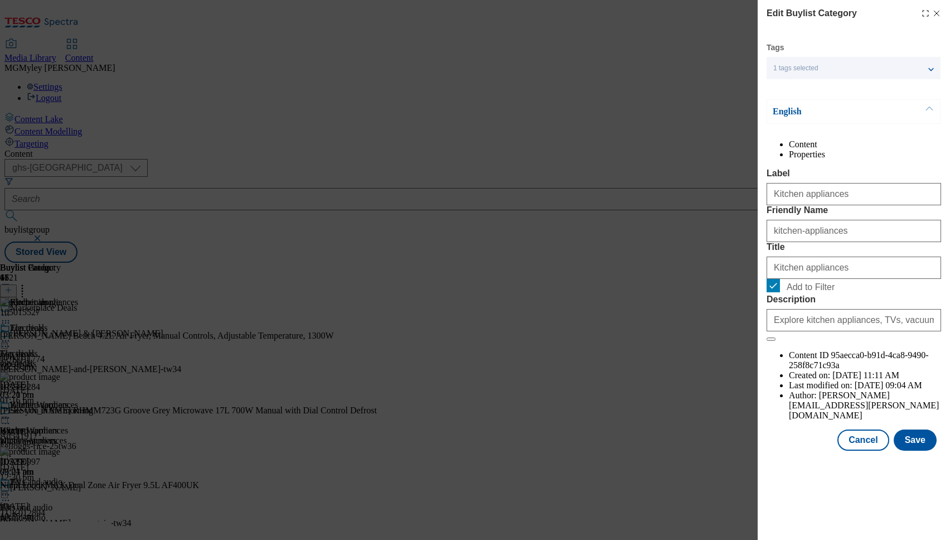
click at [798, 292] on span "Add to Filter" at bounding box center [811, 287] width 48 height 10
click at [780, 292] on input "Add to Filter" at bounding box center [773, 285] width 13 height 13
checkbox input "false"
click at [917, 451] on button "Save" at bounding box center [915, 439] width 43 height 21
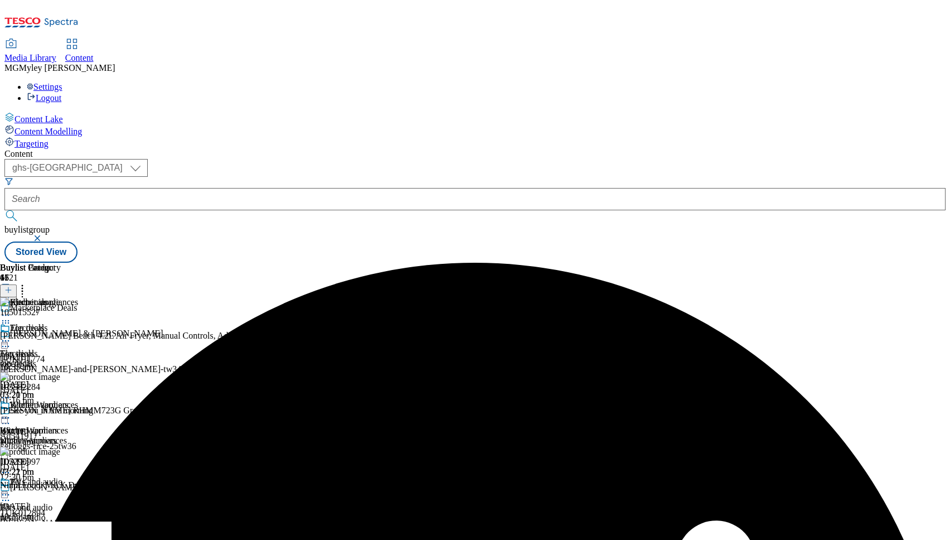
scroll to position [143, 0]
click at [52, 502] on span "TVs and audio" at bounding box center [26, 507] width 52 height 10
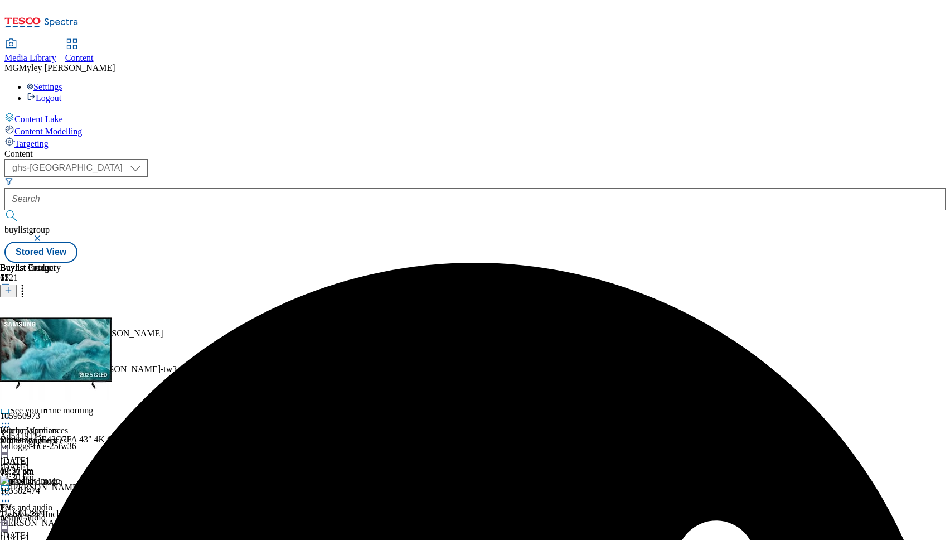
click at [11, 489] on icon at bounding box center [5, 494] width 11 height 11
click at [47, 514] on span "Edit" at bounding box center [41, 518] width 13 height 8
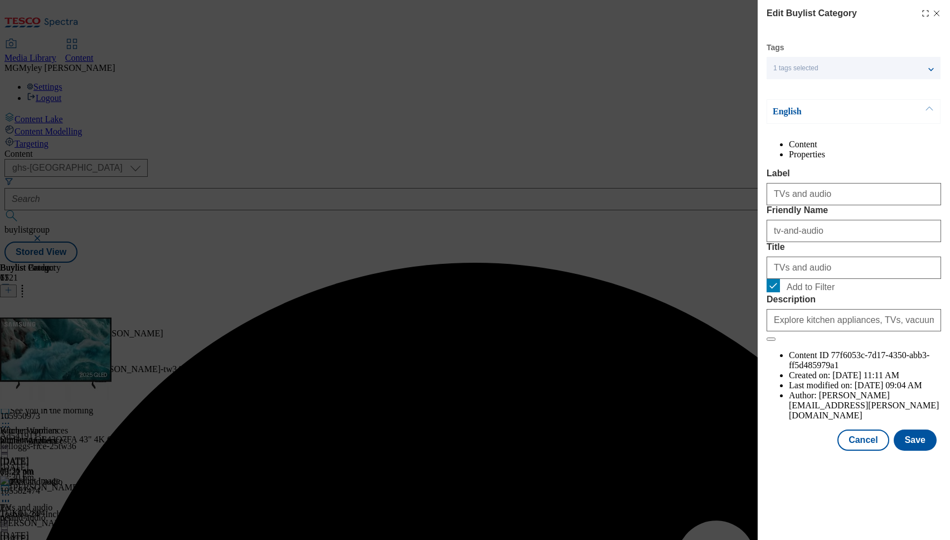
click at [793, 341] on form "Label TVs and audio Friendly Name tv-and-audio Title TVs and audio Add to Filte…" at bounding box center [854, 254] width 175 height 173
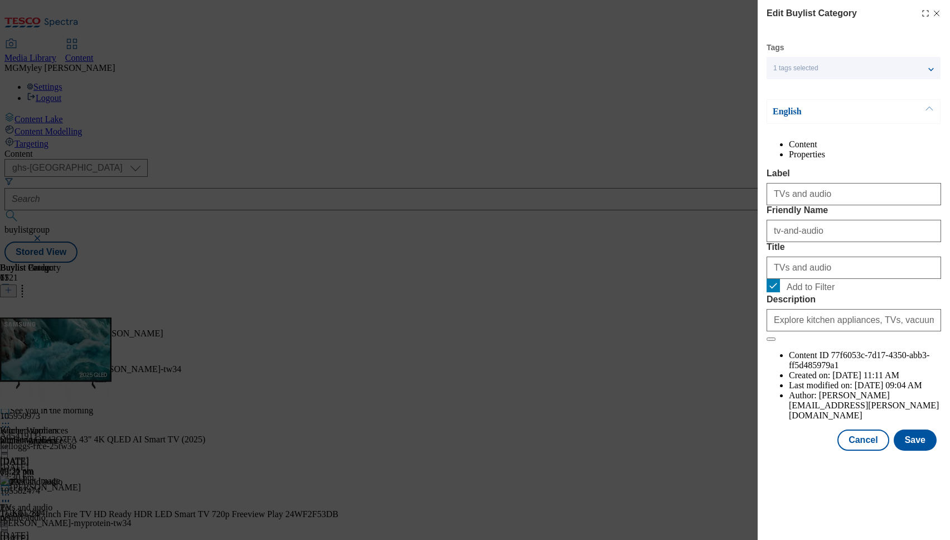
click at [810, 292] on span "Add to Filter" at bounding box center [811, 287] width 48 height 10
click at [780, 292] on input "Add to Filter" at bounding box center [773, 285] width 13 height 13
checkbox input "false"
click at [911, 451] on button "Save" at bounding box center [915, 439] width 43 height 21
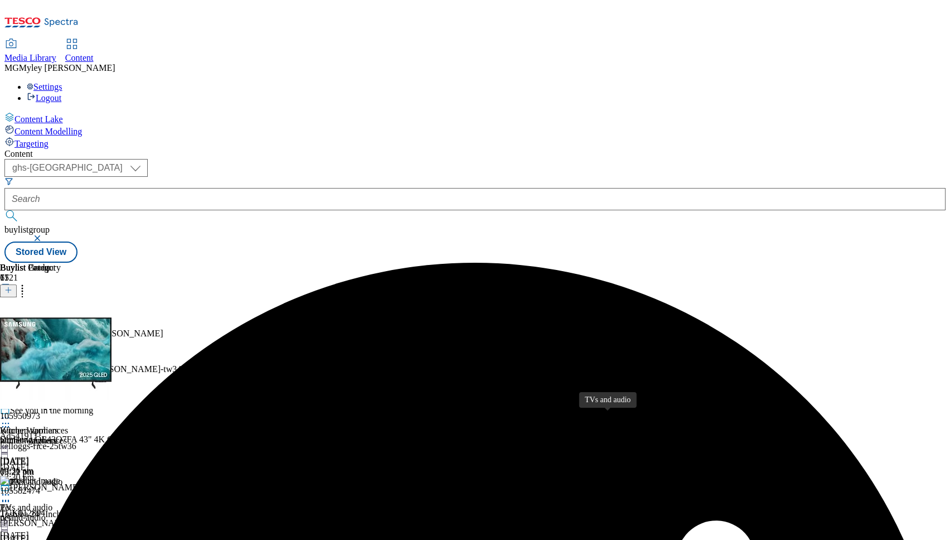
scroll to position [282, 0]
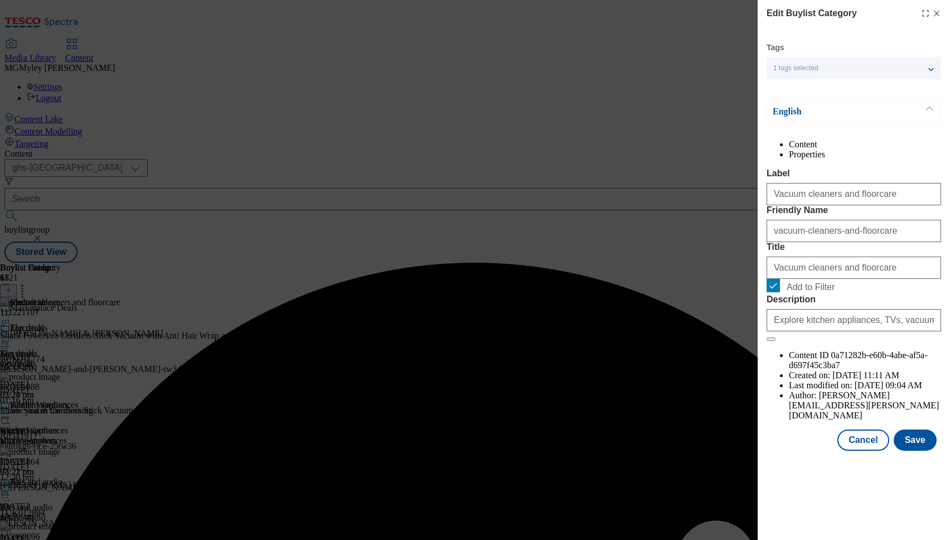
click at [820, 292] on span "Add to Filter" at bounding box center [862, 285] width 150 height 13
click at [780, 292] on input "Add to Filter" at bounding box center [773, 285] width 13 height 13
checkbox input "false"
click at [933, 451] on button "Save" at bounding box center [915, 439] width 43 height 21
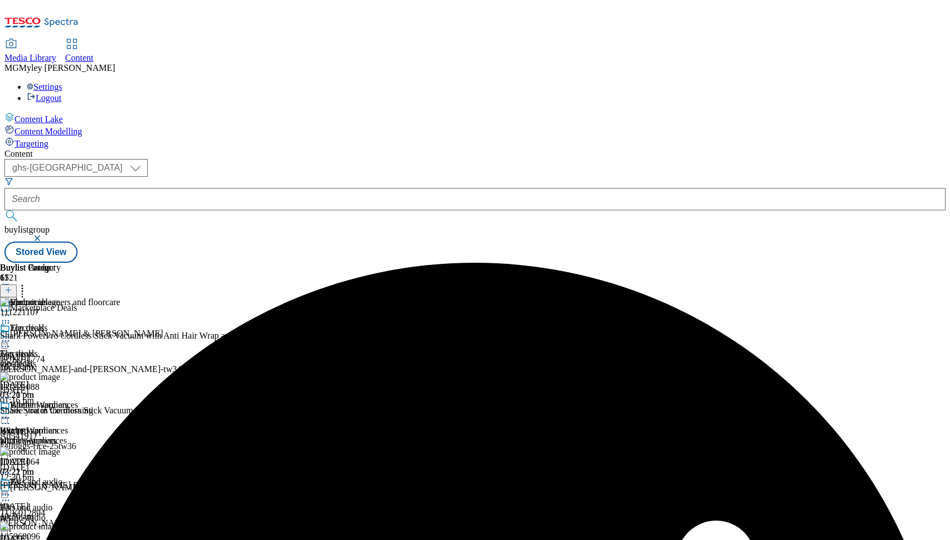
scroll to position [480, 0]
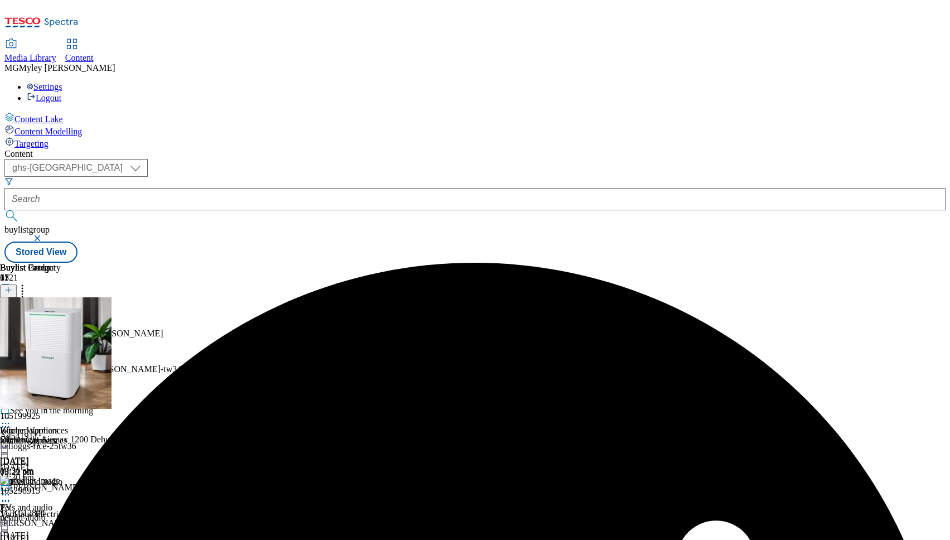
scroll to position [453, 0]
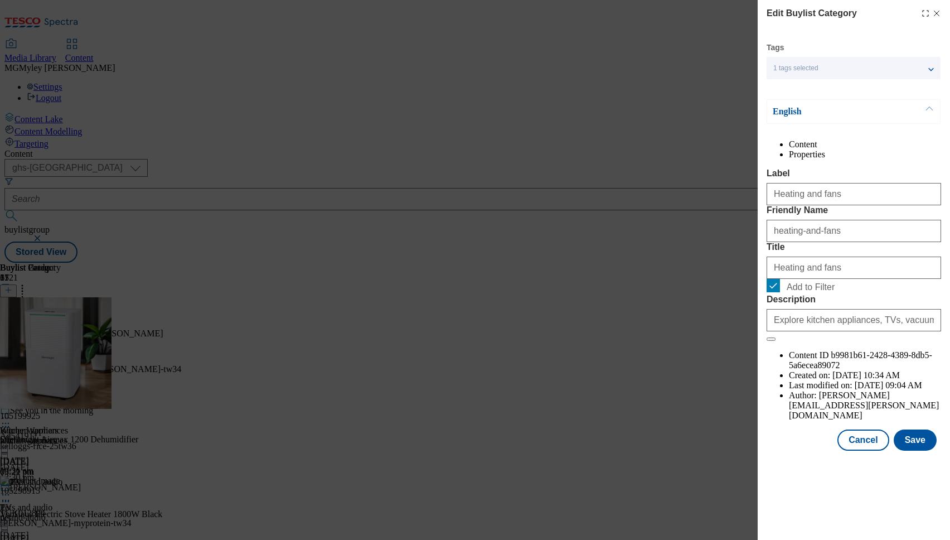
click at [821, 292] on span "Add to Filter" at bounding box center [811, 287] width 48 height 10
click at [780, 292] on input "Add to Filter" at bounding box center [773, 285] width 13 height 13
checkbox input "false"
click at [926, 451] on button "Save" at bounding box center [915, 439] width 43 height 21
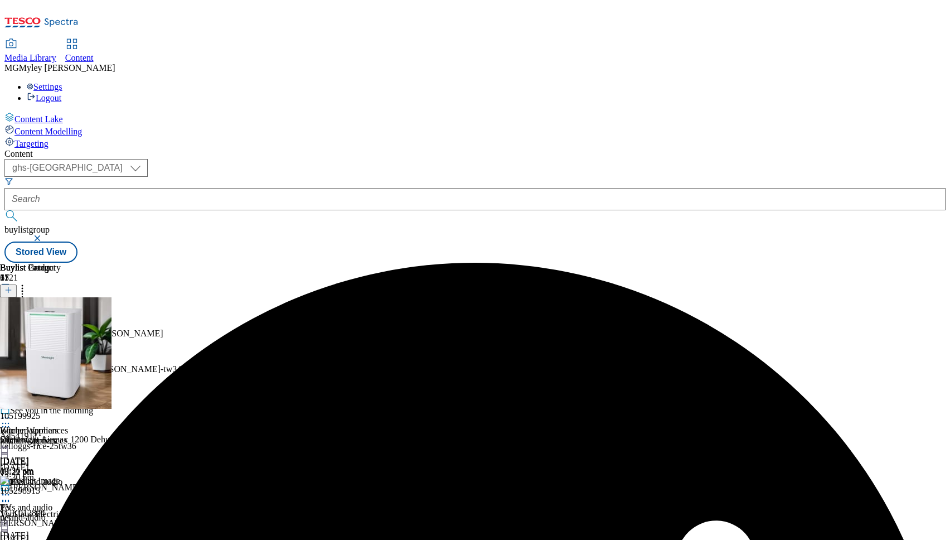
scroll to position [434, 0]
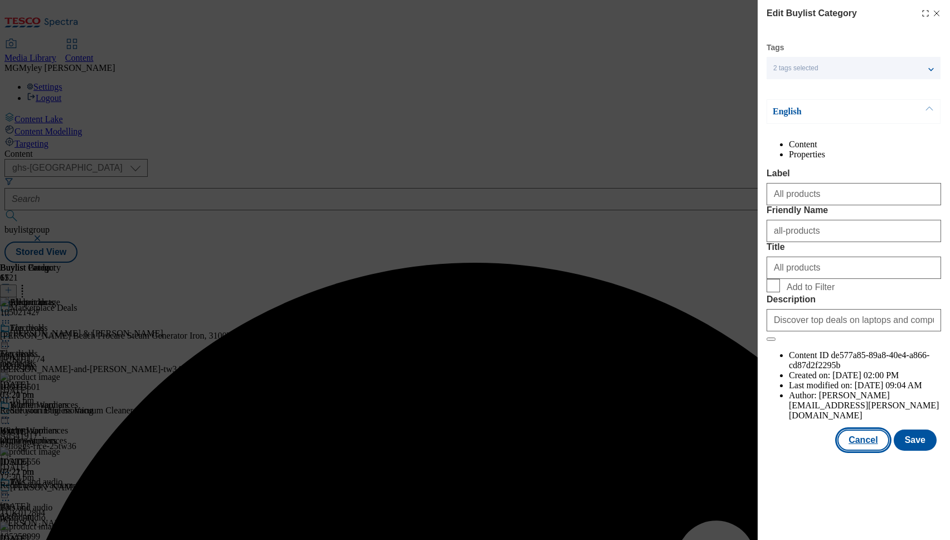
click at [869, 451] on button "Cancel" at bounding box center [863, 439] width 51 height 21
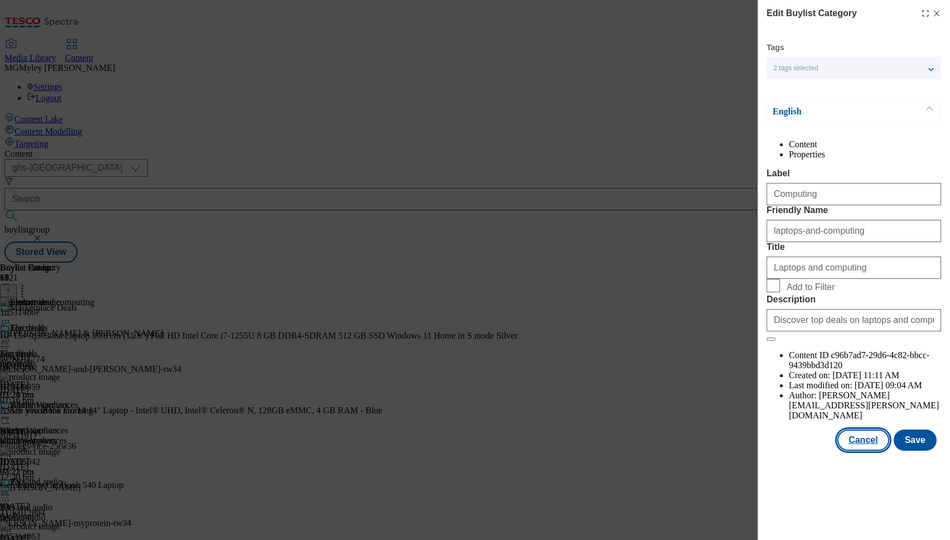
click at [878, 451] on button "Cancel" at bounding box center [863, 439] width 51 height 21
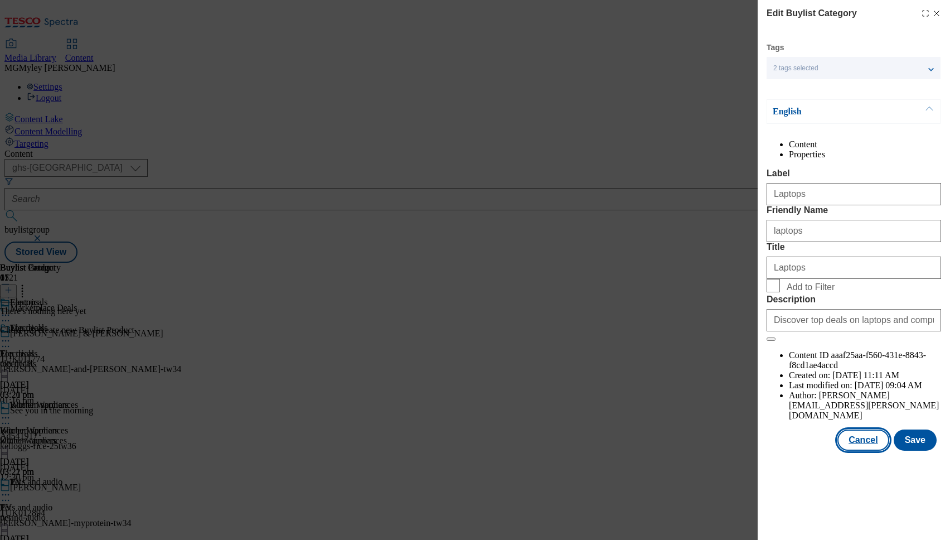
click at [858, 451] on button "Cancel" at bounding box center [863, 439] width 51 height 21
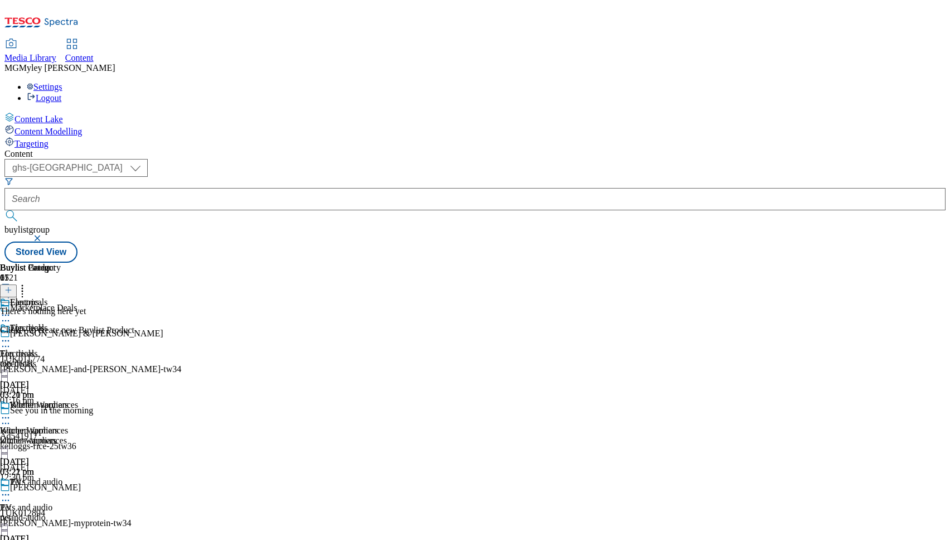
scroll to position [403, 0]
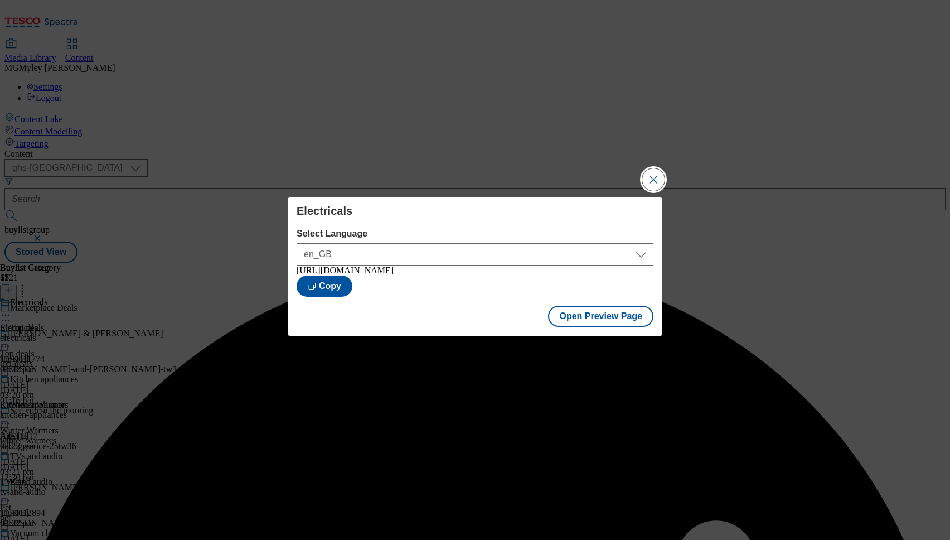
click at [653, 183] on button "Close Modal" at bounding box center [653, 179] width 22 height 22
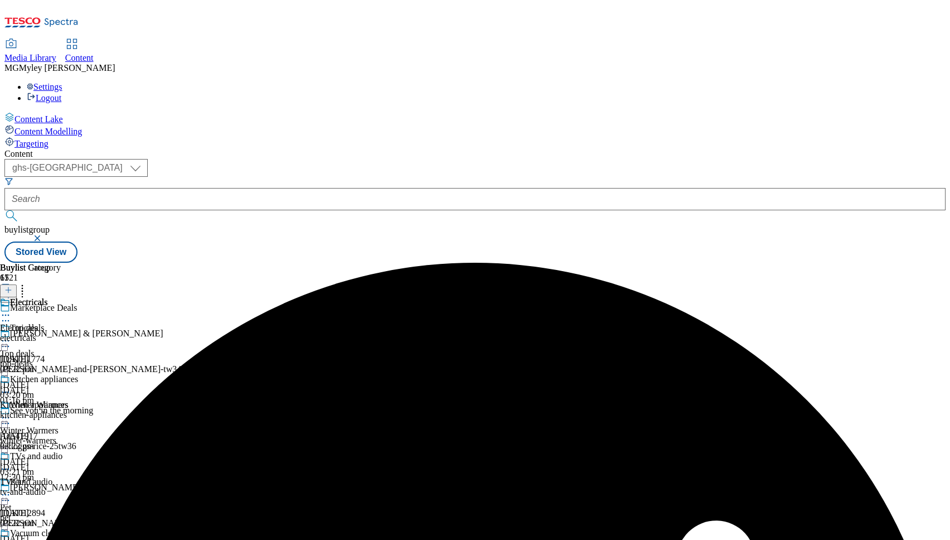
scroll to position [442, 0]
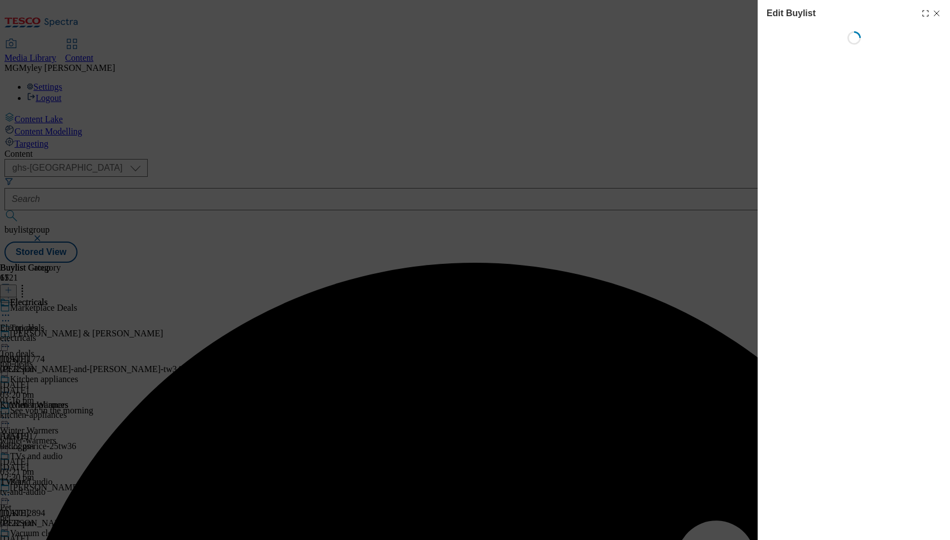
select select "evergreen"
select select "Banner"
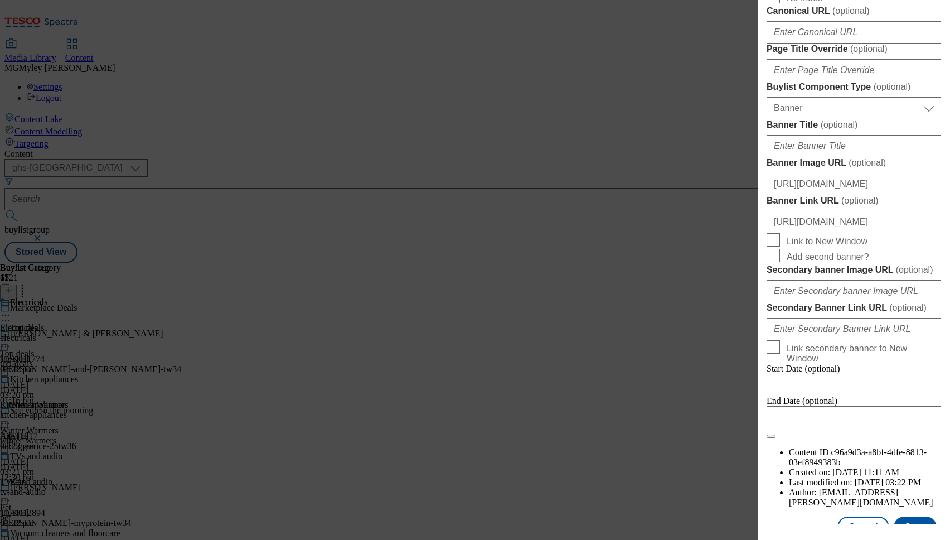
scroll to position [633, 0]
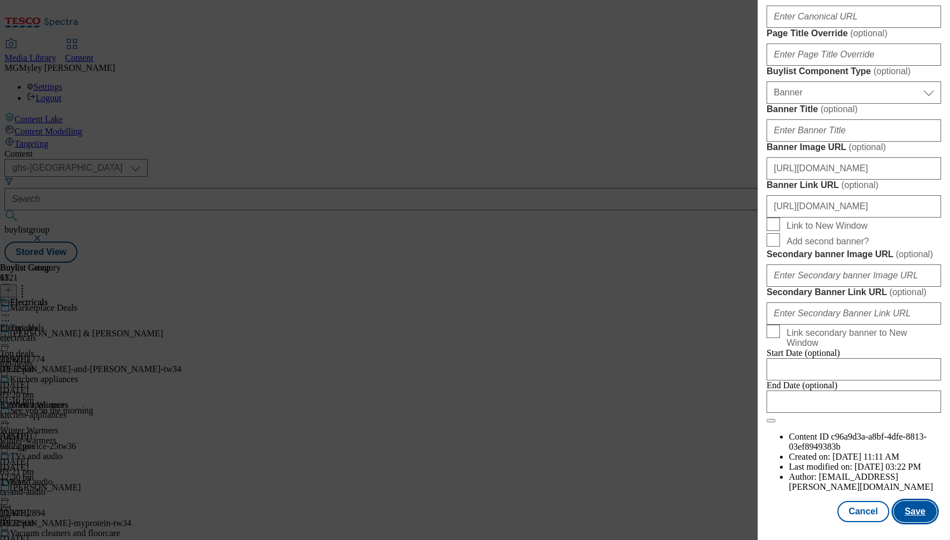
scroll to position [0, 0]
click at [909, 516] on button "Save" at bounding box center [915, 511] width 43 height 21
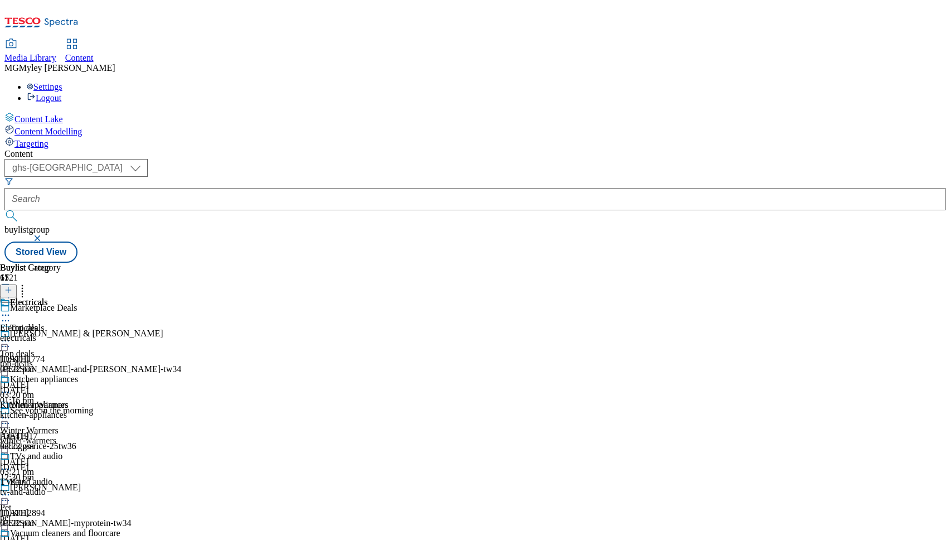
scroll to position [449, 0]
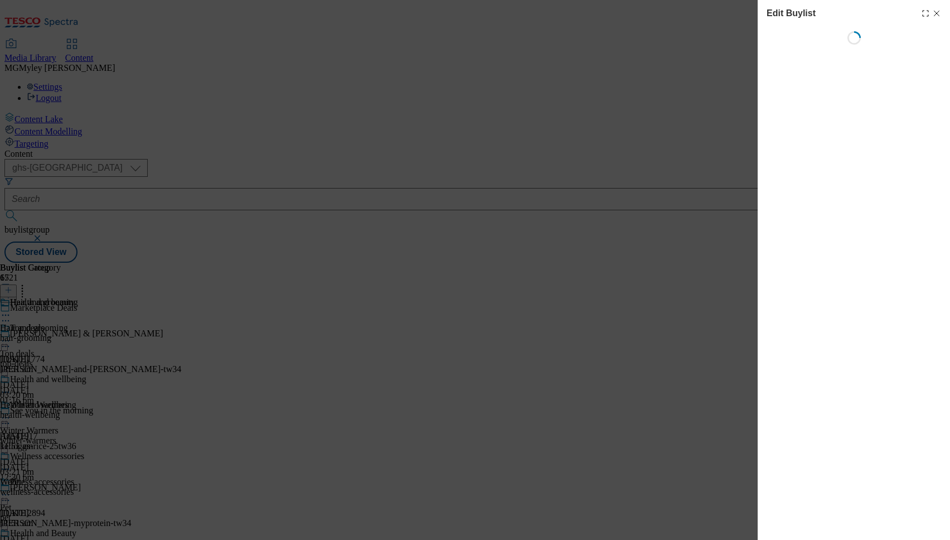
select select "evergreen"
select select "Banner"
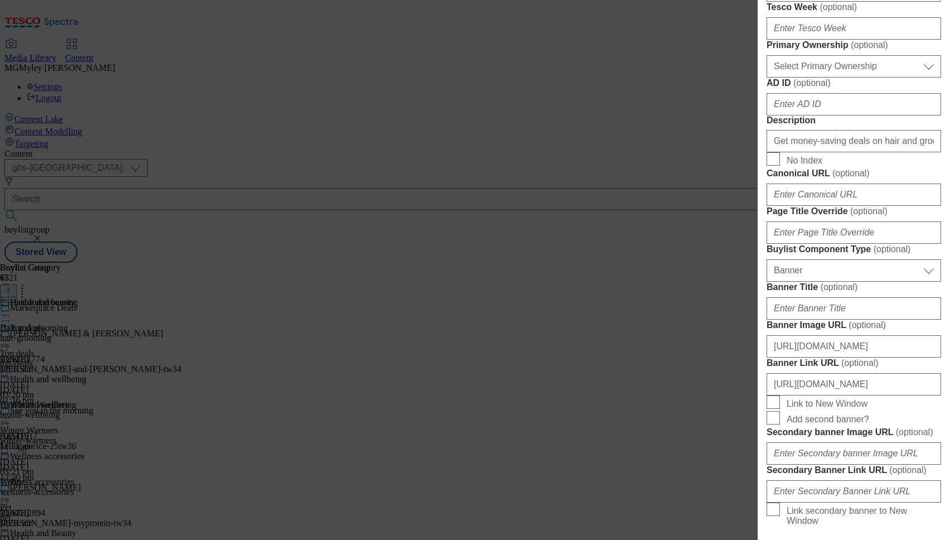
scroll to position [482, 0]
click at [819, 151] on input "Get money-saving deals on hair and grooming, health and wellbeing and more from…" at bounding box center [854, 139] width 175 height 22
paste input "Find top health and beauty products at Tesco Marketplace. Browse skincare, make…"
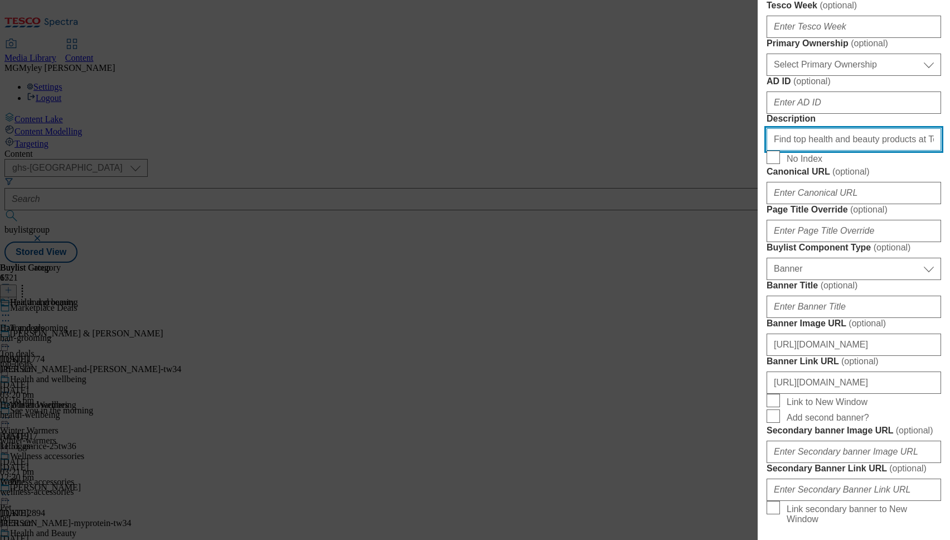
scroll to position [0, 262]
type input "Find top health and beauty products at Tesco Marketplace. Browse skincare, make…"
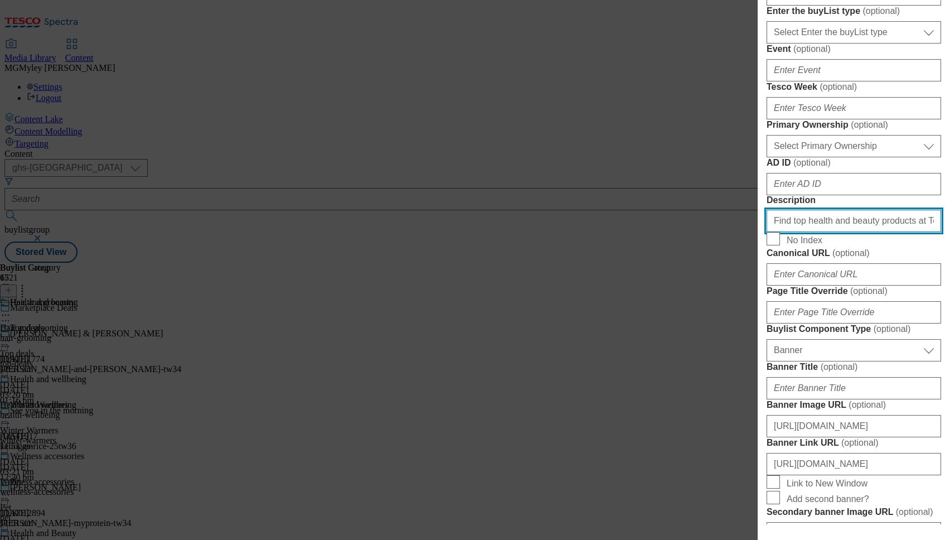
scroll to position [395, 0]
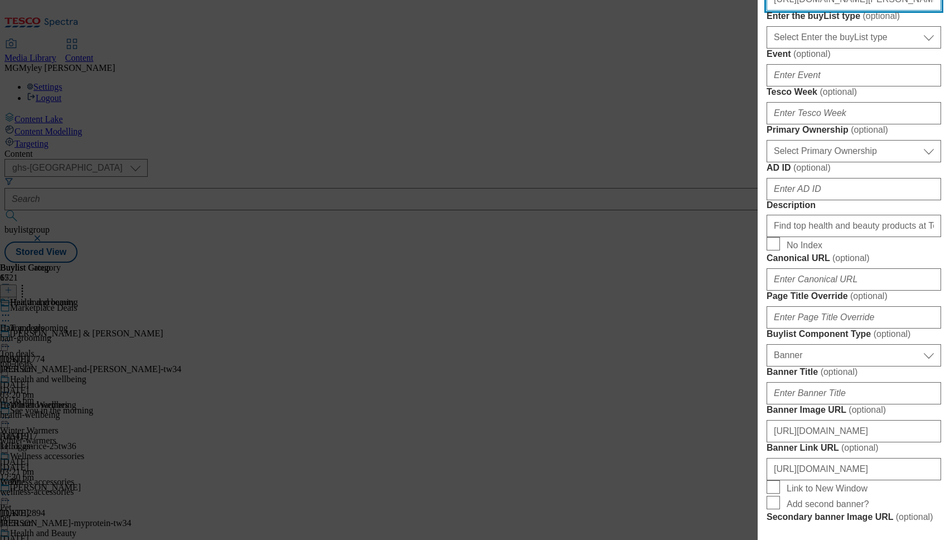
paste input "f425f011-5f00-4ac6-b7a6-3b1766055e72/2534-[PERSON_NAME]-Thumb-PC-7"
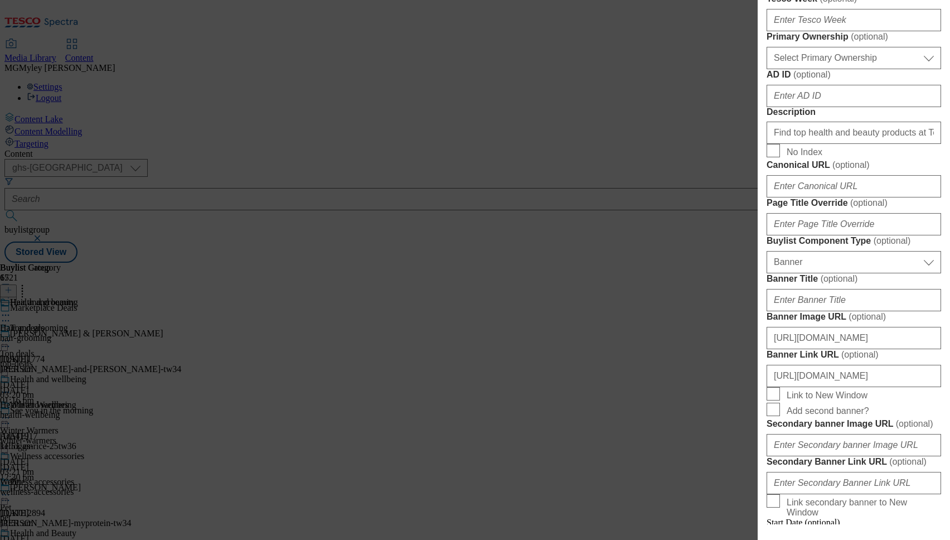
scroll to position [493, 0]
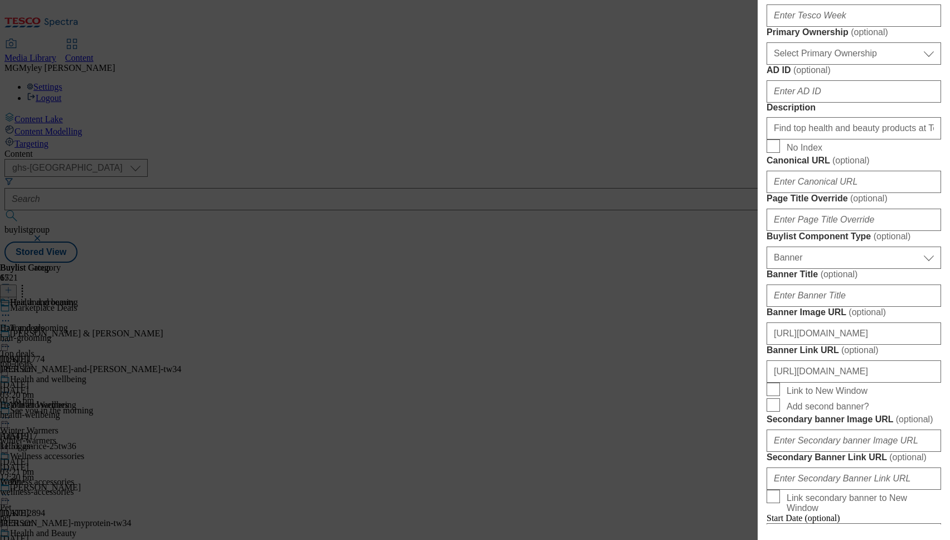
type input "[URL][DOMAIN_NAME][PERSON_NAME]"
click at [845, 139] on input "Find top health and beauty products at Tesco Marketplace. Browse skincare, make…" at bounding box center [854, 128] width 175 height 22
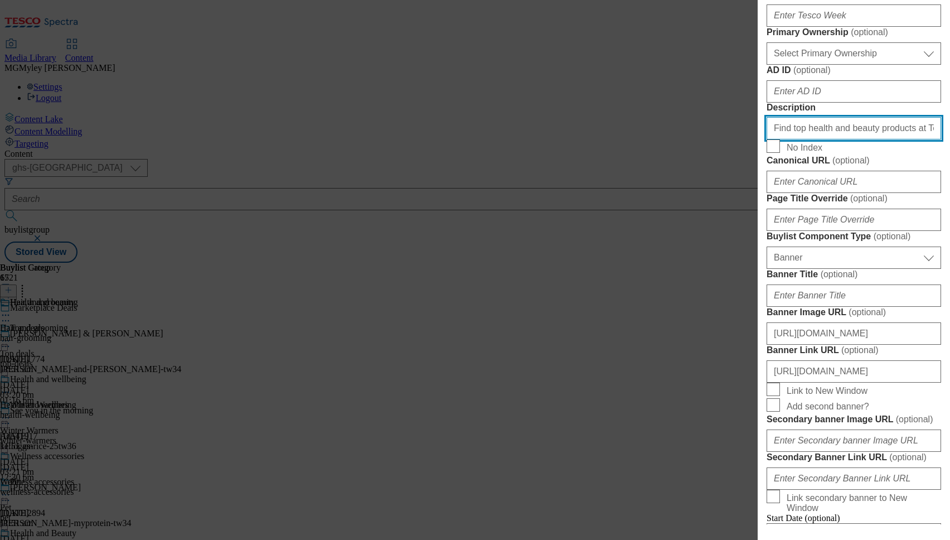
click at [845, 139] on input "Find top health and beauty products at Tesco Marketplace. Browse skincare, make…" at bounding box center [854, 128] width 175 height 22
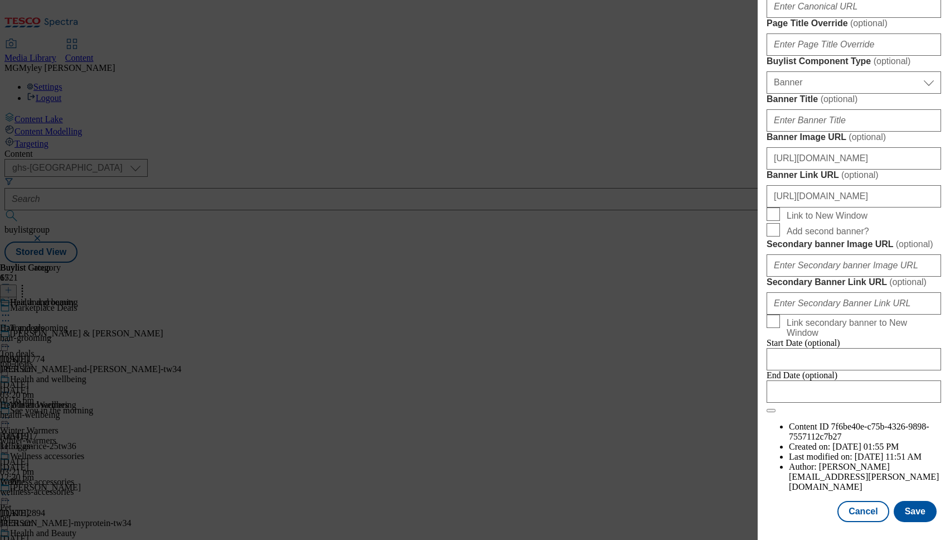
scroll to position [1073, 0]
click at [908, 516] on button "Save" at bounding box center [915, 511] width 43 height 21
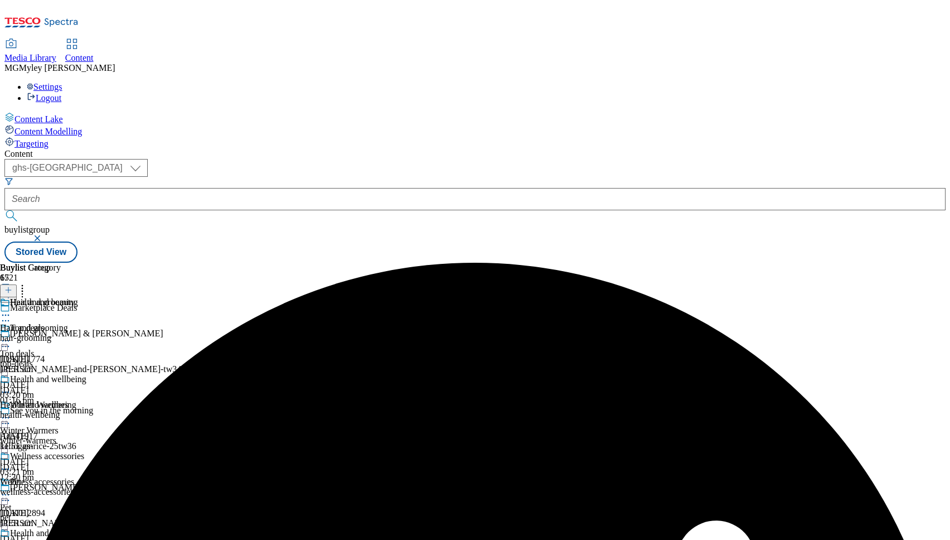
scroll to position [264, 0]
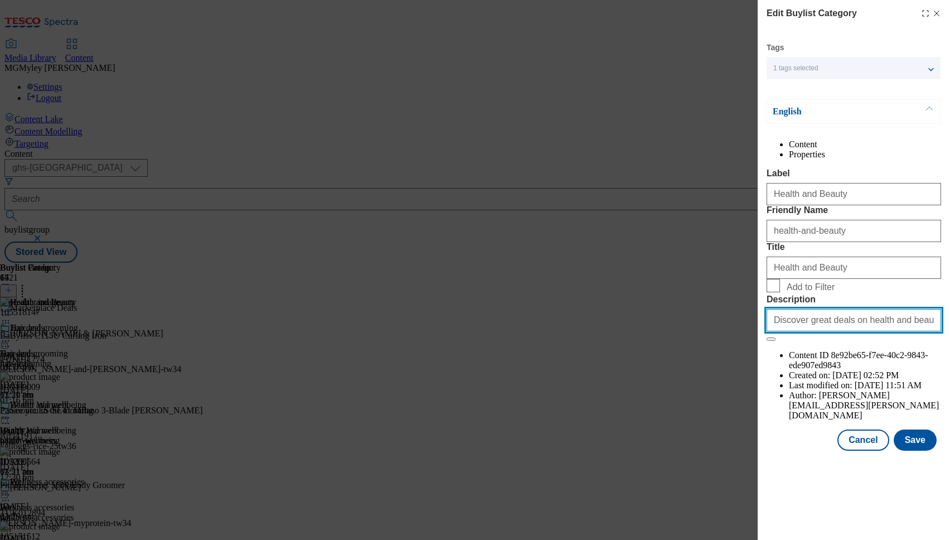
click at [859, 331] on input "Discover great deals on health and beauty favourites, including makeup, haircar…" at bounding box center [854, 320] width 175 height 22
paste input "Find top health and beauty products at Tesco Marketplace. Browse skincare, make…"
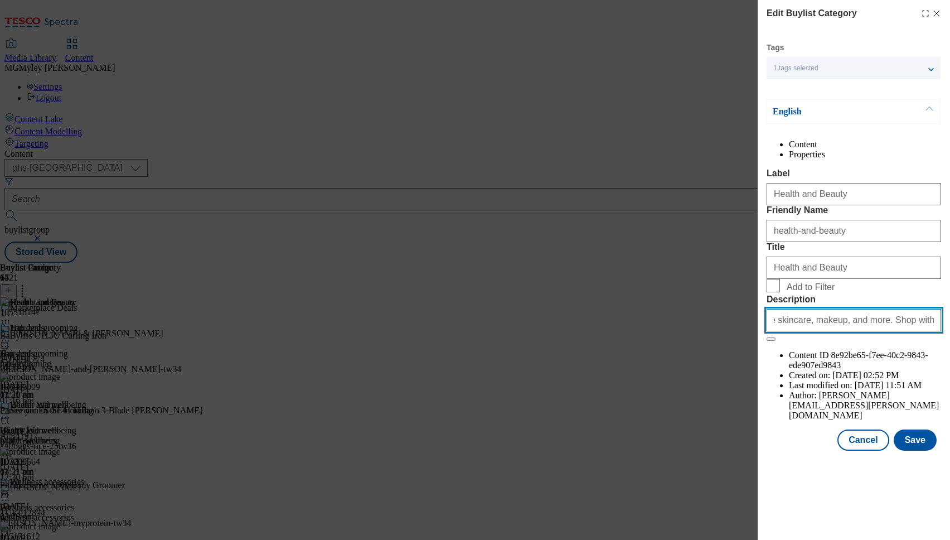
type input "Find top health and beauty products at Tesco Marketplace. Browse skincare, make…"
click at [809, 292] on span "Add to Filter" at bounding box center [811, 287] width 48 height 10
click at [780, 292] on input "Add to Filter" at bounding box center [773, 285] width 13 height 13
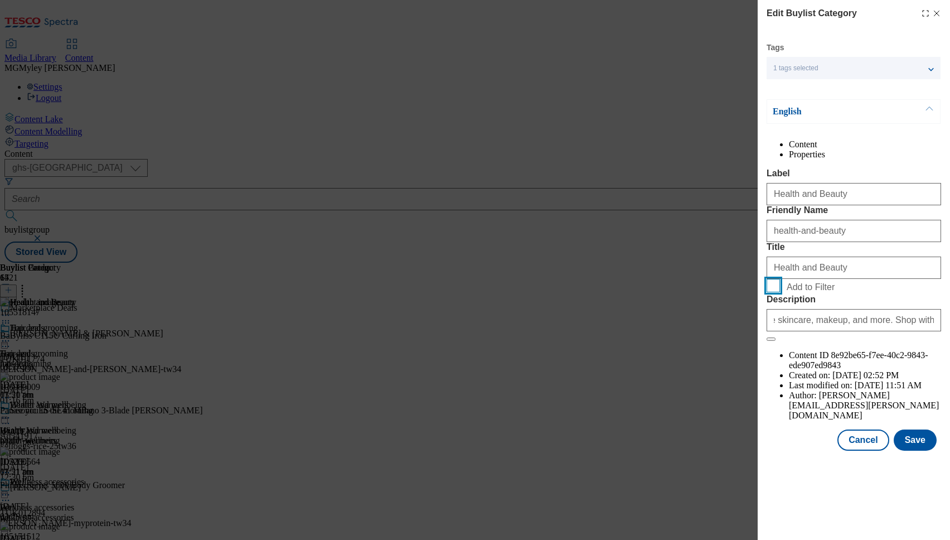
checkbox input "true"
click at [919, 451] on button "Save" at bounding box center [915, 439] width 43 height 21
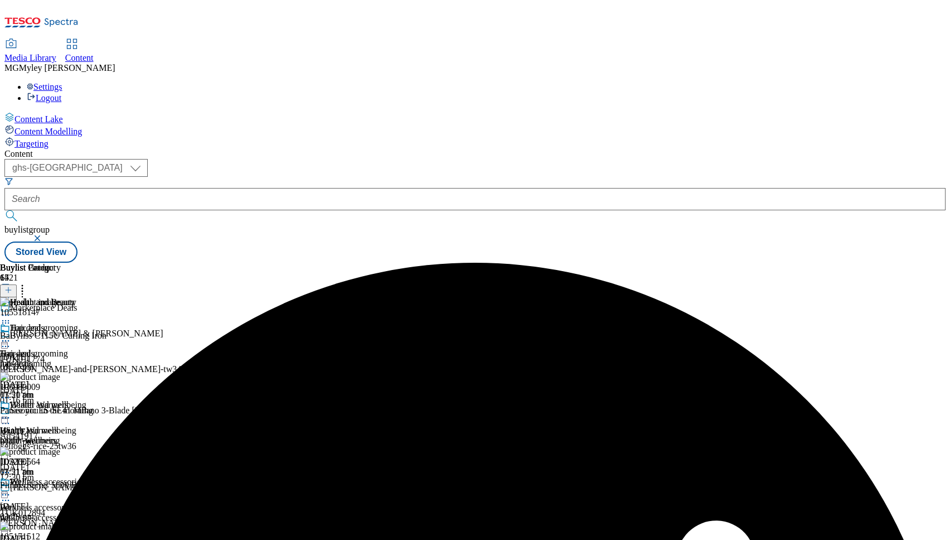
click at [28, 283] on icon at bounding box center [22, 288] width 11 height 11
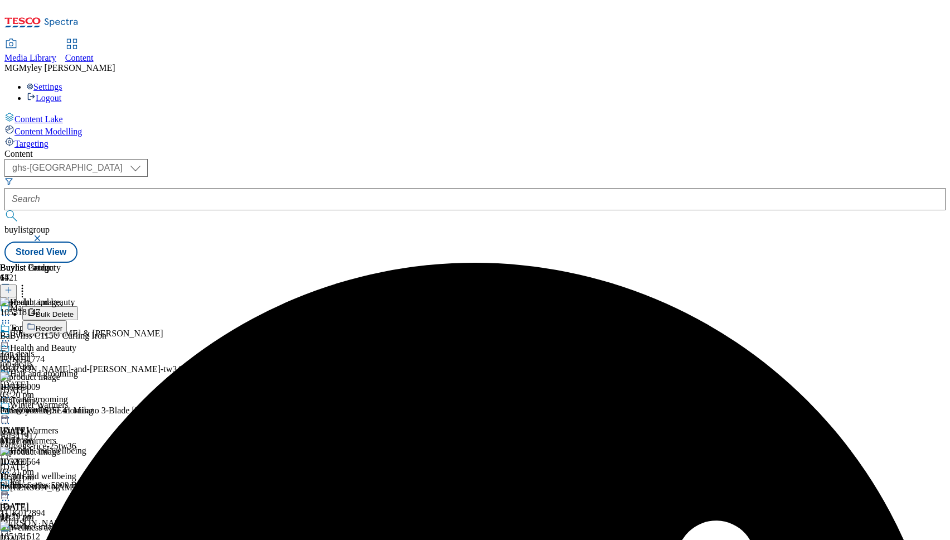
click at [67, 320] on button "Reorder" at bounding box center [44, 327] width 45 height 14
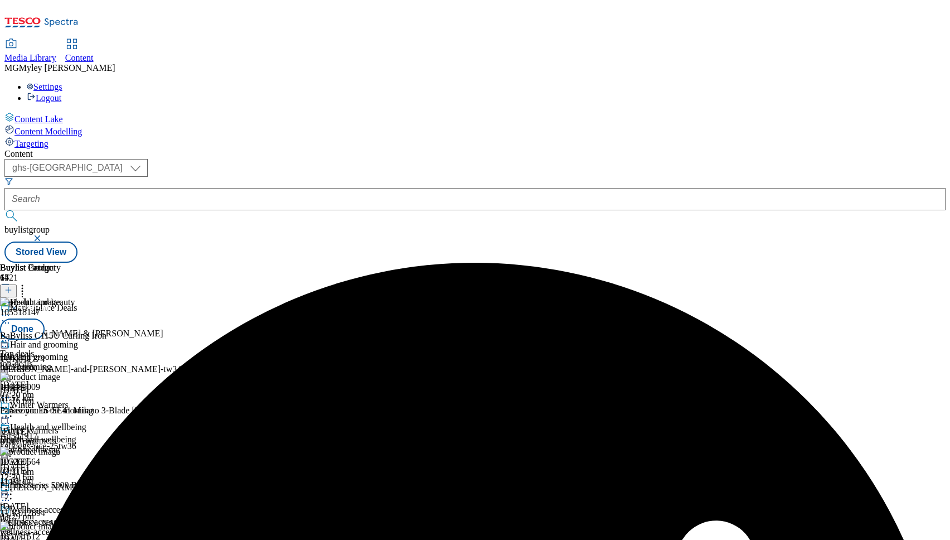
scroll to position [161, 0]
drag, startPoint x: 729, startPoint y: 414, endPoint x: 729, endPoint y: 234, distance: 180.1
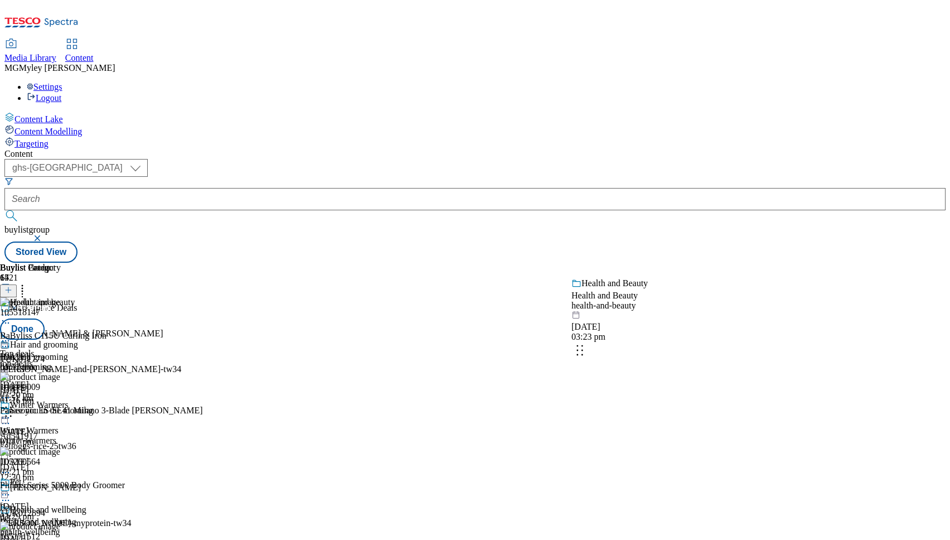
drag, startPoint x: 728, startPoint y: 375, endPoint x: 729, endPoint y: 262, distance: 113.2
click at [729, 262] on body "Icons icon_account icon_add icon_backward_link icon_basket icon_benefits icon_c…" at bounding box center [474, 133] width 941 height 258
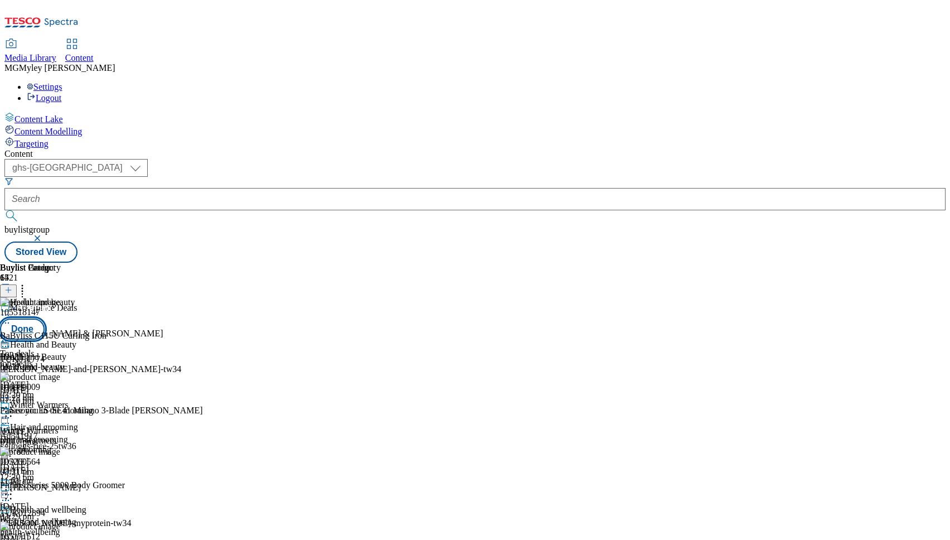
click at [45, 318] on button "Done" at bounding box center [22, 328] width 45 height 21
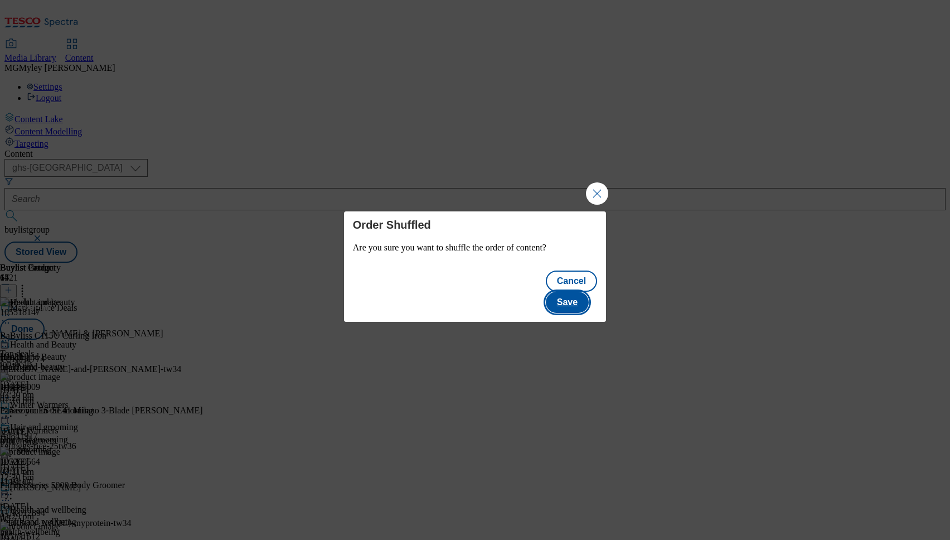
click at [585, 292] on button "Save" at bounding box center [567, 302] width 43 height 21
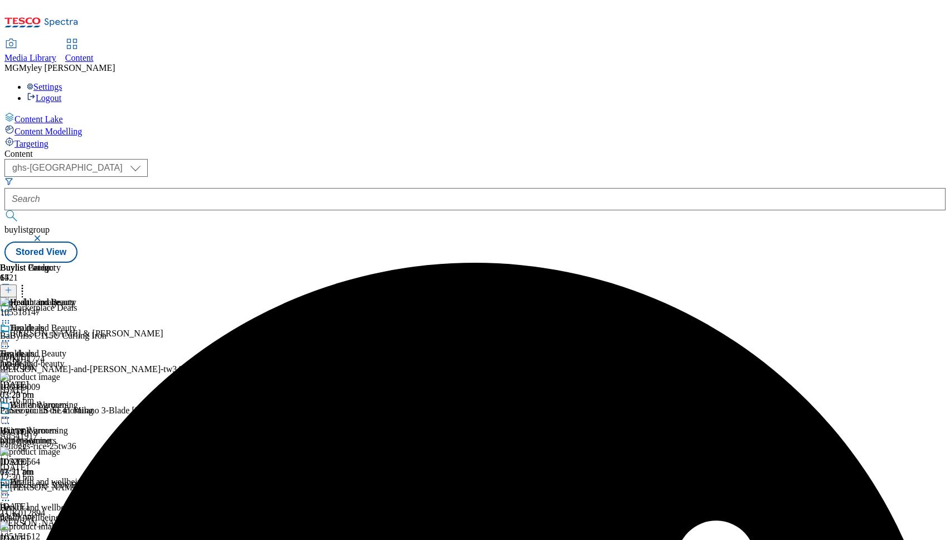
click at [97, 400] on div "Hair and grooming Hair and grooming hair-grooming [DATE] 11:51 am" at bounding box center [48, 438] width 97 height 77
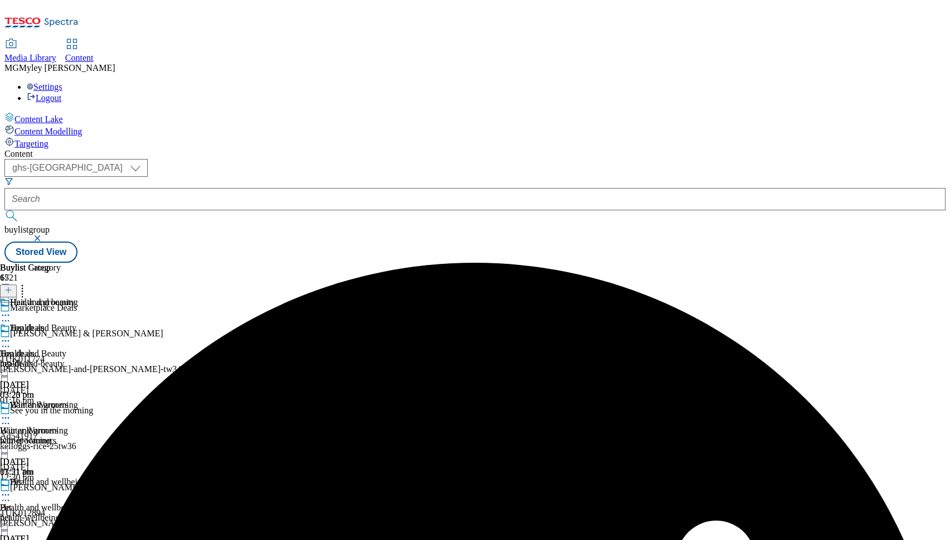
click at [11, 412] on icon at bounding box center [5, 417] width 11 height 11
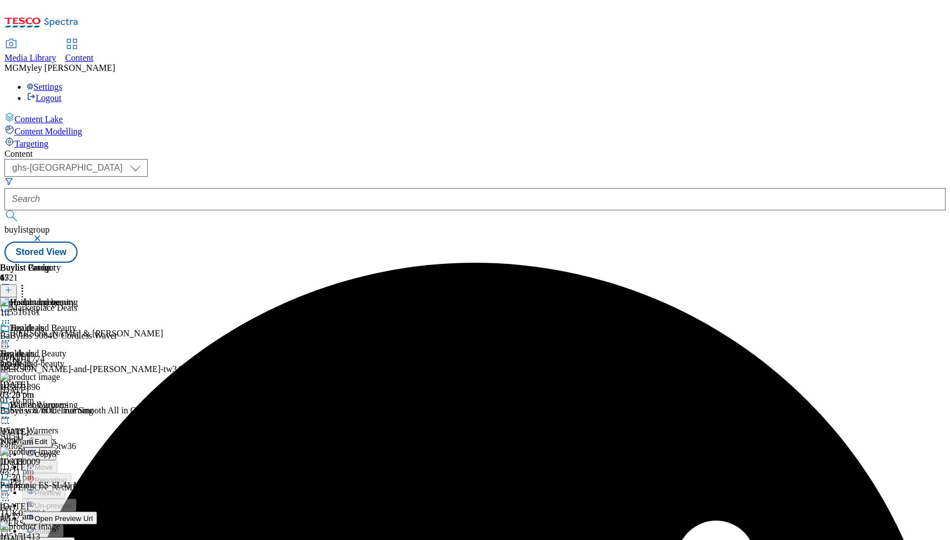
click at [47, 437] on span "Edit" at bounding box center [41, 441] width 13 height 8
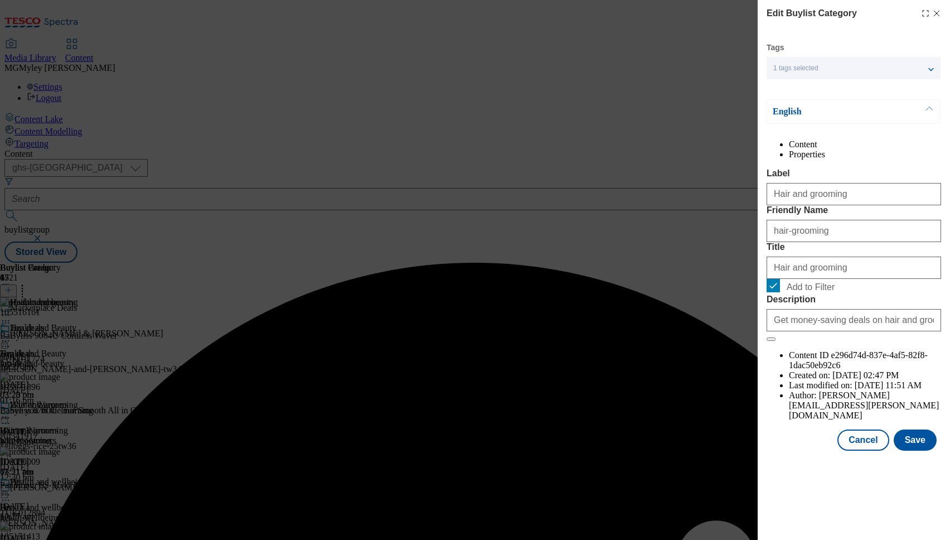
click at [798, 292] on span "Add to Filter" at bounding box center [811, 287] width 48 height 10
click at [780, 292] on input "Add to Filter" at bounding box center [773, 285] width 13 height 13
checkbox input "false"
click at [916, 451] on button "Save" at bounding box center [915, 439] width 43 height 21
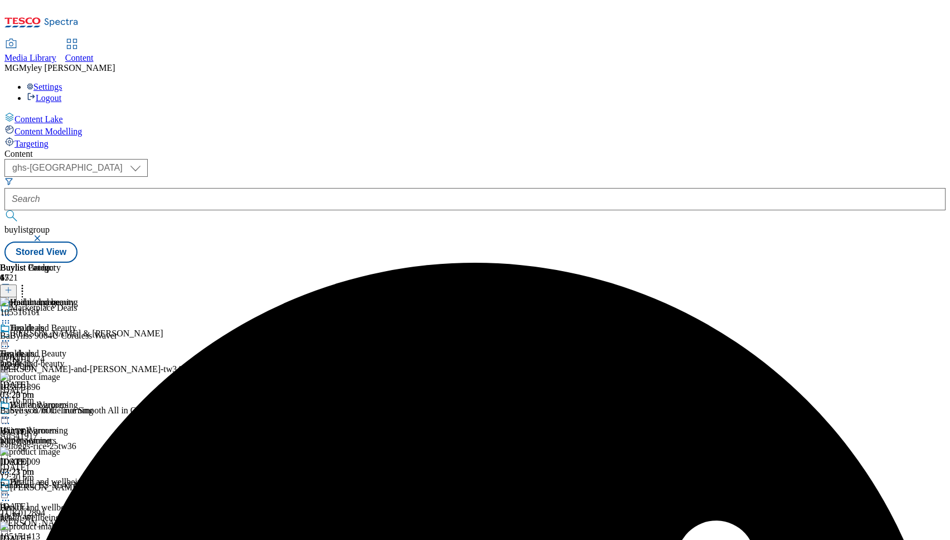
click at [97, 512] on div "health-wellbeing" at bounding box center [48, 517] width 97 height 10
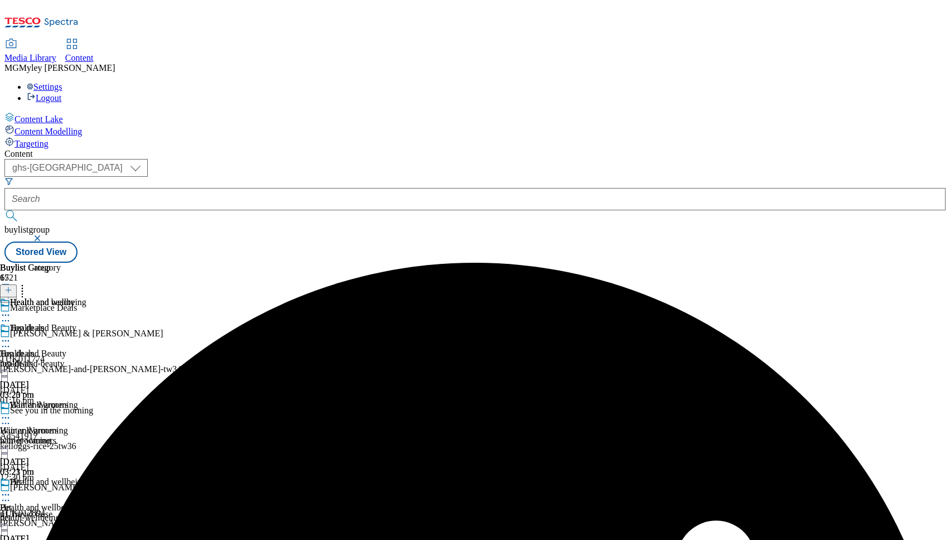
click at [11, 489] on icon at bounding box center [5, 494] width 11 height 11
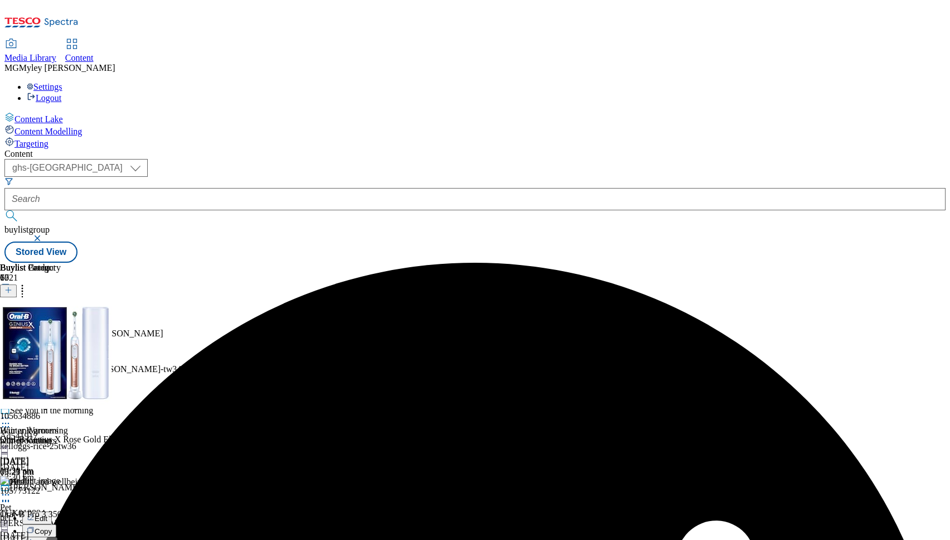
click at [52, 511] on button "Edit" at bounding box center [37, 517] width 30 height 13
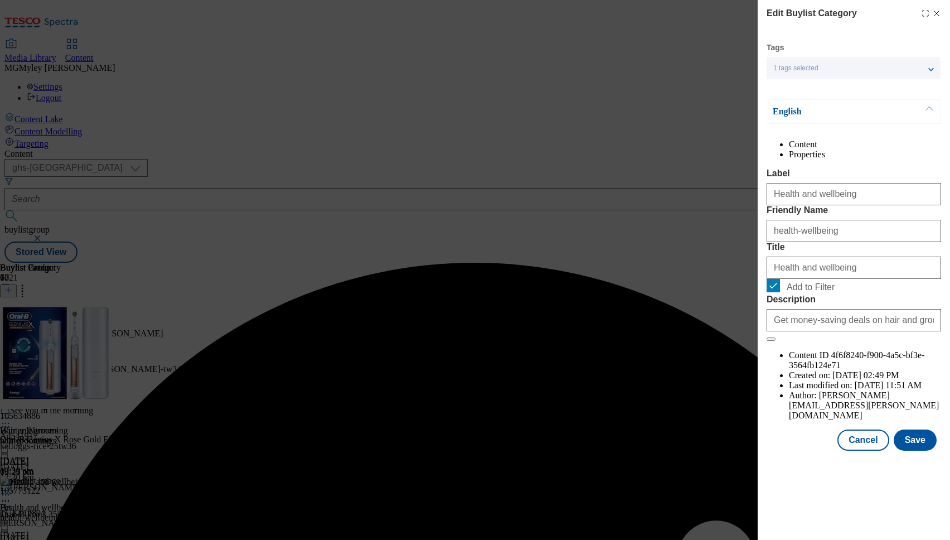
click at [805, 292] on span "Add to Filter" at bounding box center [811, 287] width 48 height 10
click at [780, 292] on input "Add to Filter" at bounding box center [773, 285] width 13 height 13
checkbox input "false"
click at [899, 451] on button "Save" at bounding box center [915, 439] width 43 height 21
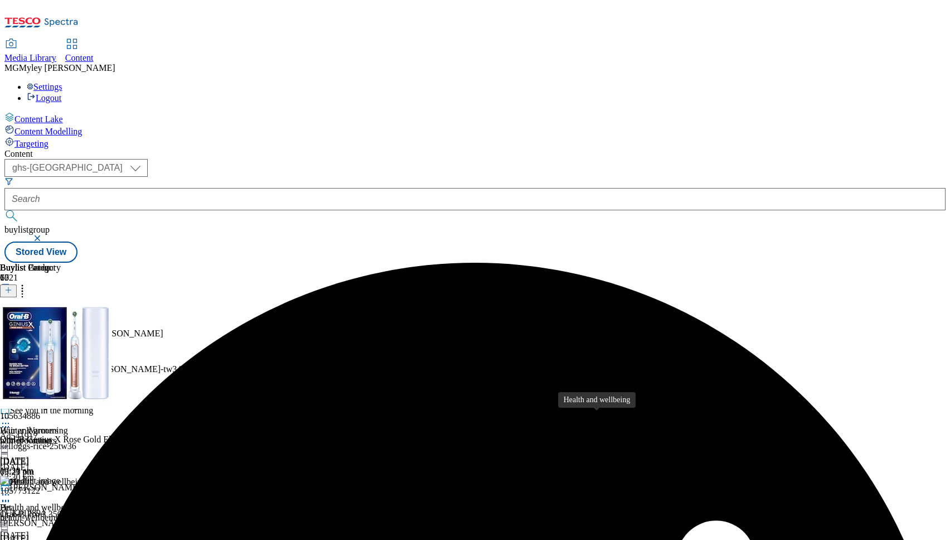
scroll to position [261, 0]
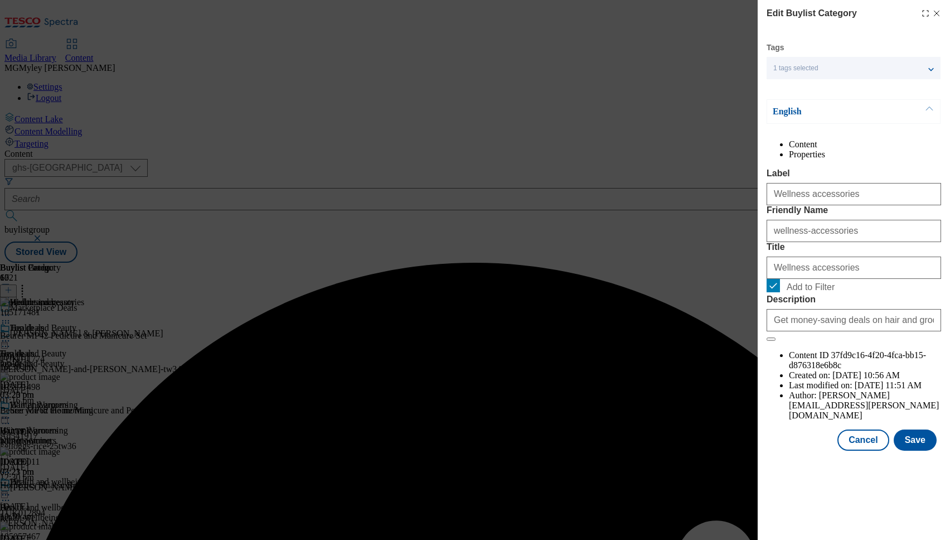
click at [801, 292] on span "Add to Filter" at bounding box center [811, 287] width 48 height 10
click at [780, 292] on input "Add to Filter" at bounding box center [773, 285] width 13 height 13
checkbox input "false"
click at [918, 451] on button "Save" at bounding box center [915, 439] width 43 height 21
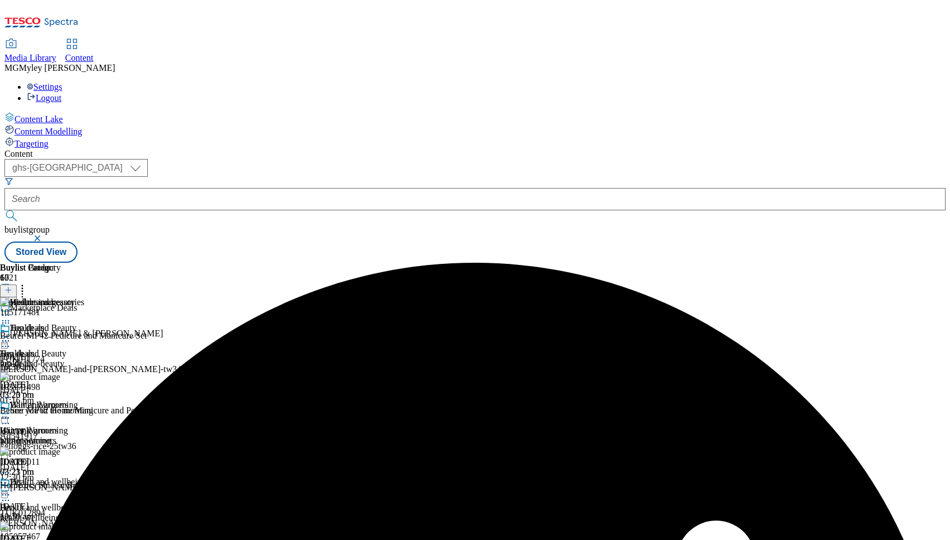
scroll to position [335, 0]
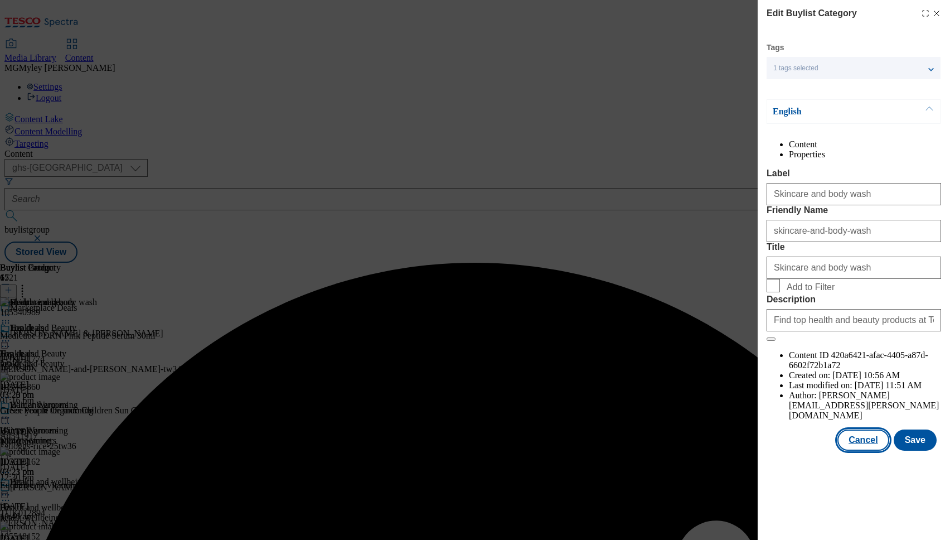
click at [864, 451] on button "Cancel" at bounding box center [863, 439] width 51 height 21
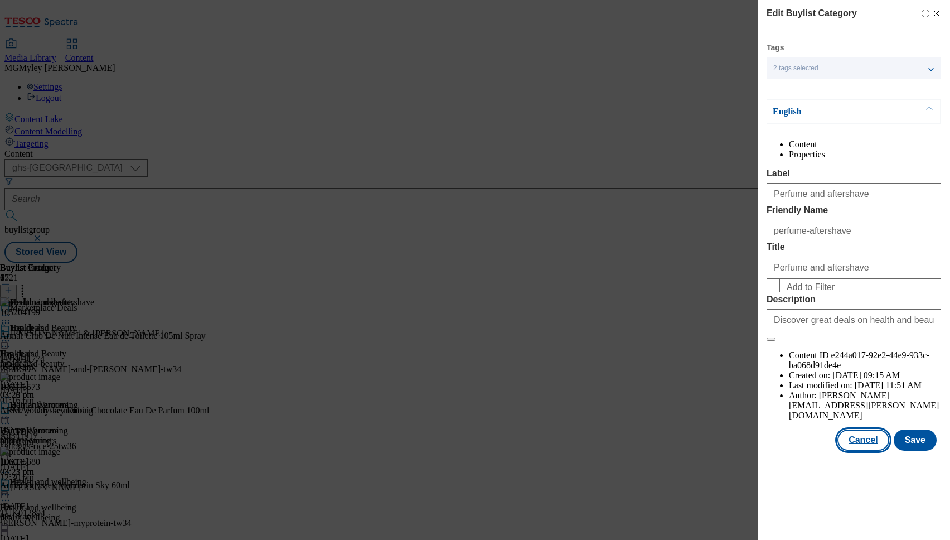
click at [853, 451] on button "Cancel" at bounding box center [863, 439] width 51 height 21
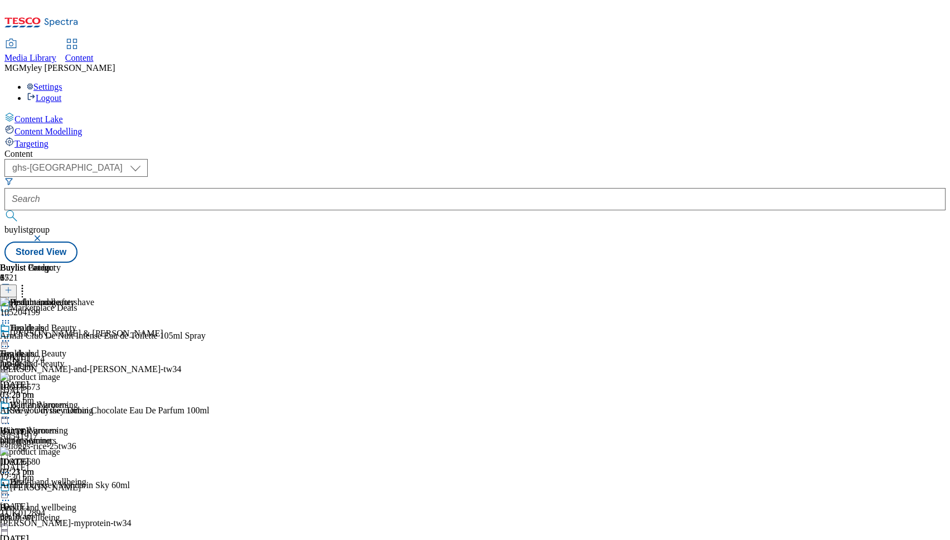
click at [11, 309] on icon at bounding box center [5, 314] width 11 height 11
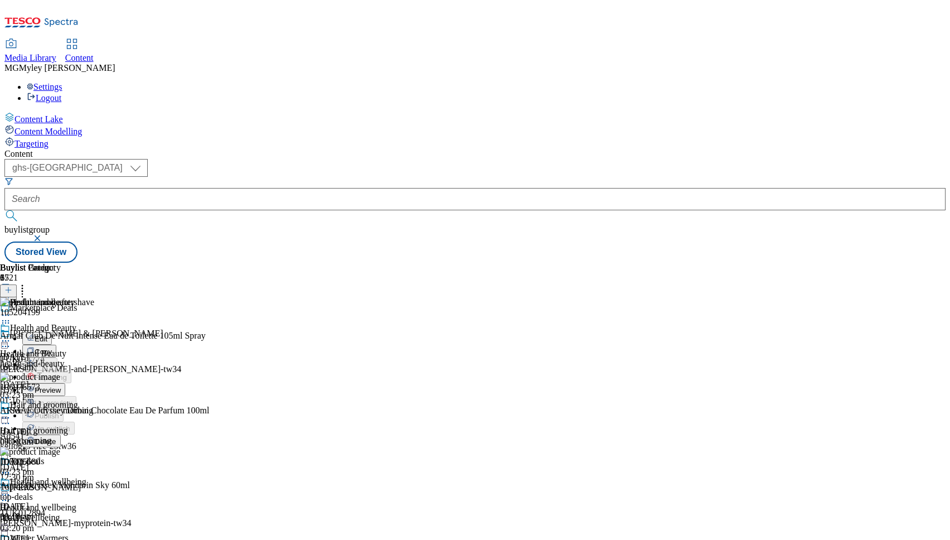
click at [61, 386] on span "Preview" at bounding box center [48, 390] width 26 height 8
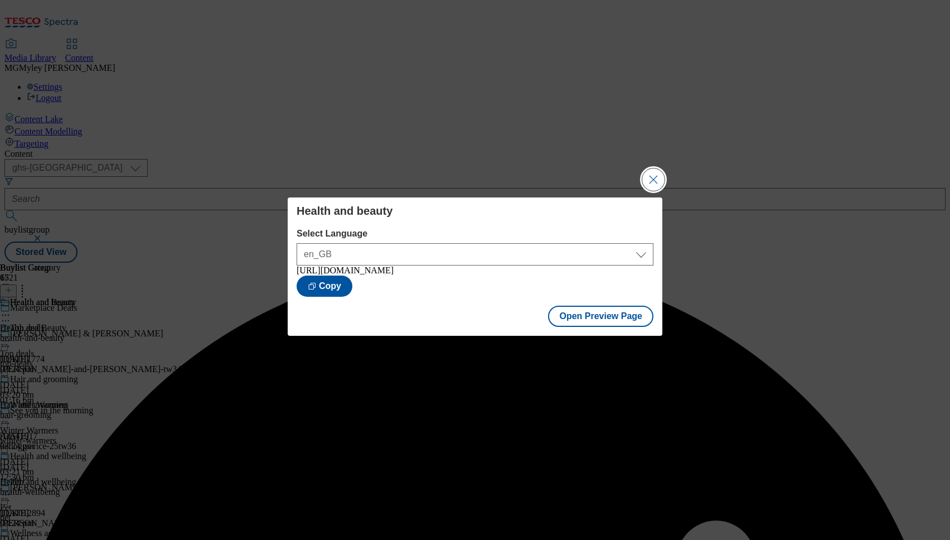
click at [657, 175] on button "Close Modal" at bounding box center [653, 179] width 22 height 22
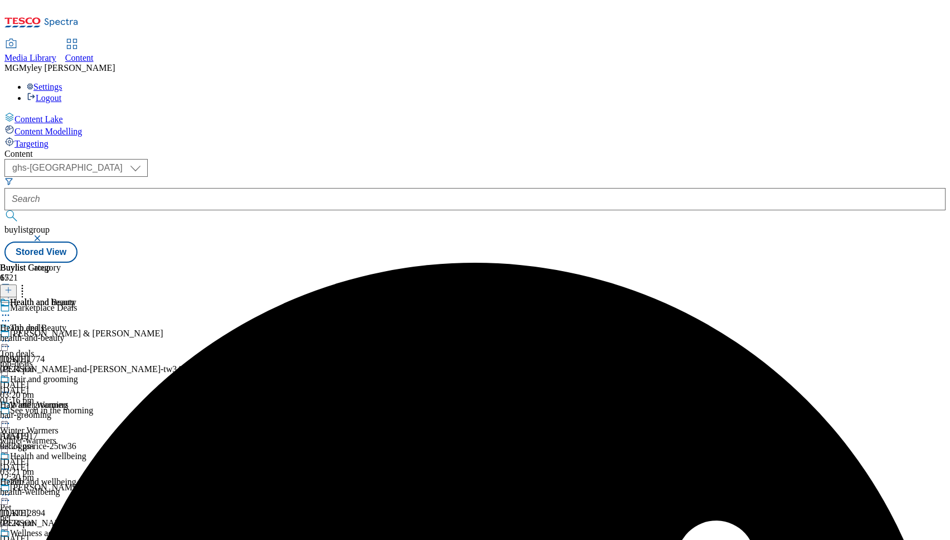
scroll to position [565, 0]
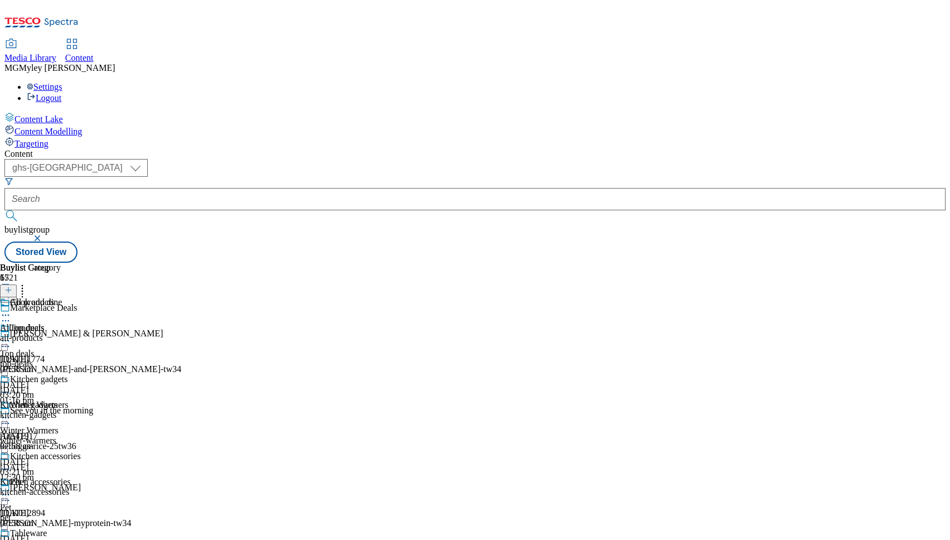
select select "evergreen"
select select "Banner"
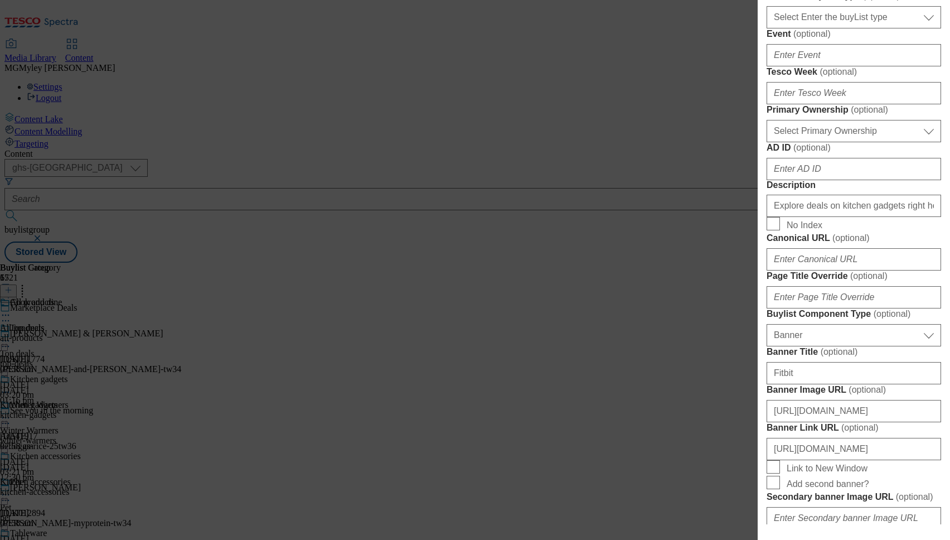
scroll to position [445, 0]
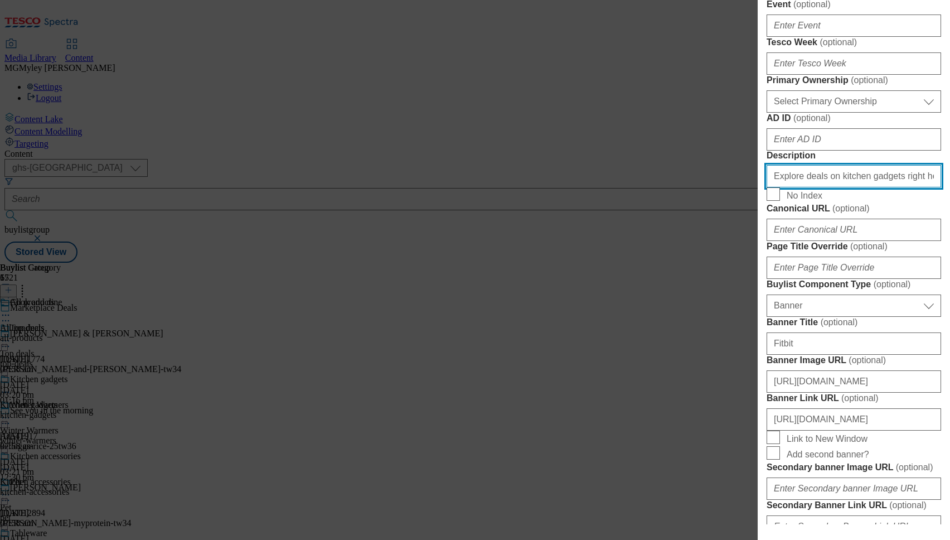
click at [856, 187] on input "Explore deals on kitchen gadgets right here. From must-have essentials to time-…" at bounding box center [854, 176] width 175 height 22
paste input "and shop with our sellers online at [GEOGRAPHIC_DATA] now."
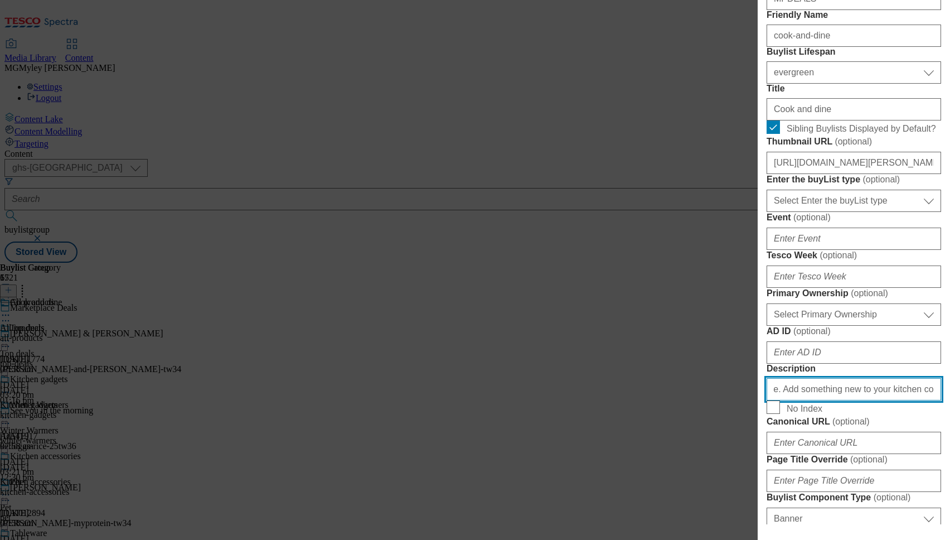
scroll to position [209, 0]
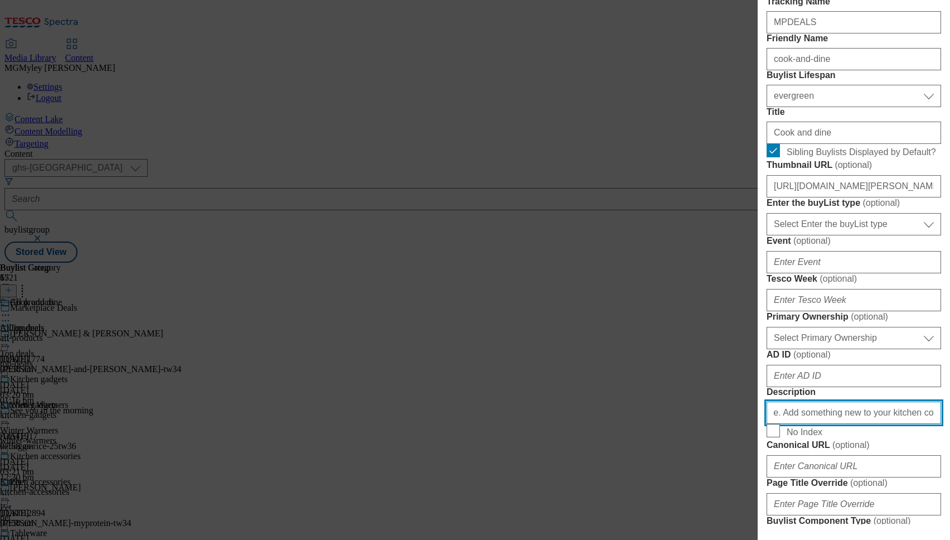
type input "Explore deals on kitchen gadgets right here. From must-have essentials to time-…"
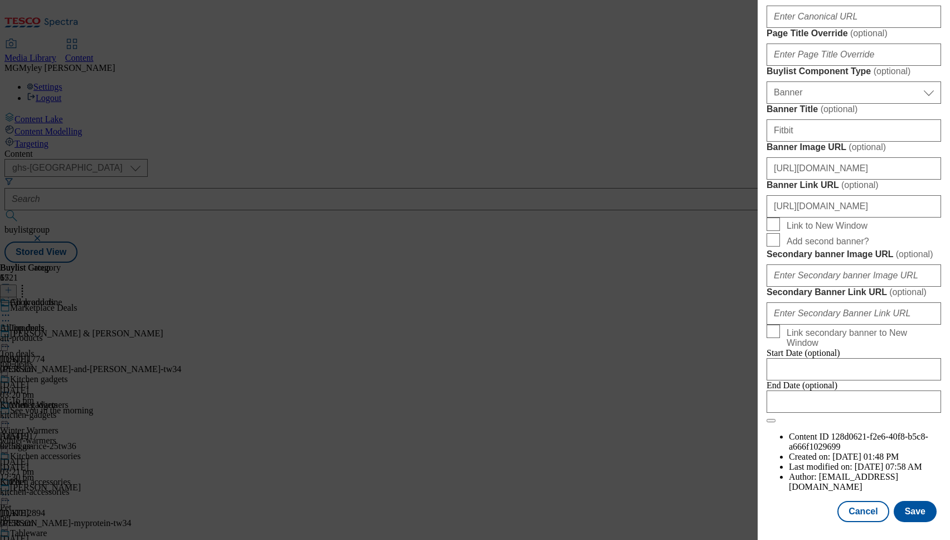
scroll to position [1073, 0]
click at [927, 517] on button "Save" at bounding box center [915, 511] width 43 height 21
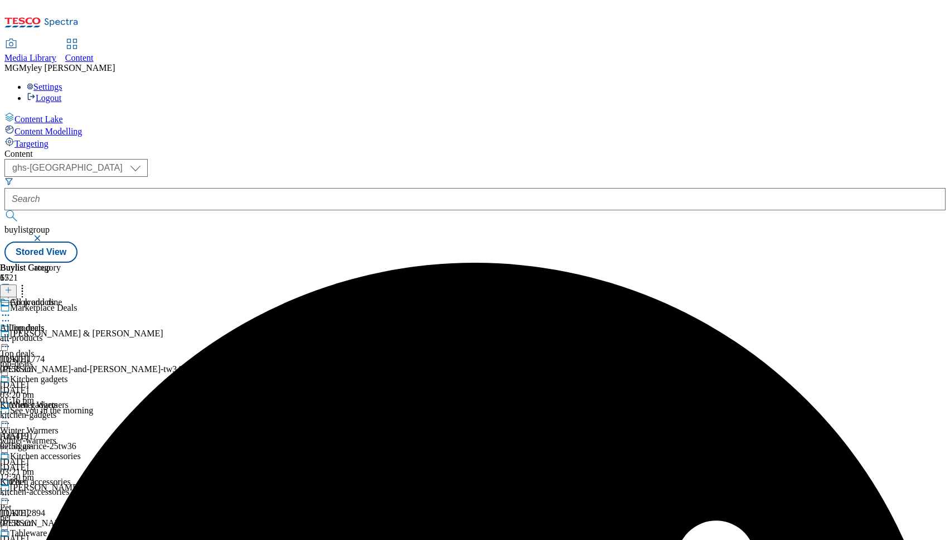
scroll to position [221, 0]
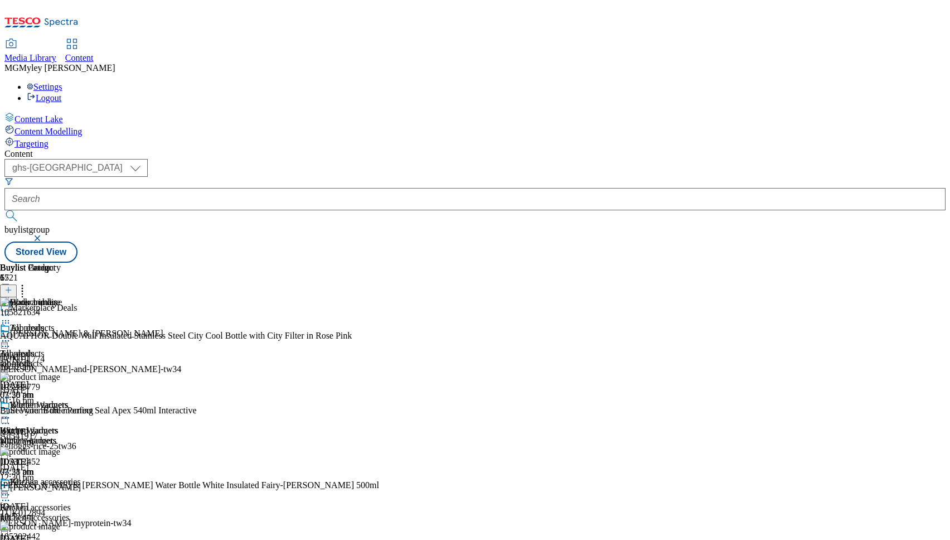
click at [81, 323] on div "All products All products all-products [DATE] 07:58 am" at bounding box center [40, 361] width 81 height 77
click at [8, 287] on line at bounding box center [8, 290] width 0 height 6
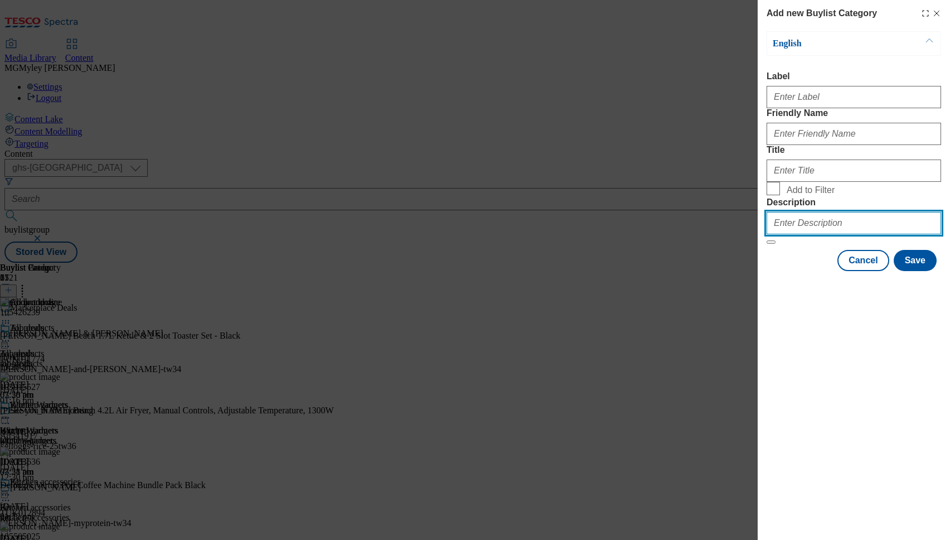
click at [798, 234] on input "Description" at bounding box center [854, 223] width 175 height 22
paste input "Explore deals on kitchen gadgets right here. From must-have essentials to time-…"
type input "Explore deals on kitchen gadgets right here. From must-have essentials to time-…"
click at [797, 195] on span "Add to Filter" at bounding box center [811, 190] width 48 height 10
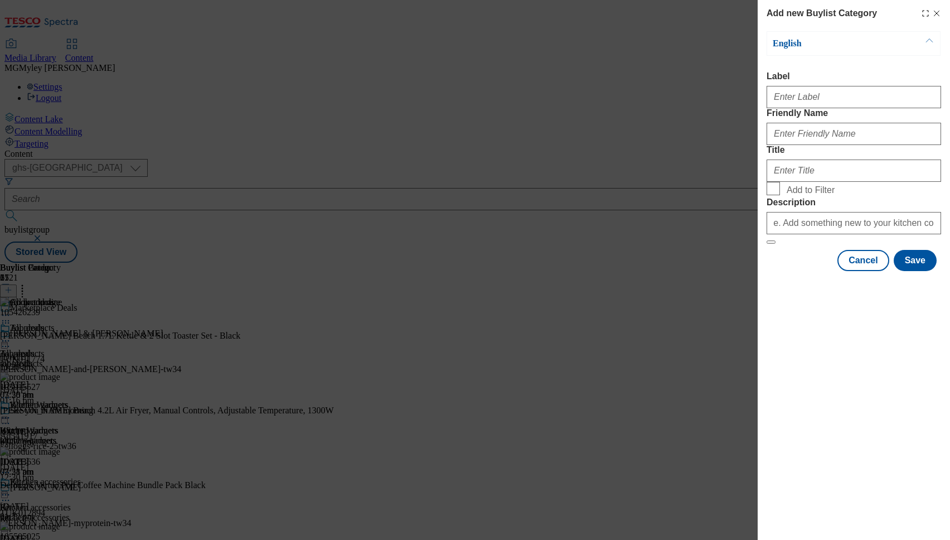
click at [780, 195] on input "Add to Filter" at bounding box center [773, 188] width 13 height 13
checkbox input "true"
click at [803, 98] on input "Label" at bounding box center [854, 97] width 175 height 22
paste input "Cook and dine"
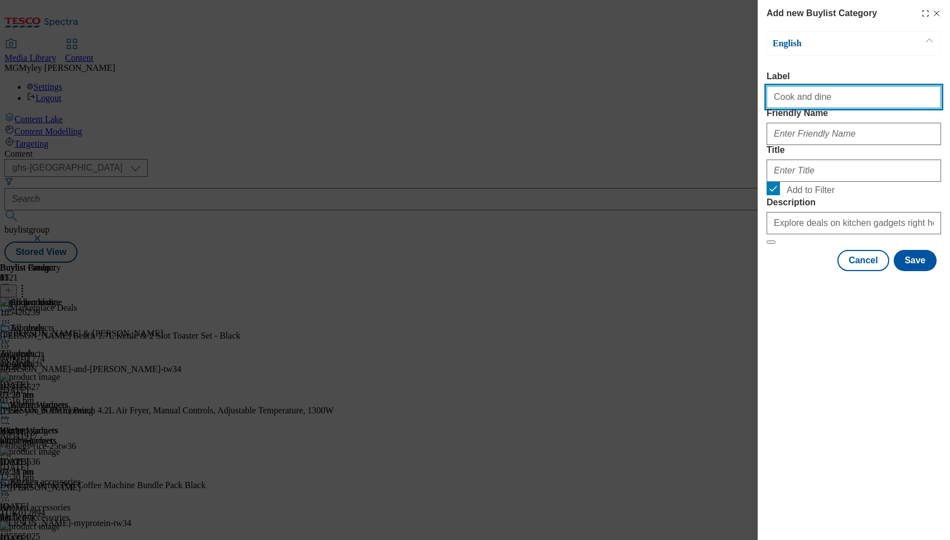
type input "Cook and dine"
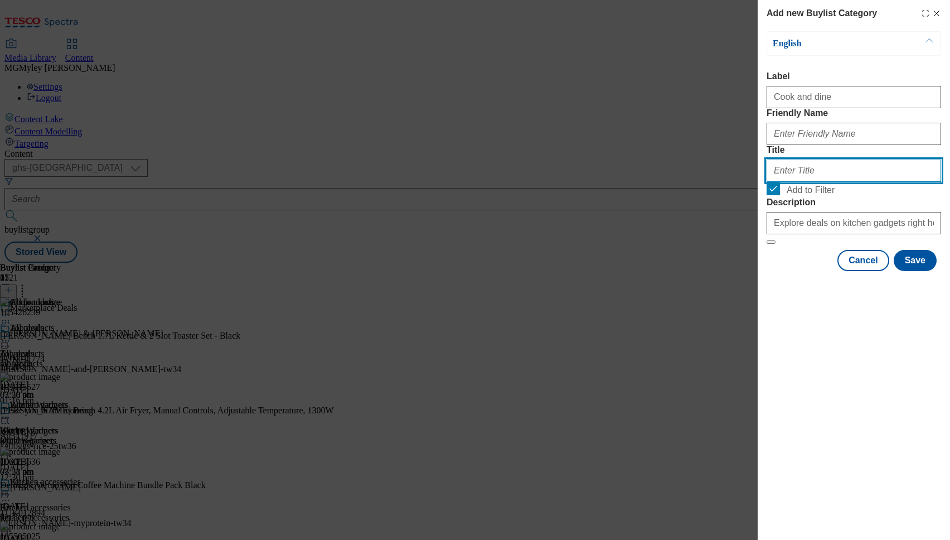
click at [803, 182] on input "Title" at bounding box center [854, 170] width 175 height 22
paste input "Cook and dine"
type input "Cook and dine"
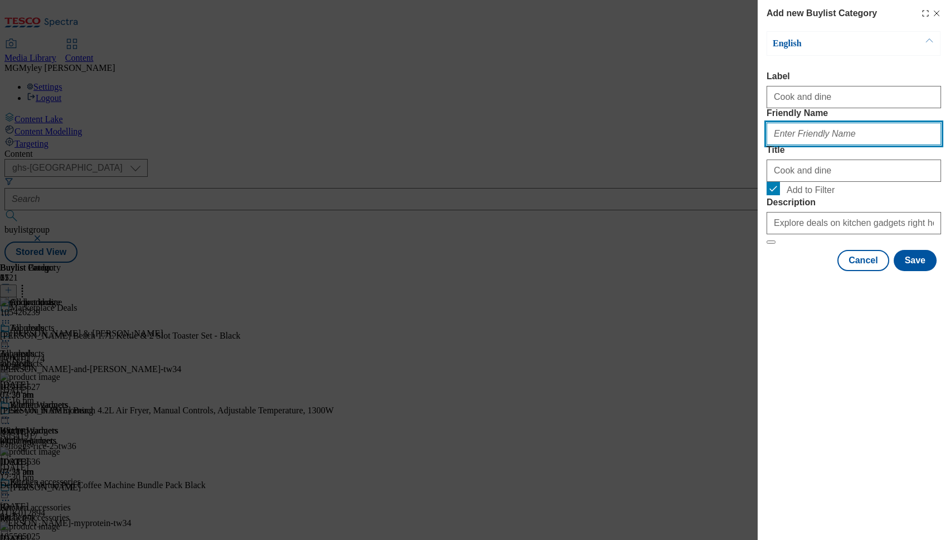
click at [796, 145] on input "Friendly Name" at bounding box center [854, 134] width 175 height 22
type input "cook-and-dine"
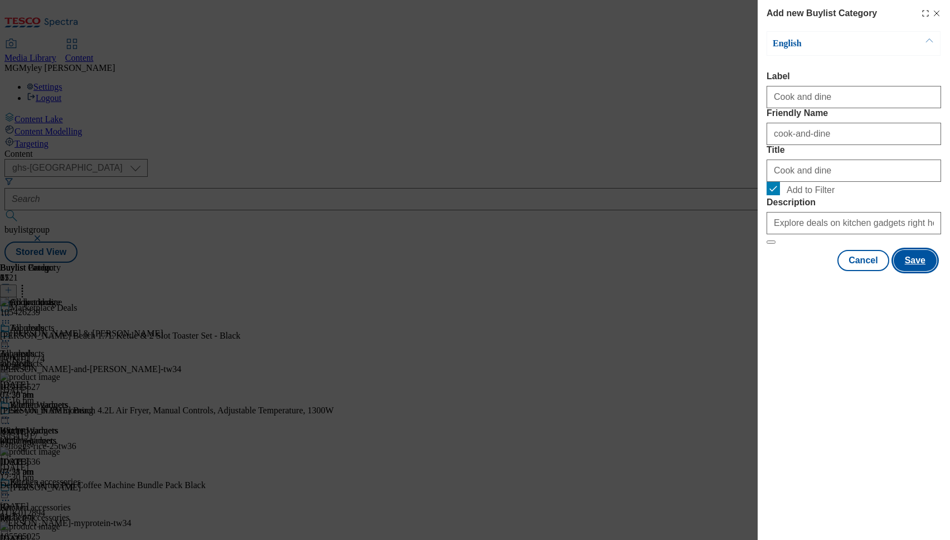
click at [916, 271] on button "Save" at bounding box center [915, 260] width 43 height 21
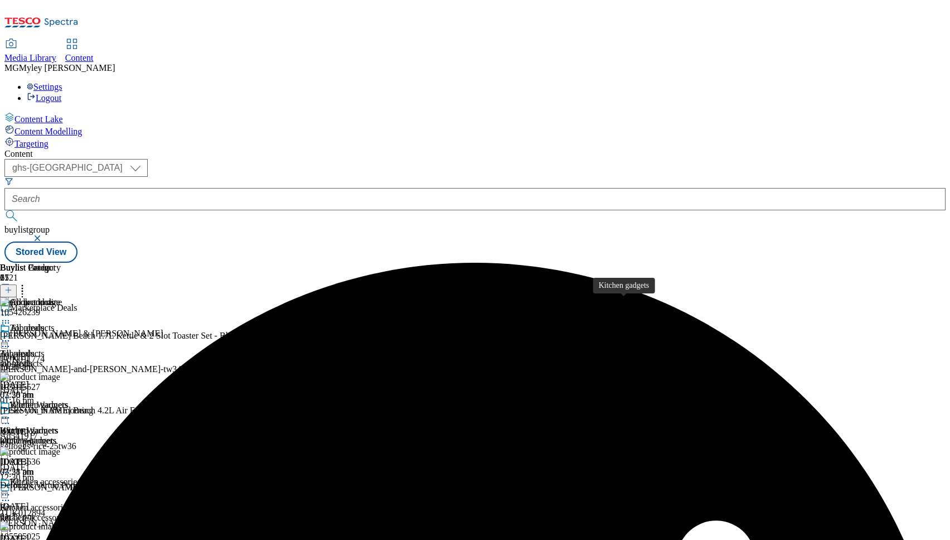
click at [58, 425] on span "Kitchen gadgets" at bounding box center [29, 430] width 58 height 10
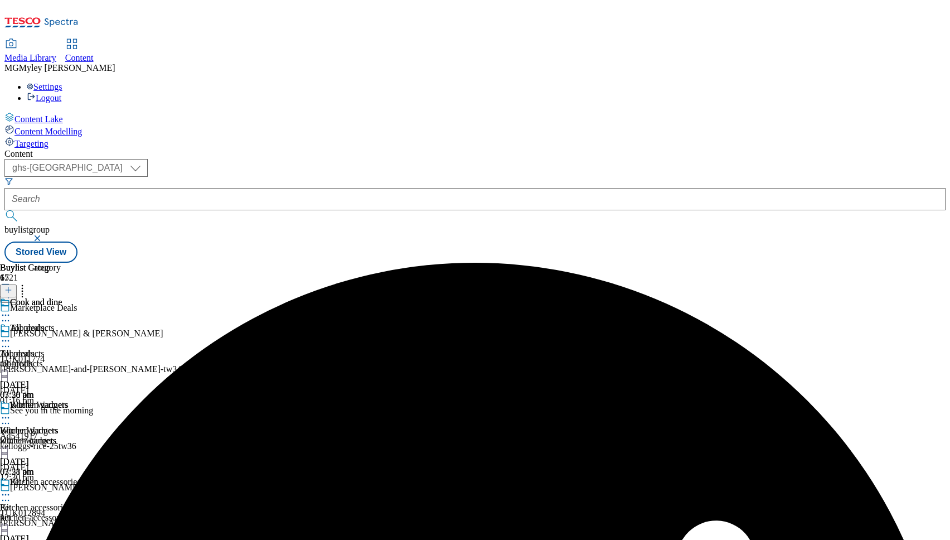
scroll to position [336, 0]
click at [28, 283] on icon at bounding box center [22, 288] width 11 height 11
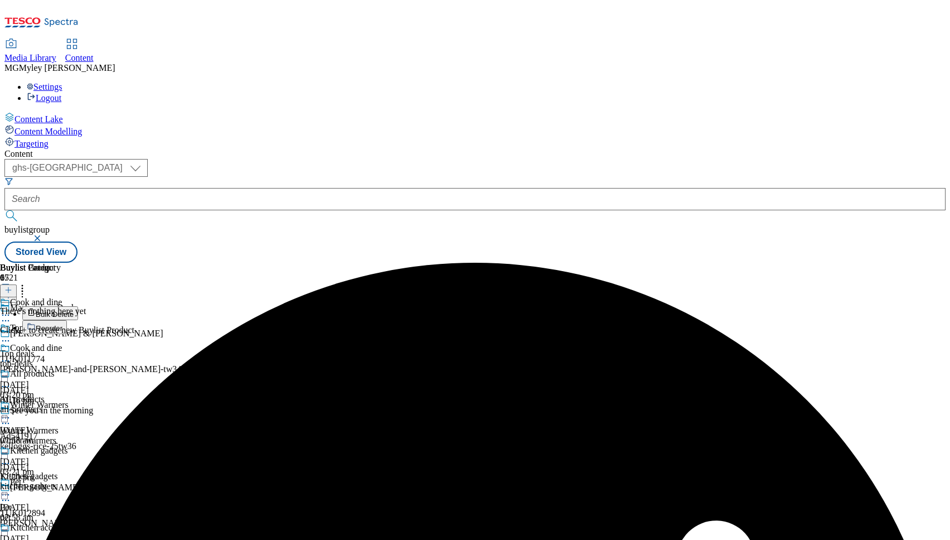
click at [67, 320] on button "Reorder" at bounding box center [44, 327] width 45 height 14
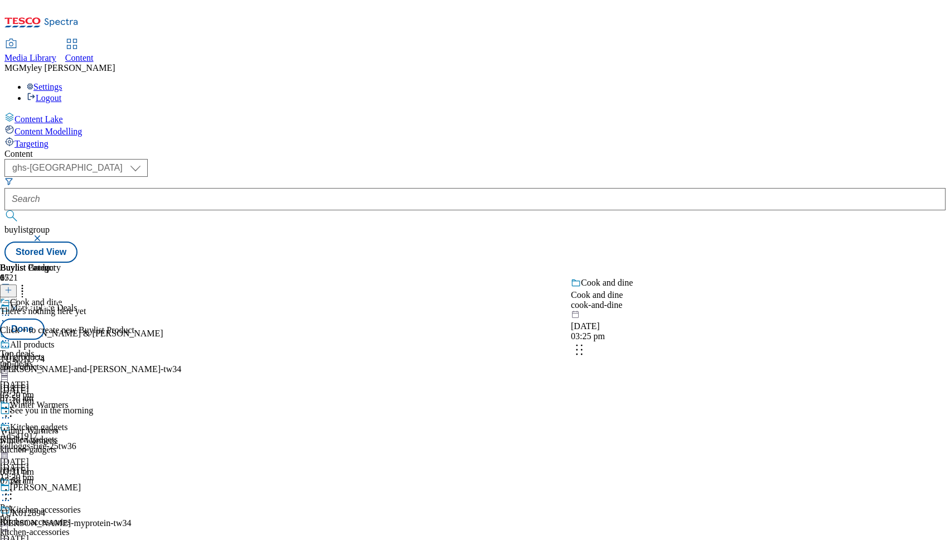
drag, startPoint x: 738, startPoint y: 461, endPoint x: 738, endPoint y: 232, distance: 228.6
click at [738, 232] on body "Icons icon_account icon_add icon_backward_link icon_basket icon_benefits icon_c…" at bounding box center [474, 133] width 941 height 258
drag, startPoint x: 737, startPoint y: 469, endPoint x: 737, endPoint y: 271, distance: 197.9
click at [737, 263] on body "Icons icon_account icon_add icon_backward_link icon_basket icon_benefits icon_c…" at bounding box center [474, 133] width 941 height 258
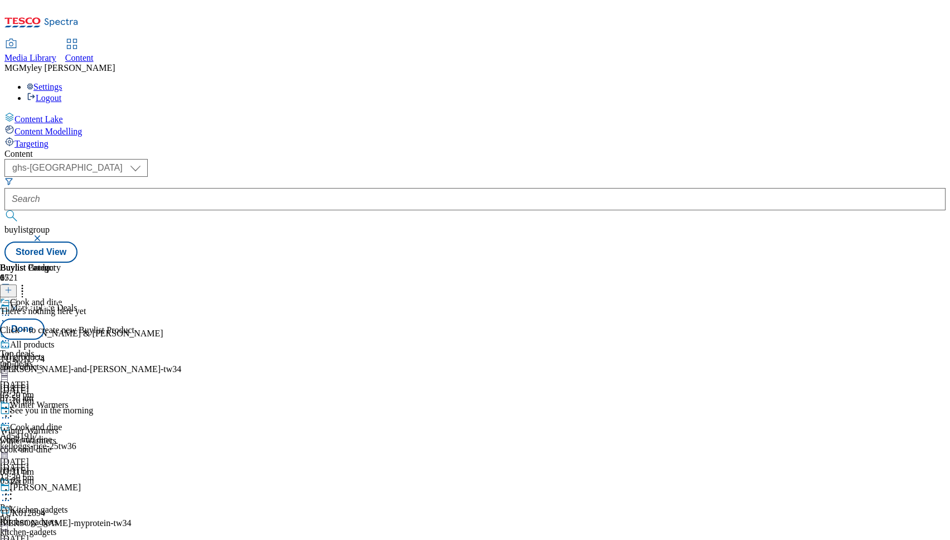
scroll to position [0, 0]
drag, startPoint x: 743, startPoint y: 333, endPoint x: 742, endPoint y: 254, distance: 78.6
drag, startPoint x: 720, startPoint y: 343, endPoint x: 720, endPoint y: 225, distance: 118.2
click at [720, 226] on body "Icons icon_account icon_add icon_backward_link icon_basket icon_benefits icon_c…" at bounding box center [474, 133] width 941 height 258
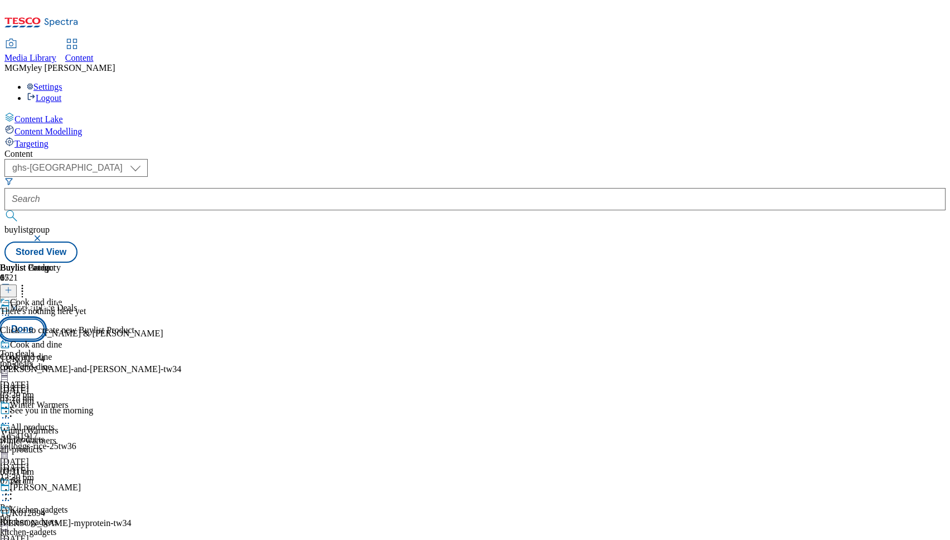
click at [45, 318] on button "Done" at bounding box center [22, 328] width 45 height 21
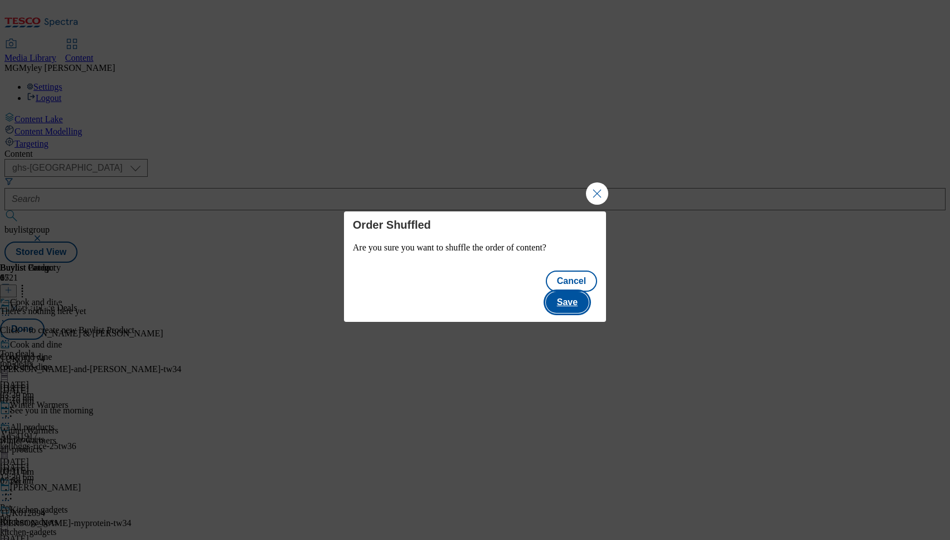
click at [563, 298] on button "Save" at bounding box center [567, 302] width 43 height 21
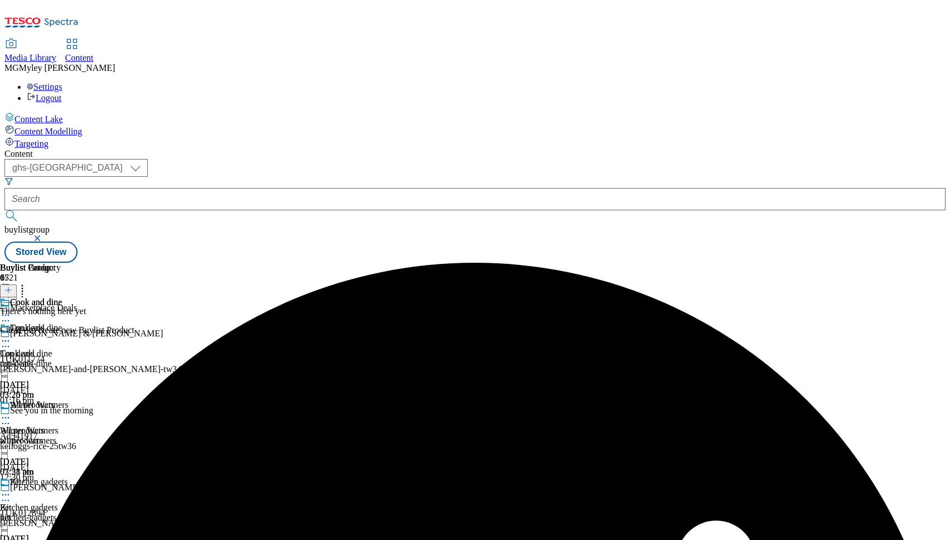
click at [81, 435] on div "all-products" at bounding box center [40, 440] width 81 height 10
click at [11, 412] on icon at bounding box center [5, 417] width 11 height 11
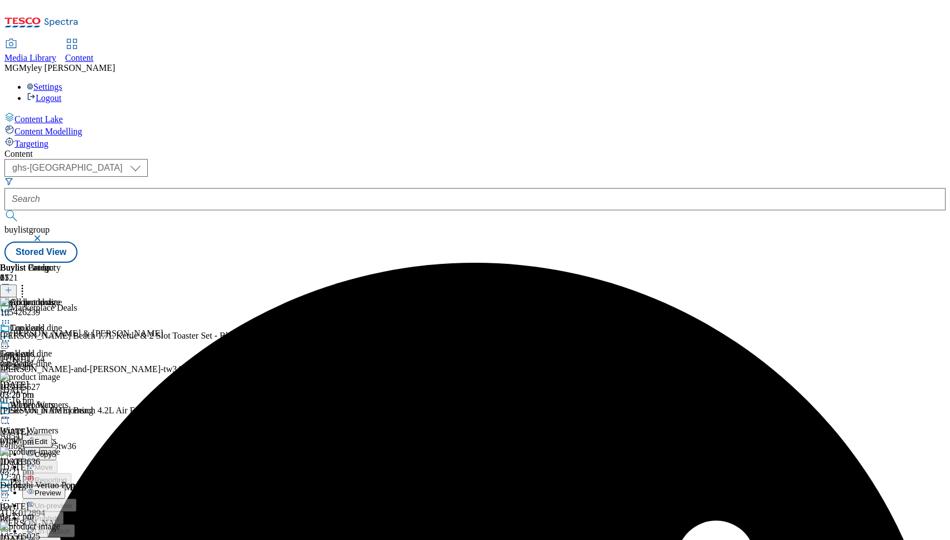
click at [47, 437] on span "Edit" at bounding box center [41, 441] width 13 height 8
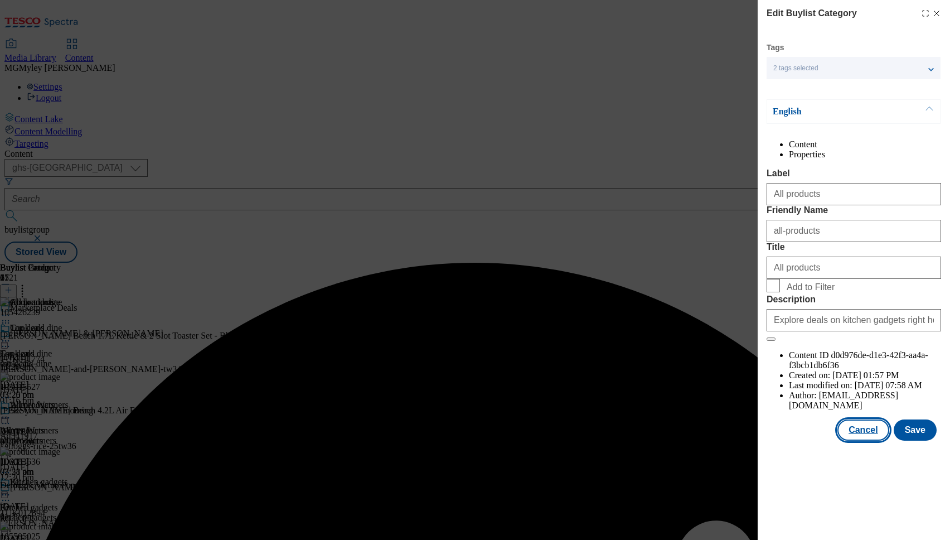
click at [865, 440] on button "Cancel" at bounding box center [863, 429] width 51 height 21
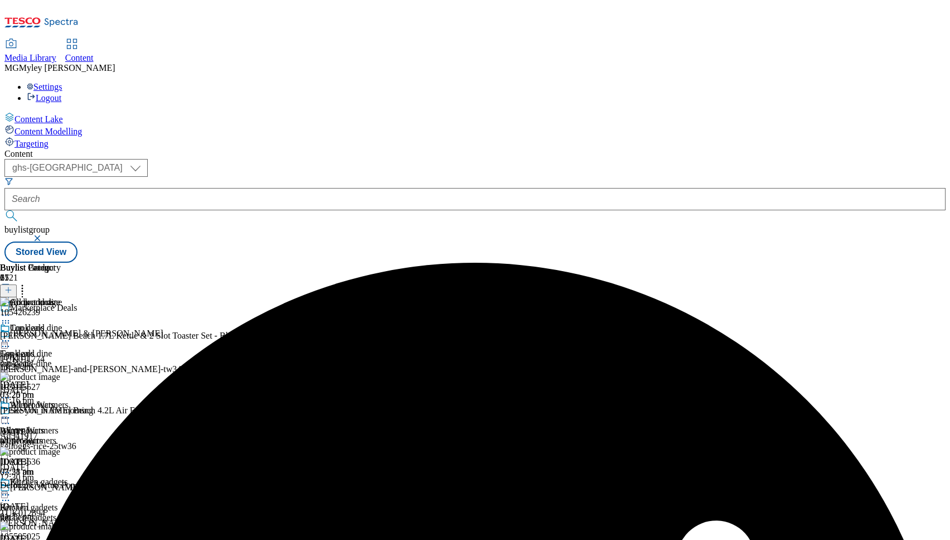
click at [81, 477] on div "Kitchen gadgets Kitchen gadgets kitchen-gadgets [DATE] 07:58 am" at bounding box center [40, 515] width 81 height 77
click at [9, 494] on circle at bounding box center [9, 495] width 2 height 2
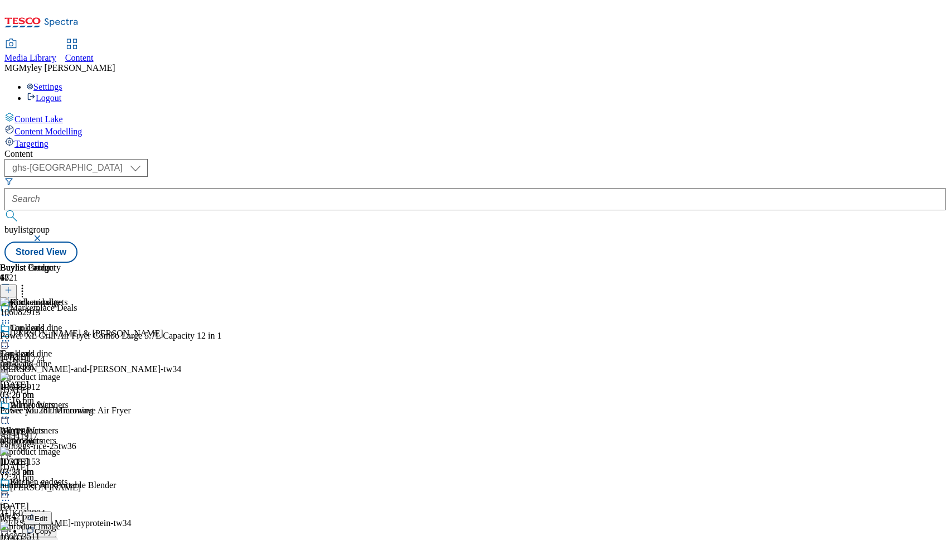
click at [52, 511] on button "Edit" at bounding box center [37, 517] width 30 height 13
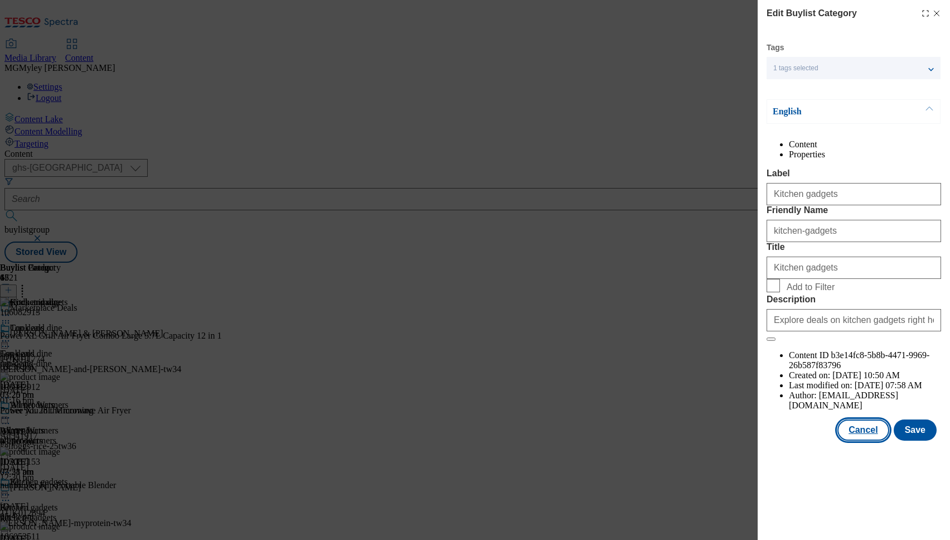
click at [858, 440] on button "Cancel" at bounding box center [863, 429] width 51 height 21
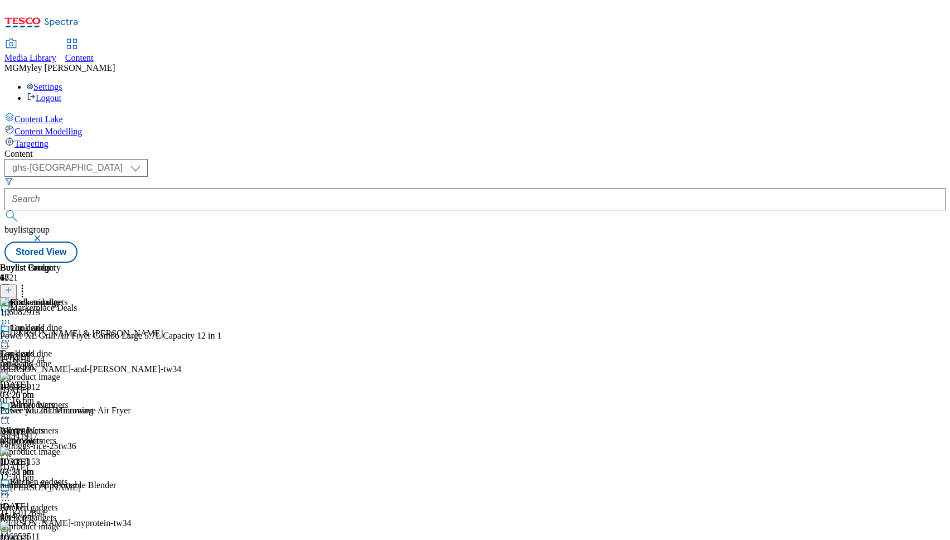
scroll to position [1268, 0]
click at [28, 283] on icon at bounding box center [22, 288] width 11 height 11
click at [62, 324] on span "Reorder" at bounding box center [49, 328] width 27 height 8
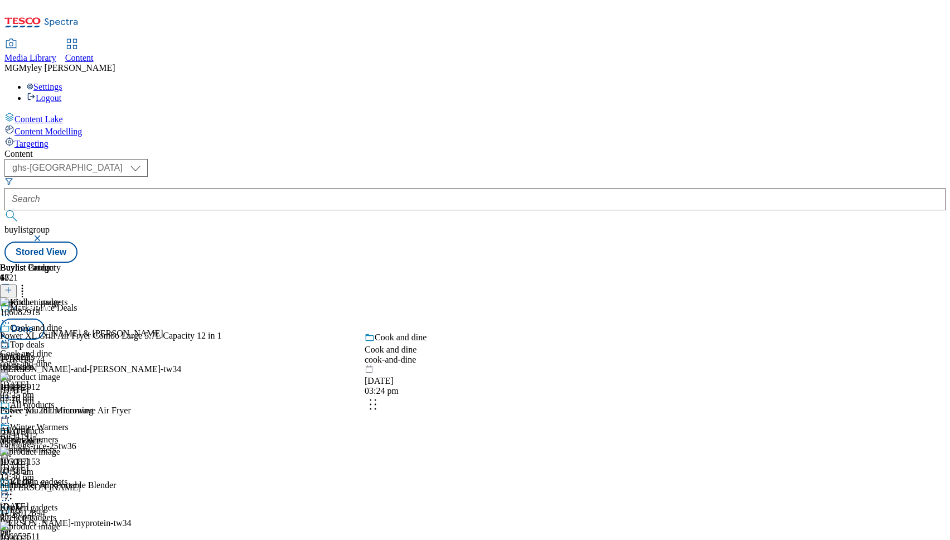
drag, startPoint x: 524, startPoint y: 482, endPoint x: 525, endPoint y: 222, distance: 259.3
click at [525, 227] on body "Icons icon_account icon_add icon_backward_link icon_basket icon_benefits icon_c…" at bounding box center [474, 133] width 941 height 258
drag, startPoint x: 523, startPoint y: 464, endPoint x: 525, endPoint y: 253, distance: 210.8
click at [525, 259] on body "Icons icon_account icon_add icon_backward_link icon_basket icon_benefits icon_c…" at bounding box center [474, 133] width 941 height 258
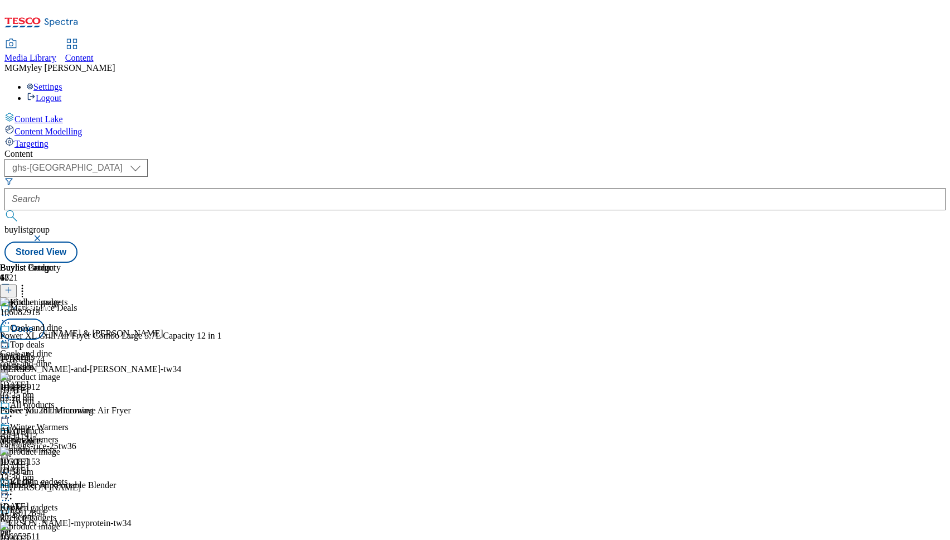
scroll to position [728, 0]
drag, startPoint x: 521, startPoint y: 439, endPoint x: 521, endPoint y: 317, distance: 122.1
click at [521, 263] on body "Icons icon_account icon_add icon_backward_link icon_basket icon_benefits icon_c…" at bounding box center [474, 133] width 941 height 258
drag, startPoint x: 522, startPoint y: 342, endPoint x: 522, endPoint y: 242, distance: 99.8
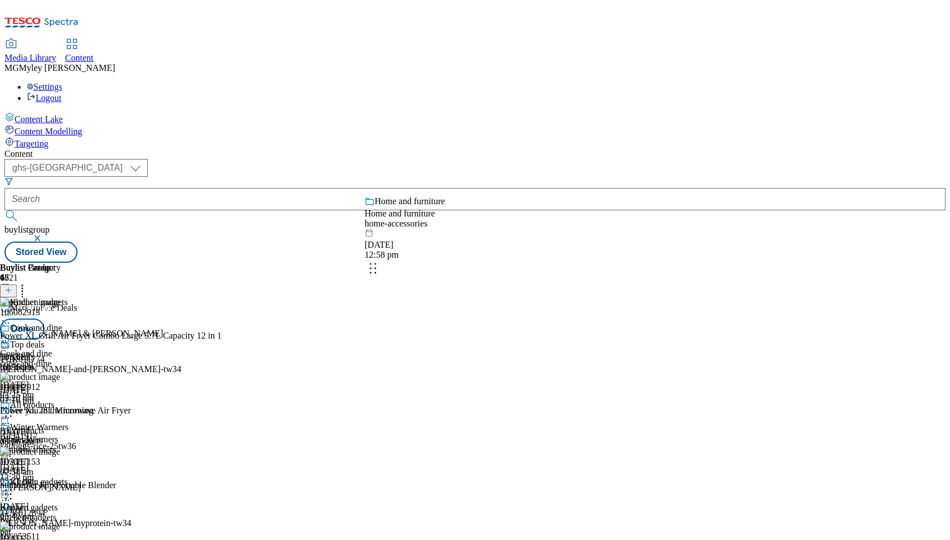
click at [522, 242] on body "Icons icon_account icon_add icon_backward_link icon_basket icon_benefits icon_c…" at bounding box center [474, 133] width 941 height 258
click at [45, 318] on button "Done" at bounding box center [22, 328] width 45 height 21
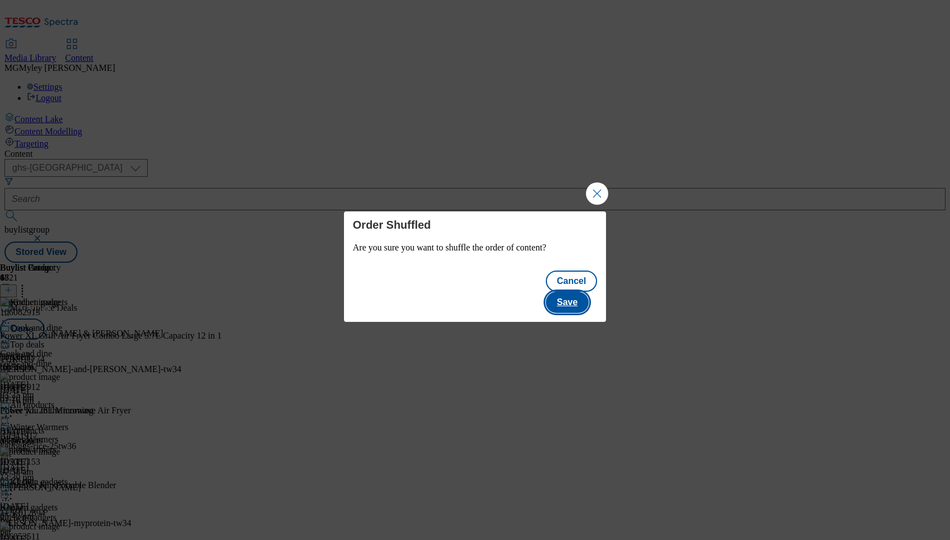
click at [573, 292] on button "Save" at bounding box center [567, 302] width 43 height 21
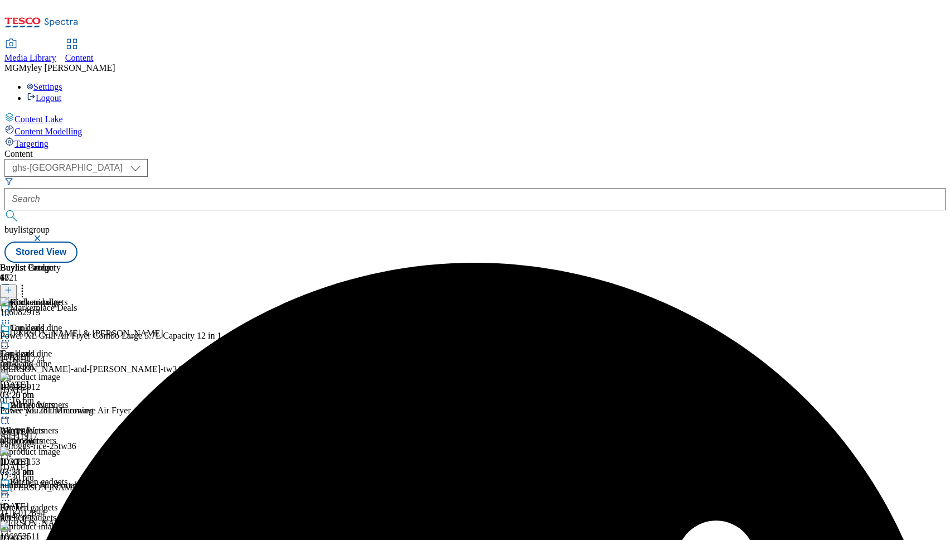
scroll to position [598, 0]
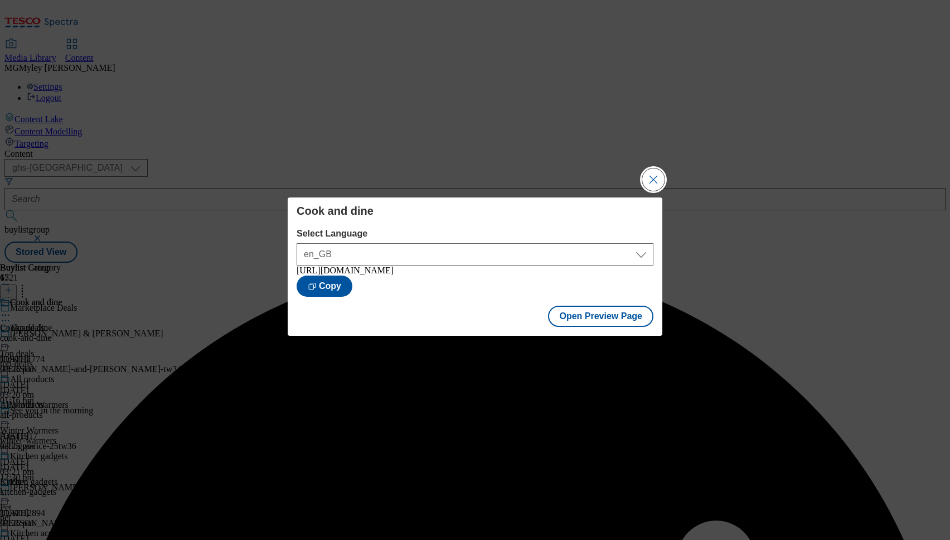
click at [654, 181] on button "Close Modal" at bounding box center [653, 179] width 22 height 22
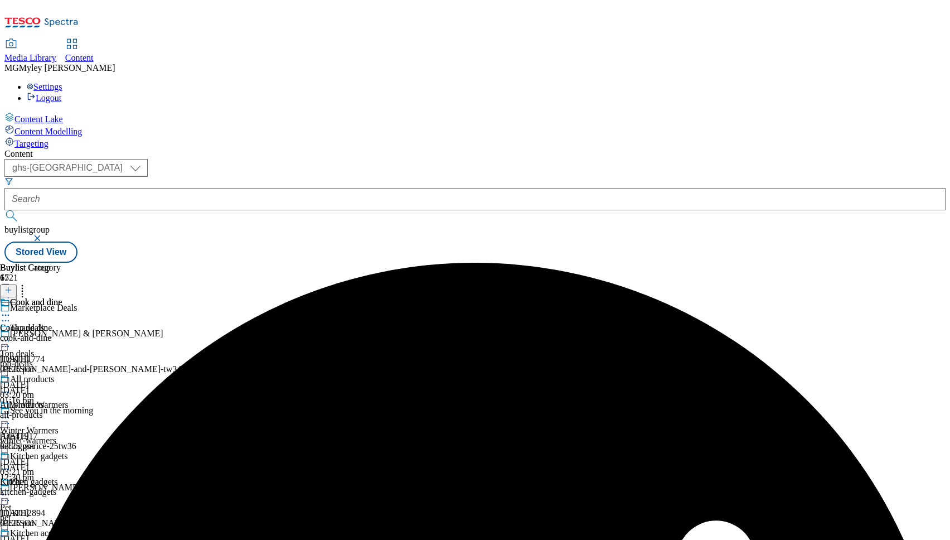
scroll to position [511, 0]
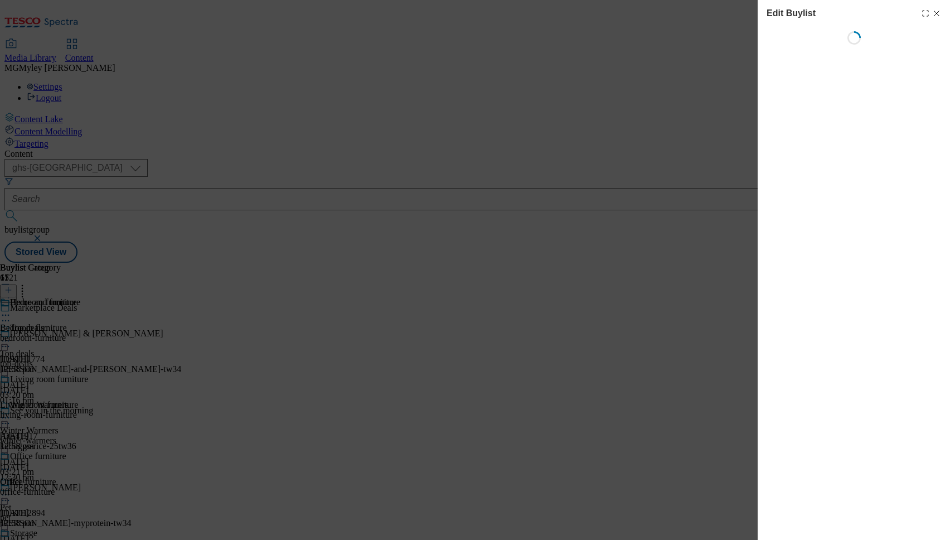
select select "evergreen"
select select "Banner"
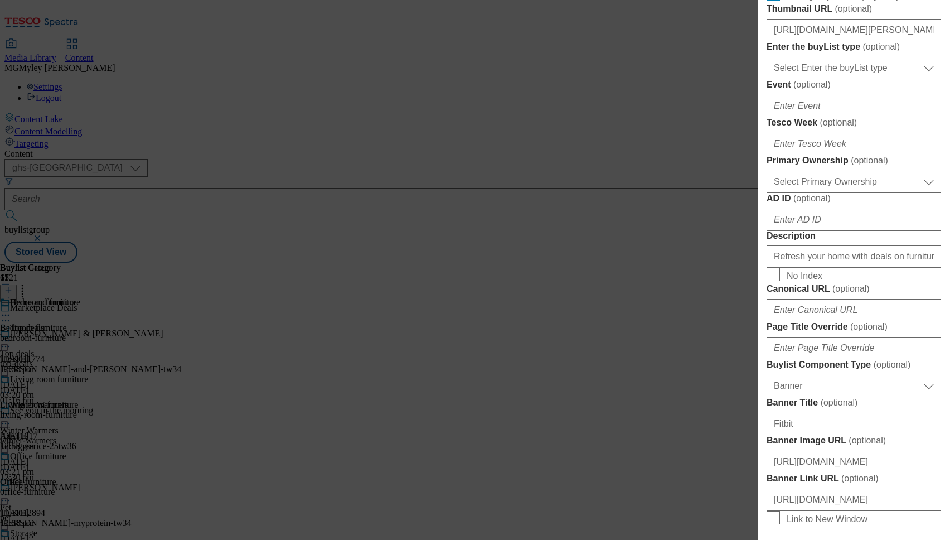
scroll to position [416, 0]
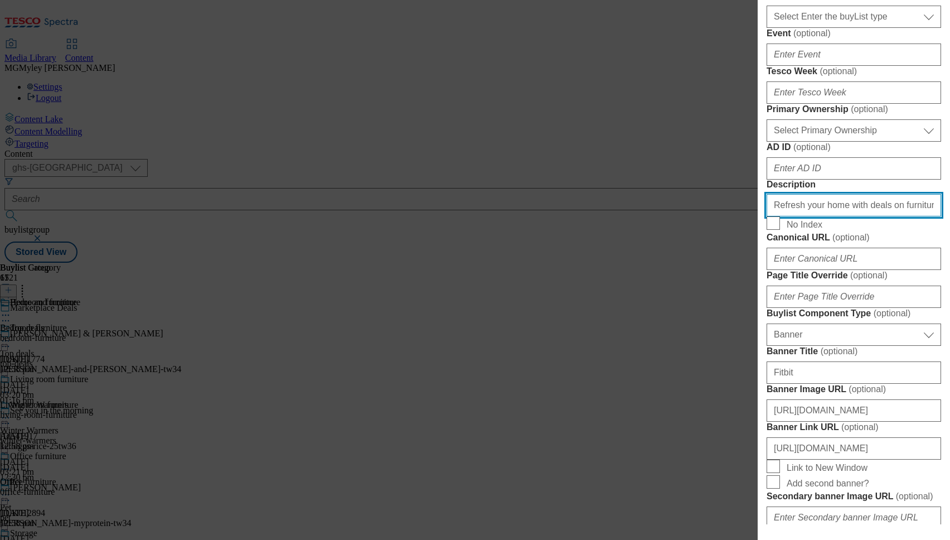
click at [873, 216] on input "Refresh your home with deals on furniture, storage, bedding and more from our o…" at bounding box center [854, 205] width 175 height 22
paste input "Discover amazing home accessories with our Marketplace. Browse a vast selection…"
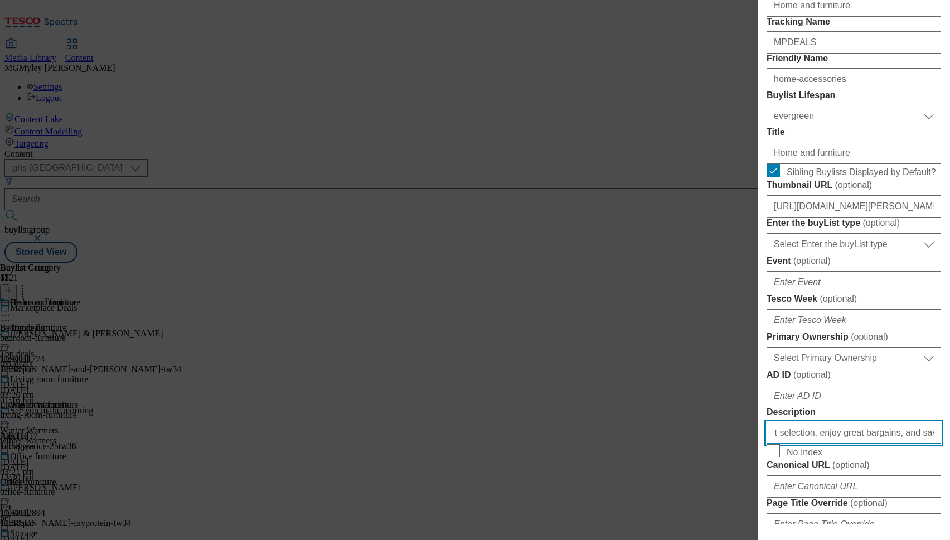
scroll to position [186, 0]
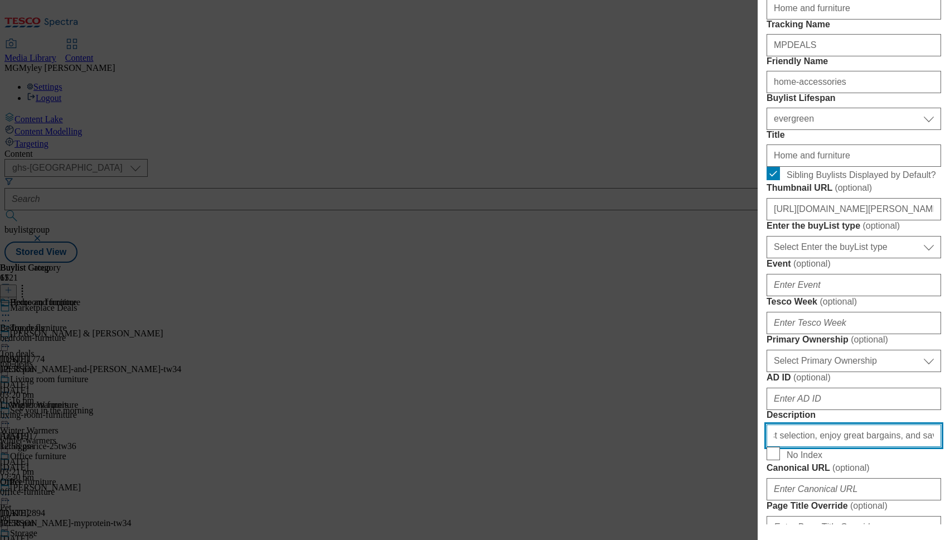
type input "Discover amazing home accessories with our Marketplace. Browse a vast selection…"
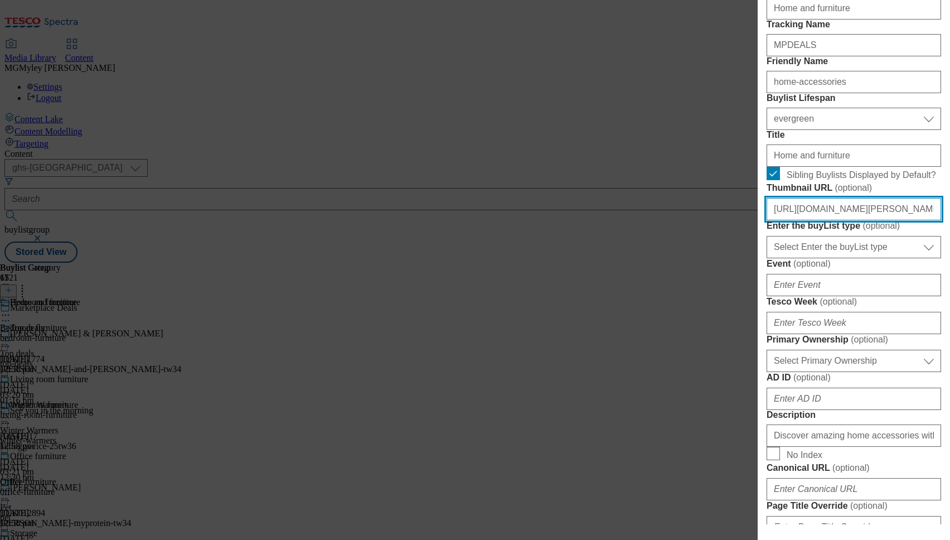
click at [830, 220] on input "[URL][DOMAIN_NAME][PERSON_NAME]" at bounding box center [854, 209] width 175 height 22
paste input "982b05a5-585a-4c41-a4eb-5301719ed13b/2534-[PERSON_NAME]-Thumb-PC-6"
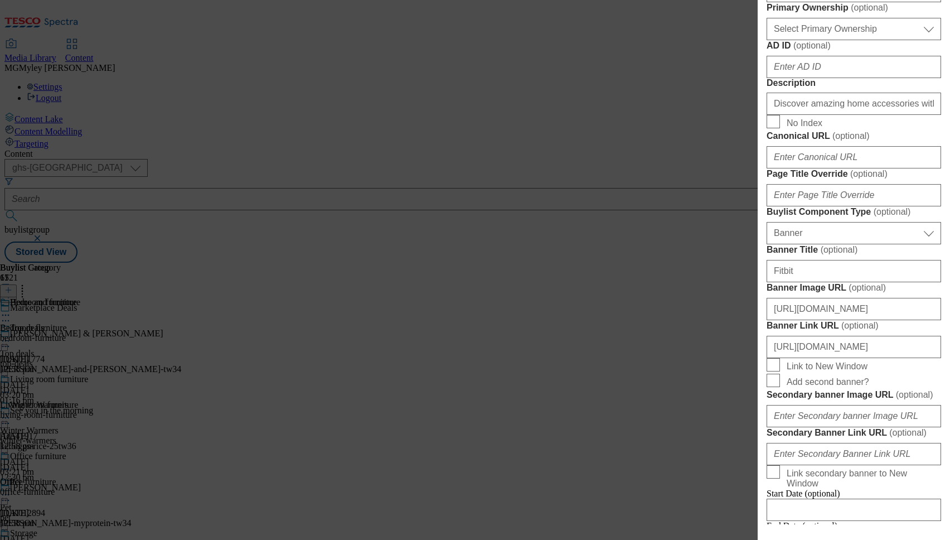
scroll to position [518, 0]
type input "[URL][DOMAIN_NAME][PERSON_NAME]"
click at [838, 114] on input "Discover amazing home accessories with our Marketplace. Browse a vast selection…" at bounding box center [854, 103] width 175 height 22
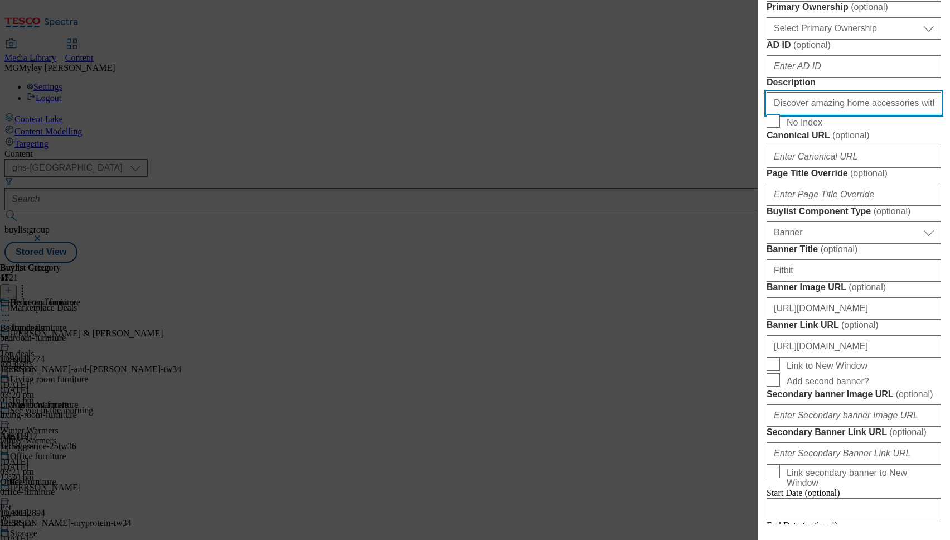
click at [838, 114] on input "Discover amazing home accessories with our Marketplace. Browse a vast selection…" at bounding box center [854, 103] width 175 height 22
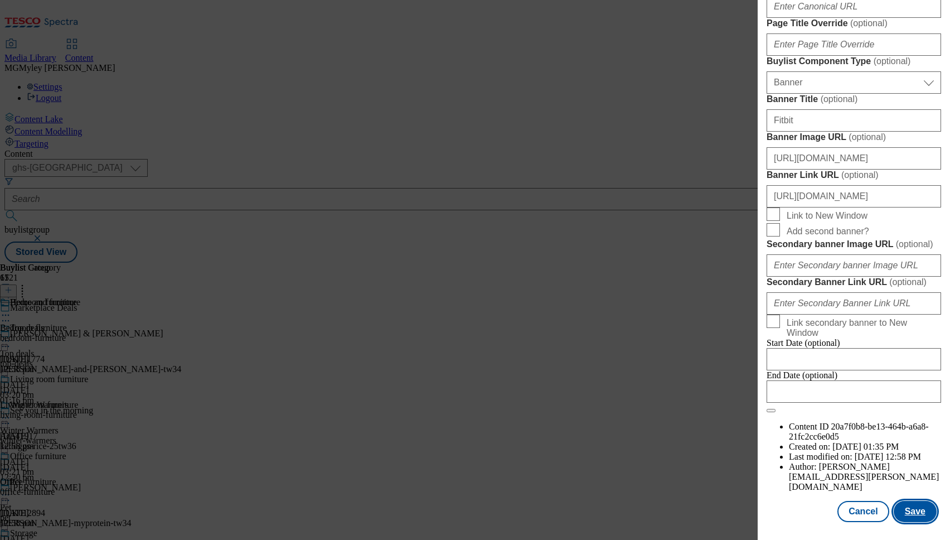
click at [916, 514] on button "Save" at bounding box center [915, 511] width 43 height 21
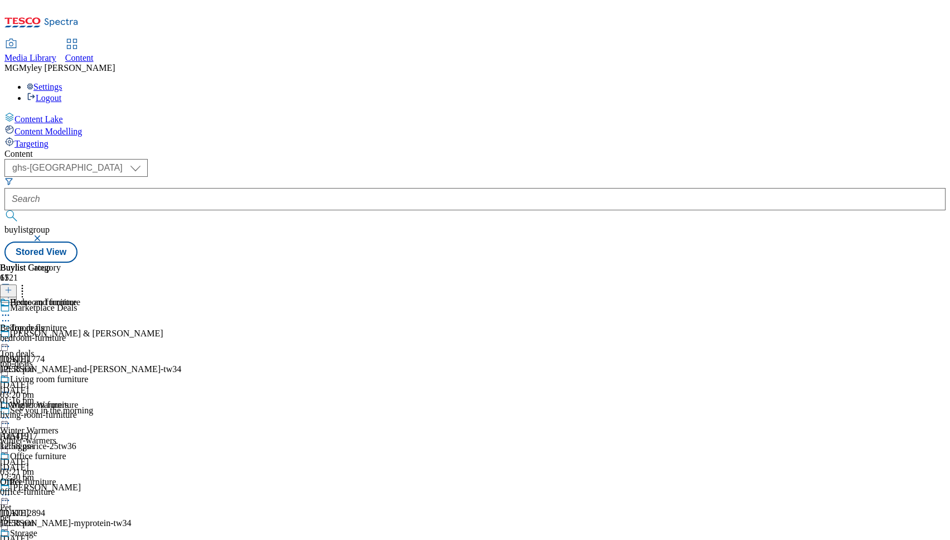
scroll to position [892, 0]
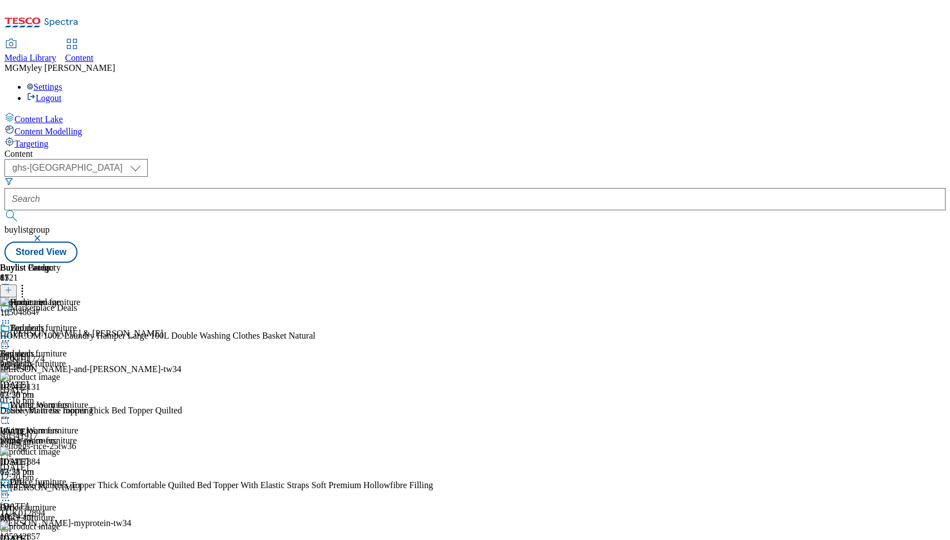
click at [28, 283] on icon at bounding box center [22, 288] width 11 height 11
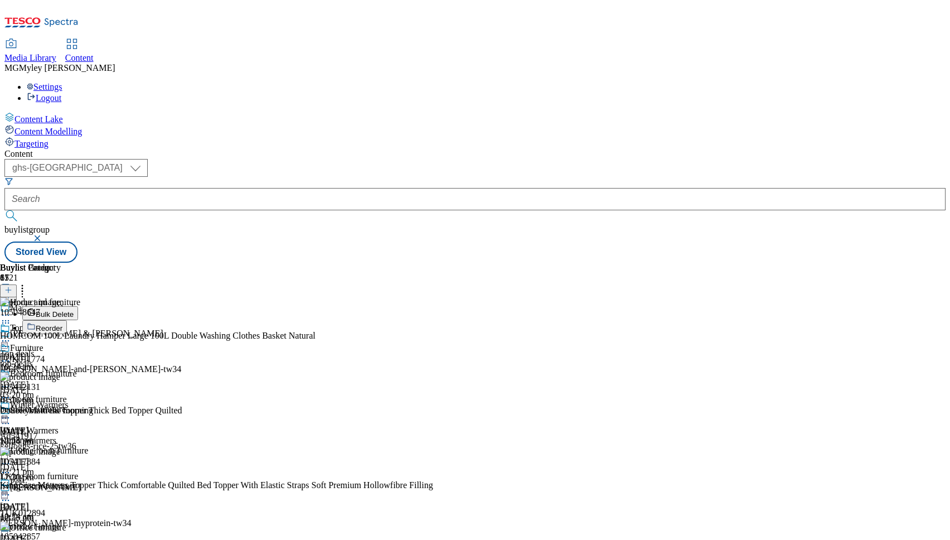
click at [62, 324] on span "Reorder" at bounding box center [49, 328] width 27 height 8
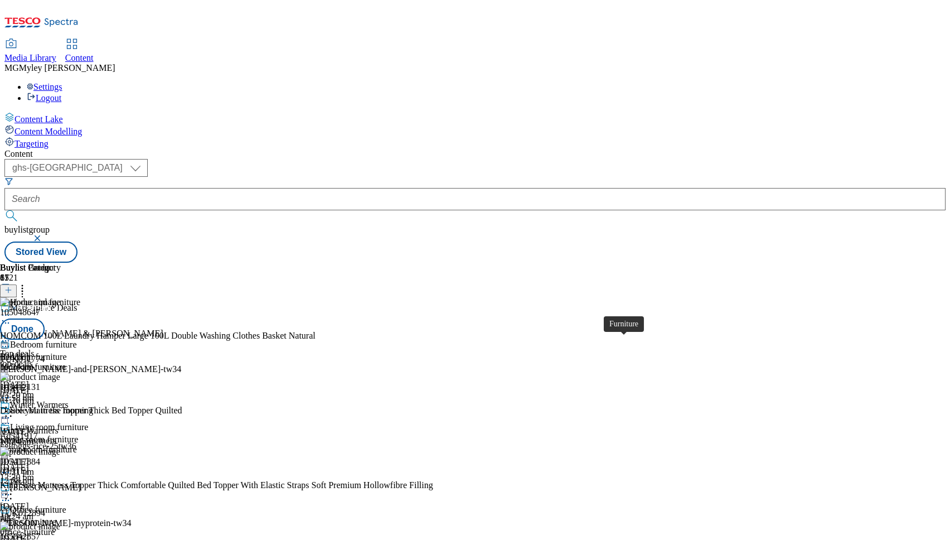
scroll to position [825, 0]
drag, startPoint x: 741, startPoint y: 414, endPoint x: 740, endPoint y: 205, distance: 208.5
click at [740, 205] on body "Icons icon_account icon_add icon_backward_link icon_basket icon_benefits icon_c…" at bounding box center [474, 133] width 941 height 258
drag, startPoint x: 727, startPoint y: 335, endPoint x: 727, endPoint y: 180, distance: 155.0
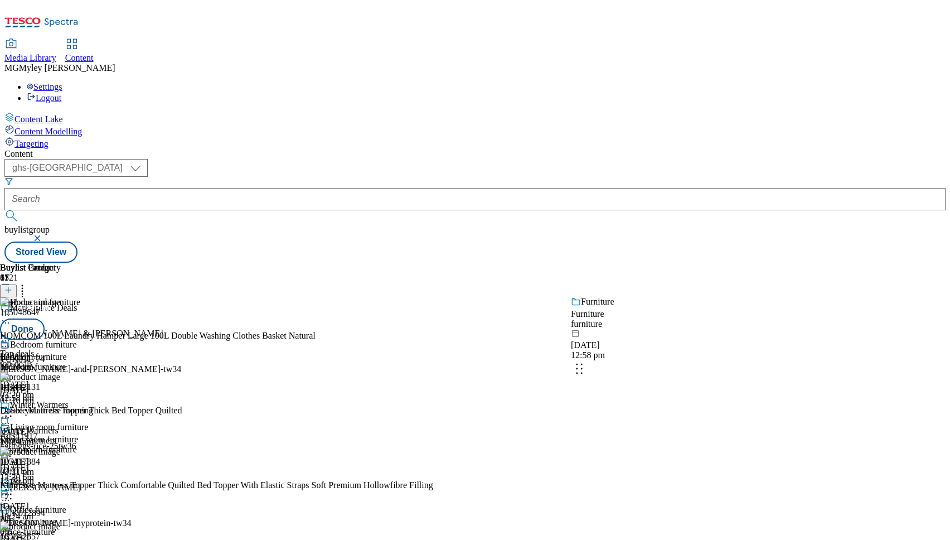
click at [727, 180] on body "Icons icon_account icon_add icon_backward_link icon_basket icon_benefits icon_c…" at bounding box center [474, 133] width 941 height 258
drag, startPoint x: 733, startPoint y: 414, endPoint x: 730, endPoint y: 216, distance: 197.4
click at [731, 217] on body "Icons icon_account icon_add icon_backward_link icon_basket icon_benefits icon_c…" at bounding box center [474, 133] width 941 height 258
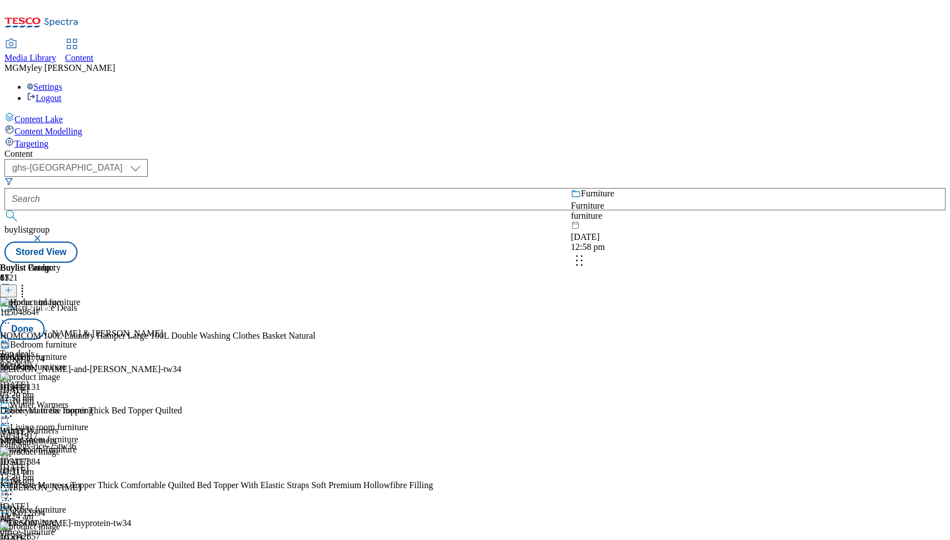
drag, startPoint x: 737, startPoint y: 354, endPoint x: 736, endPoint y: 205, distance: 149.4
click at [737, 205] on body "Icons icon_account icon_add icon_backward_link icon_basket icon_benefits icon_c…" at bounding box center [474, 133] width 941 height 258
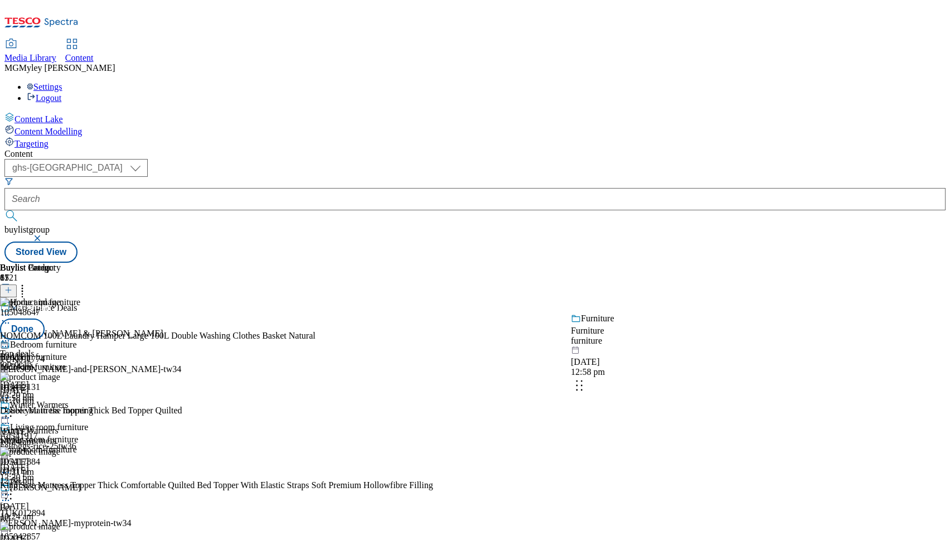
drag, startPoint x: 738, startPoint y: 431, endPoint x: 737, endPoint y: 225, distance: 206.3
click at [737, 231] on body "Icons icon_account icon_add icon_backward_link icon_basket icon_benefits icon_c…" at bounding box center [474, 133] width 941 height 258
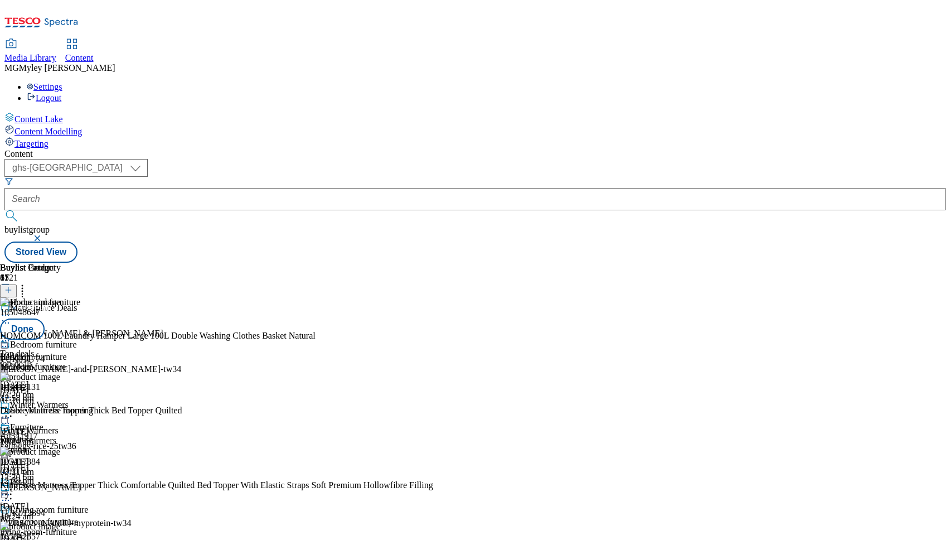
scroll to position [0, 0]
drag, startPoint x: 726, startPoint y: 366, endPoint x: 724, endPoint y: 243, distance: 123.2
click at [725, 243] on body "Icons icon_account icon_add icon_backward_link icon_basket icon_benefits icon_c…" at bounding box center [474, 133] width 941 height 258
drag, startPoint x: 726, startPoint y: 386, endPoint x: 727, endPoint y: 243, distance: 143.3
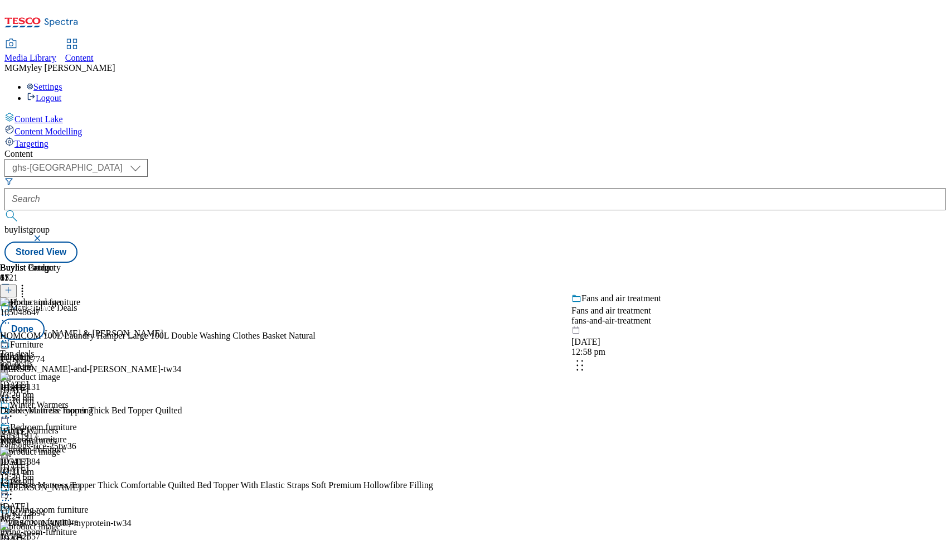
click at [727, 243] on body "Icons icon_account icon_add icon_backward_link icon_basket icon_benefits icon_c…" at bounding box center [474, 133] width 941 height 258
drag, startPoint x: 728, startPoint y: 464, endPoint x: 728, endPoint y: 264, distance: 200.2
click at [728, 263] on body "Icons icon_account icon_add icon_backward_link icon_basket icon_benefits icon_c…" at bounding box center [474, 133] width 941 height 258
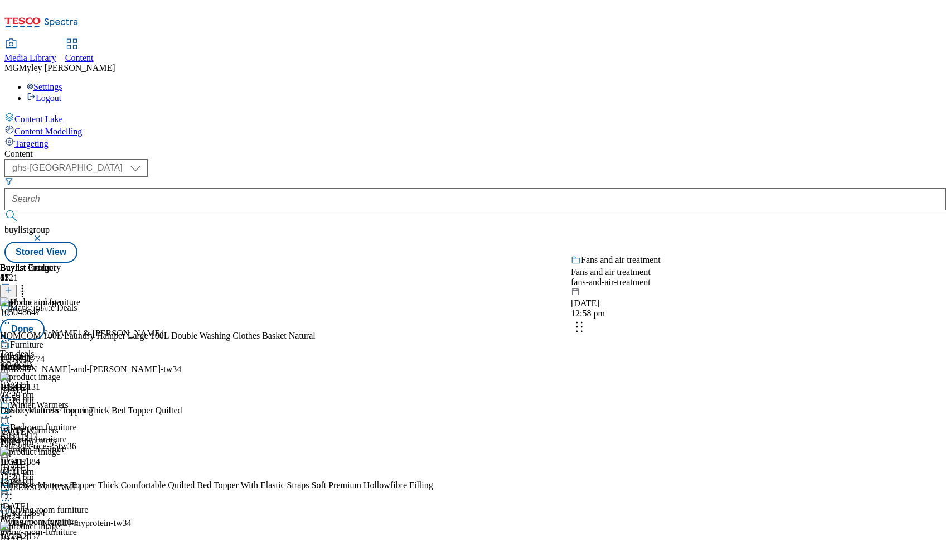
drag, startPoint x: 731, startPoint y: 433, endPoint x: 731, endPoint y: 218, distance: 215.2
click at [731, 221] on body "Icons icon_account icon_add icon_backward_link icon_basket icon_benefits icon_c…" at bounding box center [474, 133] width 941 height 258
drag, startPoint x: 731, startPoint y: 385, endPoint x: 730, endPoint y: 200, distance: 185.7
click at [730, 203] on body "Icons icon_account icon_add icon_backward_link icon_basket icon_benefits icon_c…" at bounding box center [474, 133] width 941 height 258
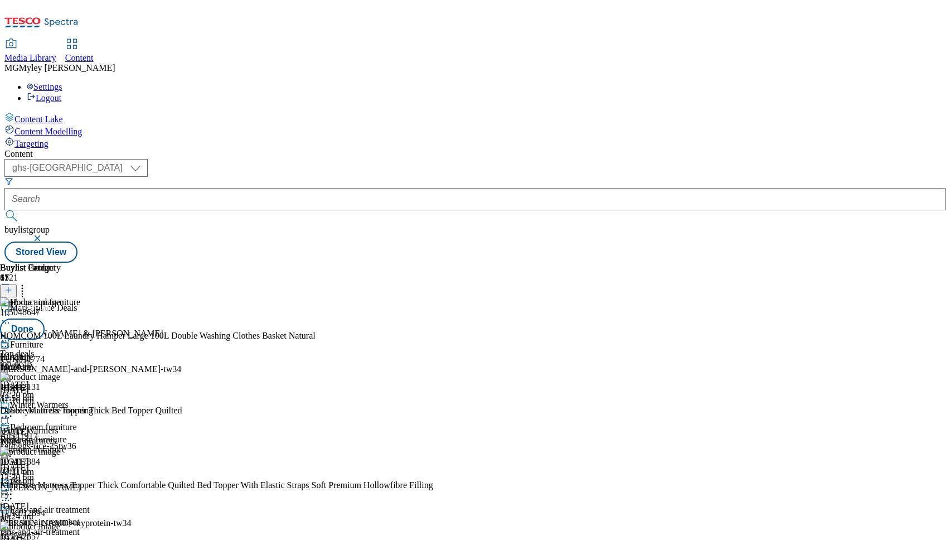
scroll to position [0, 0]
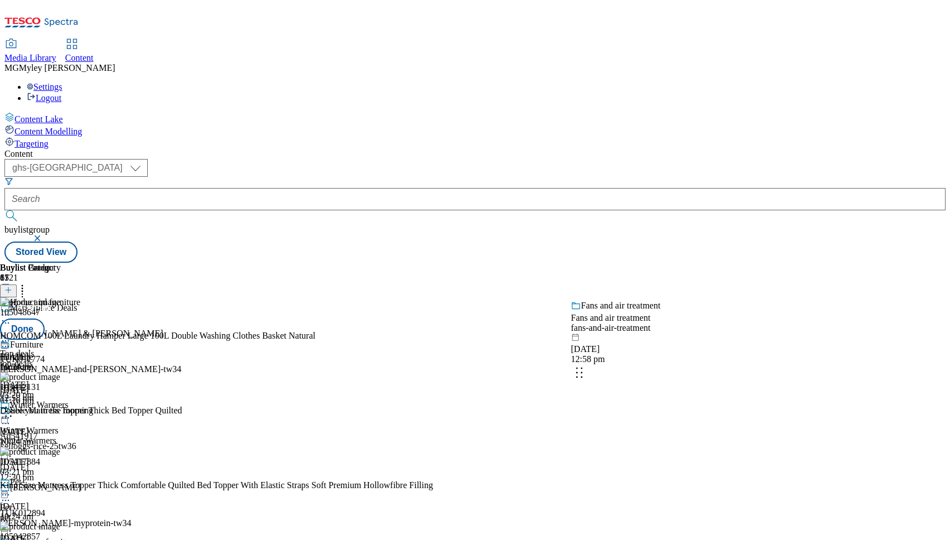
drag, startPoint x: 730, startPoint y: 463, endPoint x: 729, endPoint y: 352, distance: 111.0
click at [729, 263] on body "Icons icon_account icon_add icon_backward_link icon_basket icon_benefits icon_c…" at bounding box center [474, 133] width 941 height 258
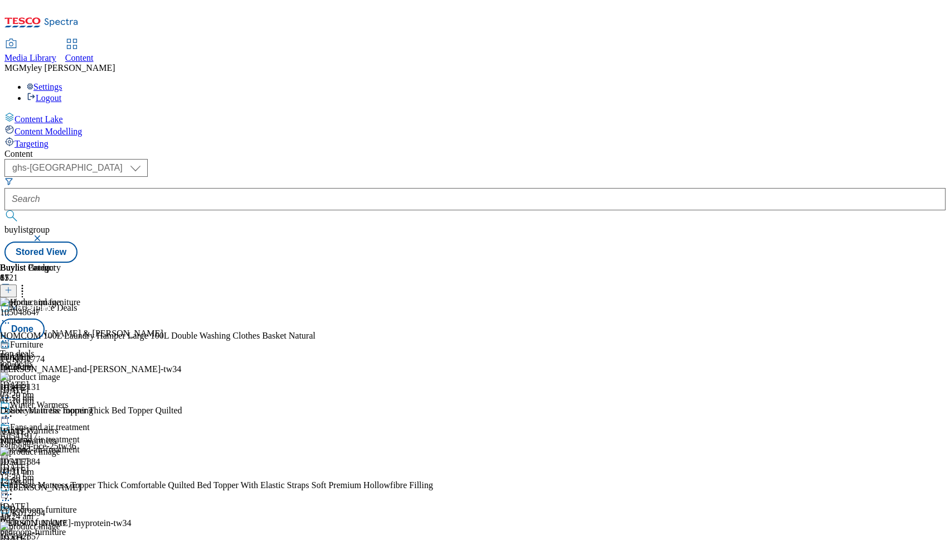
scroll to position [949, 0]
click at [45, 318] on button "Done" at bounding box center [22, 328] width 45 height 21
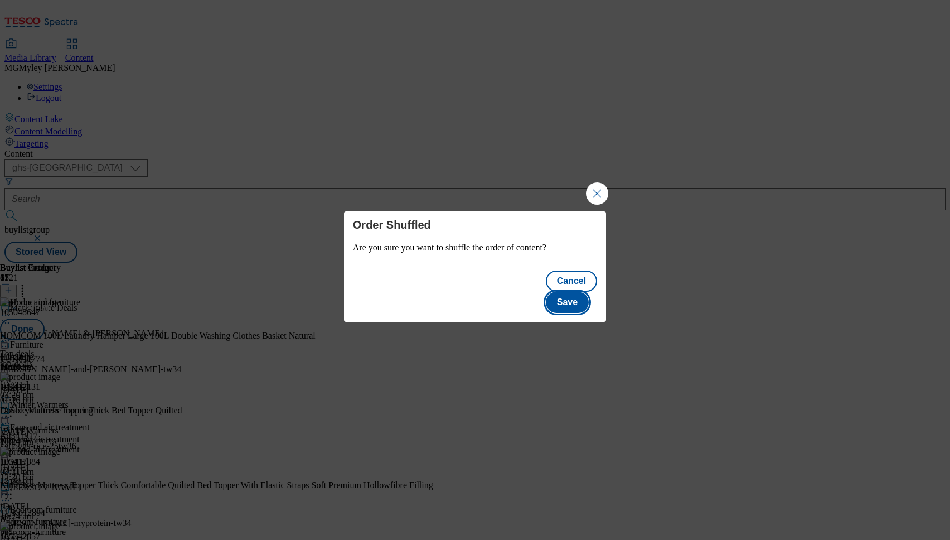
click at [569, 296] on button "Save" at bounding box center [567, 302] width 43 height 21
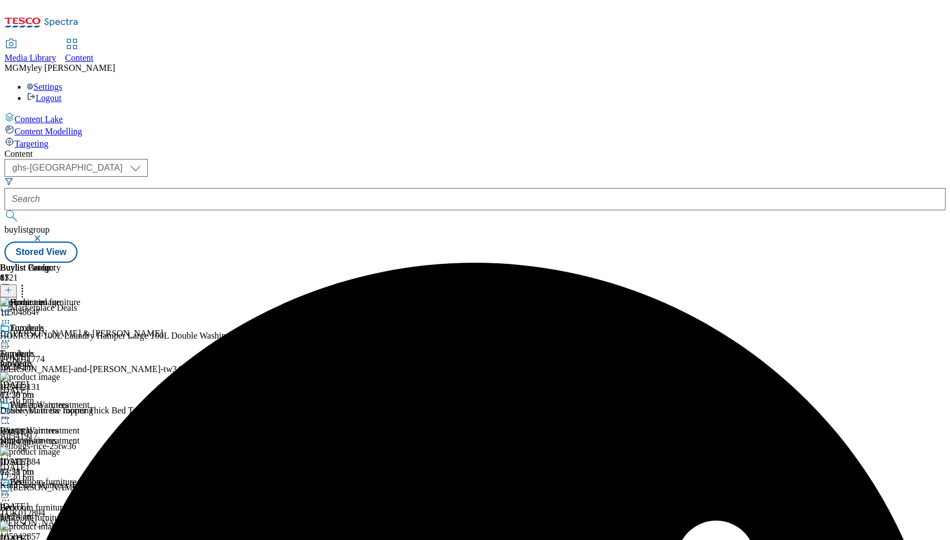
click at [11, 335] on icon at bounding box center [5, 340] width 11 height 11
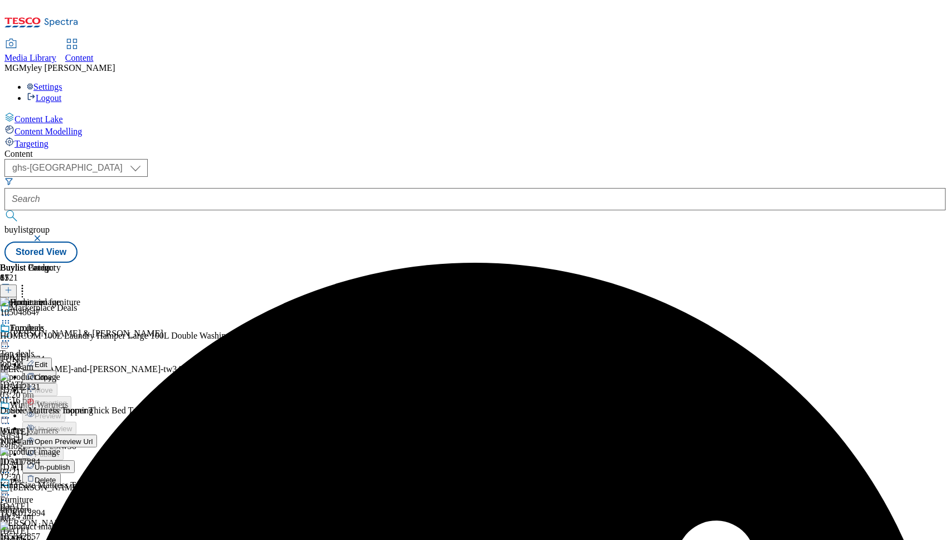
click at [47, 360] on span "Edit" at bounding box center [41, 364] width 13 height 8
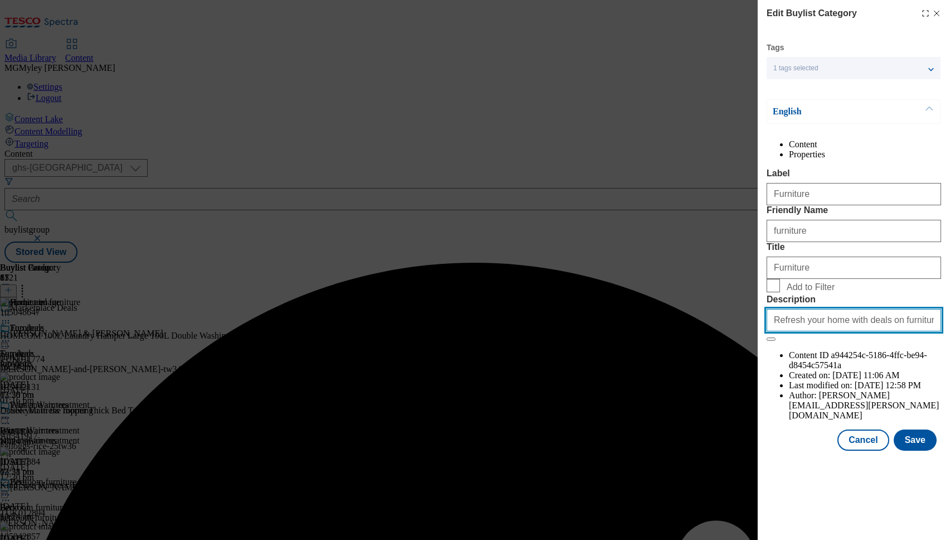
click at [811, 331] on input "Refresh your home with deals on furniture, storage, bedding and more from our o…" at bounding box center [854, 320] width 175 height 22
paste input "Discover amazing home accessories with our Marketplace. Browse a vast selection…"
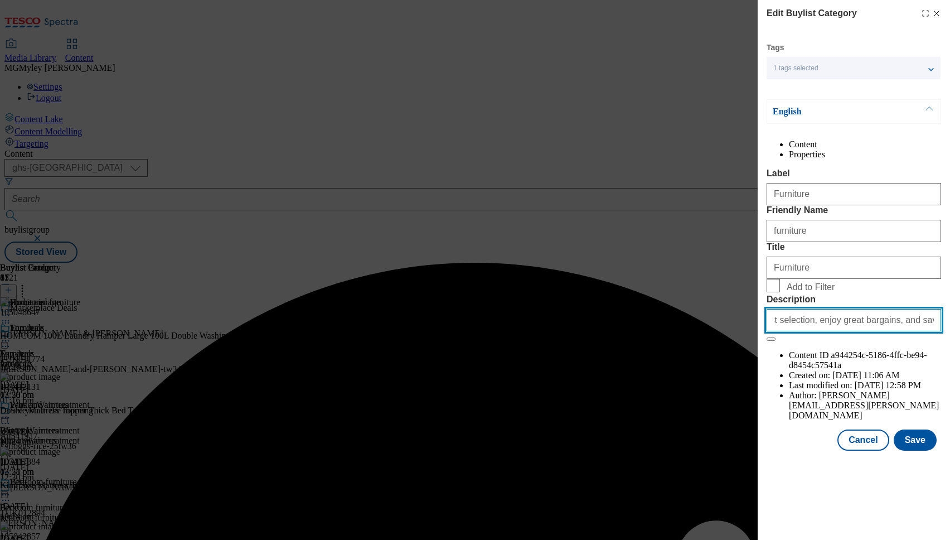
type input "Discover amazing home accessories with our Marketplace. Browse a vast selection…"
click at [807, 341] on form "Label Furniture Friendly Name furniture Title Furniture Add to Filter Descripti…" at bounding box center [854, 254] width 175 height 173
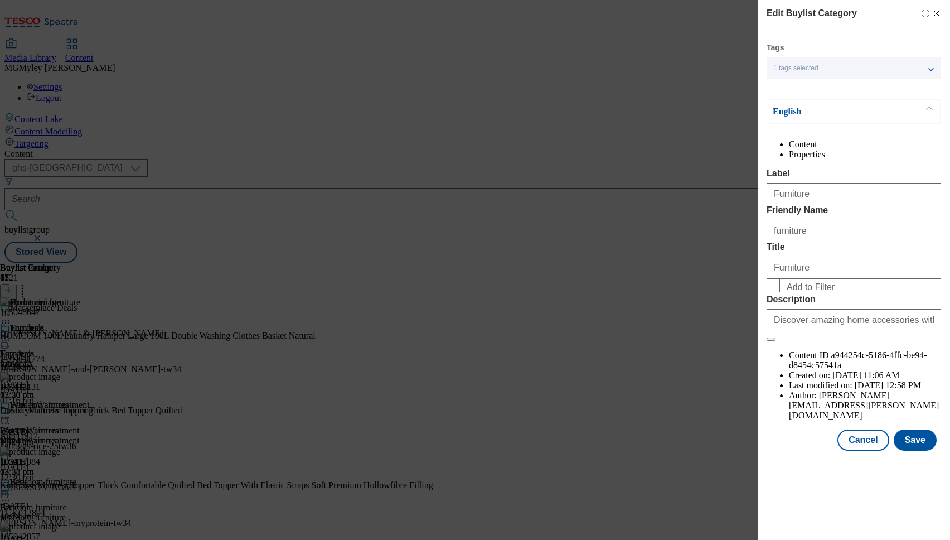
click at [808, 292] on span "Add to Filter" at bounding box center [862, 285] width 150 height 13
click at [780, 292] on input "Add to Filter" at bounding box center [773, 285] width 13 height 13
checkbox input "true"
click at [927, 451] on button "Save" at bounding box center [915, 439] width 43 height 21
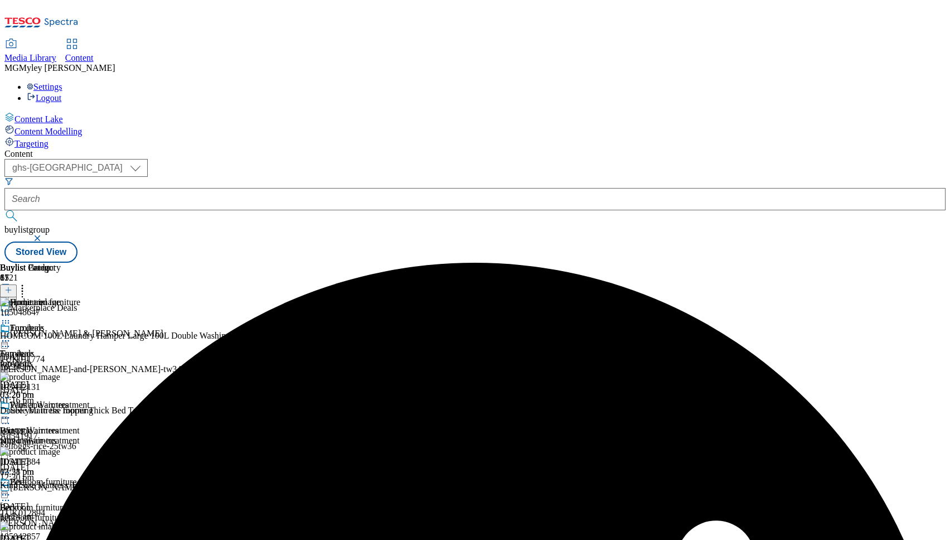
click at [112, 400] on div "Fans and air treatment Fans and air treatment fans-and-air-treatment [DATE] 12:…" at bounding box center [56, 438] width 112 height 77
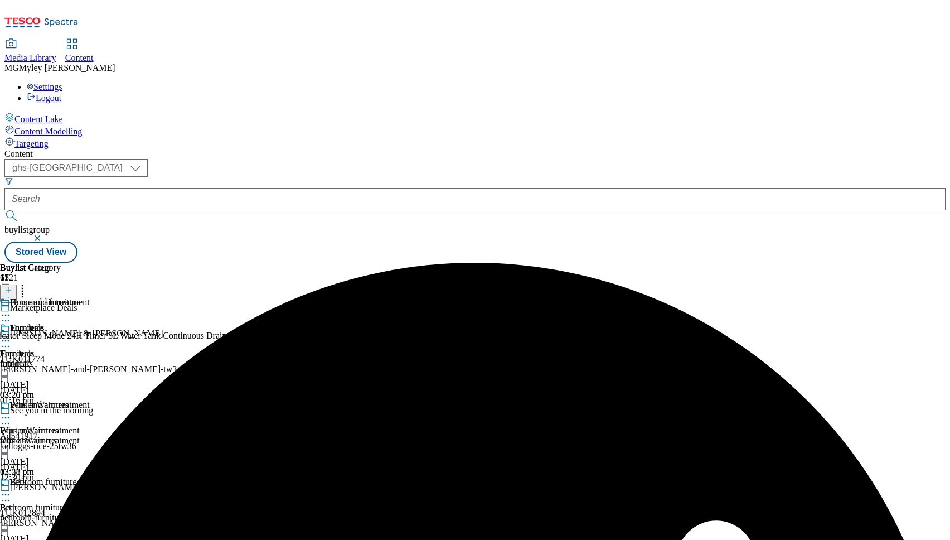
click at [11, 412] on icon at bounding box center [5, 417] width 11 height 11
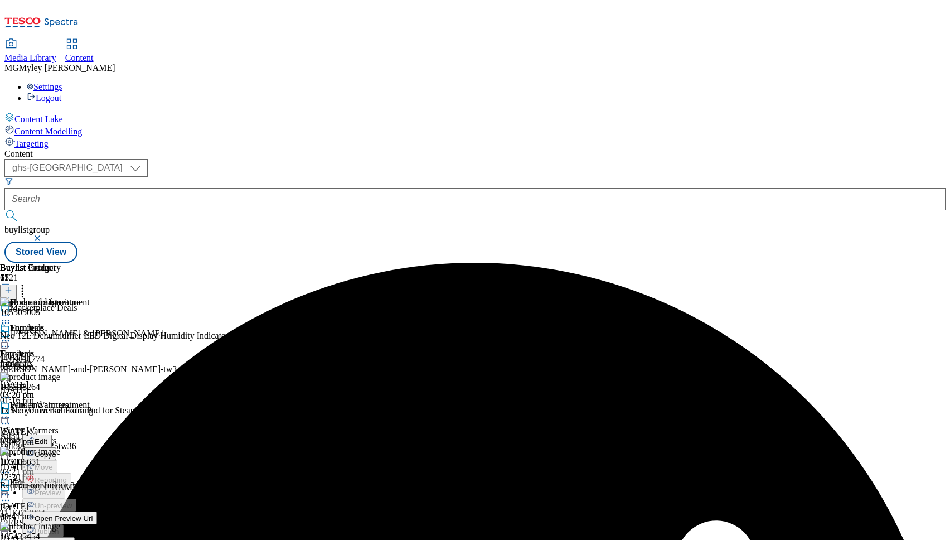
click at [52, 434] on button "Edit" at bounding box center [37, 440] width 30 height 13
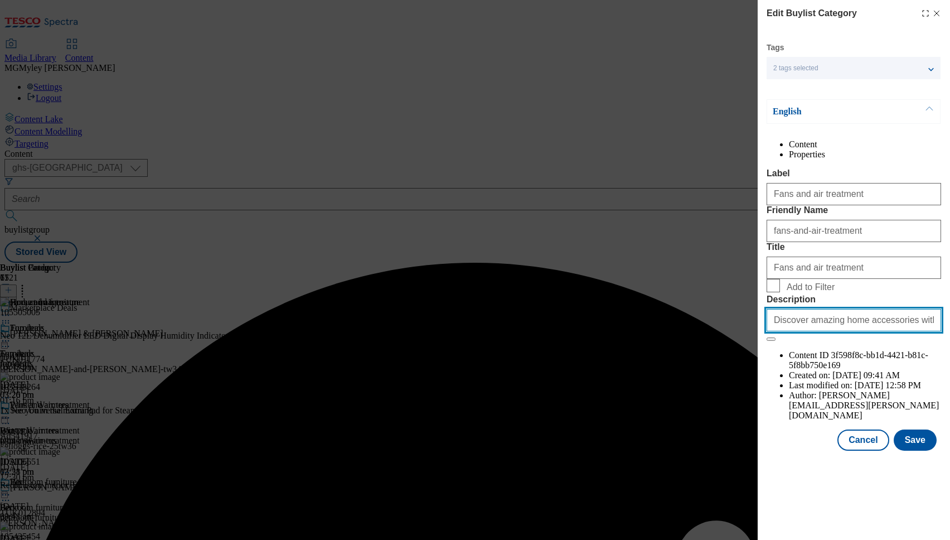
click at [817, 331] on input "Discover amazing home accessories with our Marketplace. Browse a vast selection…" at bounding box center [854, 320] width 175 height 22
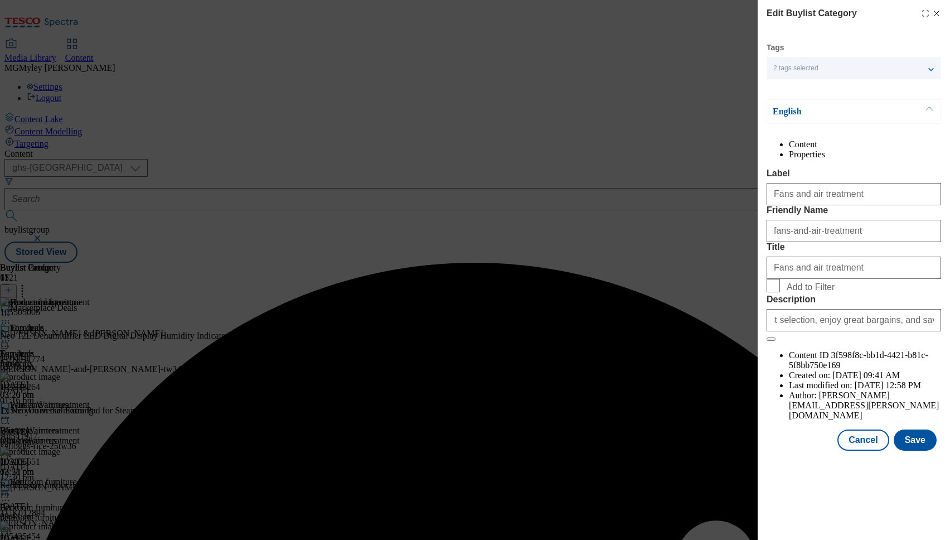
click at [807, 292] on span "Add to Filter" at bounding box center [811, 287] width 48 height 10
click at [780, 292] on input "Add to Filter" at bounding box center [773, 285] width 13 height 13
checkbox input "true"
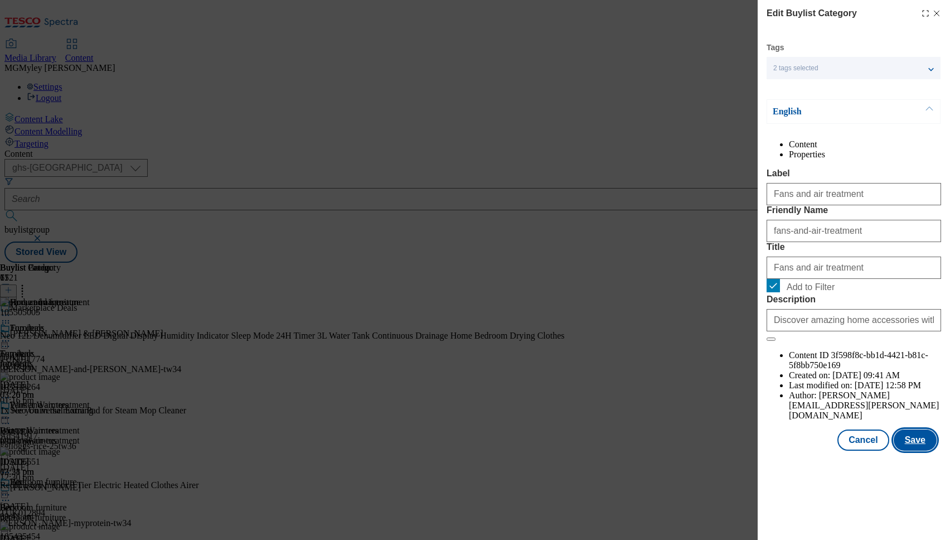
click at [908, 451] on button "Save" at bounding box center [915, 439] width 43 height 21
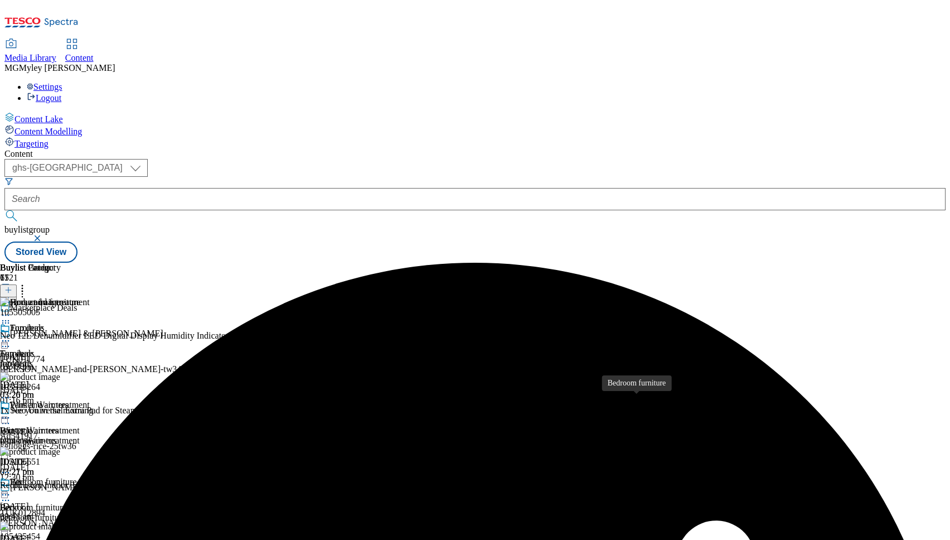
click at [67, 502] on div "Bedroom furniture" at bounding box center [33, 507] width 67 height 10
click at [11, 489] on icon at bounding box center [5, 494] width 11 height 11
click at [52, 511] on button "Edit" at bounding box center [37, 517] width 30 height 13
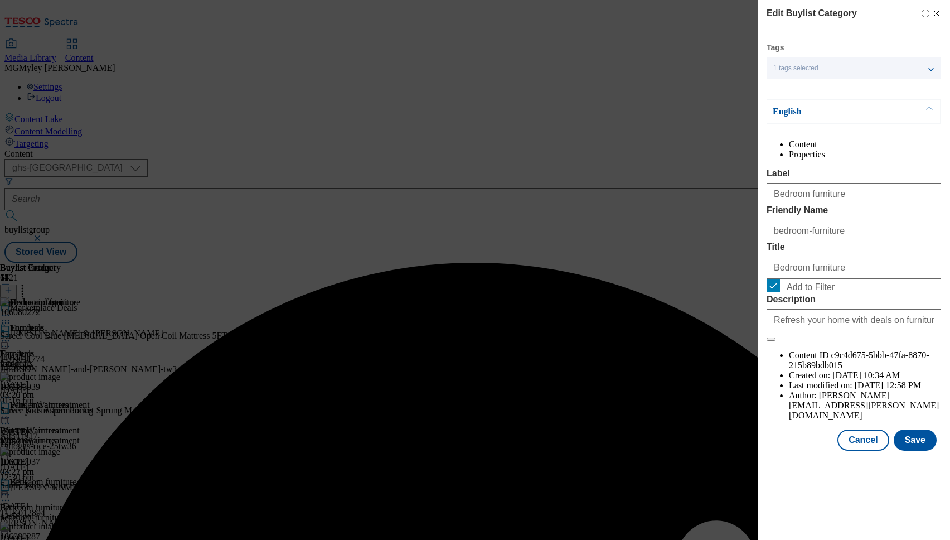
click at [805, 292] on span "Add to Filter" at bounding box center [811, 287] width 48 height 10
click at [780, 292] on input "Add to Filter" at bounding box center [773, 285] width 13 height 13
checkbox input "false"
click at [901, 451] on button "Save" at bounding box center [915, 439] width 43 height 21
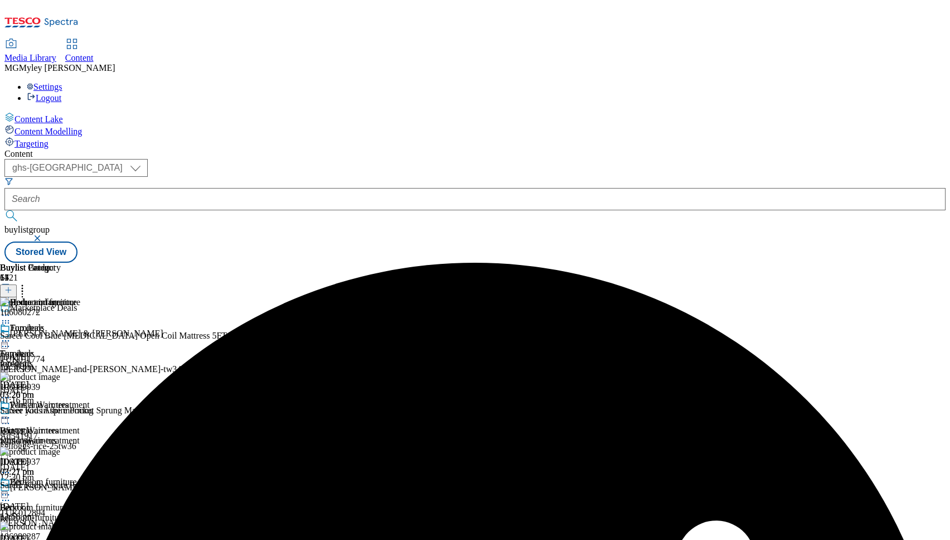
scroll to position [192, 0]
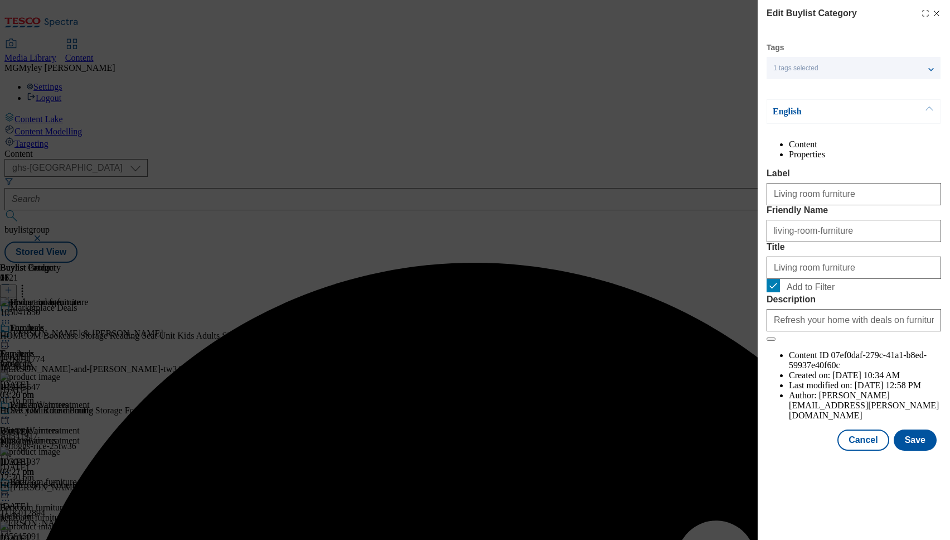
click at [806, 292] on span "Add to Filter" at bounding box center [811, 287] width 48 height 10
click at [780, 292] on input "Add to Filter" at bounding box center [773, 285] width 13 height 13
checkbox input "false"
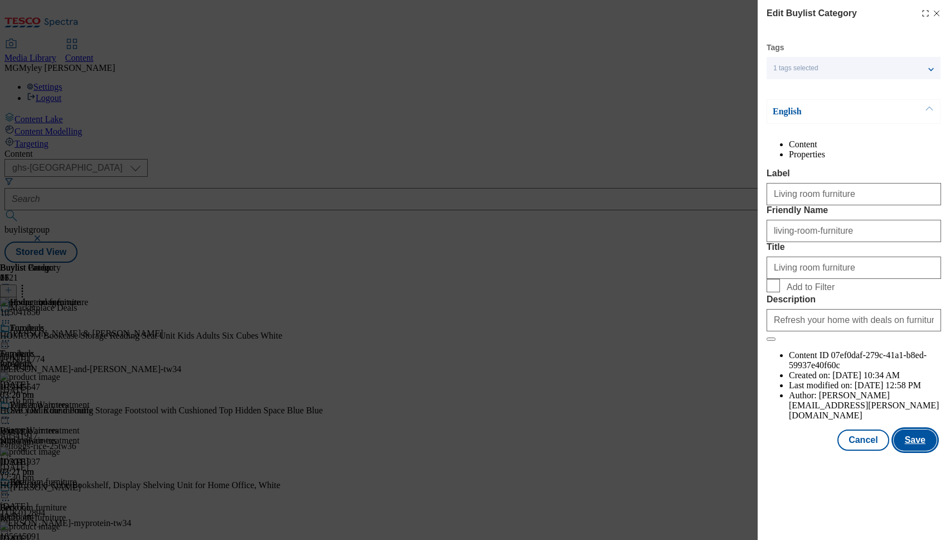
click at [909, 451] on button "Save" at bounding box center [915, 439] width 43 height 21
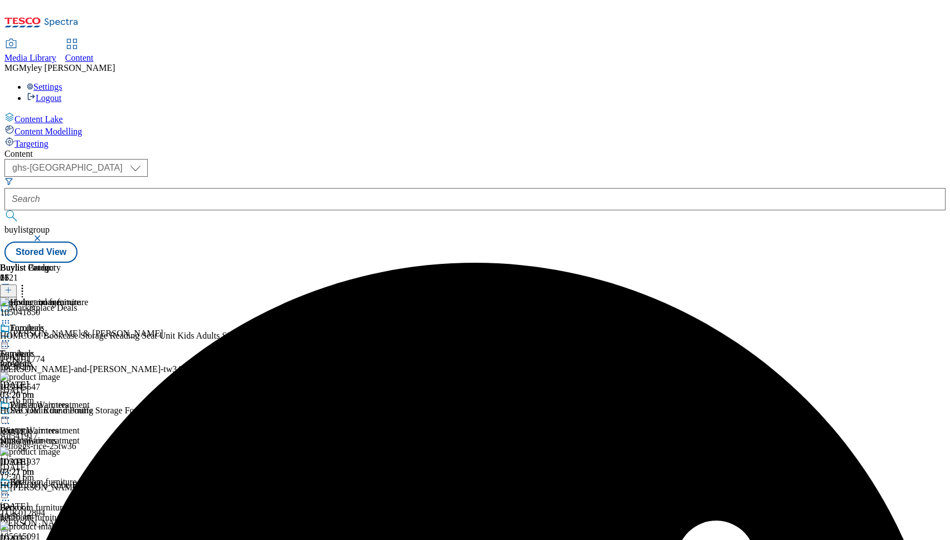
scroll to position [393, 0]
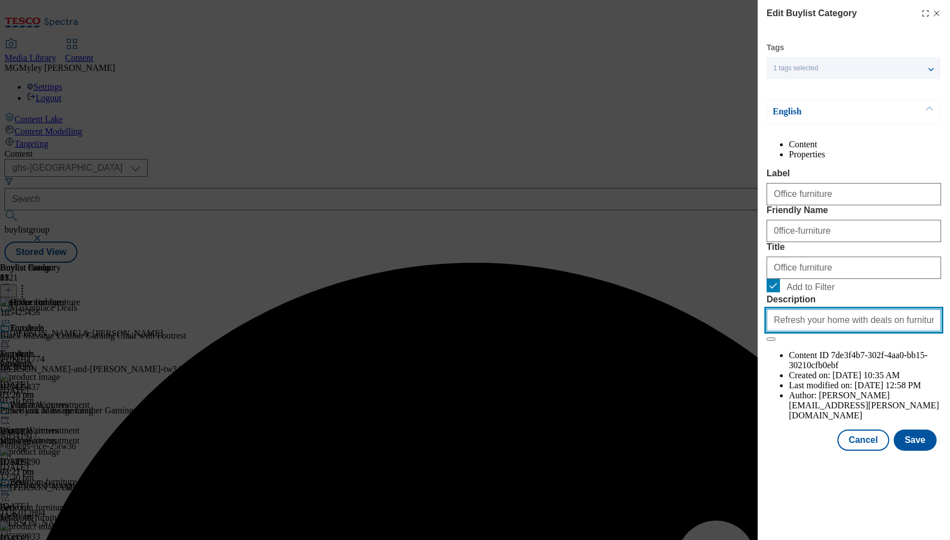
click at [841, 331] on input "Refresh your home with deals on furniture, storage, bedding and more from our o…" at bounding box center [854, 320] width 175 height 22
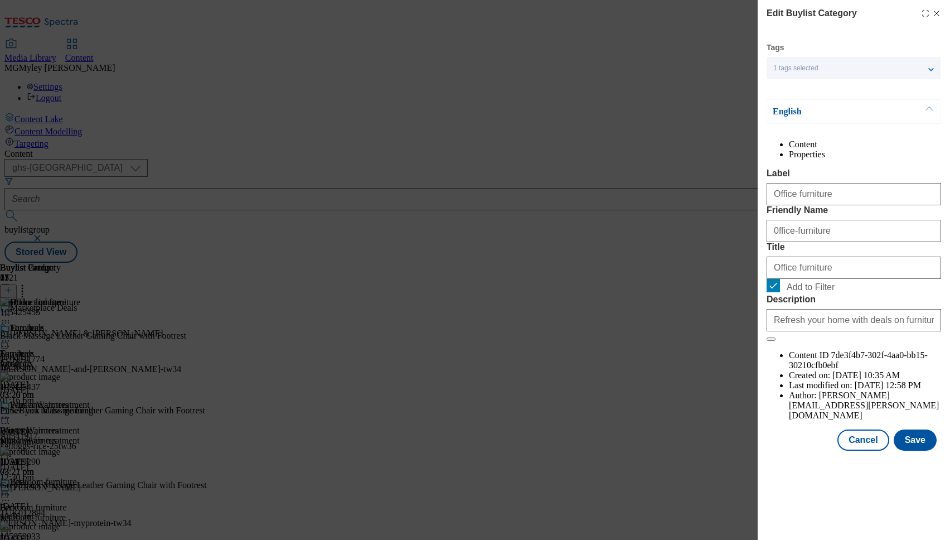
click at [814, 292] on span "Add to Filter" at bounding box center [811, 287] width 48 height 10
click at [780, 292] on input "Add to Filter" at bounding box center [773, 285] width 13 height 13
checkbox input "false"
click at [912, 451] on button "Save" at bounding box center [915, 439] width 43 height 21
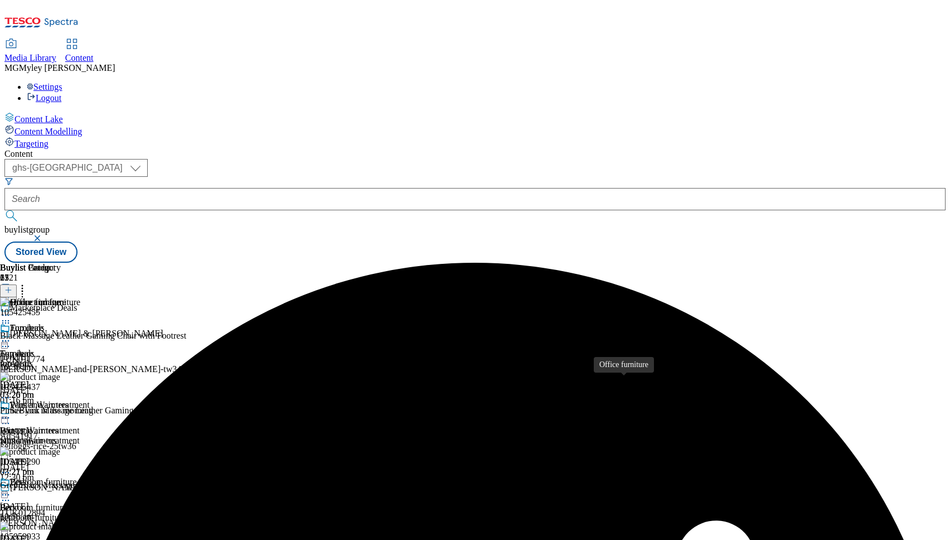
scroll to position [378, 0]
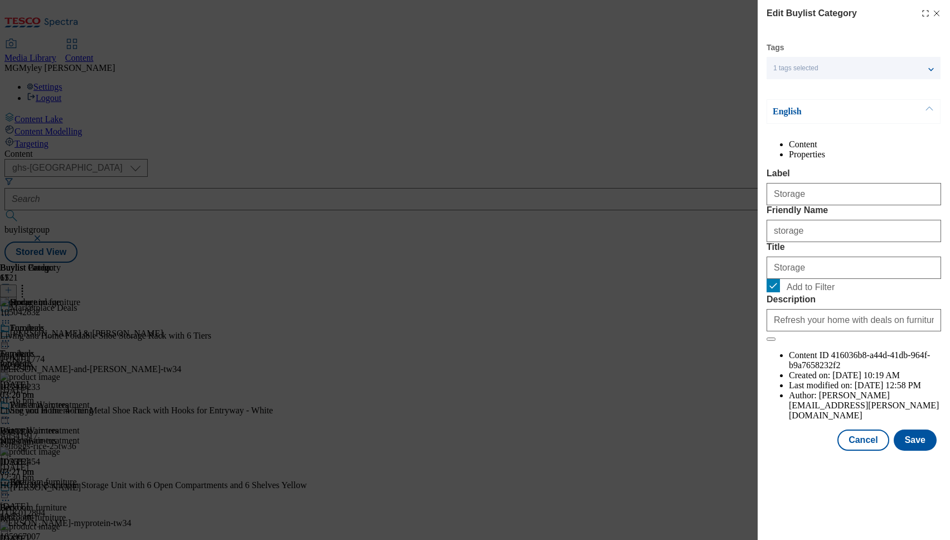
click at [799, 292] on span "Add to Filter" at bounding box center [811, 287] width 48 height 10
click at [780, 292] on input "Add to Filter" at bounding box center [773, 285] width 13 height 13
checkbox input "false"
click at [910, 451] on button "Save" at bounding box center [915, 439] width 43 height 21
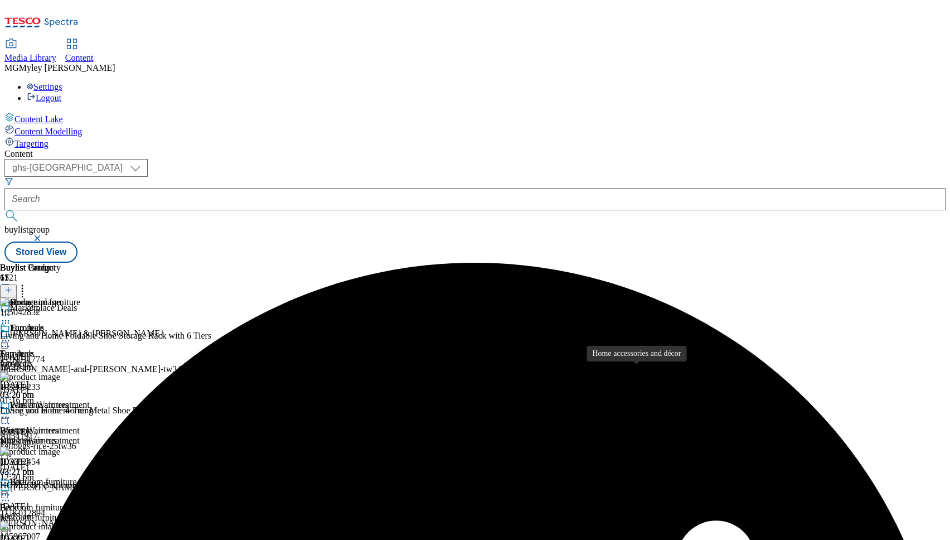
scroll to position [527, 0]
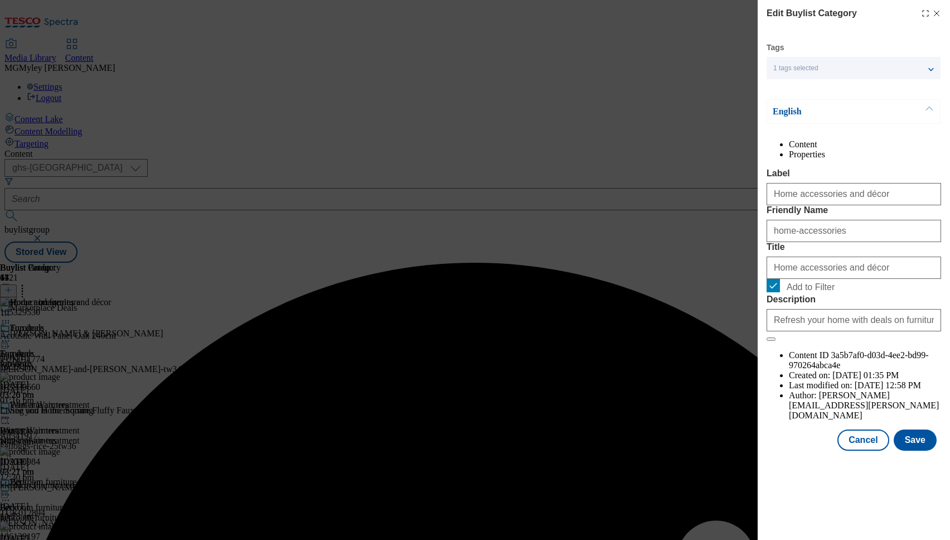
click at [826, 292] on span "Add to Filter" at bounding box center [811, 287] width 48 height 10
click at [780, 292] on input "Add to Filter" at bounding box center [773, 285] width 13 height 13
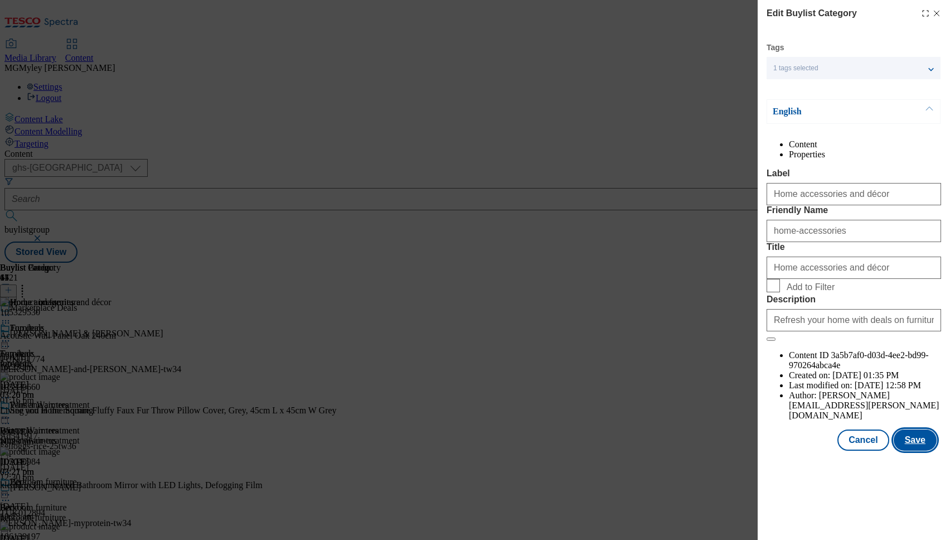
click at [908, 451] on button "Save" at bounding box center [915, 439] width 43 height 21
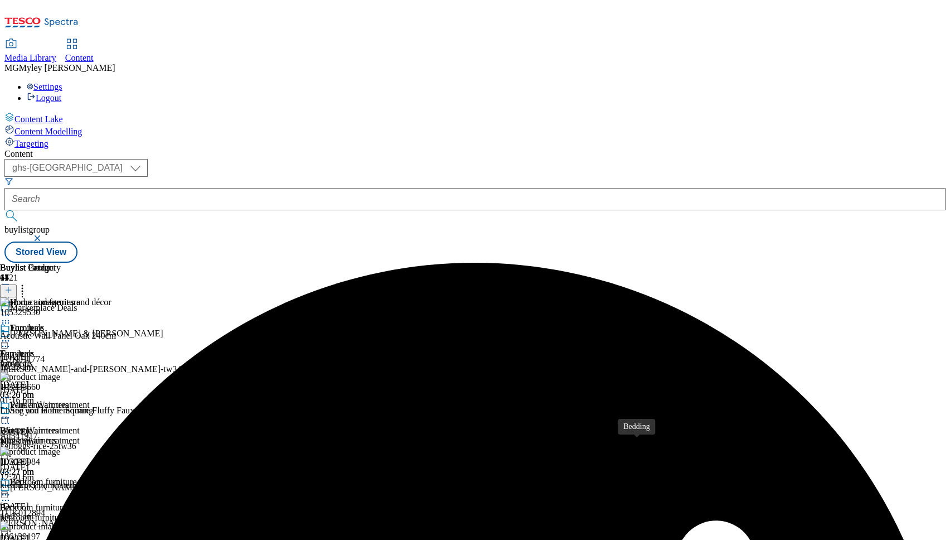
scroll to position [645, 0]
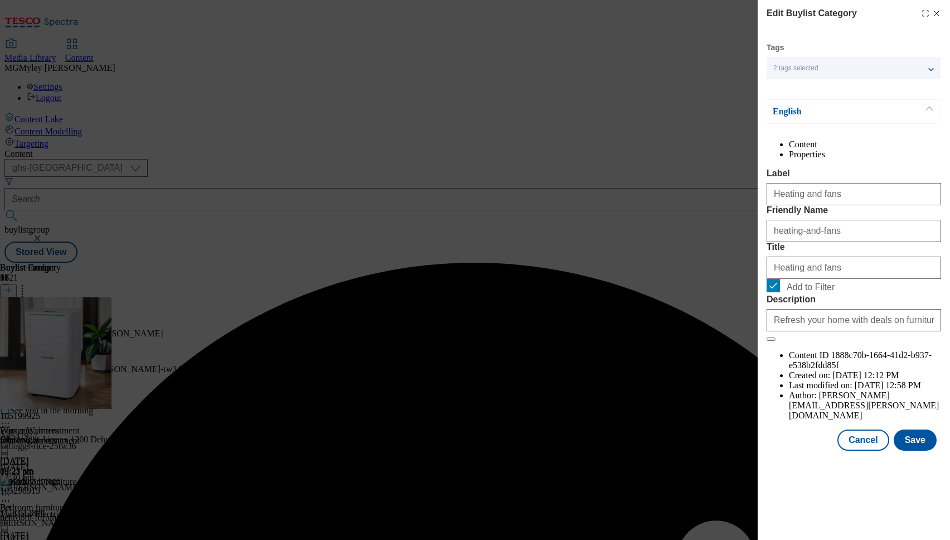
click at [820, 341] on form "Label Heating and fans Friendly Name heating-and-fans Title Heating and fans Ad…" at bounding box center [854, 254] width 175 height 173
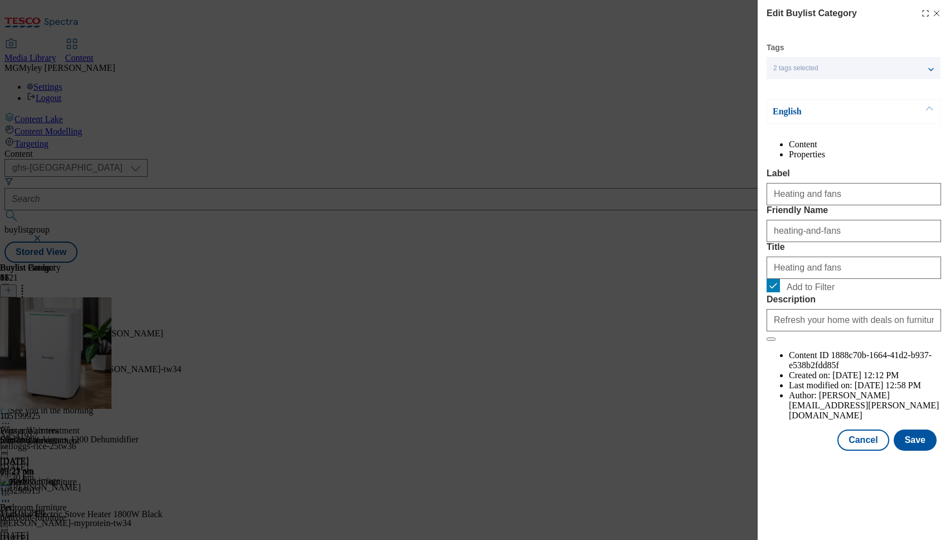
click at [820, 292] on span "Add to Filter" at bounding box center [811, 287] width 48 height 10
click at [780, 292] on input "Add to Filter" at bounding box center [773, 285] width 13 height 13
click at [909, 451] on button "Save" at bounding box center [915, 439] width 43 height 21
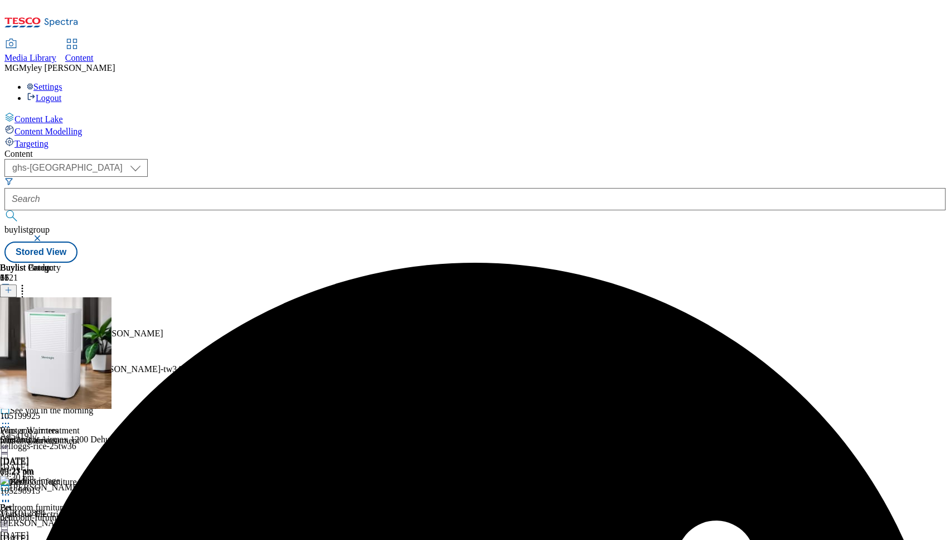
scroll to position [879, 0]
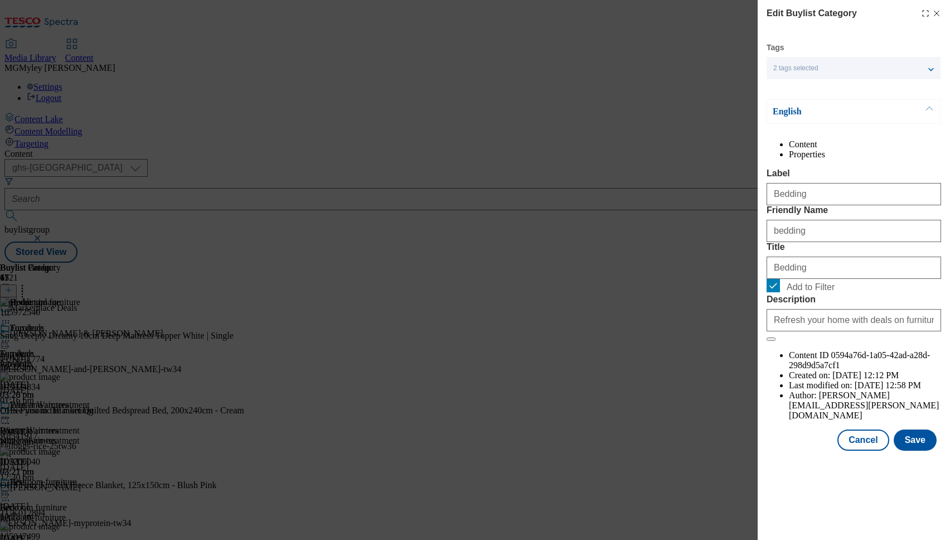
click at [811, 341] on form "Label Bedding Friendly Name bedding Title Bedding Add to Filter Description Ref…" at bounding box center [854, 254] width 175 height 173
click at [809, 292] on span "Add to Filter" at bounding box center [862, 285] width 150 height 13
click at [780, 292] on input "Add to Filter" at bounding box center [773, 285] width 13 height 13
click at [914, 451] on button "Save" at bounding box center [915, 439] width 43 height 21
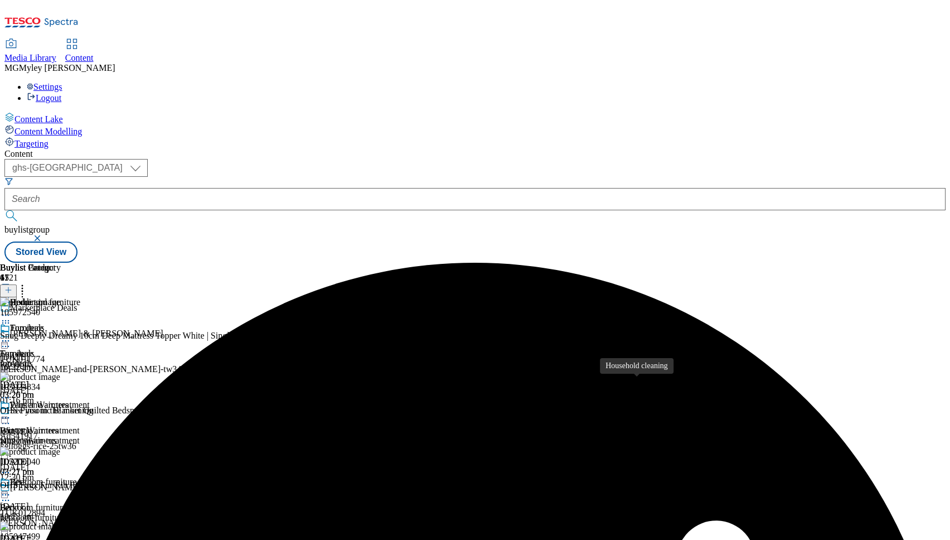
scroll to position [820, 0]
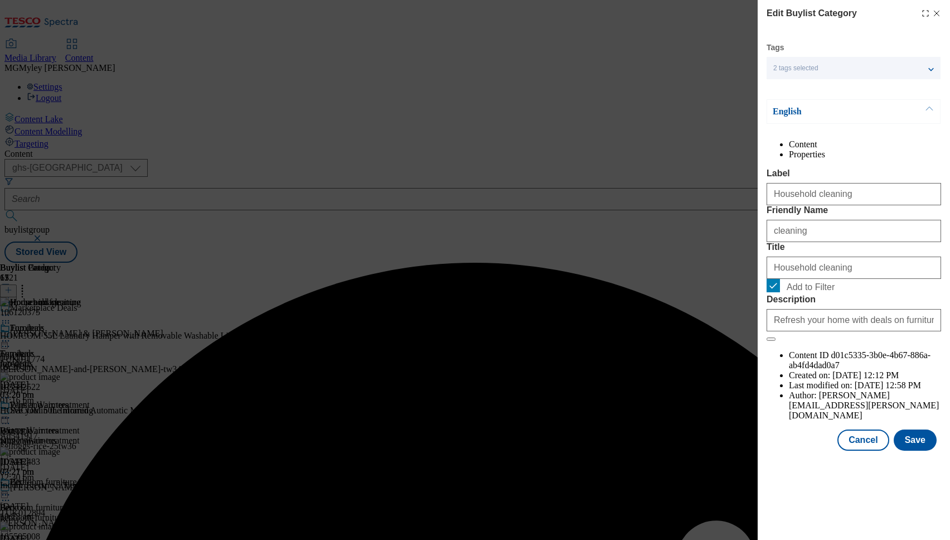
click at [819, 292] on span "Add to Filter" at bounding box center [811, 287] width 48 height 10
click at [780, 292] on input "Add to Filter" at bounding box center [773, 285] width 13 height 13
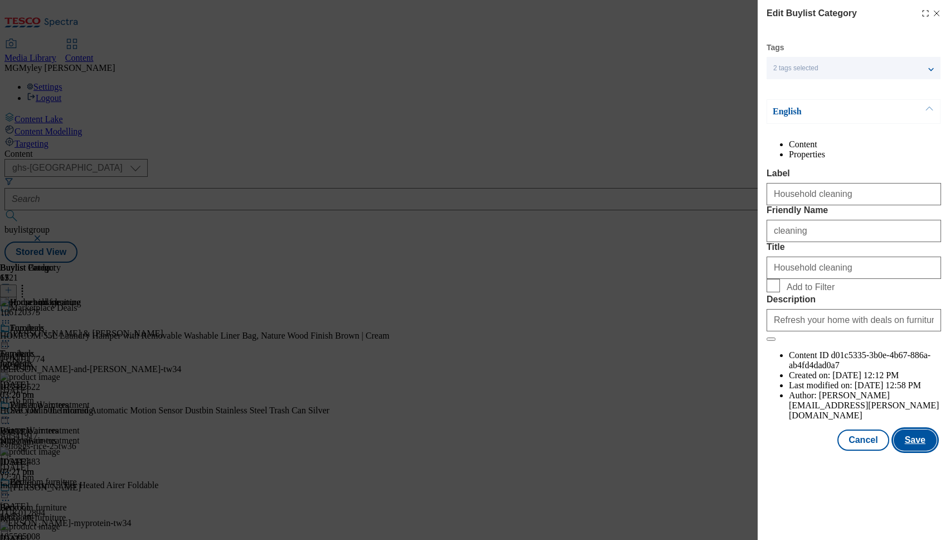
click at [918, 451] on button "Save" at bounding box center [915, 439] width 43 height 21
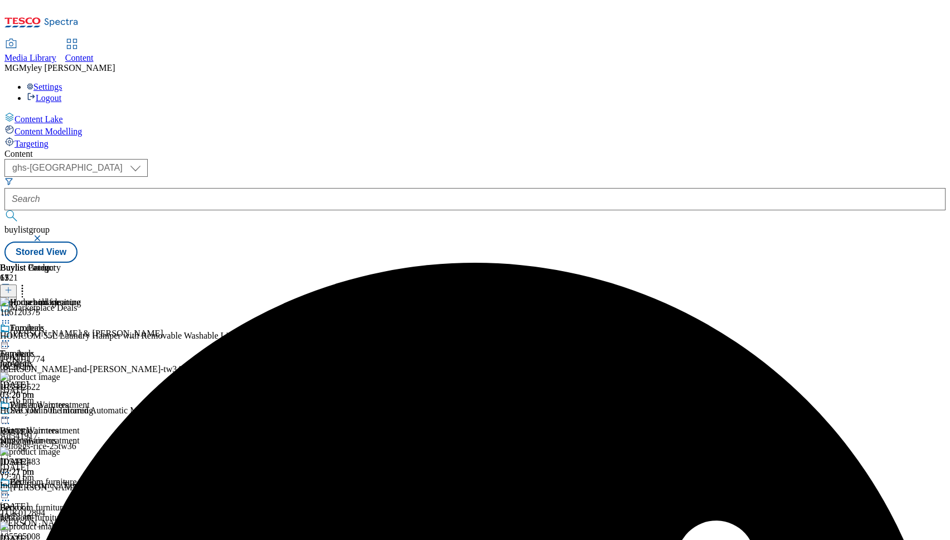
scroll to position [931, 0]
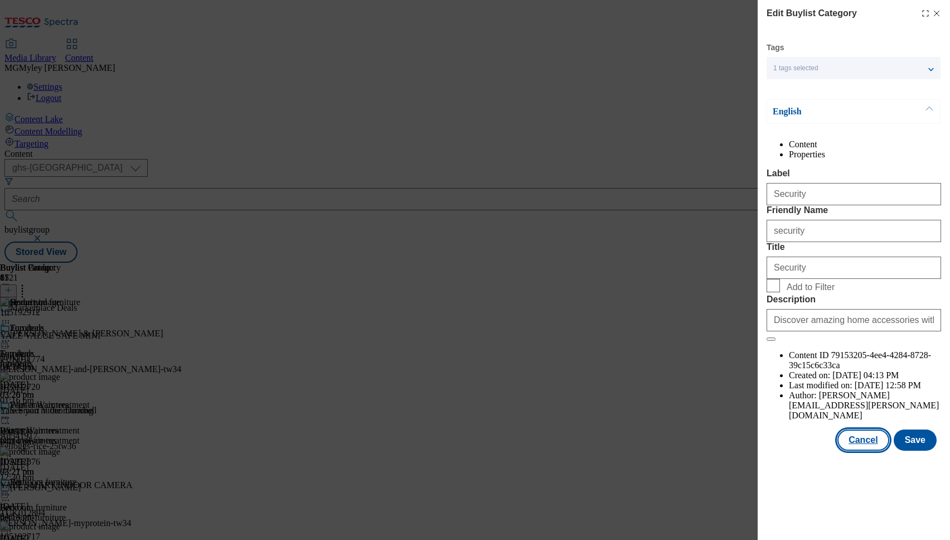
click at [845, 451] on button "Cancel" at bounding box center [863, 439] width 51 height 21
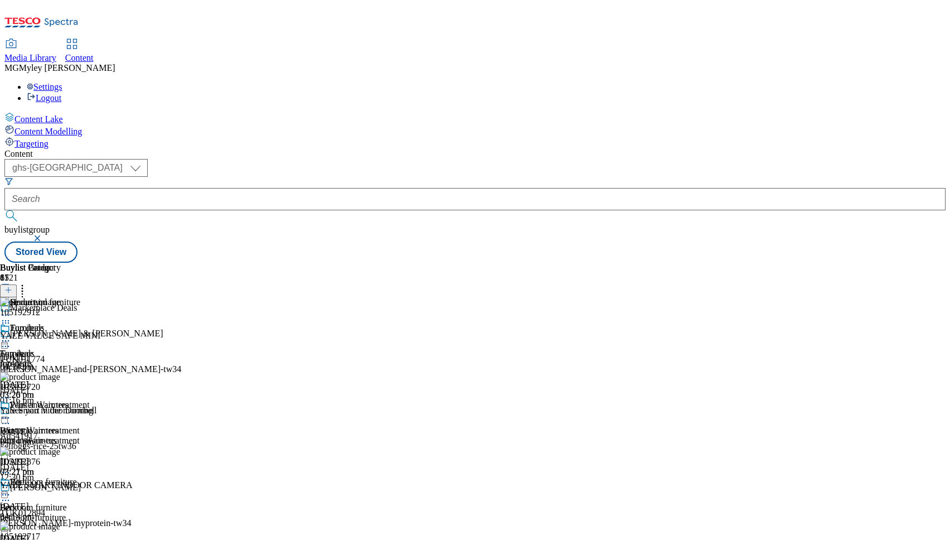
click at [12, 286] on icon at bounding box center [8, 290] width 8 height 8
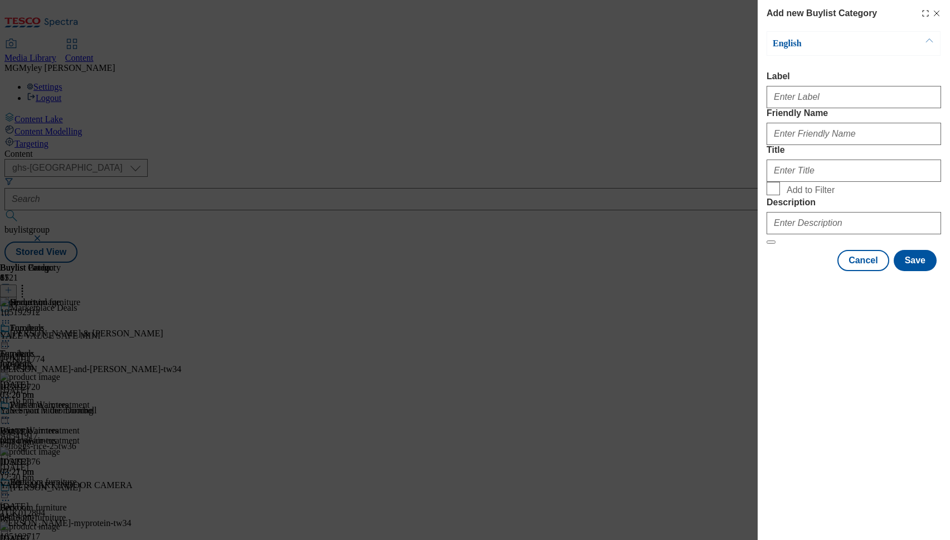
click at [801, 195] on span "Add to Filter" at bounding box center [811, 190] width 48 height 10
click at [780, 195] on input "Add to Filter" at bounding box center [773, 188] width 13 height 13
click at [807, 234] on input "Description" at bounding box center [854, 223] width 175 height 22
paste input "Discover amazing home accessories with our Marketplace. Browse a vast selection…"
click at [806, 103] on input "Label" at bounding box center [854, 97] width 175 height 22
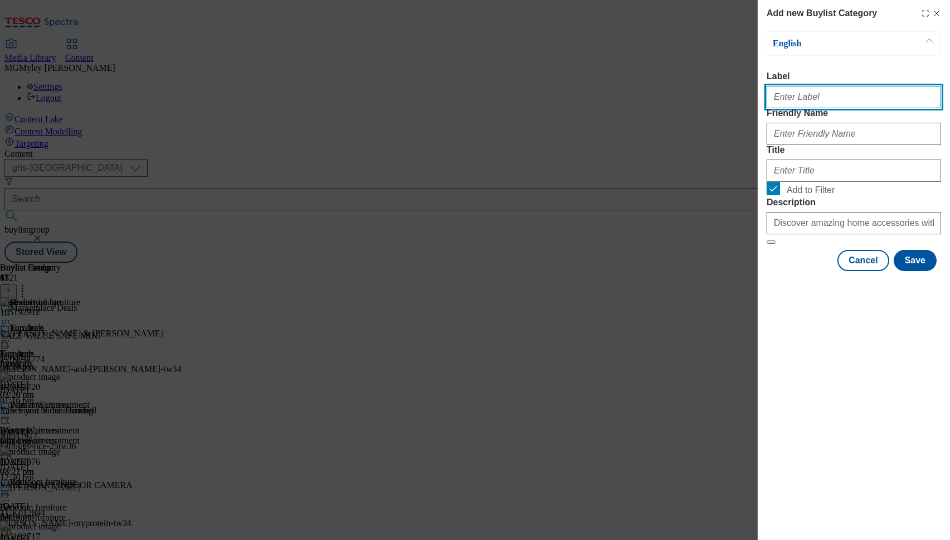
paste input "Heating and blankets"
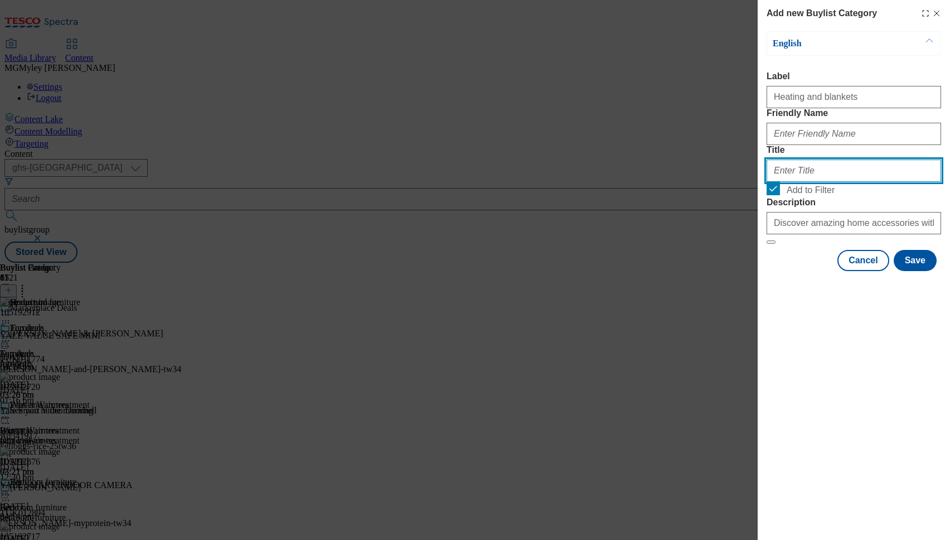
click at [791, 182] on input "Title" at bounding box center [854, 170] width 175 height 22
paste input "Heating and blankets"
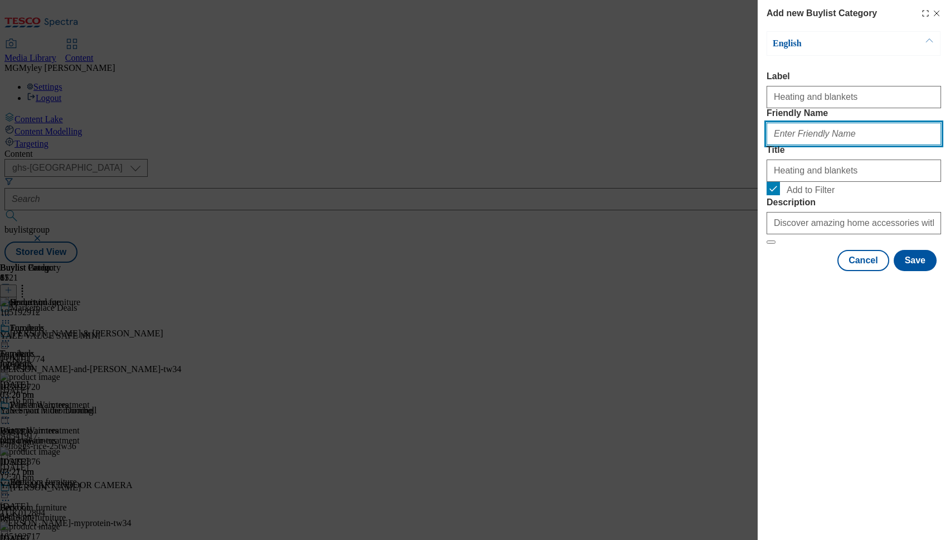
click at [796, 145] on input "Friendly Name" at bounding box center [854, 134] width 175 height 22
paste input "Heating and blankets"
click at [774, 145] on input "Heating and blankets" at bounding box center [854, 134] width 175 height 22
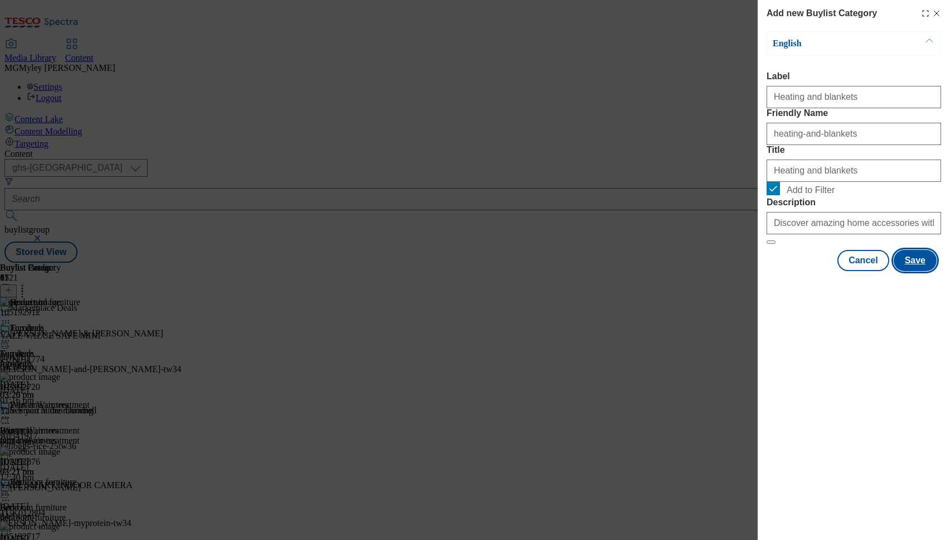
click at [918, 271] on button "Save" at bounding box center [915, 260] width 43 height 21
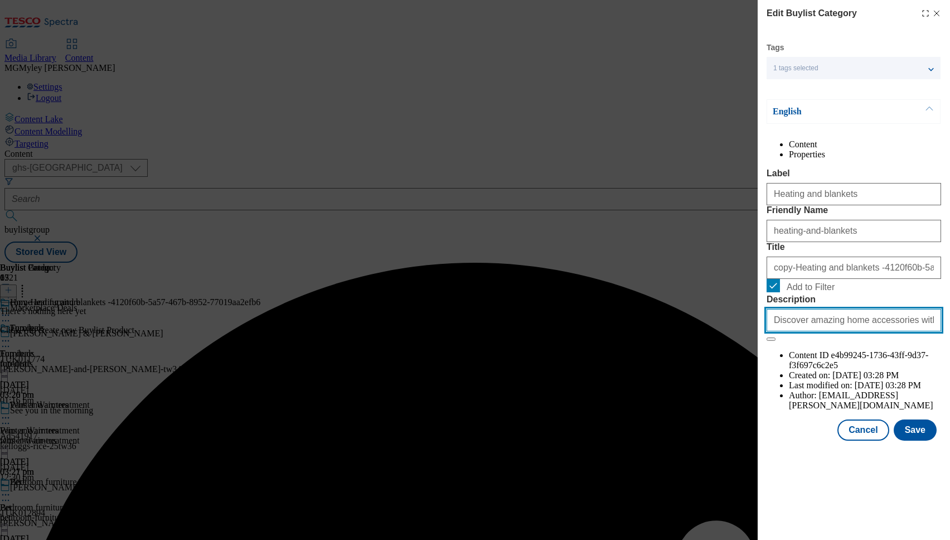
click at [834, 331] on input "Discover amazing home accessories with our Marketplace. Browse a vast selection…" at bounding box center [854, 320] width 175 height 22
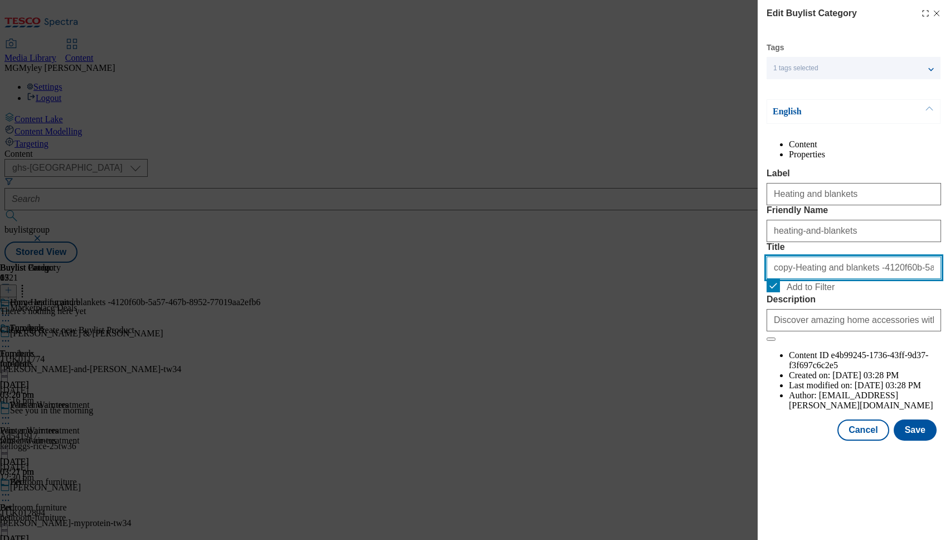
click at [832, 279] on input "copy-Heating and blankets -4120f60b-5a57-467b-8952-77019aa2efb6" at bounding box center [854, 267] width 175 height 22
paste input "Home essentials"
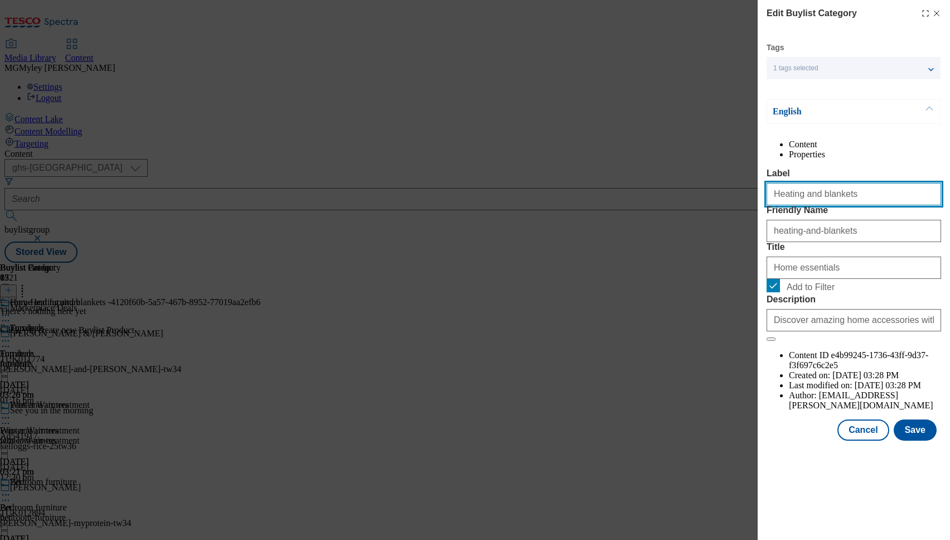
click at [839, 205] on input "Heating and blankets" at bounding box center [854, 194] width 175 height 22
paste input "ome essentials"
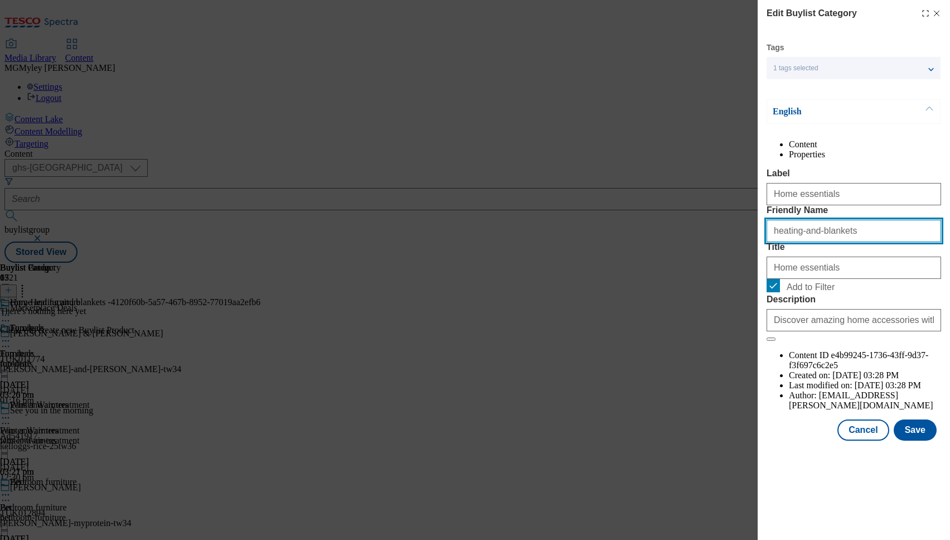
click at [834, 242] on input "heating-and-blankets" at bounding box center [854, 231] width 175 height 22
paste input "Home essential"
click at [777, 242] on input "Home essentials" at bounding box center [854, 231] width 175 height 22
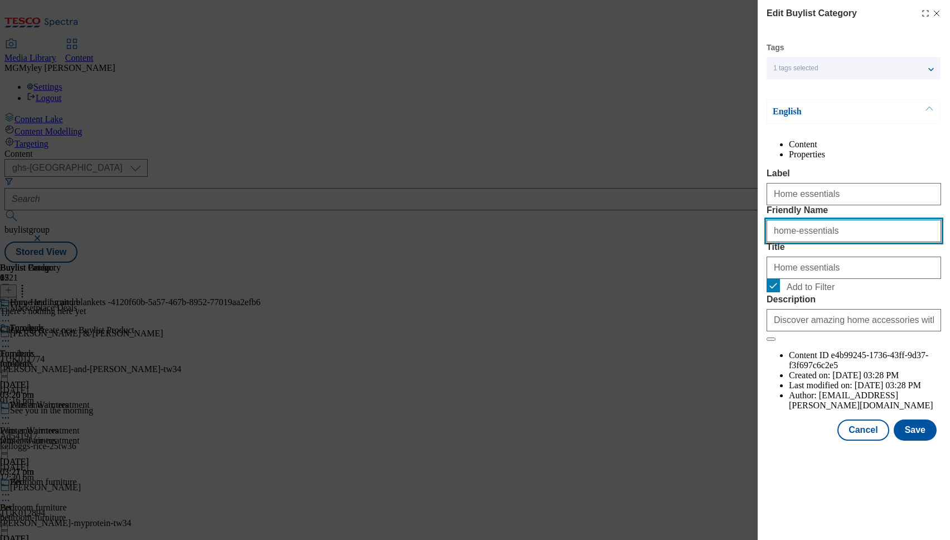
click at [875, 242] on input "home-essentials" at bounding box center [854, 231] width 175 height 22
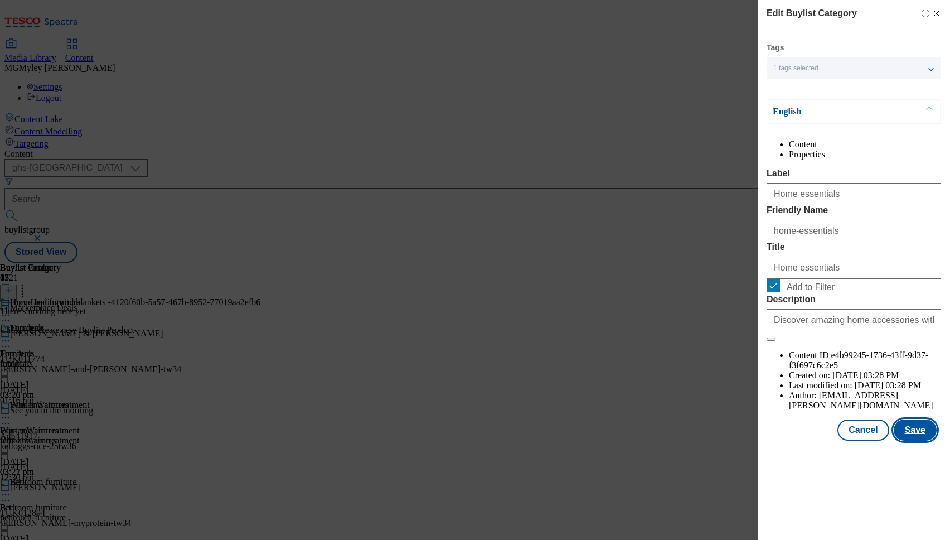
click at [919, 440] on button "Save" at bounding box center [915, 429] width 43 height 21
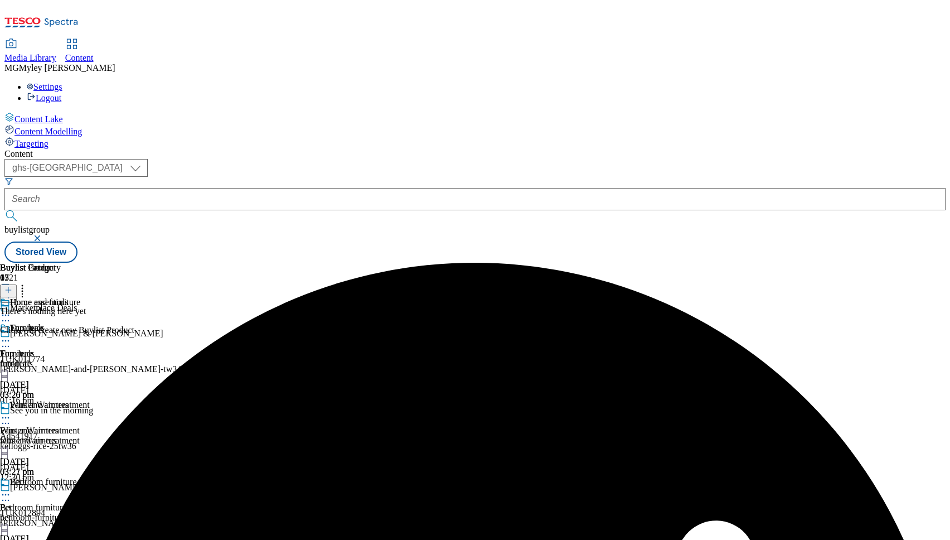
scroll to position [1160, 0]
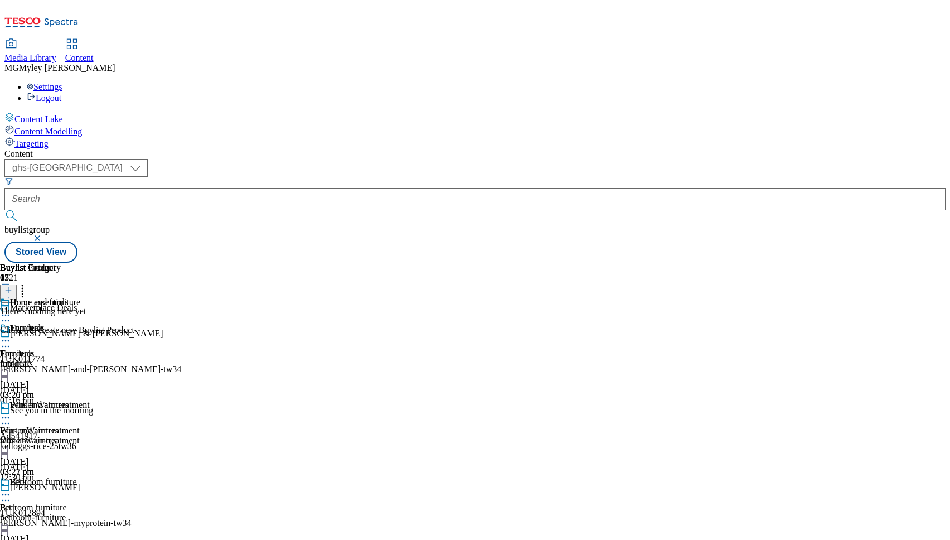
click at [28, 283] on icon at bounding box center [22, 288] width 11 height 11
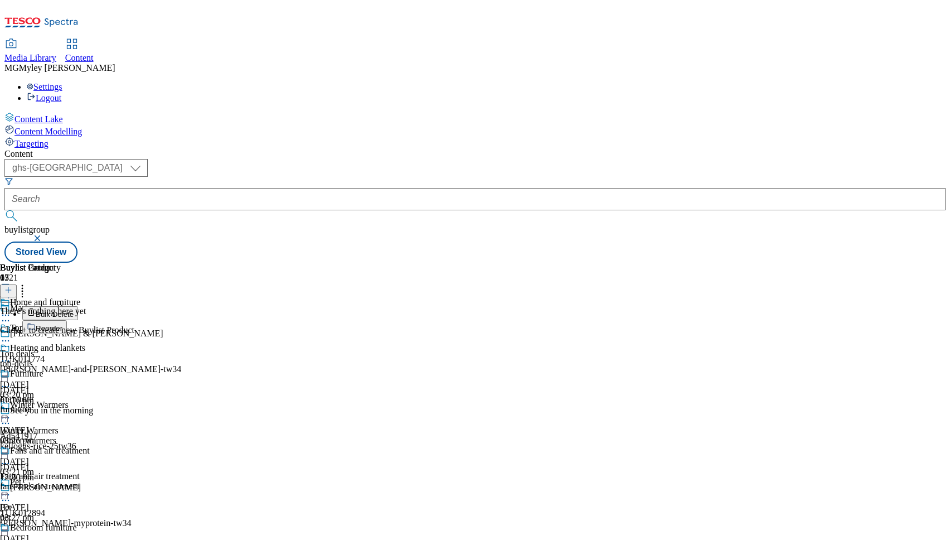
click at [112, 320] on li "Reorder" at bounding box center [66, 327] width 89 height 14
click at [67, 320] on button "Reorder" at bounding box center [44, 327] width 45 height 14
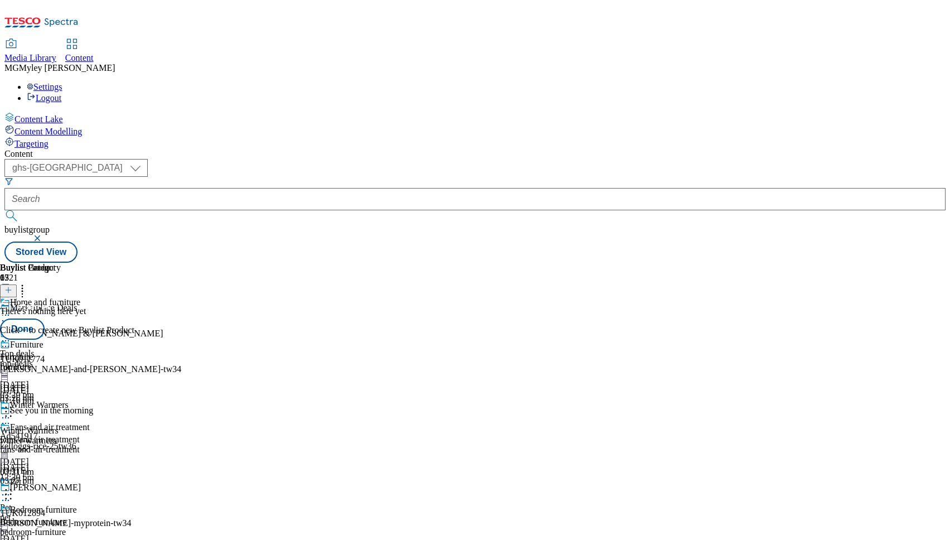
scroll to position [1038, 0]
drag, startPoint x: 734, startPoint y: 432, endPoint x: 734, endPoint y: 193, distance: 238.1
click at [734, 193] on body "Icons icon_account icon_add icon_backward_link icon_basket icon_benefits icon_c…" at bounding box center [474, 133] width 941 height 258
drag, startPoint x: 735, startPoint y: 377, endPoint x: 730, endPoint y: 196, distance: 181.3
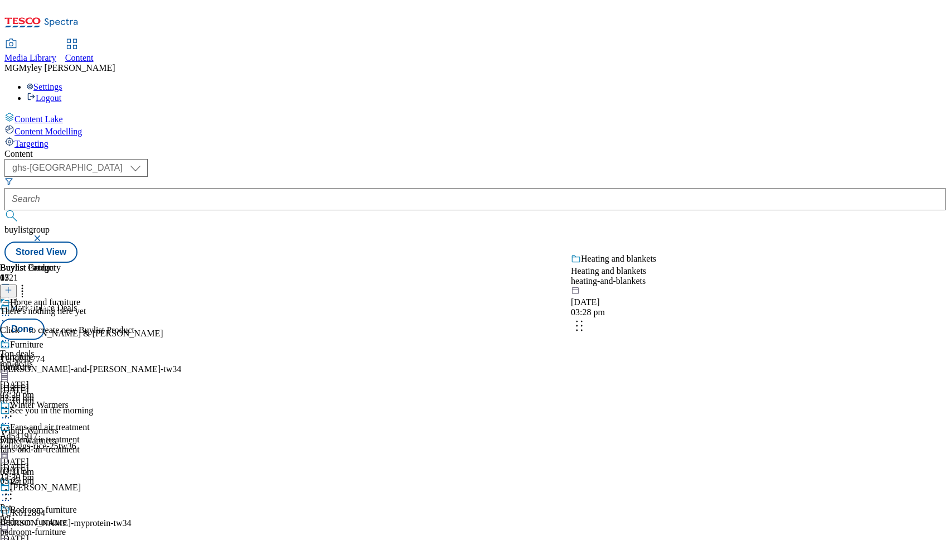
click at [730, 196] on body "Icons icon_account icon_add icon_backward_link icon_basket icon_benefits icon_c…" at bounding box center [474, 133] width 941 height 258
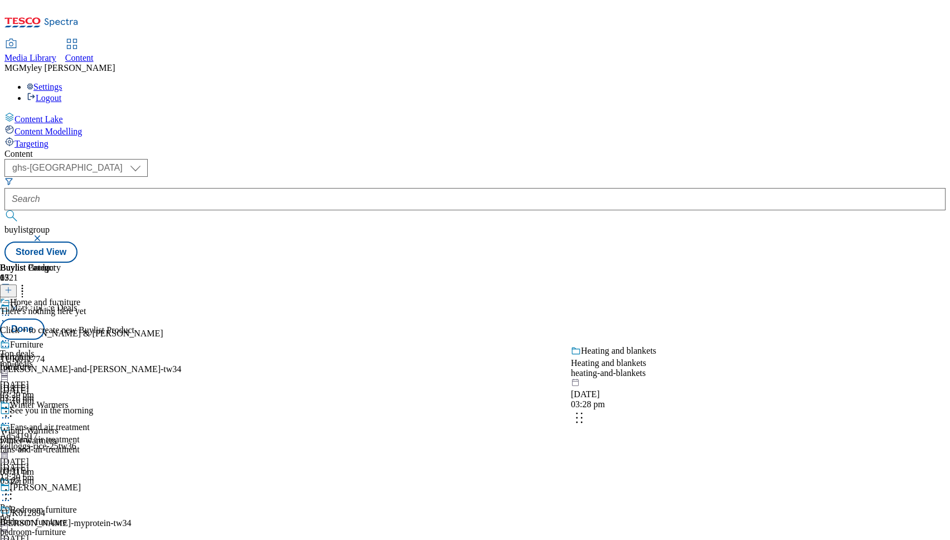
drag, startPoint x: 728, startPoint y: 399, endPoint x: 728, endPoint y: 237, distance: 162.3
click at [728, 237] on body "Icons icon_account icon_add icon_backward_link icon_basket icon_benefits icon_c…" at bounding box center [474, 133] width 941 height 258
drag, startPoint x: 722, startPoint y: 431, endPoint x: 722, endPoint y: 226, distance: 205.2
click at [722, 226] on body "Icons icon_account icon_add icon_backward_link icon_basket icon_benefits icon_c…" at bounding box center [474, 133] width 941 height 258
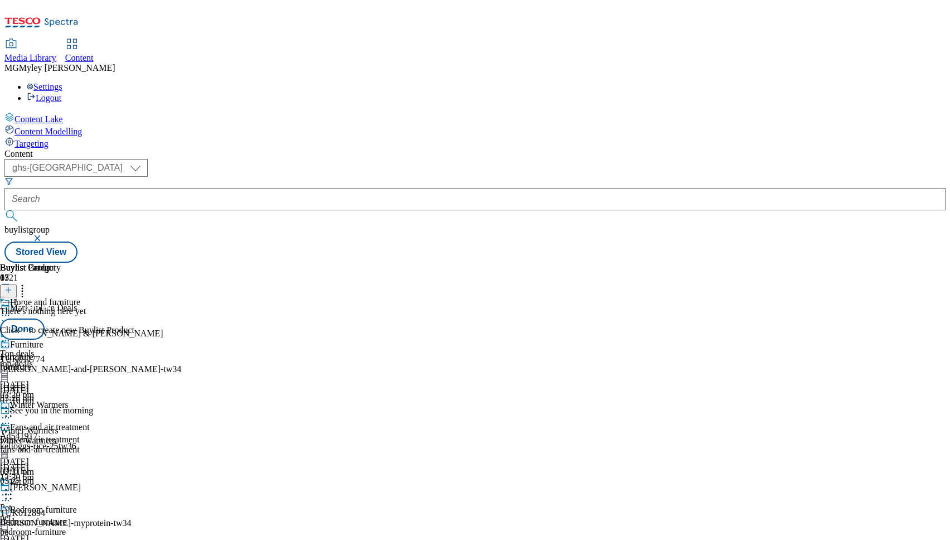
scroll to position [260, 0]
drag, startPoint x: 725, startPoint y: 414, endPoint x: 726, endPoint y: 228, distance: 186.2
click at [726, 228] on body "Icons icon_account icon_add icon_backward_link icon_basket icon_benefits icon_c…" at bounding box center [474, 133] width 941 height 258
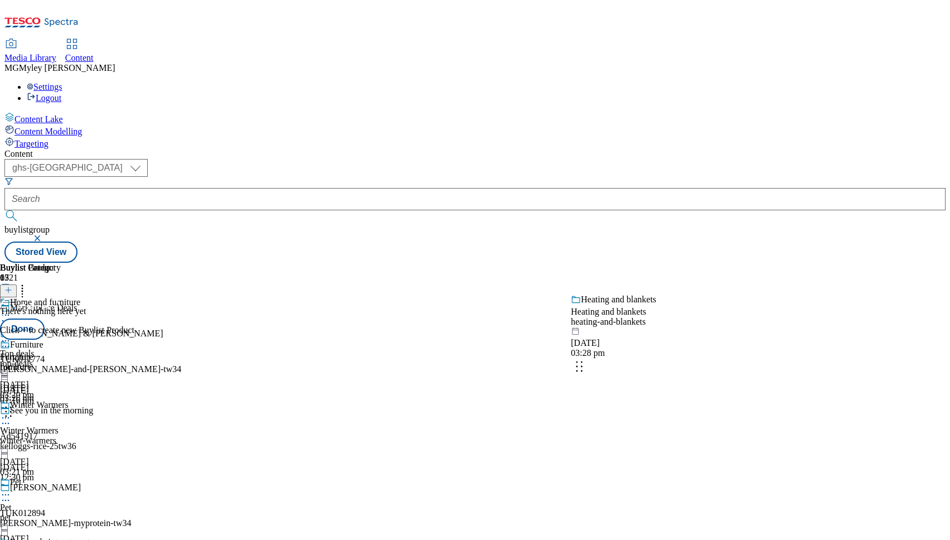
drag, startPoint x: 723, startPoint y: 404, endPoint x: 722, endPoint y: 311, distance: 93.1
click at [722, 263] on body "Icons icon_account icon_add icon_backward_link icon_basket icon_benefits icon_c…" at bounding box center [474, 133] width 941 height 258
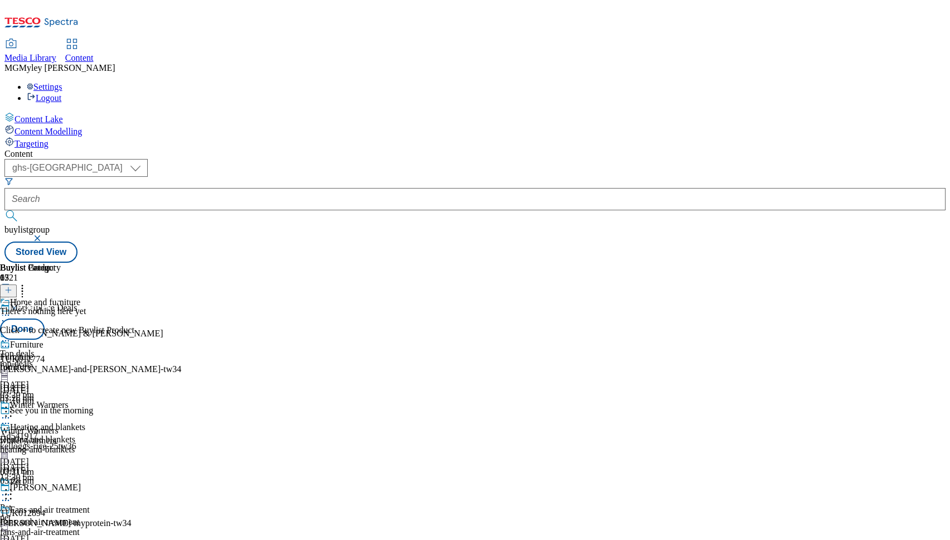
scroll to position [1178, 0]
drag, startPoint x: 727, startPoint y: 432, endPoint x: 724, endPoint y: 234, distance: 198.5
click at [724, 234] on body "Icons icon_account icon_add icon_backward_link icon_basket icon_benefits icon_c…" at bounding box center [474, 133] width 941 height 258
drag, startPoint x: 732, startPoint y: 368, endPoint x: 730, endPoint y: 204, distance: 164.5
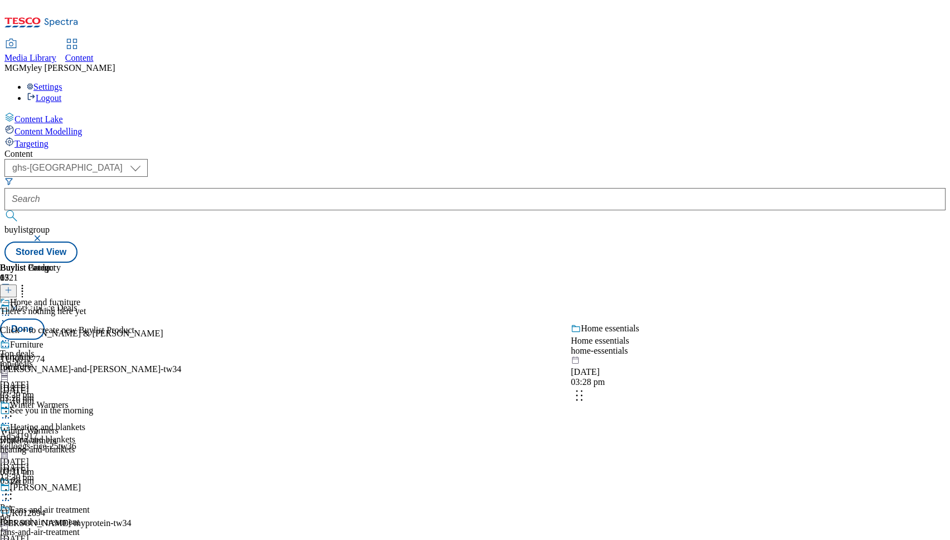
click at [730, 204] on body "Icons icon_account icon_add icon_backward_link icon_basket icon_benefits icon_c…" at bounding box center [474, 133] width 941 height 258
drag, startPoint x: 735, startPoint y: 377, endPoint x: 727, endPoint y: 178, distance: 199.2
click at [727, 178] on body "Icons icon_account icon_add icon_backward_link icon_basket icon_benefits icon_c…" at bounding box center [474, 133] width 941 height 258
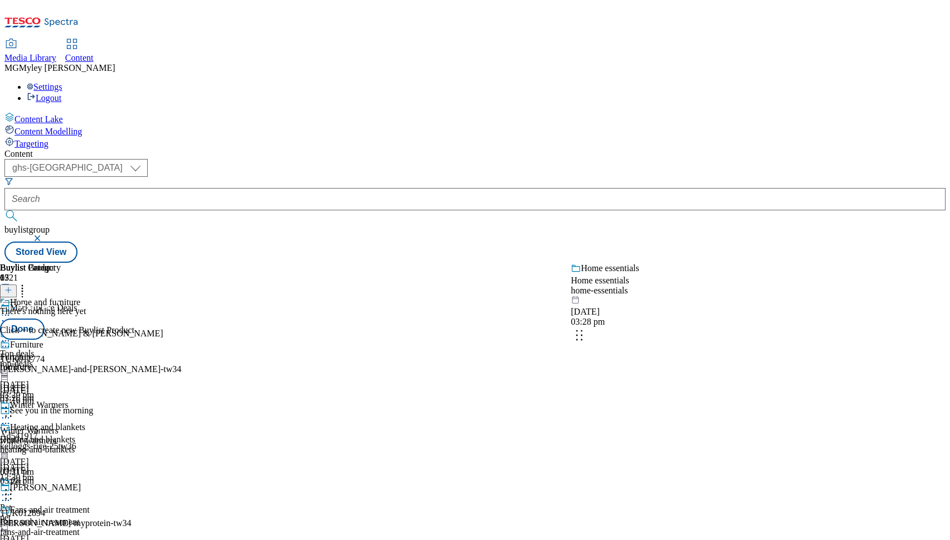
drag, startPoint x: 730, startPoint y: 331, endPoint x: 730, endPoint y: 256, distance: 74.7
click at [730, 256] on body "Icons icon_account icon_add icon_backward_link icon_basket icon_benefits icon_c…" at bounding box center [474, 133] width 941 height 258
drag, startPoint x: 727, startPoint y: 446, endPoint x: 728, endPoint y: 214, distance: 231.4
click at [727, 215] on body "Icons icon_account icon_add icon_backward_link icon_basket icon_benefits icon_c…" at bounding box center [474, 133] width 941 height 258
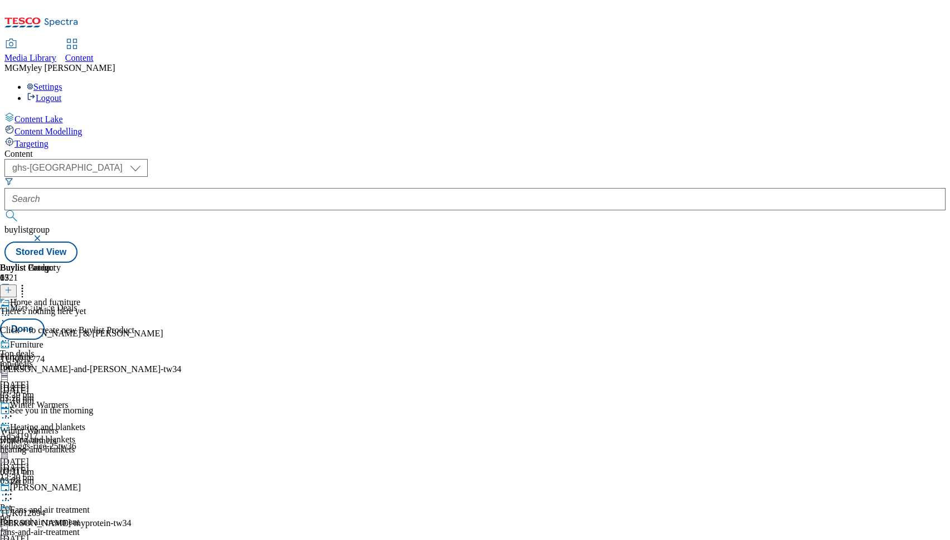
scroll to position [302, 0]
drag, startPoint x: 732, startPoint y: 373, endPoint x: 732, endPoint y: 254, distance: 119.3
click at [732, 254] on body "Icons icon_account icon_add icon_backward_link icon_basket icon_benefits icon_c…" at bounding box center [474, 133] width 941 height 258
click at [45, 318] on button "Done" at bounding box center [22, 328] width 45 height 21
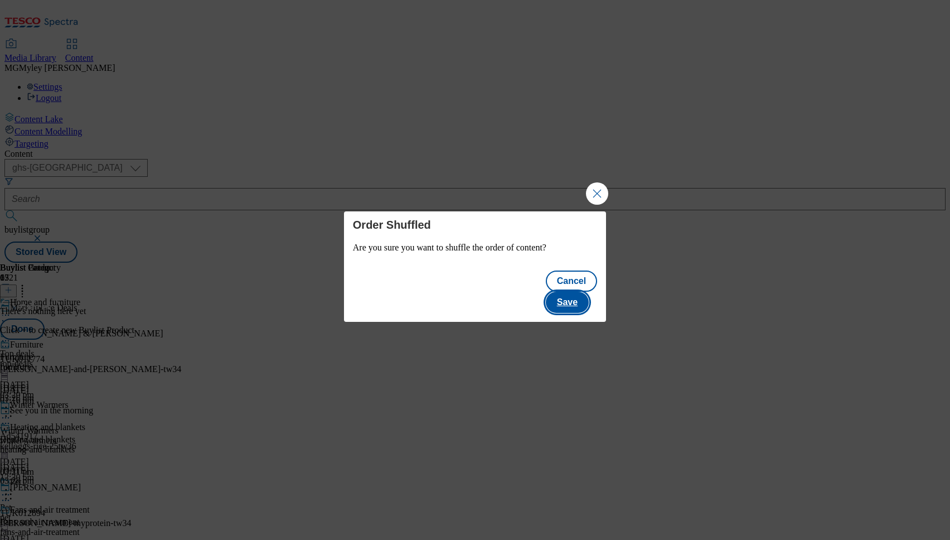
click at [588, 292] on button "Save" at bounding box center [567, 302] width 43 height 21
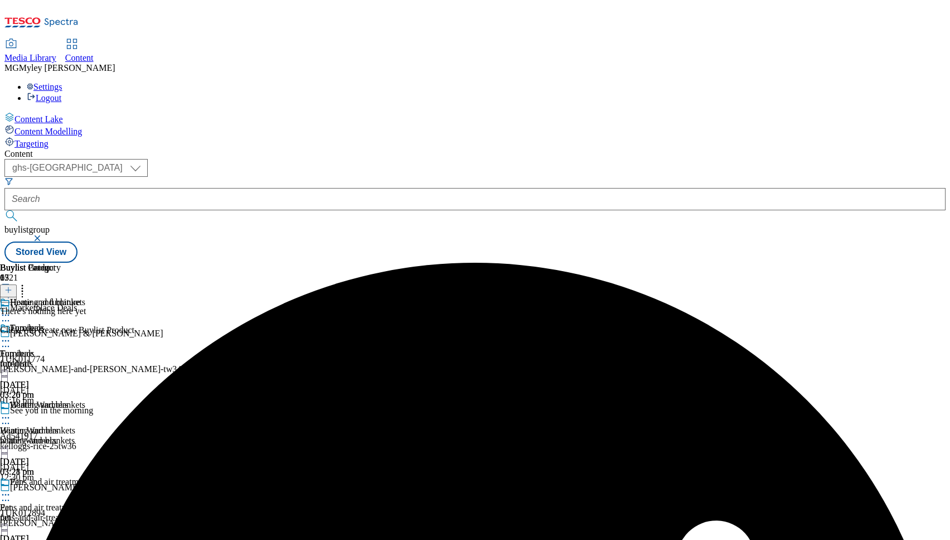
scroll to position [472, 0]
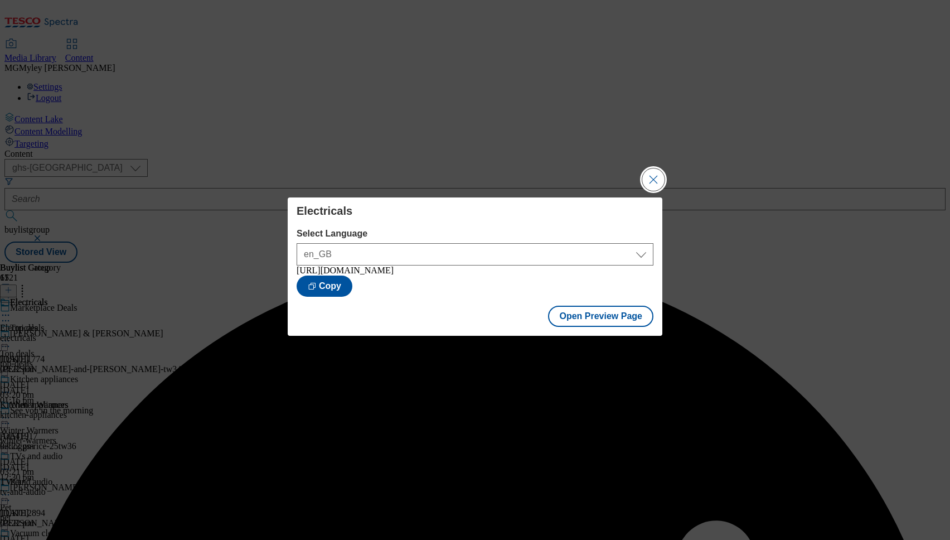
click at [654, 181] on button "Close Modal" at bounding box center [653, 179] width 22 height 22
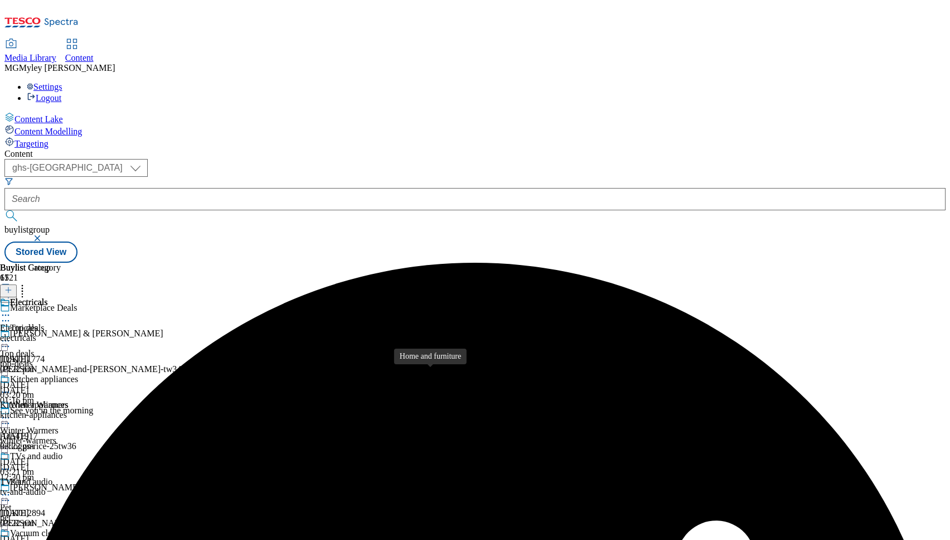
scroll to position [424, 0]
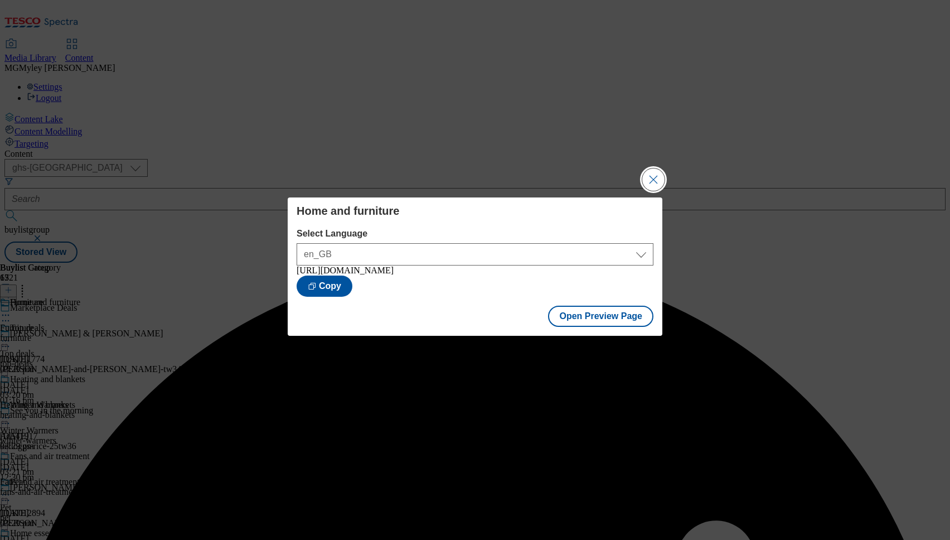
click at [655, 174] on button "Close Modal" at bounding box center [653, 179] width 22 height 22
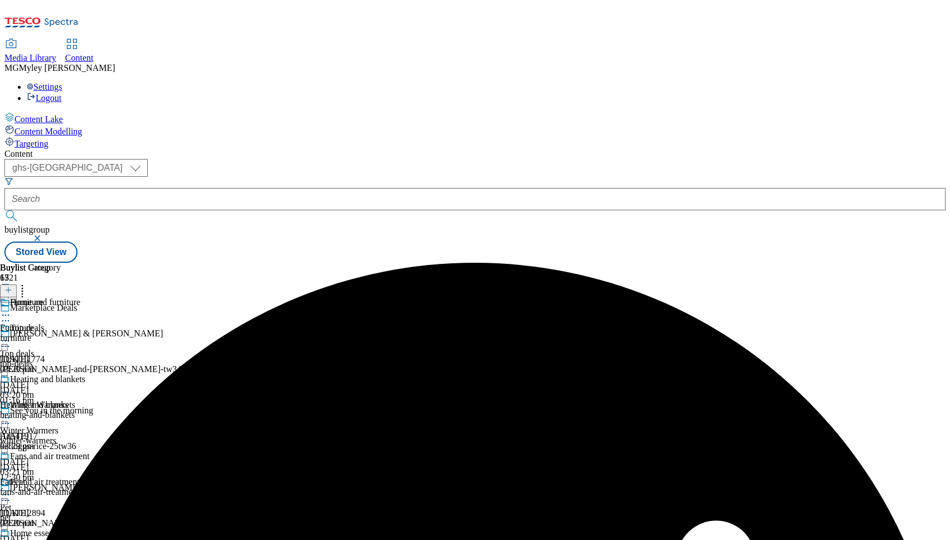
click at [88, 359] on div "top-deals" at bounding box center [44, 364] width 88 height 10
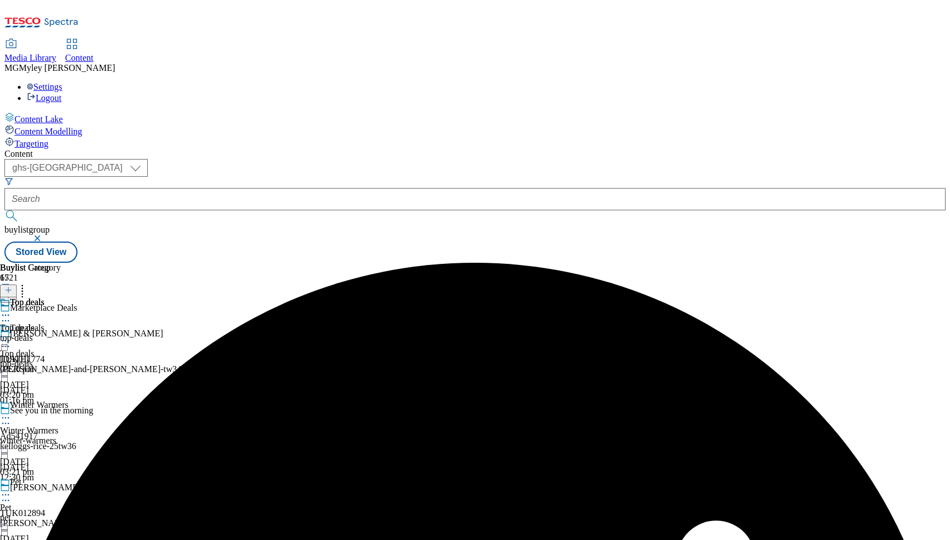
click at [11, 335] on icon at bounding box center [5, 340] width 11 height 11
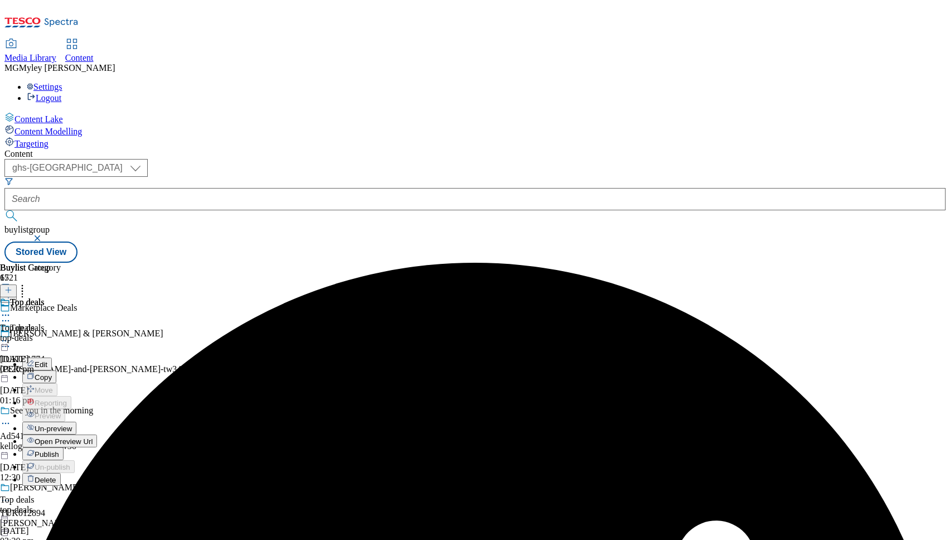
click at [93, 437] on span "Open Preview Url" at bounding box center [64, 441] width 58 height 8
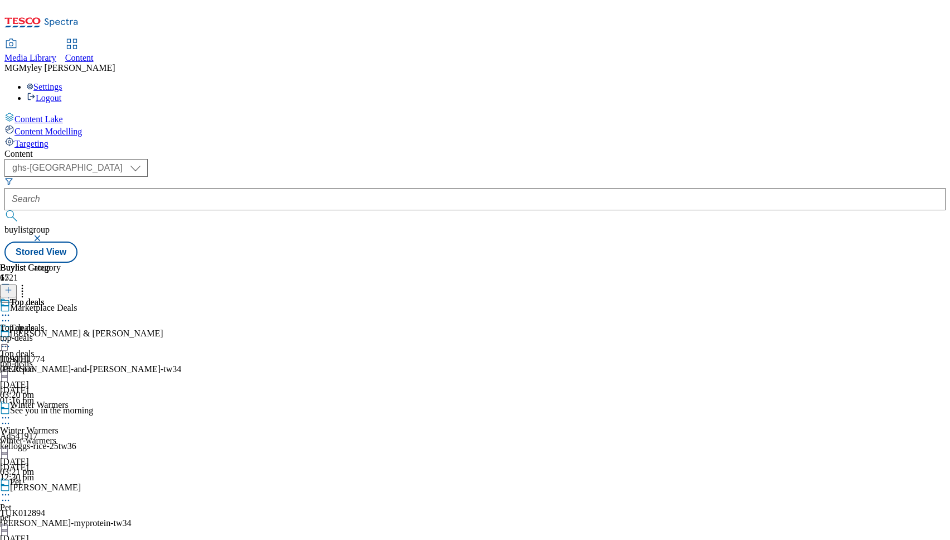
click at [11, 335] on icon at bounding box center [5, 340] width 11 height 11
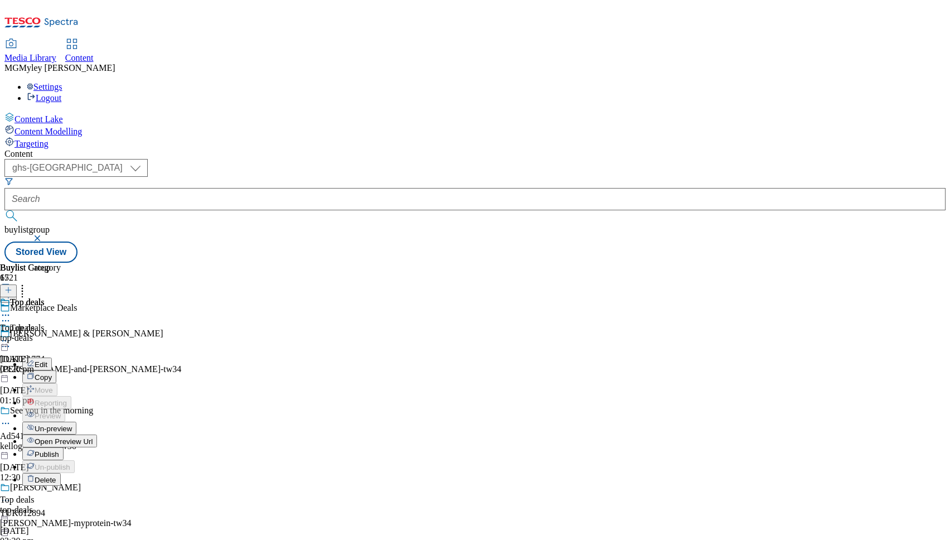
click at [52, 357] on button "Edit" at bounding box center [37, 363] width 30 height 13
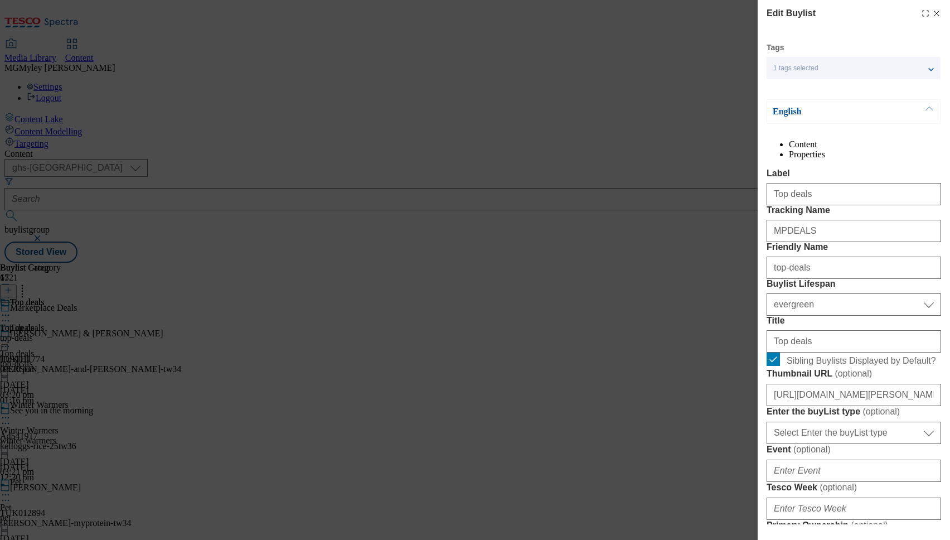
scroll to position [1073, 0]
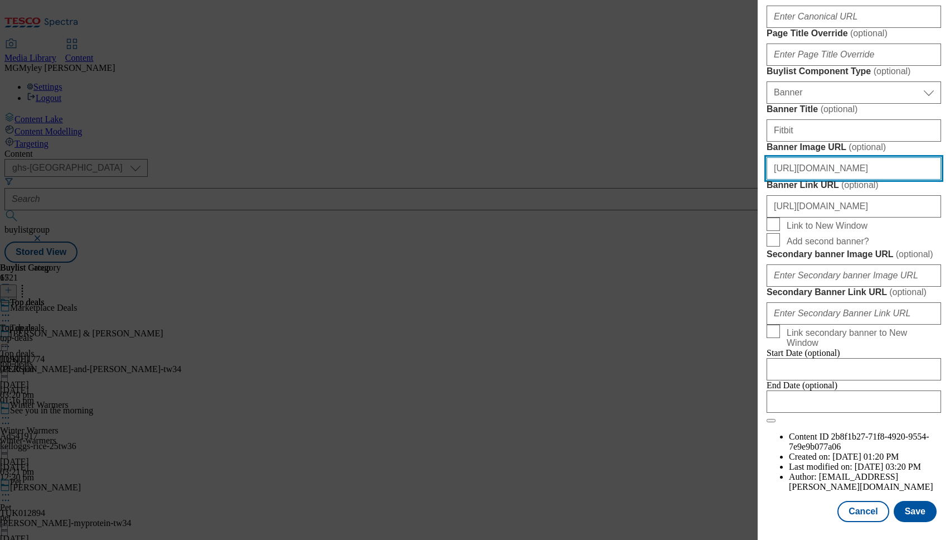
click at [840, 157] on input "[URL][DOMAIN_NAME]" at bounding box center [854, 168] width 175 height 22
paste input "1ffcb514-4eb1-425b-aae6-b46d373e5e61/2534-WF-533900-Buylist_GHS-Header"
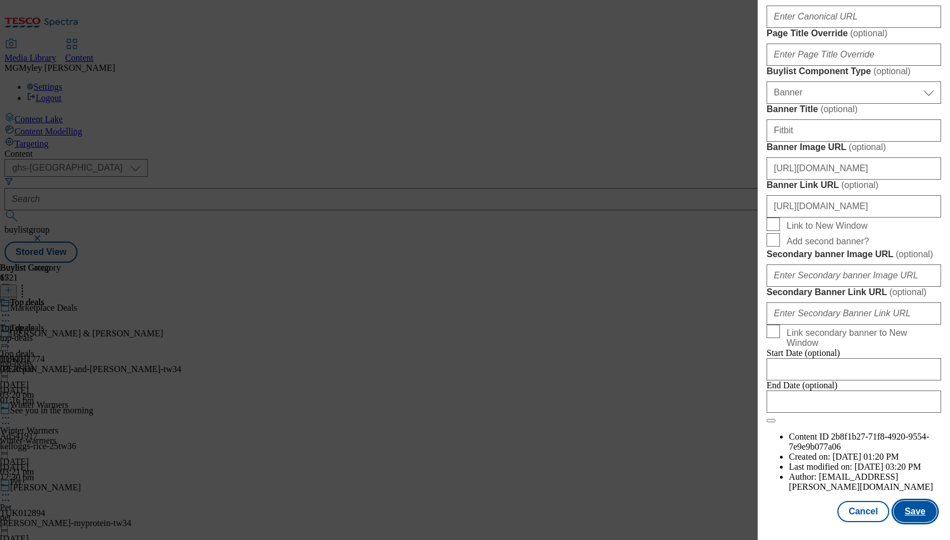
click at [921, 512] on button "Save" at bounding box center [915, 511] width 43 height 21
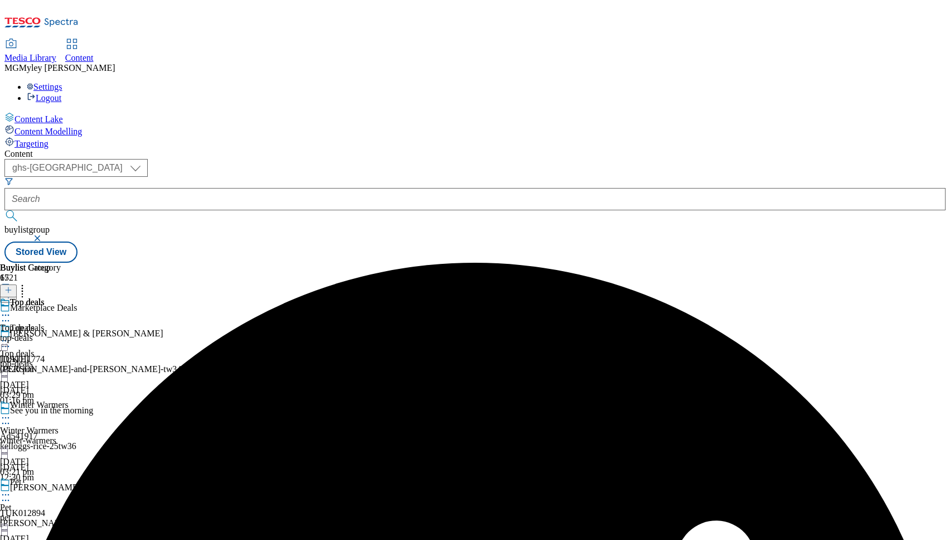
click at [11, 335] on icon at bounding box center [5, 340] width 11 height 11
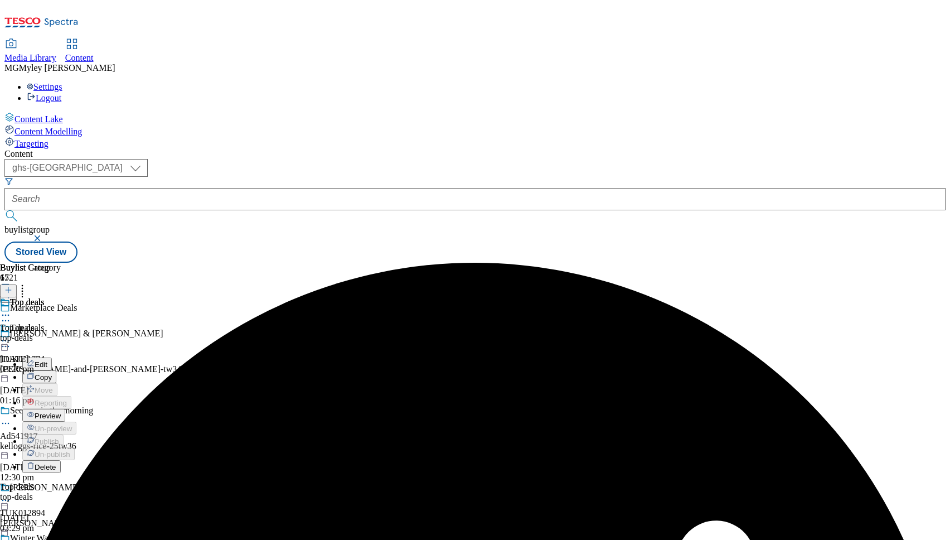
click at [65, 409] on button "Preview" at bounding box center [43, 415] width 43 height 13
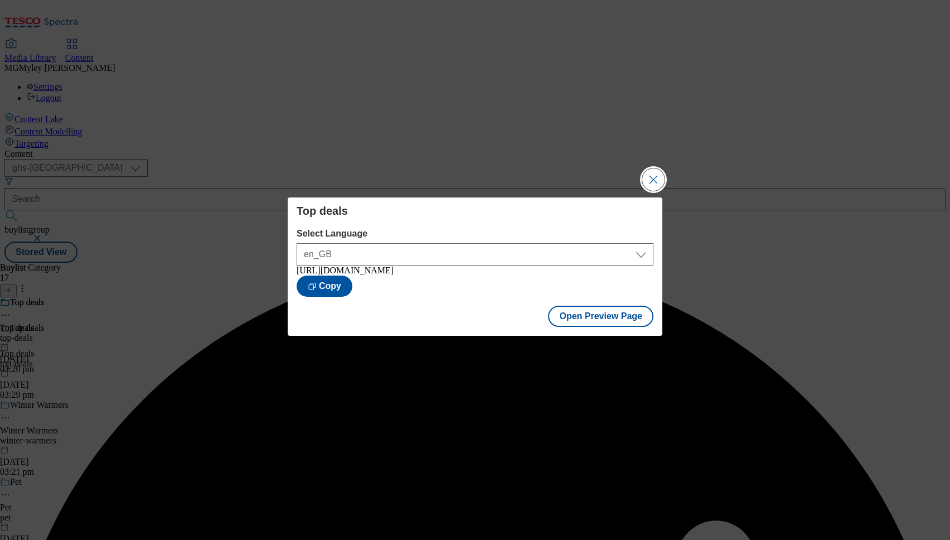
click at [655, 172] on button "Close Modal" at bounding box center [653, 179] width 22 height 22
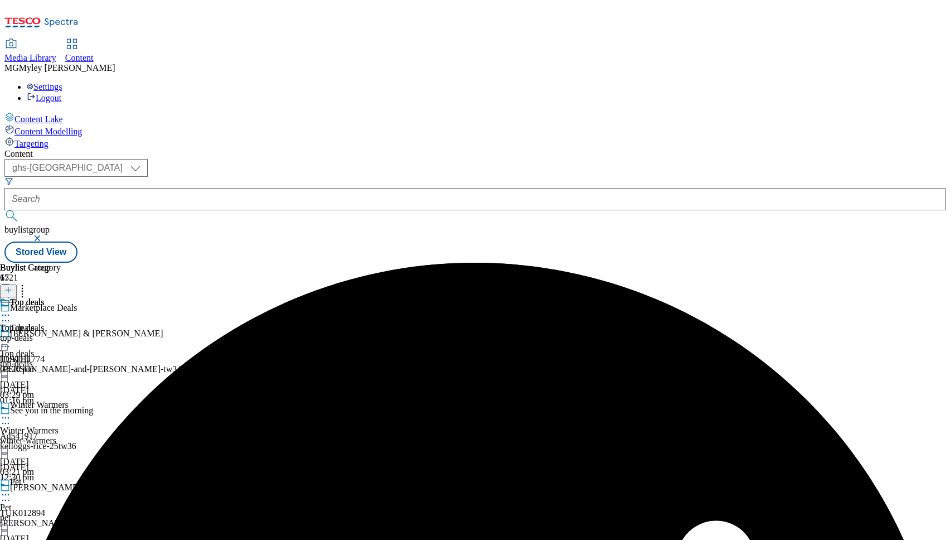
click at [88, 435] on div "winter-warmers" at bounding box center [44, 440] width 88 height 10
click at [11, 412] on icon at bounding box center [5, 417] width 11 height 11
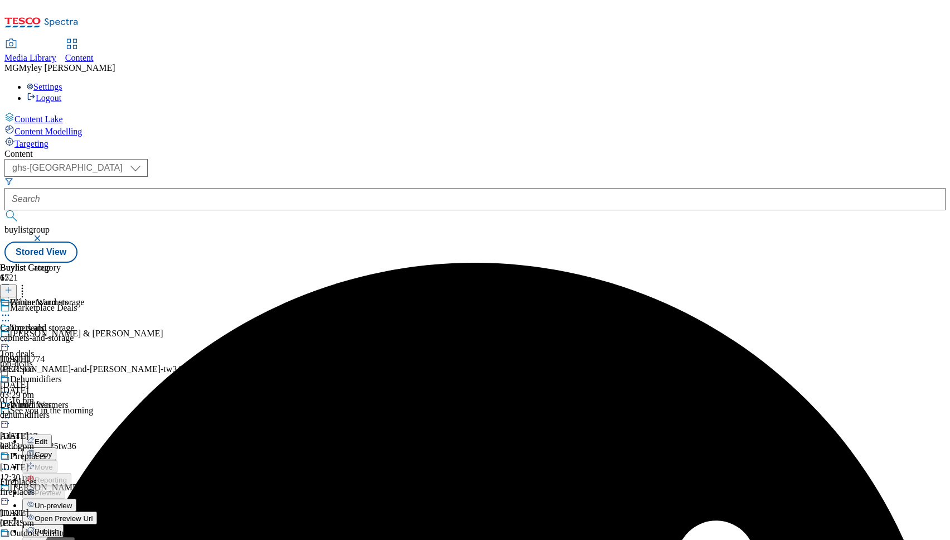
click at [52, 434] on button "Edit" at bounding box center [37, 440] width 30 height 13
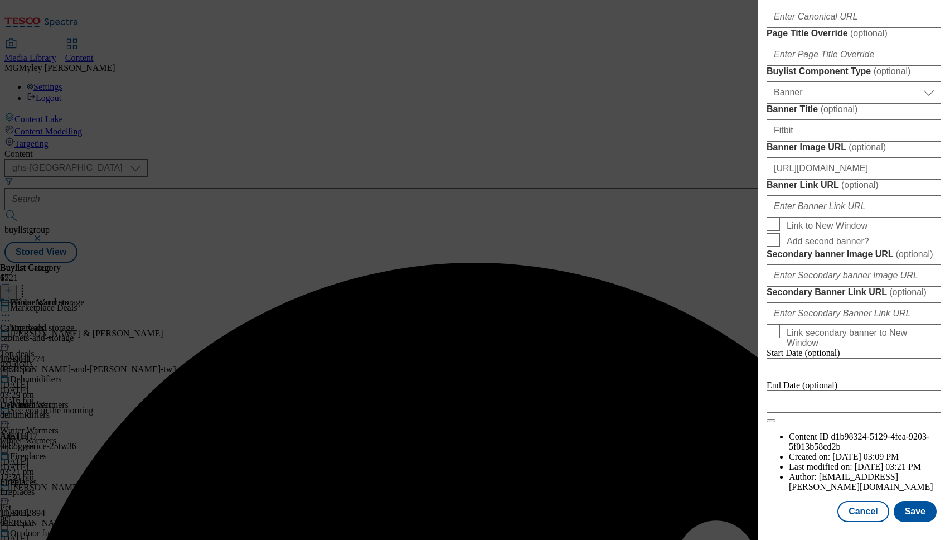
scroll to position [1073, 0]
click at [885, 153] on div "[URL][DOMAIN_NAME]" at bounding box center [854, 166] width 175 height 27
click at [884, 157] on input "[URL][DOMAIN_NAME]" at bounding box center [854, 168] width 175 height 22
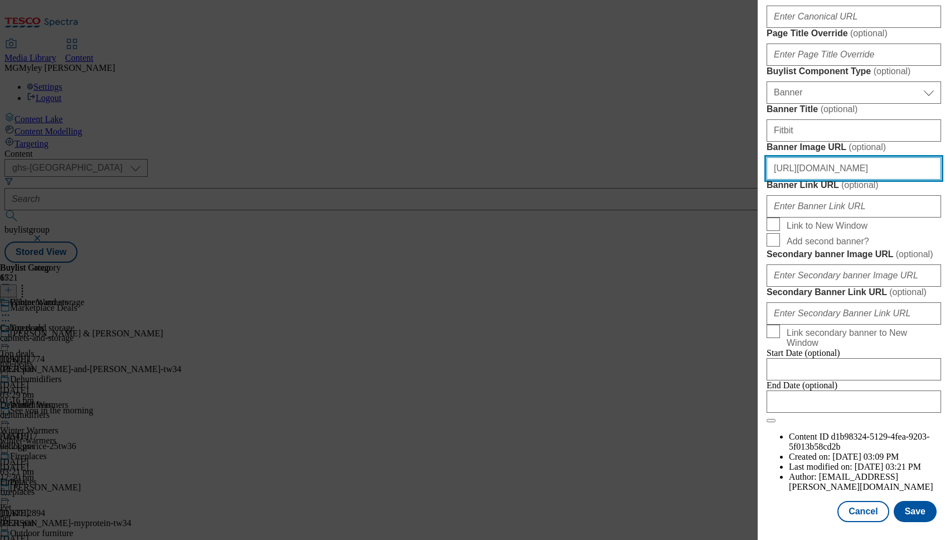
paste input "1ffcb514-4eb1-425b-aae6-b46d373e5e61/2534-WF-533900-Buylist_GHS-Header"
click at [912, 527] on div "Modal" at bounding box center [854, 532] width 192 height 16
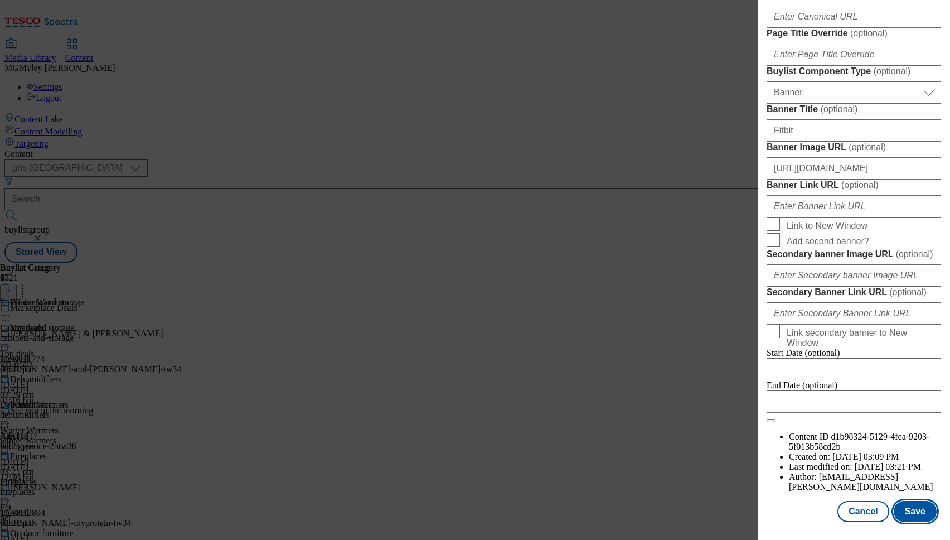
click at [912, 521] on button "Save" at bounding box center [915, 511] width 43 height 21
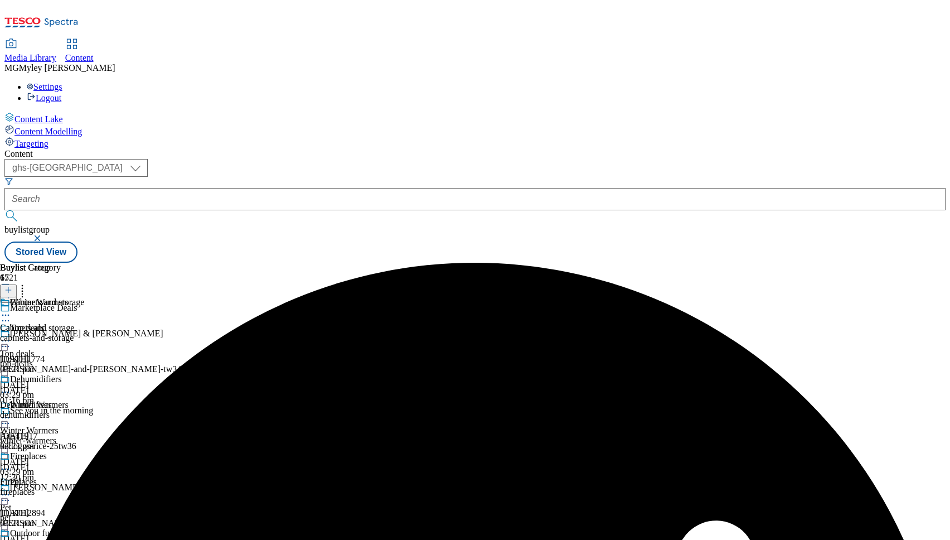
click at [88, 359] on div "top-deals" at bounding box center [44, 364] width 88 height 10
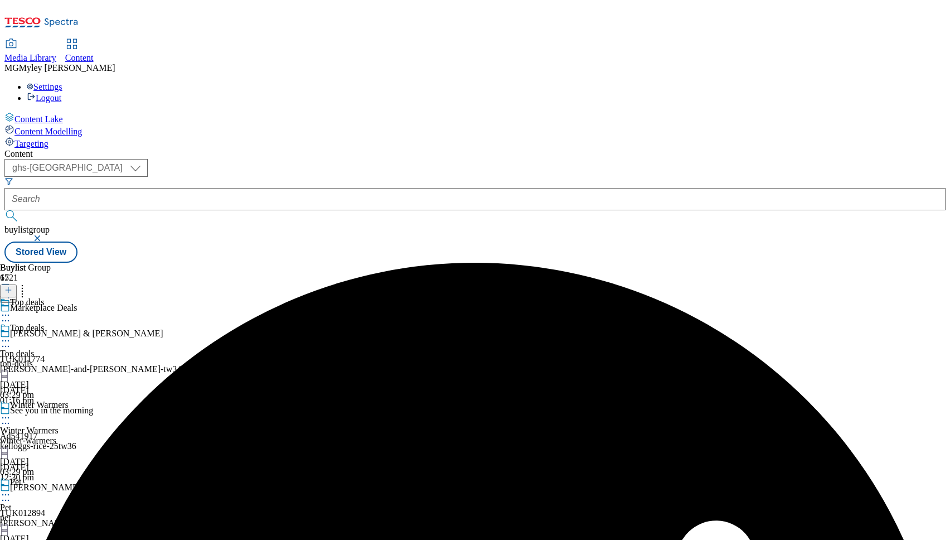
click at [7, 340] on circle at bounding box center [6, 341] width 2 height 2
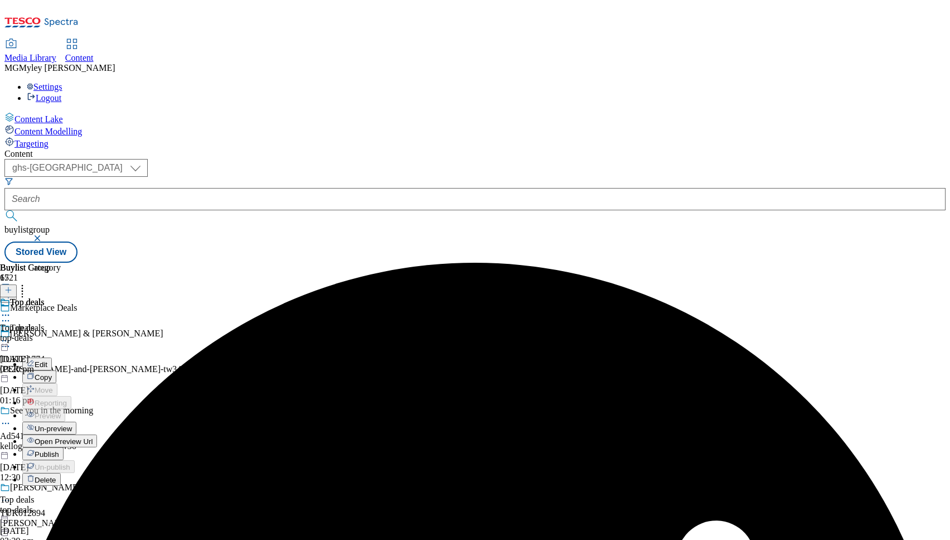
click at [52, 357] on button "Edit" at bounding box center [37, 363] width 30 height 13
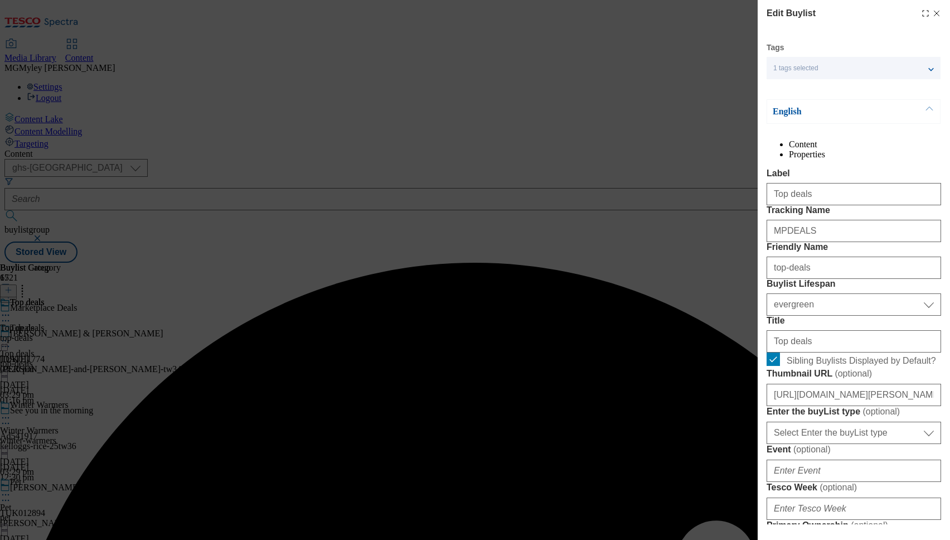
scroll to position [1073, 0]
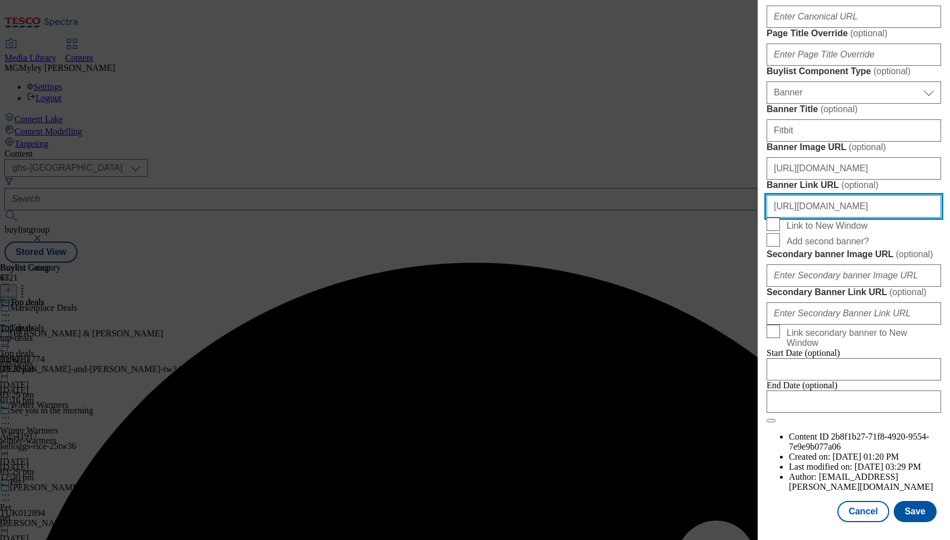
click at [818, 195] on input "[URL][DOMAIN_NAME]" at bounding box center [854, 206] width 175 height 22
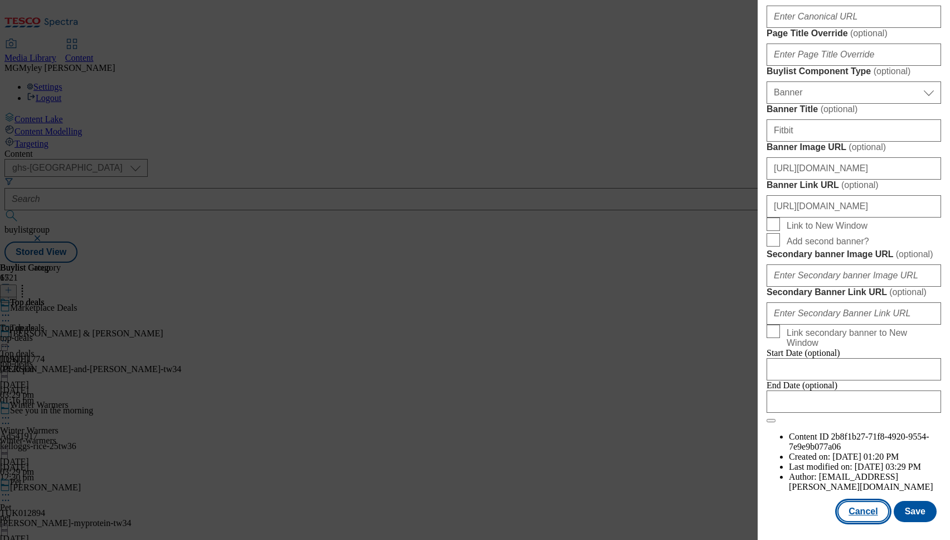
click at [865, 509] on button "Cancel" at bounding box center [863, 511] width 51 height 21
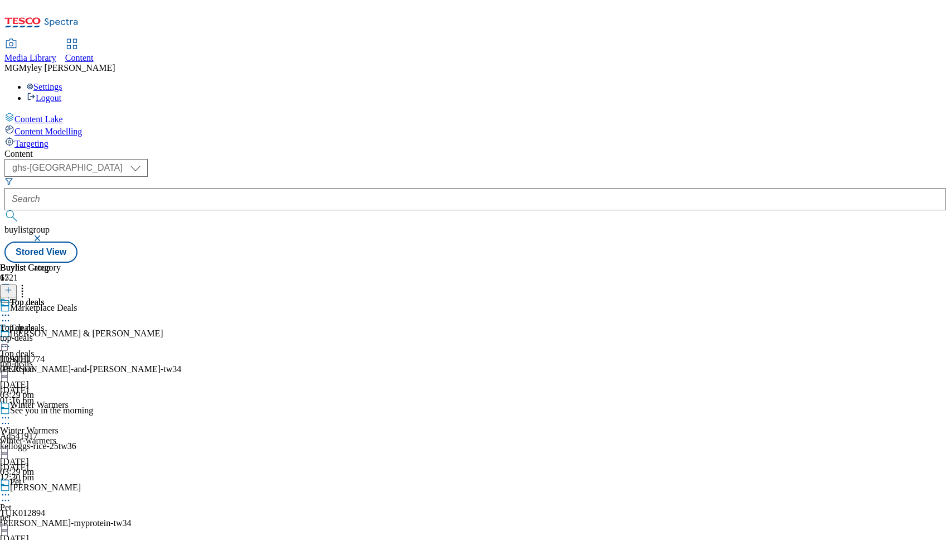
scroll to position [824, 0]
click at [59, 425] on div "Winter Warmers" at bounding box center [29, 430] width 59 height 10
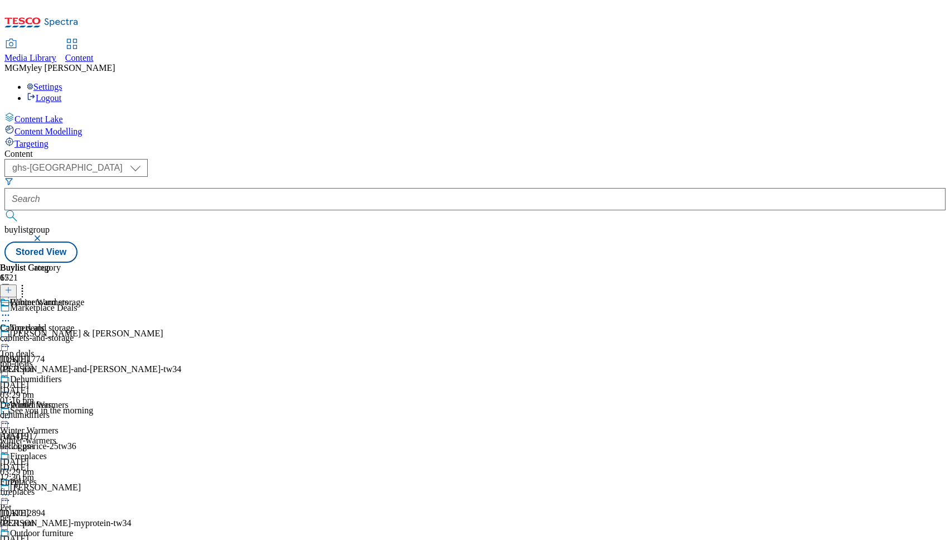
click at [9, 417] on circle at bounding box center [9, 418] width 2 height 2
click at [52, 434] on button "Edit" at bounding box center [37, 440] width 30 height 13
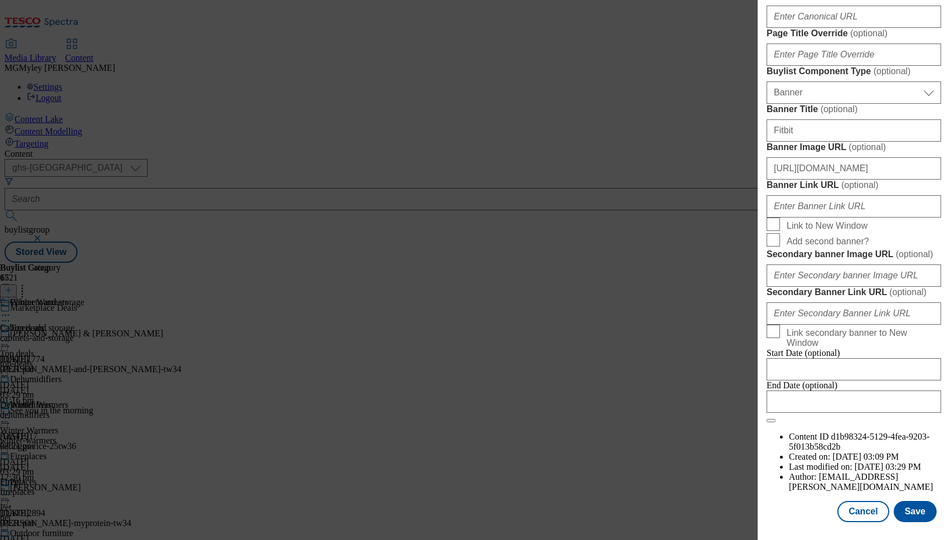
scroll to position [1073, 0]
click at [859, 195] on input "Banner Link URL ( optional )" at bounding box center [854, 206] width 175 height 22
paste input "[URL][DOMAIN_NAME]"
click at [882, 157] on input "[URL][DOMAIN_NAME]" at bounding box center [854, 168] width 175 height 22
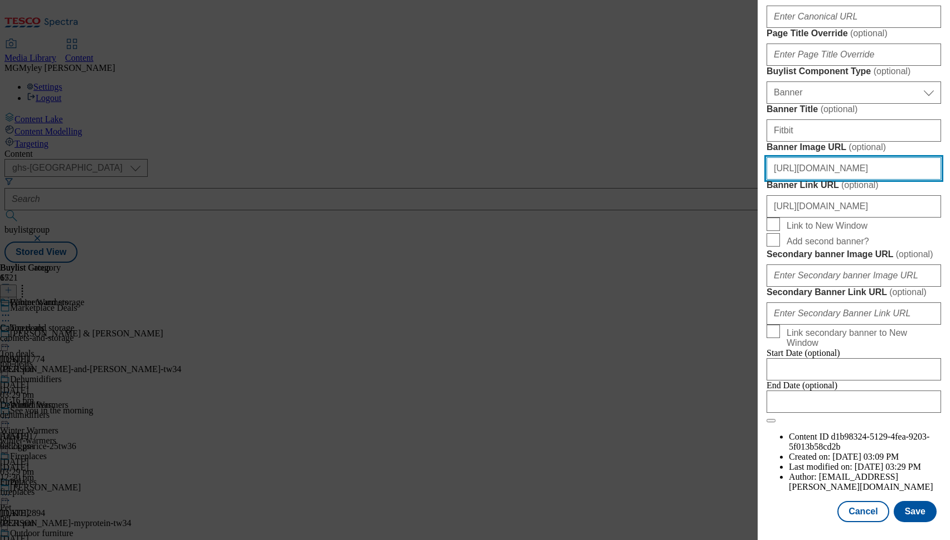
scroll to position [0, 0]
click at [882, 157] on input "[URL][DOMAIN_NAME]" at bounding box center [854, 168] width 175 height 22
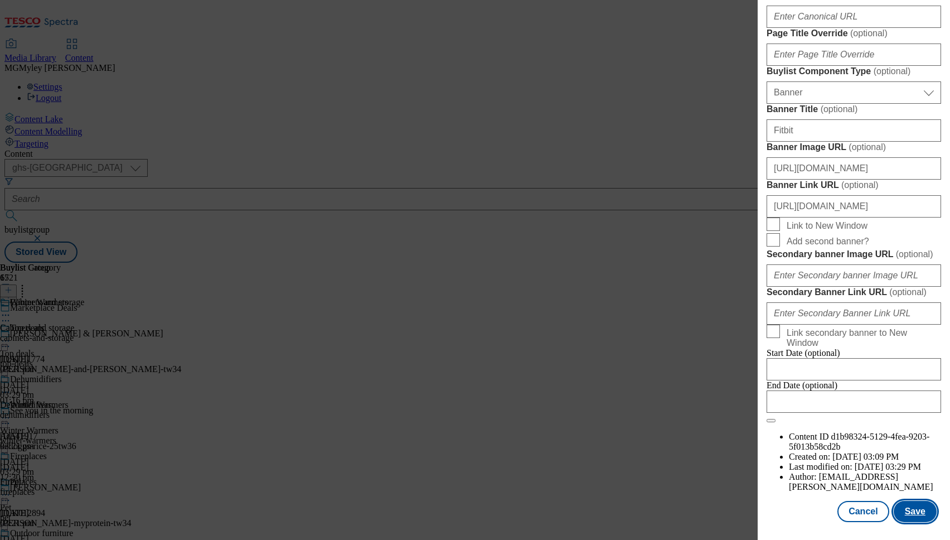
click at [922, 514] on button "Save" at bounding box center [915, 511] width 43 height 21
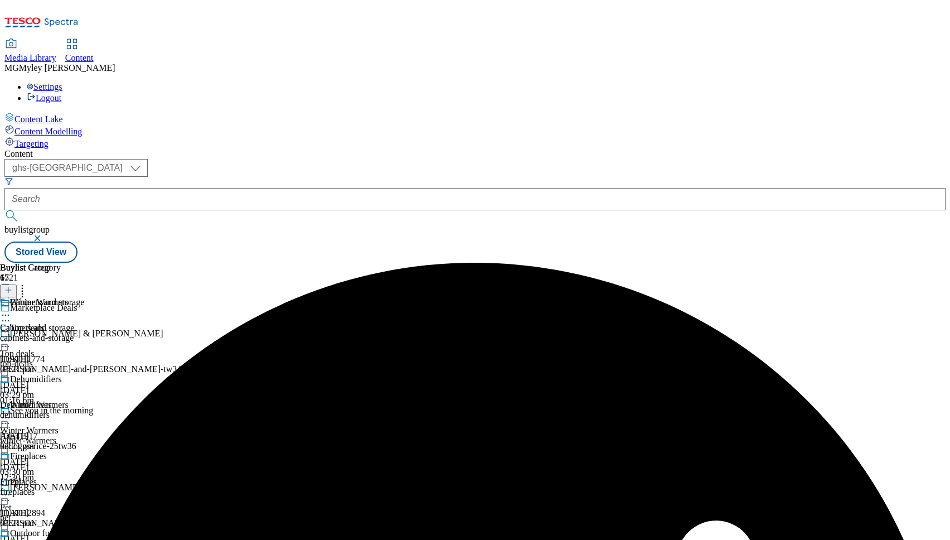
click at [11, 412] on icon at bounding box center [5, 417] width 11 height 11
click at [65, 486] on button "Preview" at bounding box center [43, 492] width 43 height 13
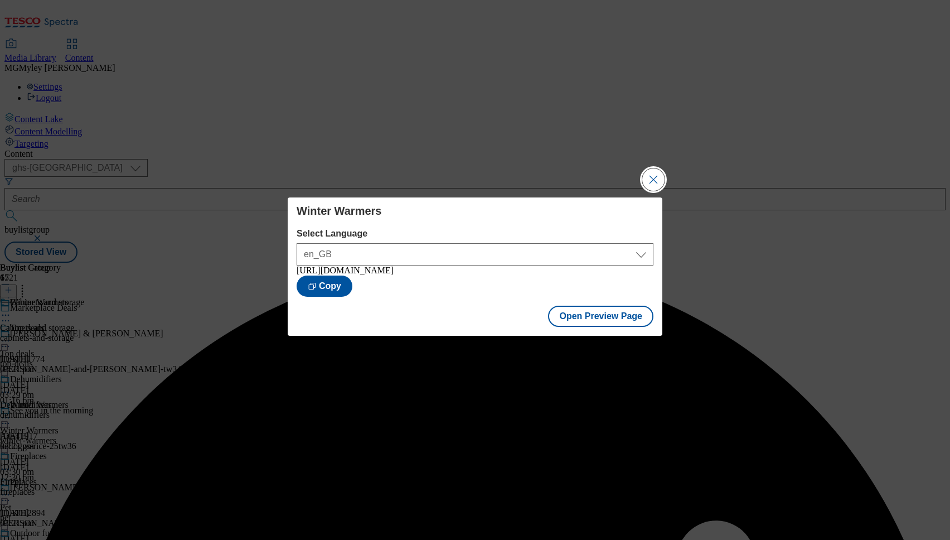
click at [653, 175] on button "Close Modal" at bounding box center [653, 179] width 22 height 22
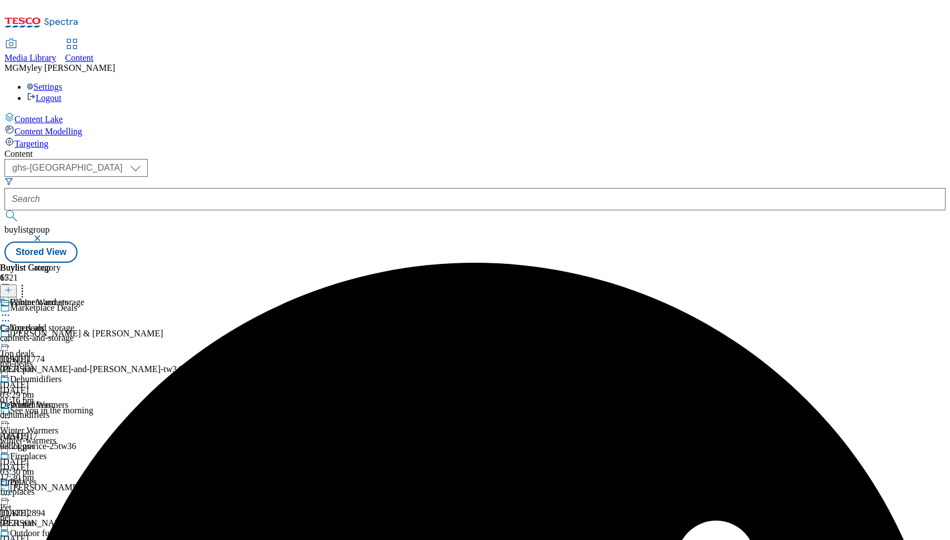
scroll to position [190, 0]
click at [88, 512] on div "pet" at bounding box center [44, 517] width 88 height 10
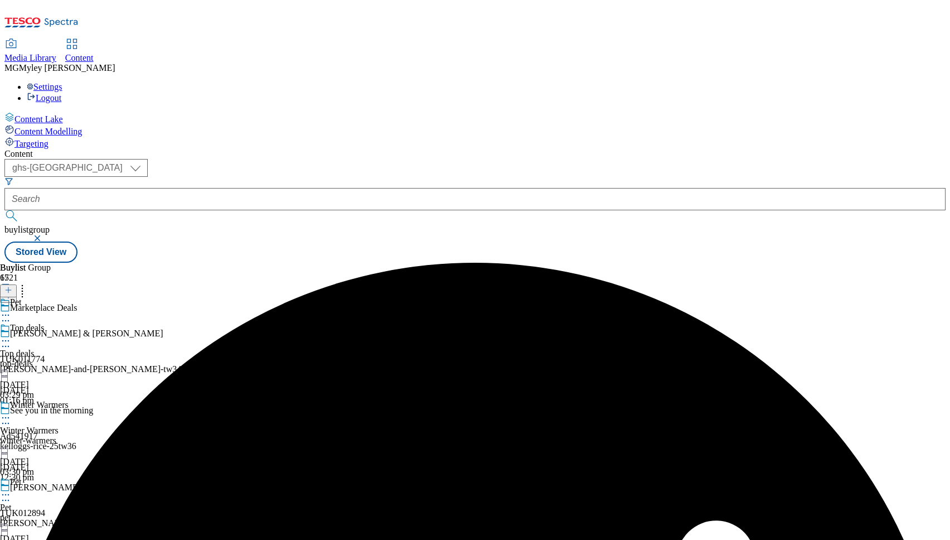
click at [11, 489] on icon at bounding box center [5, 494] width 11 height 11
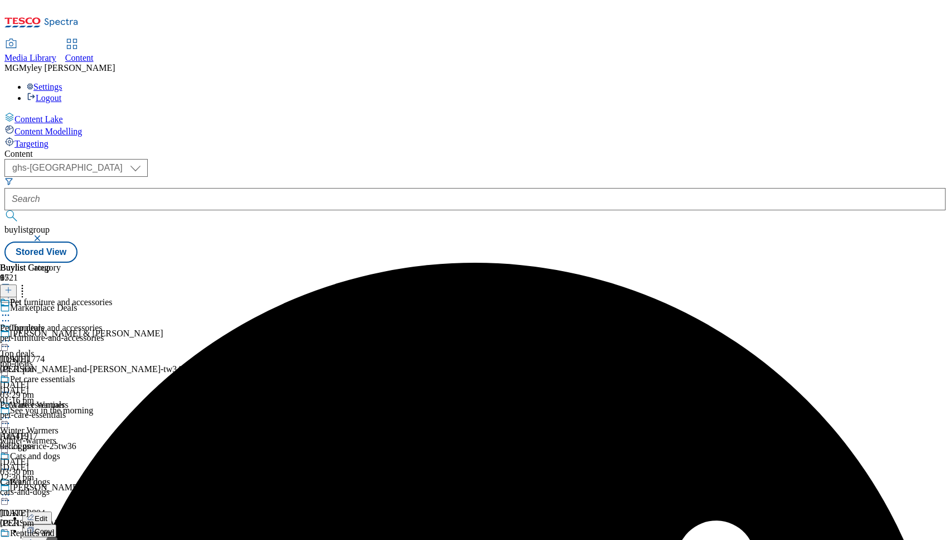
click at [52, 511] on button "Edit" at bounding box center [37, 517] width 30 height 13
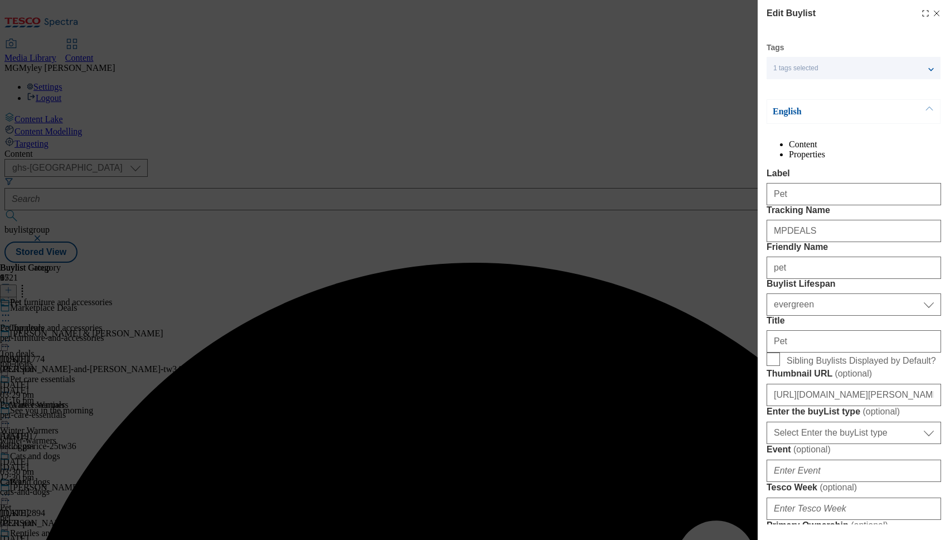
scroll to position [1073, 0]
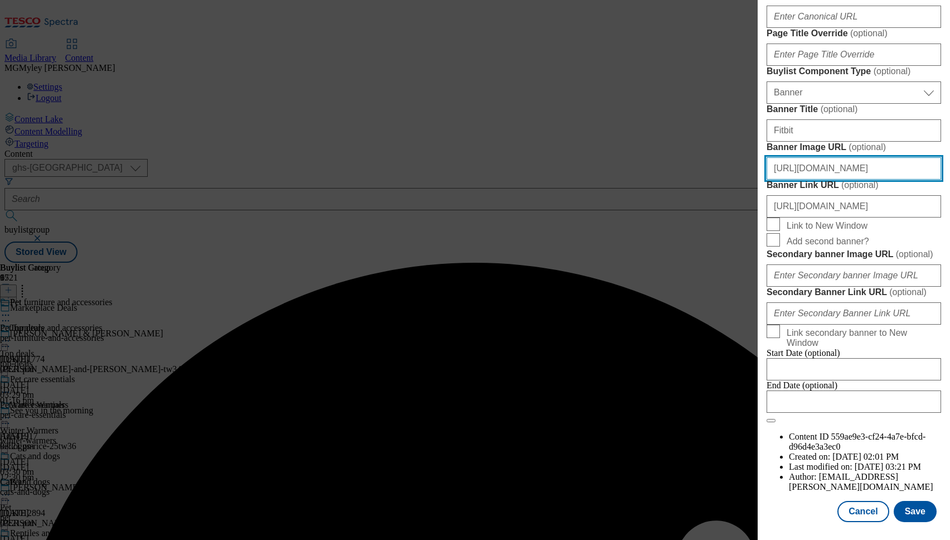
click at [843, 157] on input "[URL][DOMAIN_NAME]" at bounding box center [854, 168] width 175 height 22
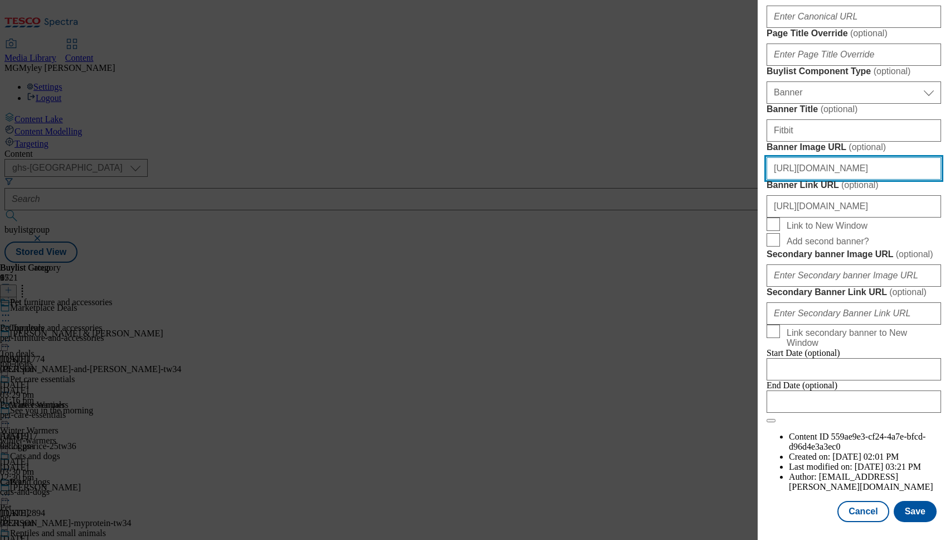
click at [843, 157] on input "[URL][DOMAIN_NAME]" at bounding box center [854, 168] width 175 height 22
paste input "1ffcb514-4eb1-425b-aae6-b46d373e5e61/2534-WF-533900-Buylist_GHS-Header"
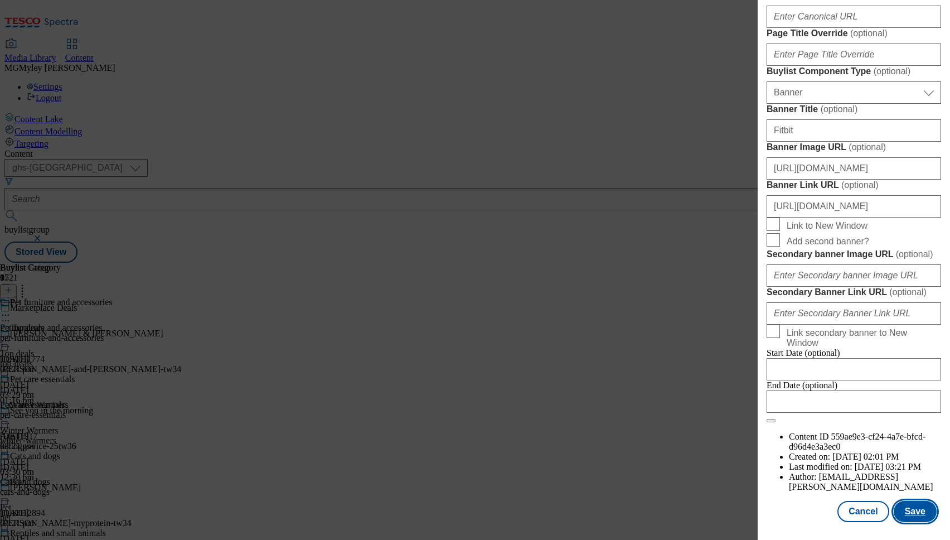
scroll to position [0, 0]
click at [912, 522] on button "Save" at bounding box center [915, 511] width 43 height 21
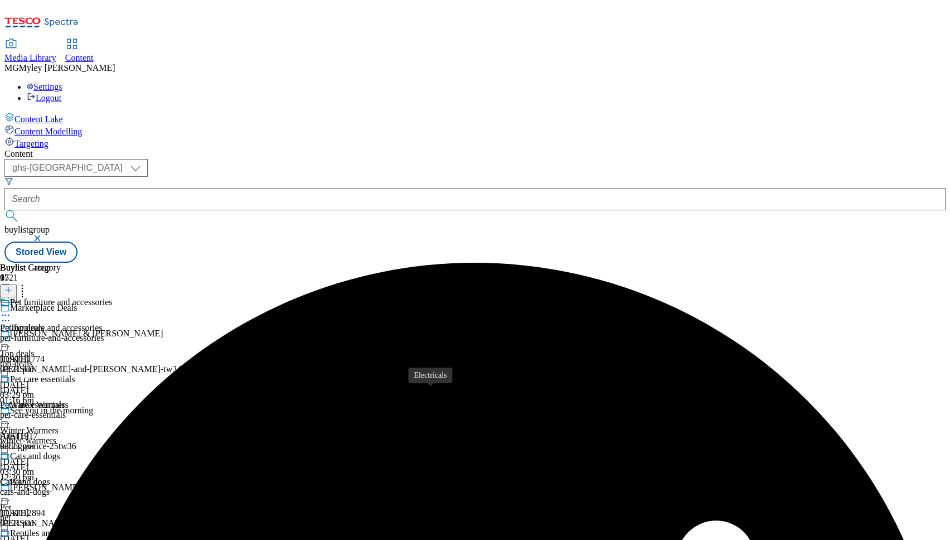
scroll to position [237, 0]
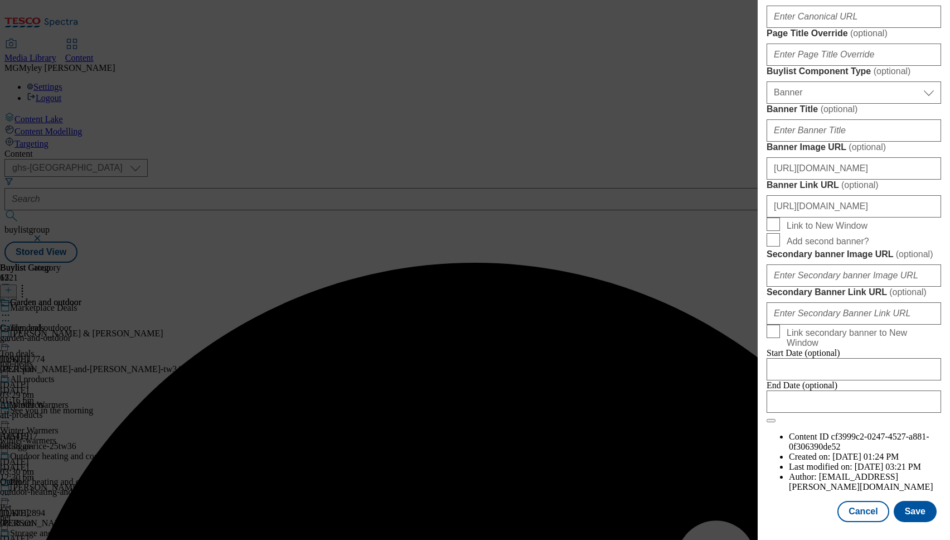
scroll to position [1073, 0]
click at [850, 157] on input "[URL][DOMAIN_NAME]" at bounding box center [854, 168] width 175 height 22
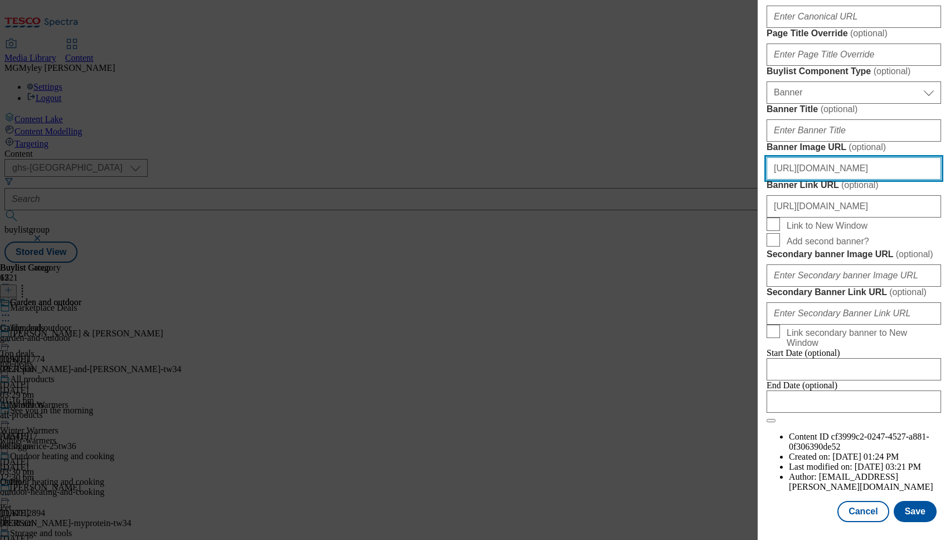
paste input "1ffcb514-4eb1-425b-aae6-b46d373e5e61/2534-WF-533900-Buylist_GHS-Header"
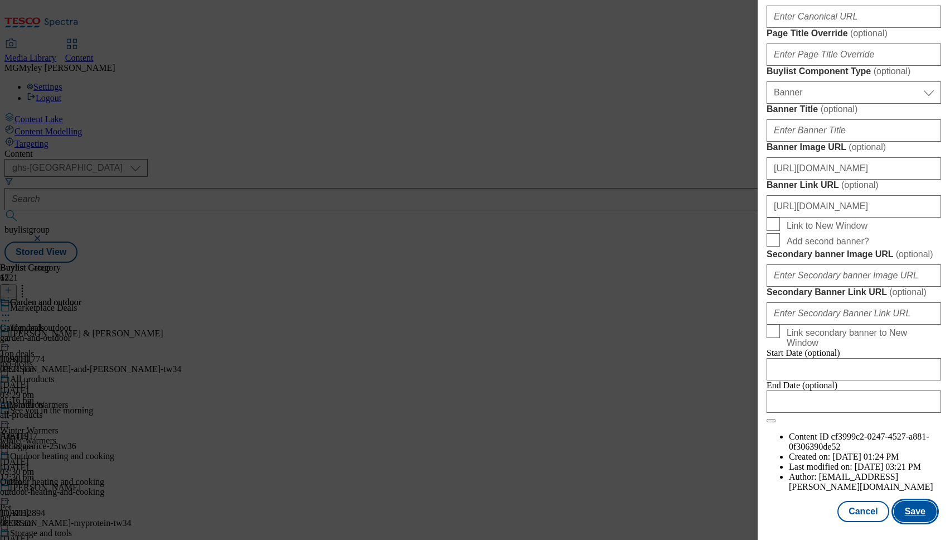
click at [918, 505] on button "Save" at bounding box center [915, 511] width 43 height 21
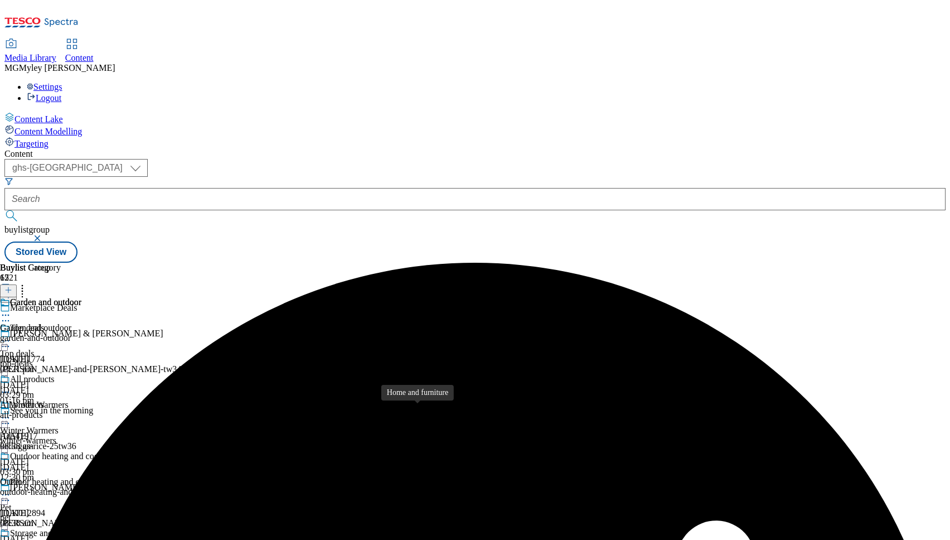
scroll to position [393, 0]
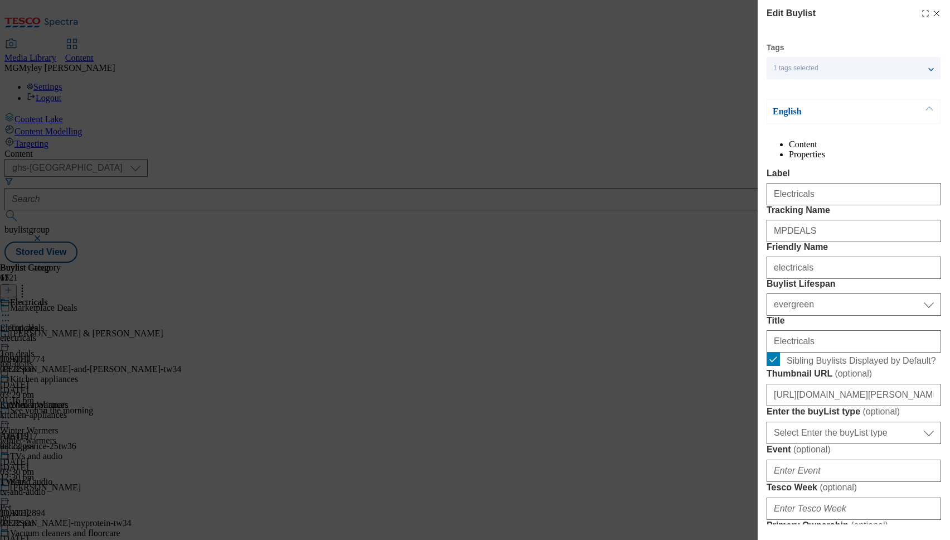
scroll to position [1073, 0]
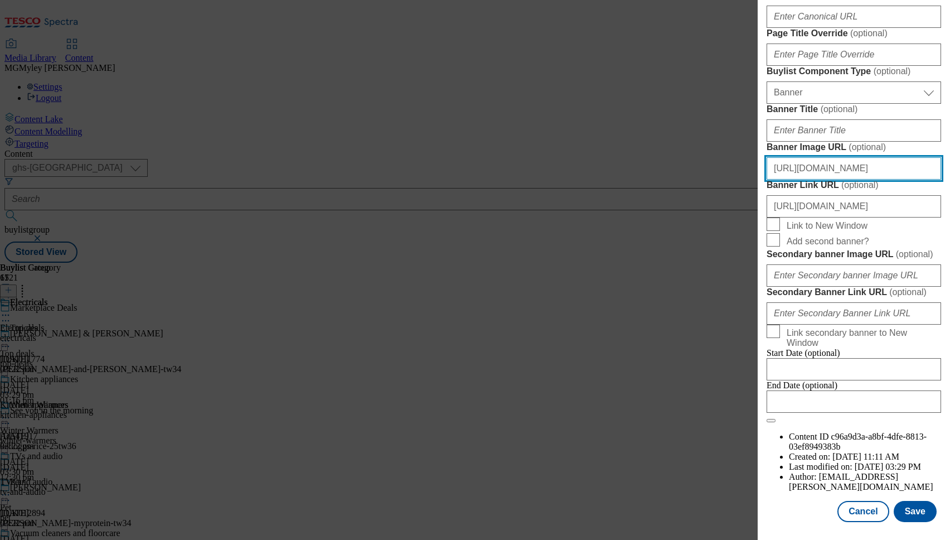
click at [865, 157] on input "[URL][DOMAIN_NAME]" at bounding box center [854, 168] width 175 height 22
paste input "1ffcb514-4eb1-425b-aae6-b46d373e5e61/2534-WF-533900-Buylist_GHS-Header"
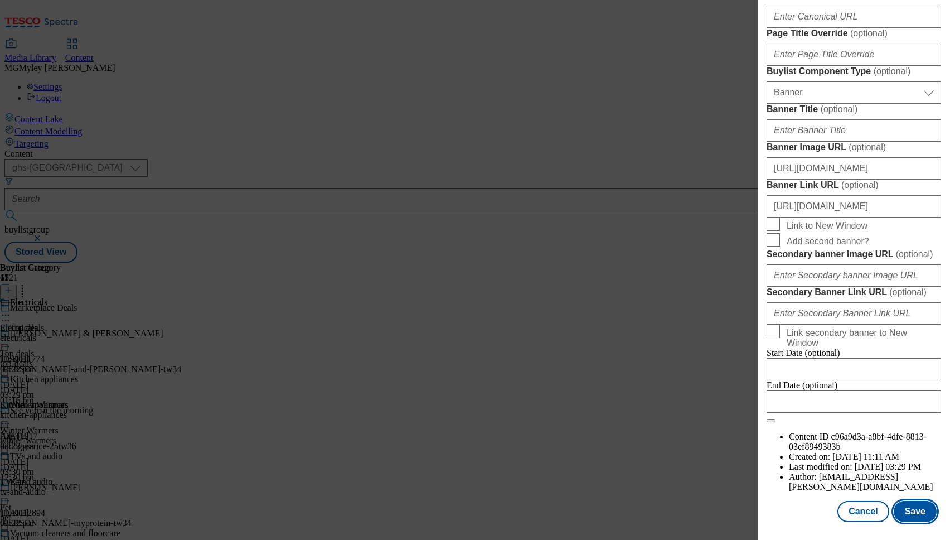
click at [918, 512] on button "Save" at bounding box center [915, 511] width 43 height 21
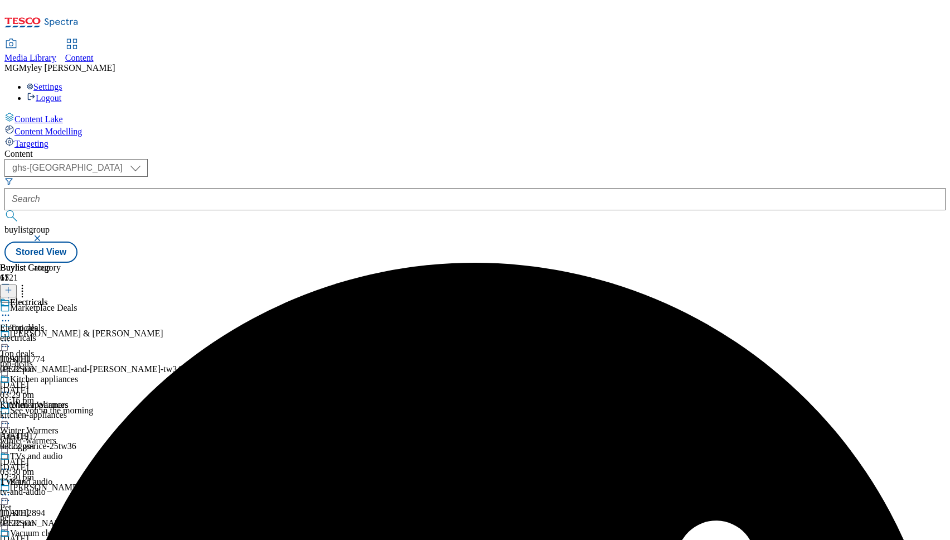
scroll to position [422, 0]
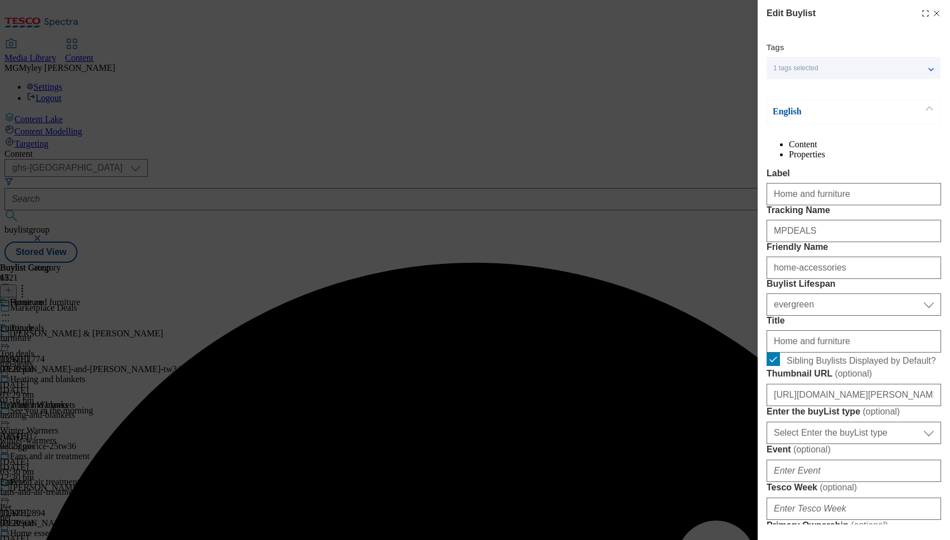
scroll to position [1073, 0]
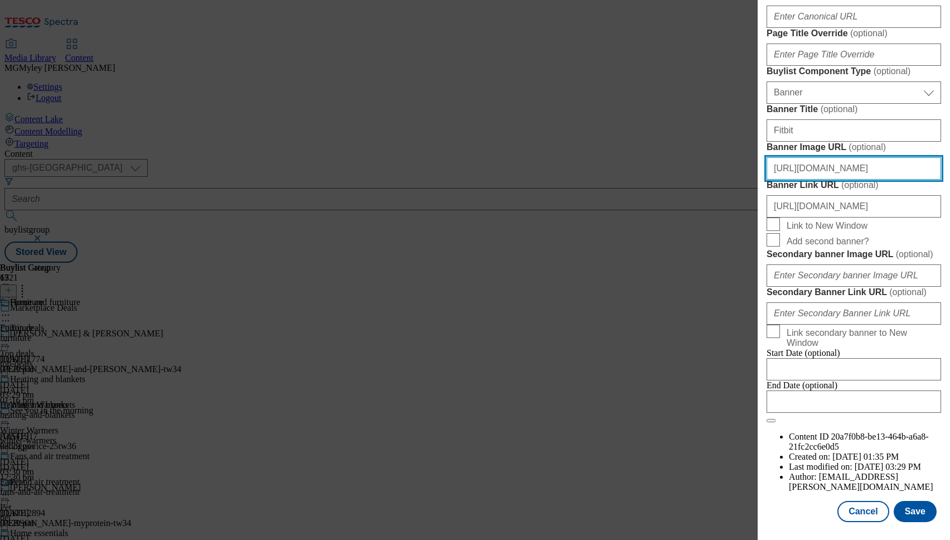
click at [824, 157] on input "[URL][DOMAIN_NAME]" at bounding box center [854, 168] width 175 height 22
paste input "1ffcb514-4eb1-425b-aae6-b46d373e5e61/2534-WF-533900-Buylist_GHS-Header"
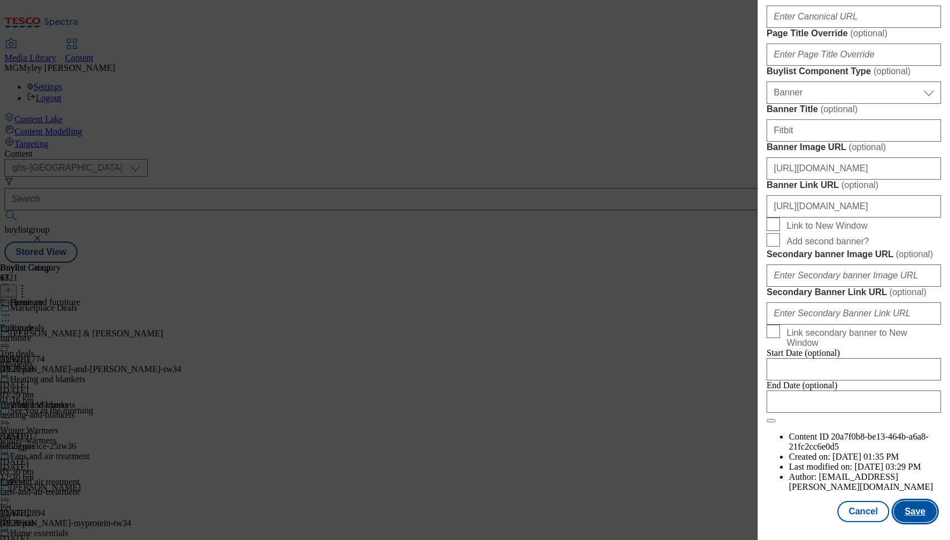
click at [918, 513] on button "Save" at bounding box center [915, 511] width 43 height 21
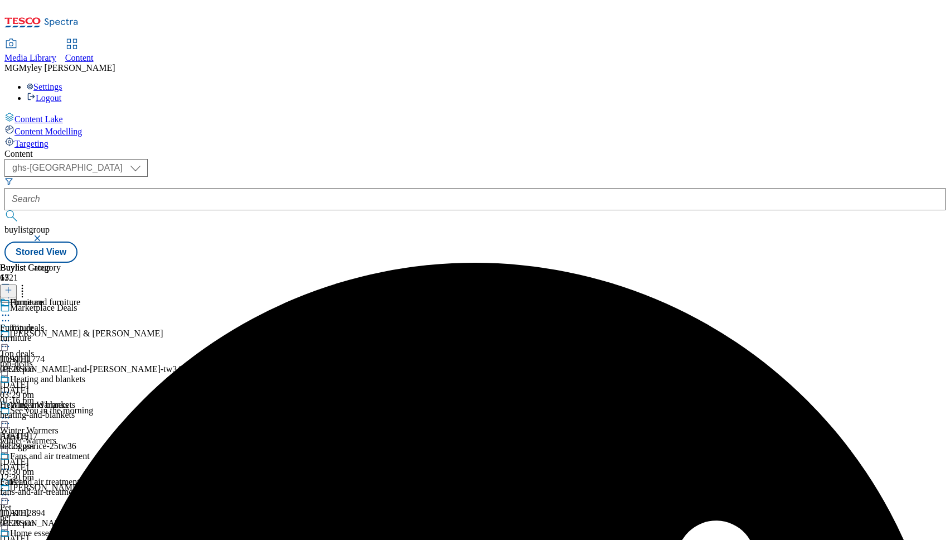
scroll to position [551, 0]
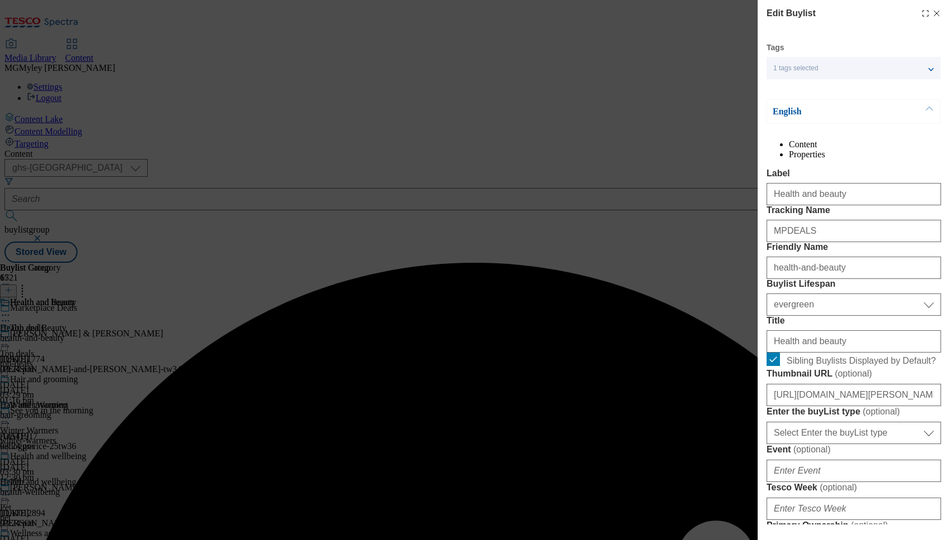
scroll to position [1073, 0]
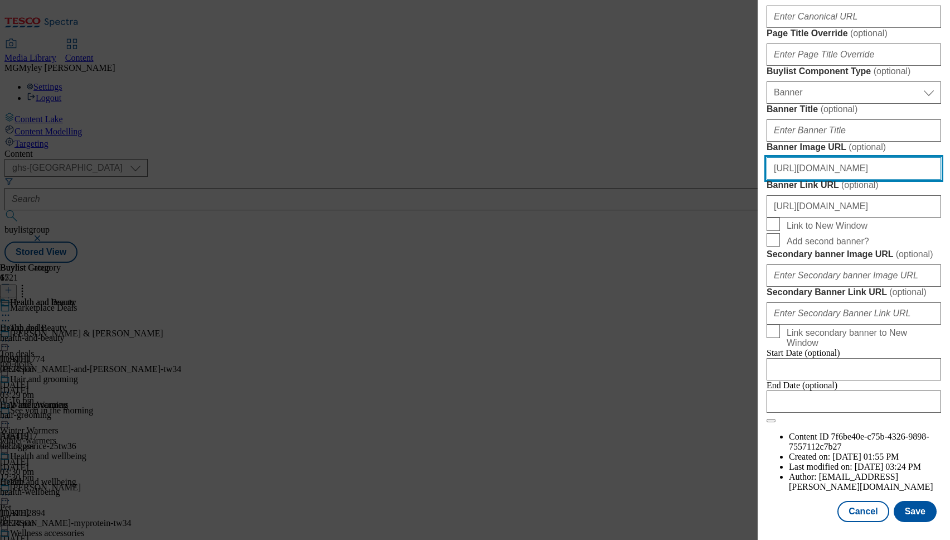
click at [859, 157] on input "[URL][DOMAIN_NAME]" at bounding box center [854, 168] width 175 height 22
paste input "1ffcb514-4eb1-425b-aae6-b46d373e5e61/2534-WF-533900-Buylist_GHS-Header"
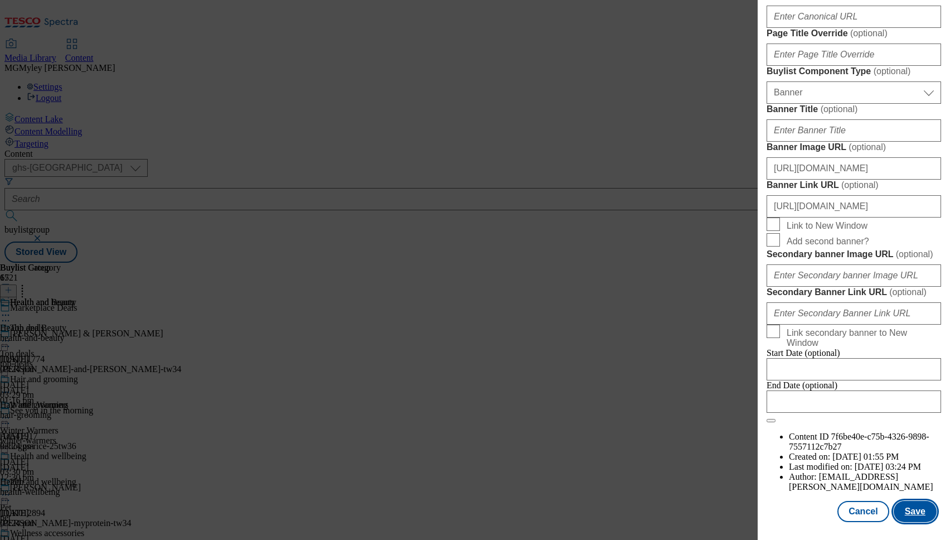
scroll to position [0, 0]
click at [919, 509] on button "Save" at bounding box center [915, 511] width 43 height 21
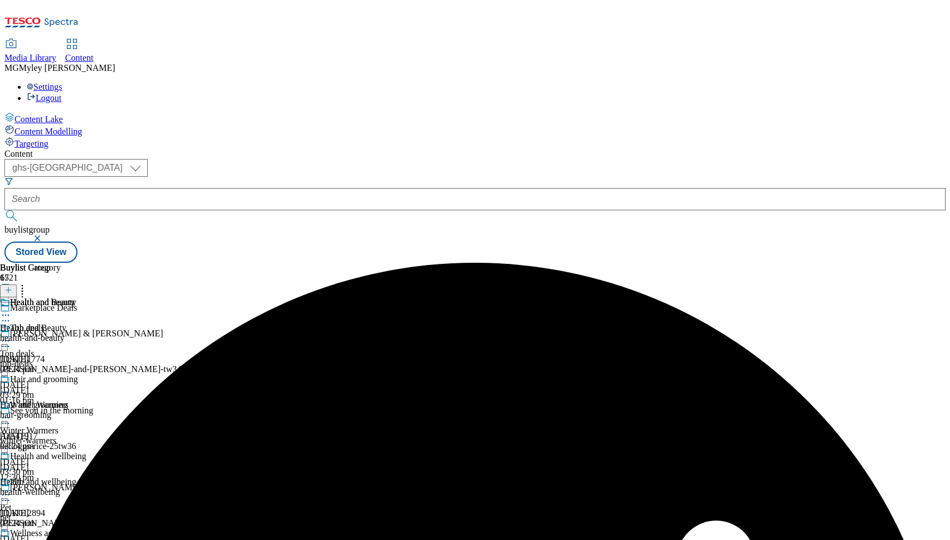
scroll to position [699, 0]
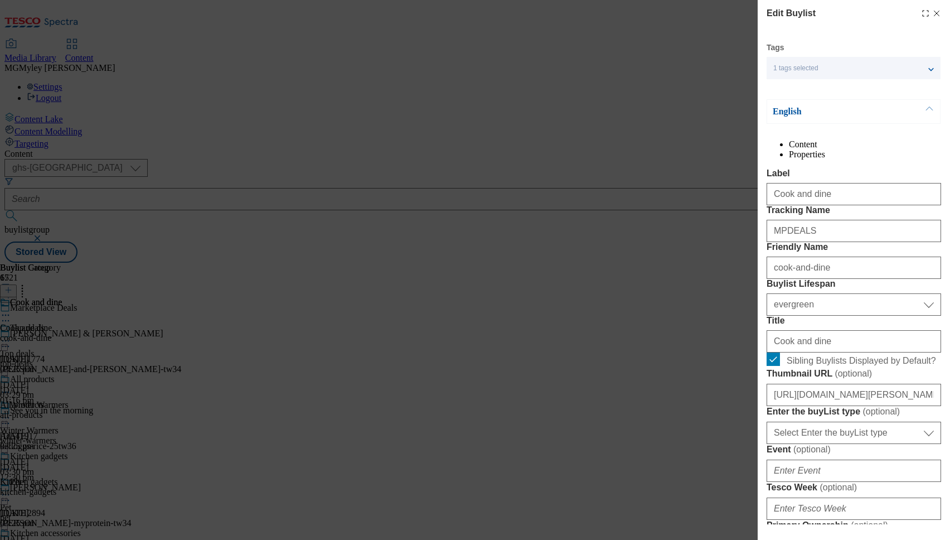
scroll to position [1073, 0]
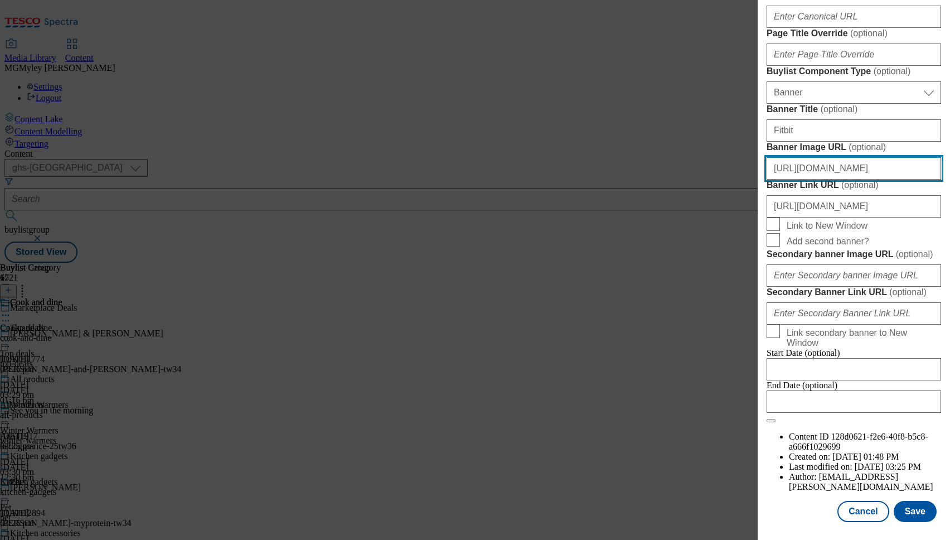
click at [880, 157] on input "[URL][DOMAIN_NAME]" at bounding box center [854, 168] width 175 height 22
paste input "1ffcb514-4eb1-425b-aae6-b46d373e5e61/2534-WF-533900-Buylist_GHS-Header"
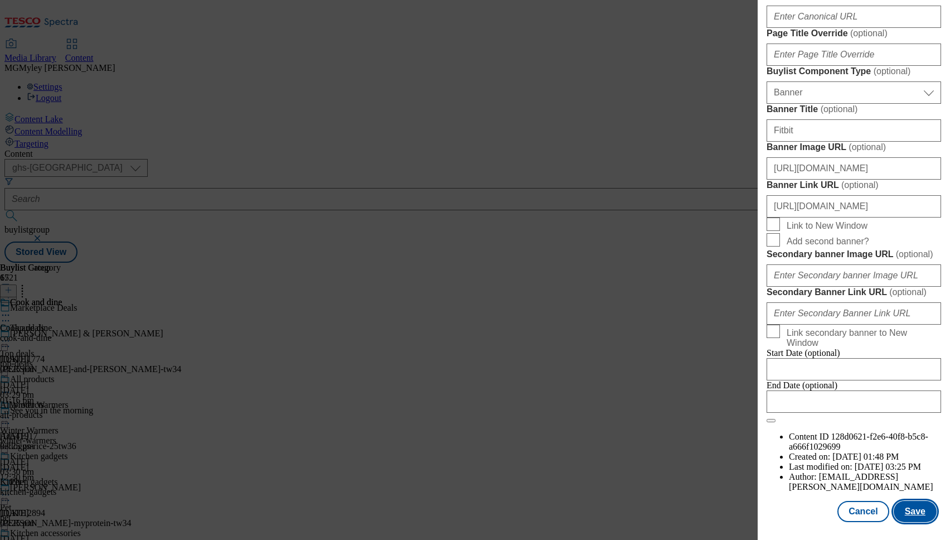
click at [917, 516] on button "Save" at bounding box center [915, 511] width 43 height 21
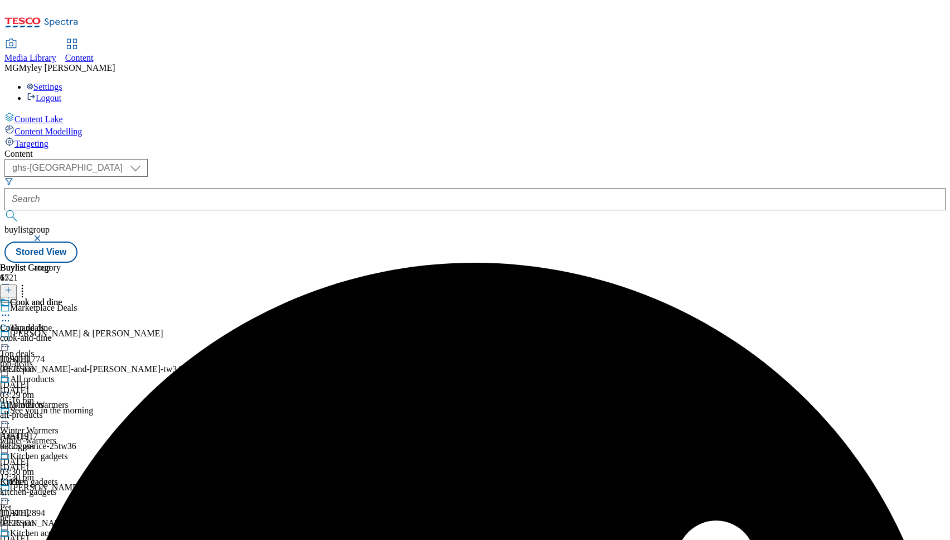
click at [88, 359] on div "top-deals" at bounding box center [44, 364] width 88 height 10
click at [88, 512] on div "pet" at bounding box center [44, 517] width 88 height 10
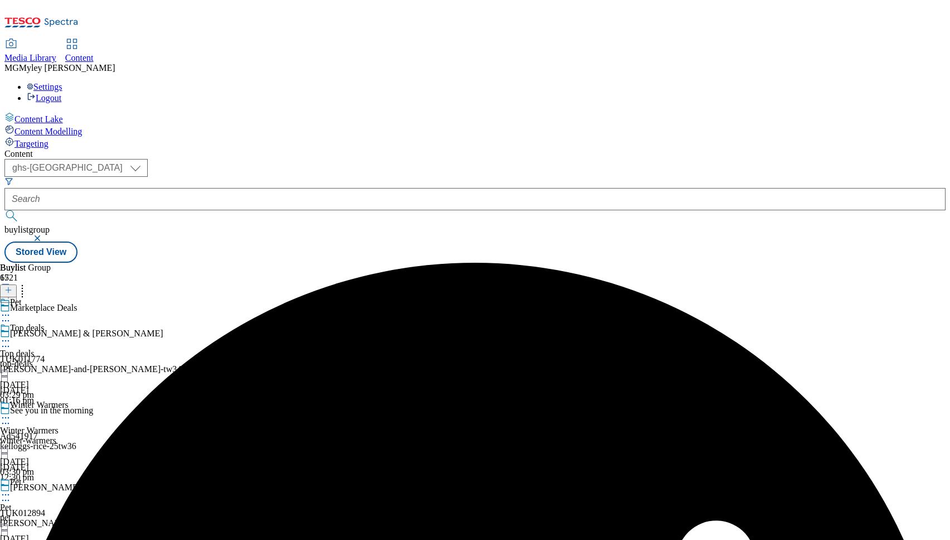
click at [88, 477] on div "Pet Pet pet [DATE] 03:30 pm" at bounding box center [44, 515] width 88 height 77
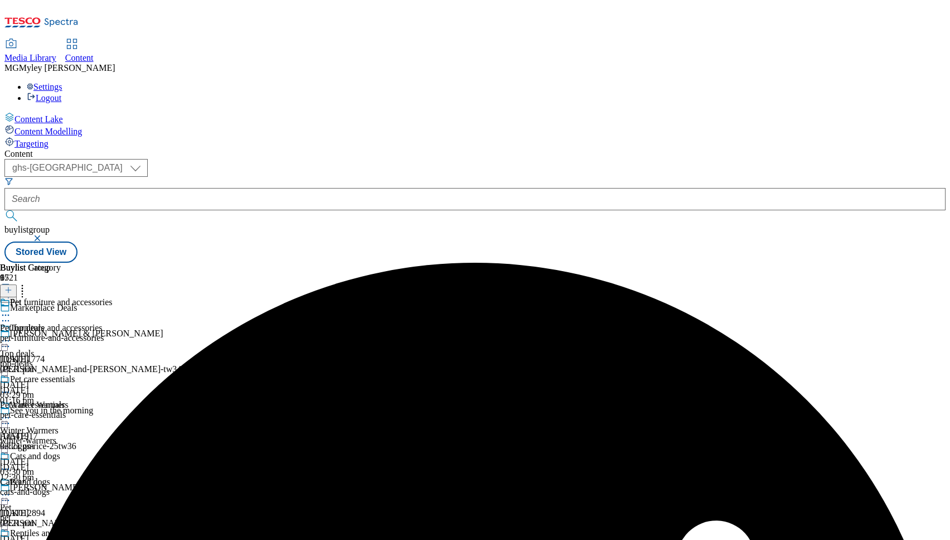
click at [7, 494] on circle at bounding box center [6, 495] width 2 height 2
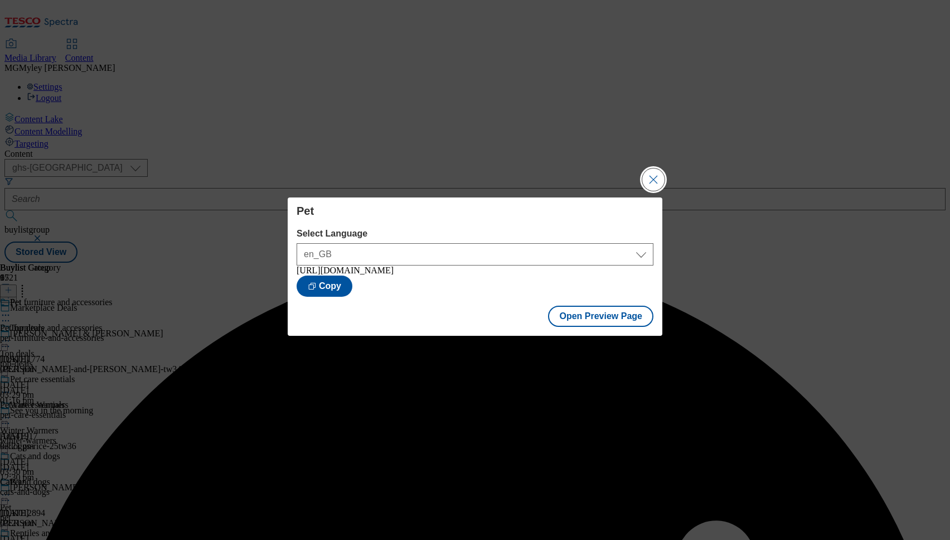
click at [653, 177] on button "Close Modal" at bounding box center [653, 179] width 22 height 22
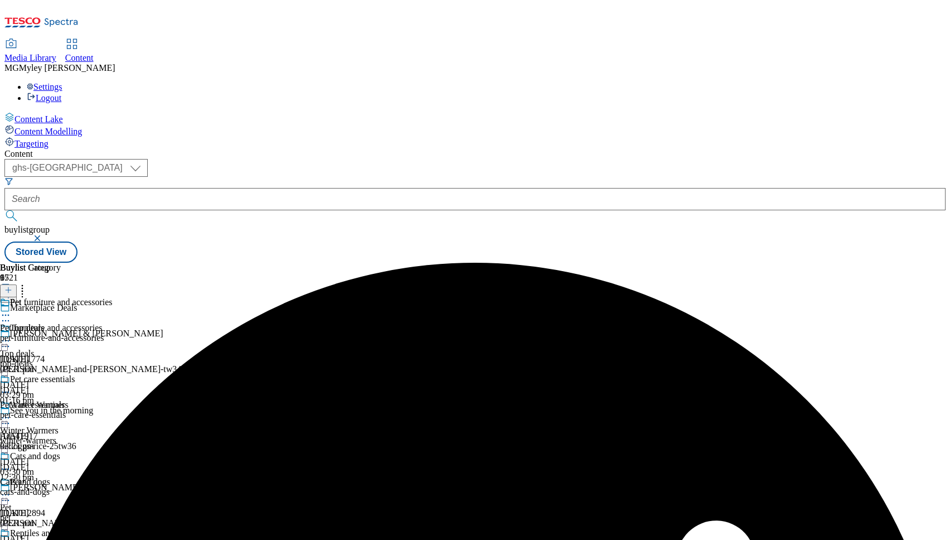
scroll to position [197, 0]
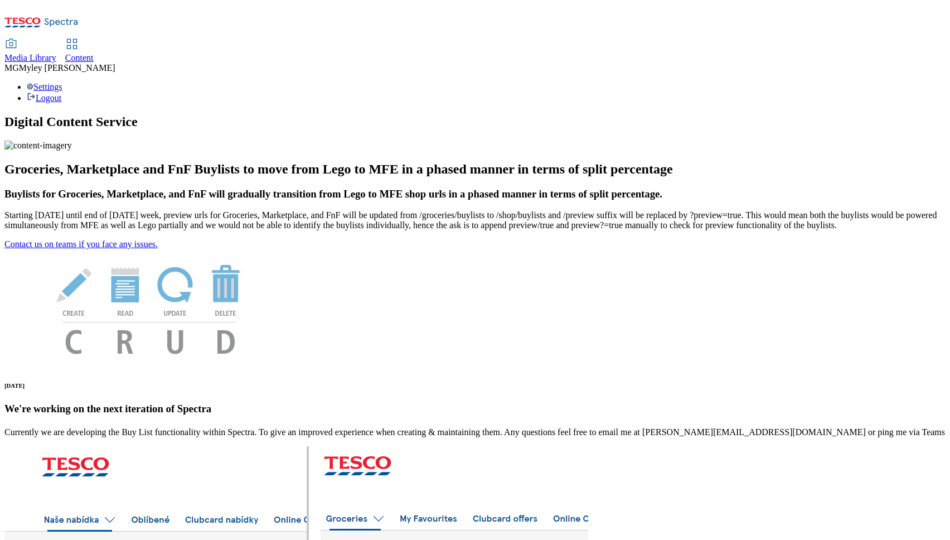
click at [56, 53] on span "Media Library" at bounding box center [30, 57] width 52 height 9
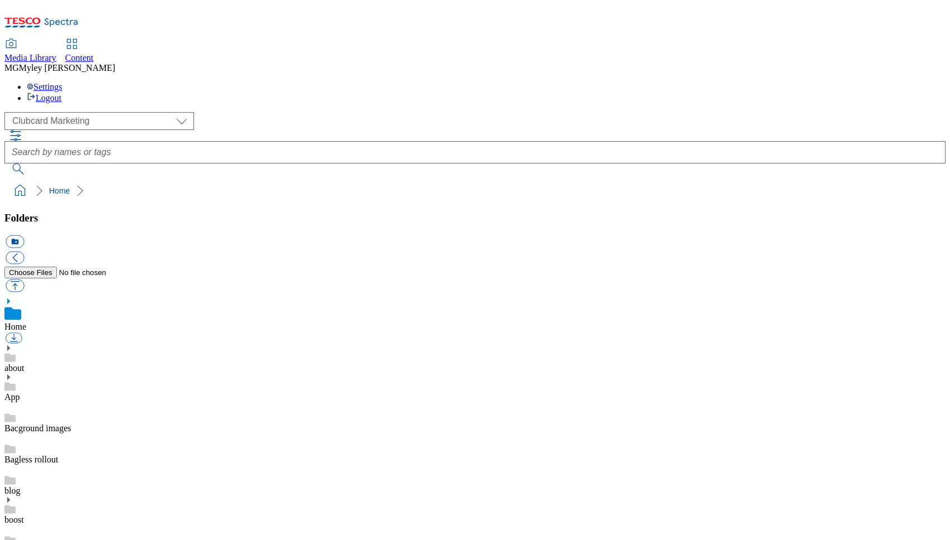
scroll to position [2, 0]
click at [91, 112] on select "Clubcard Marketing Dotcom UK GHS Marketing UK GHS ROI iGHS Marketing CE MCA CZ …" at bounding box center [99, 121] width 190 height 18
select select "flare-ghs-mktg"
click at [62, 481] on link "14_Marketplace" at bounding box center [33, 485] width 58 height 9
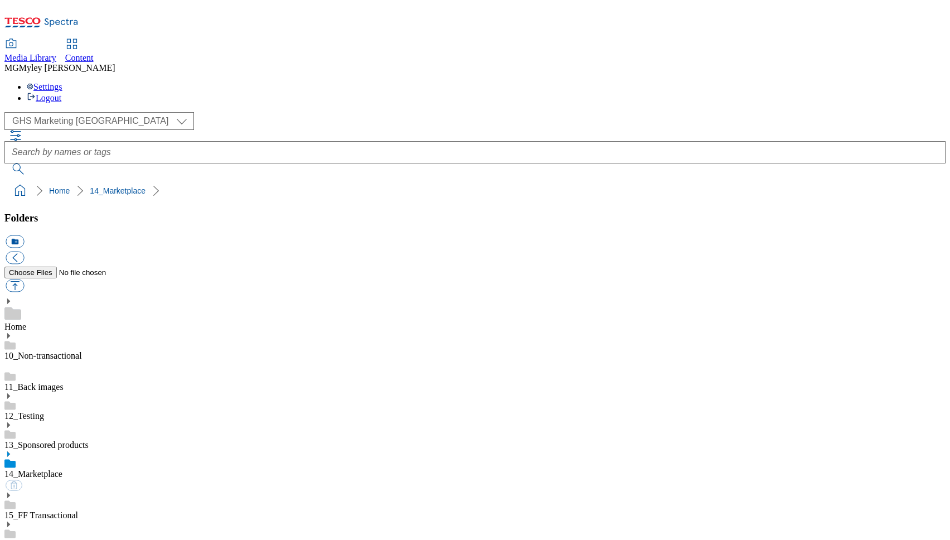
scroll to position [48, 0]
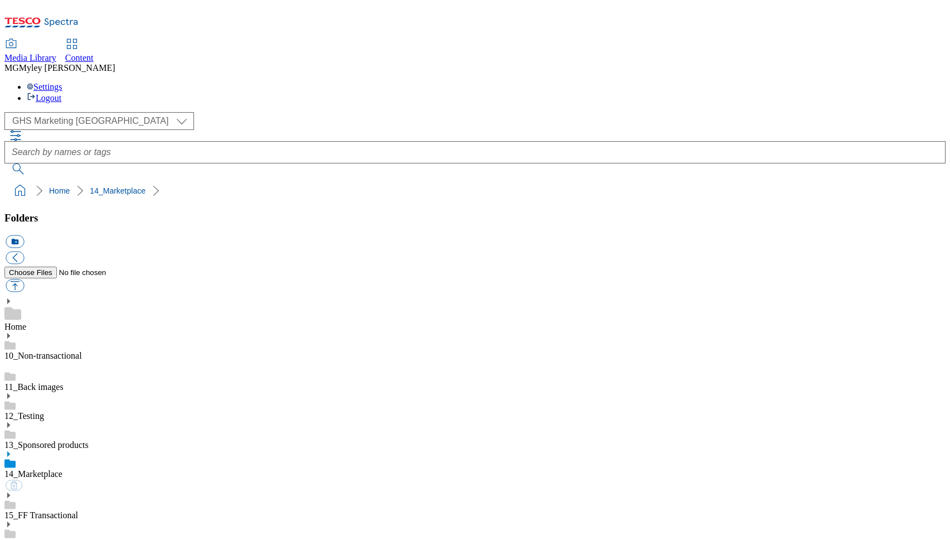
scroll to position [114, 0]
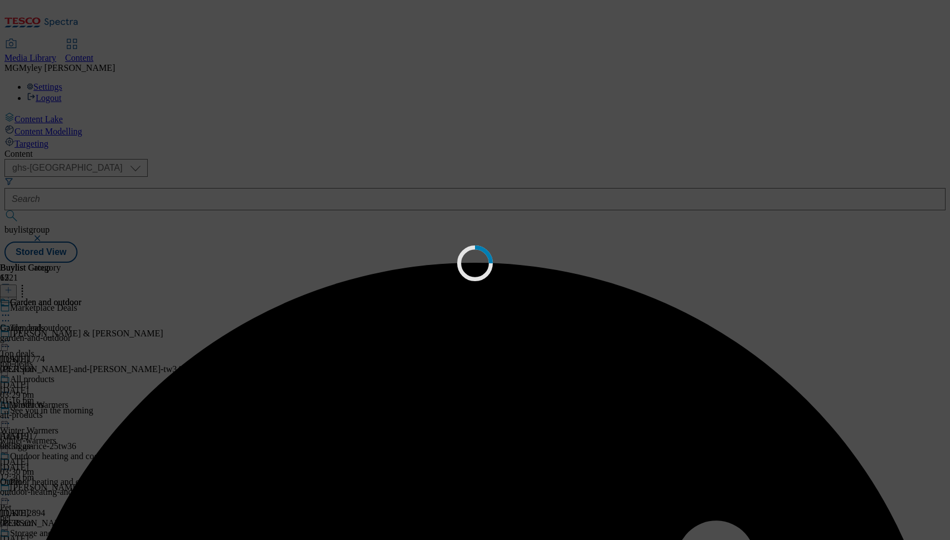
select select "ghs-[GEOGRAPHIC_DATA]"
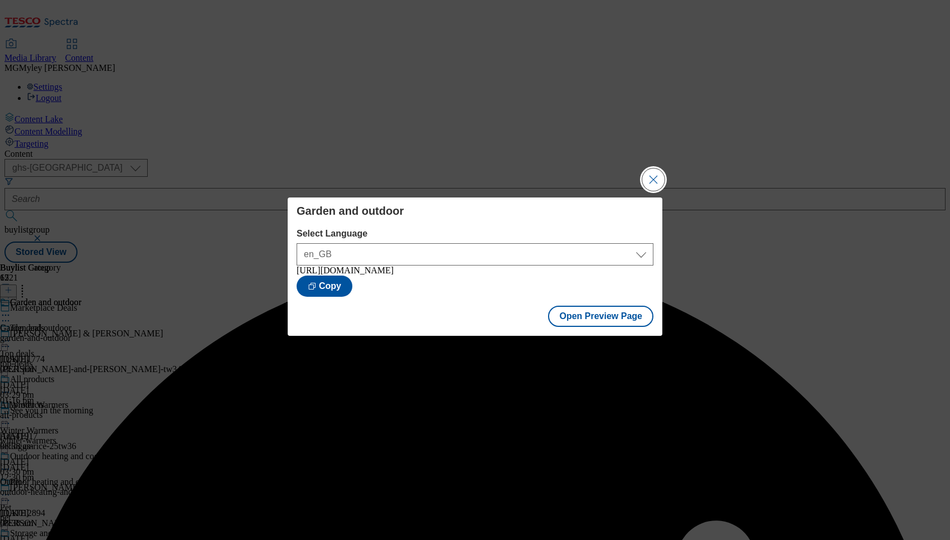
click at [651, 177] on button "Close Modal" at bounding box center [653, 179] width 22 height 22
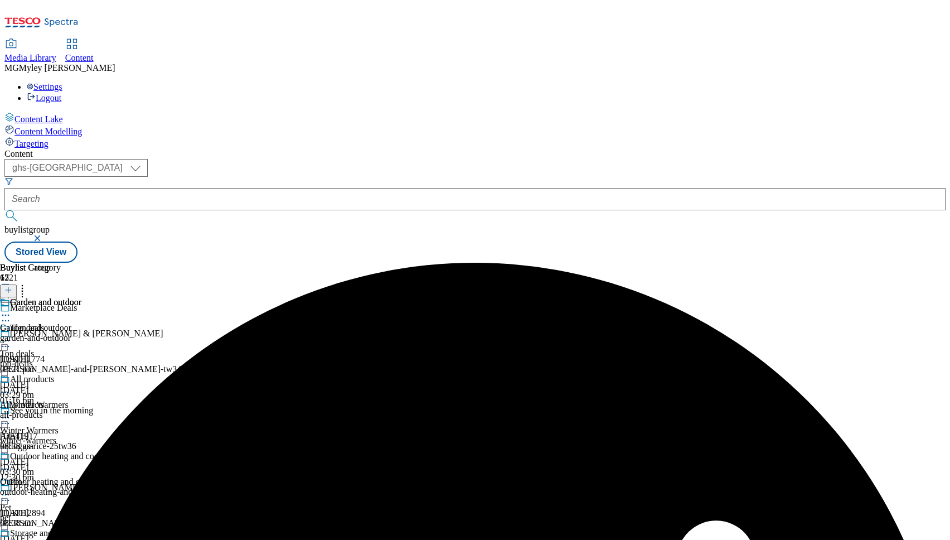
scroll to position [373, 0]
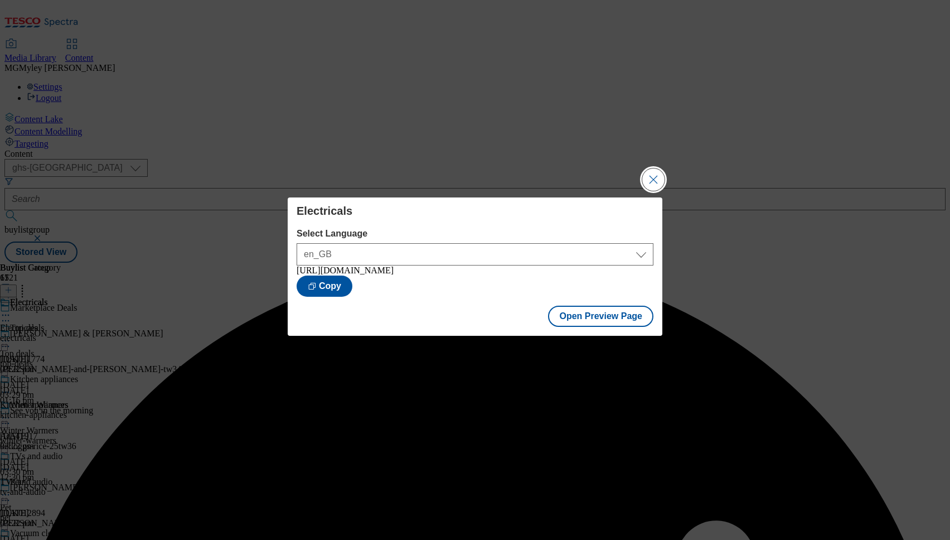
click at [643, 178] on button "Close Modal" at bounding box center [653, 179] width 22 height 22
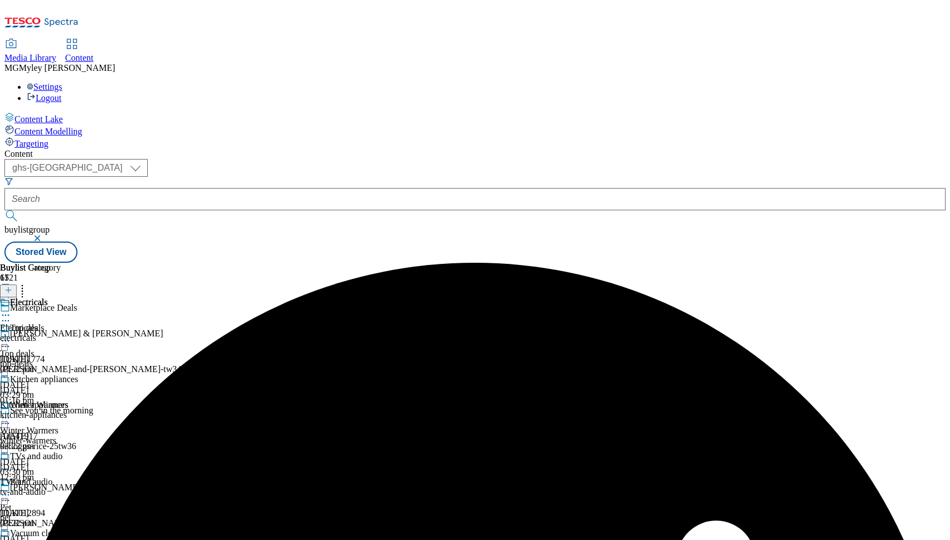
scroll to position [476, 0]
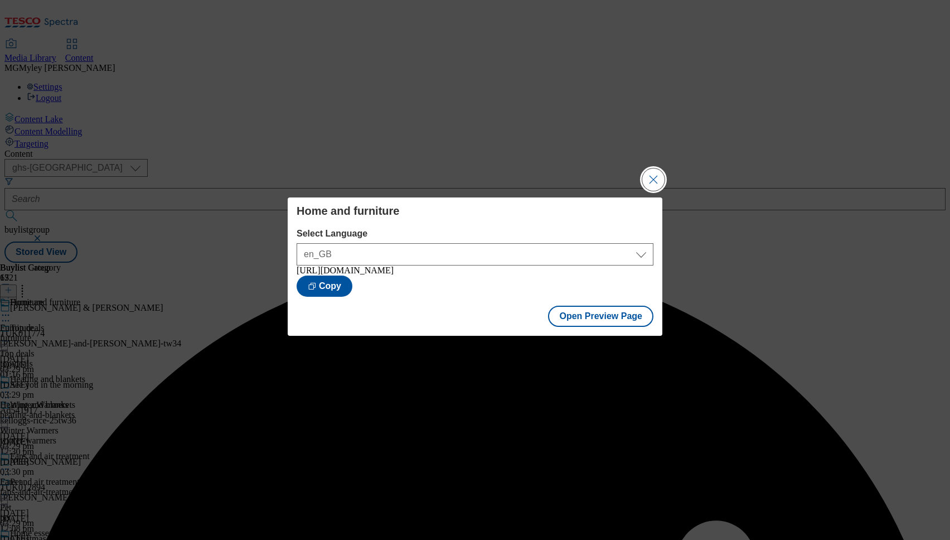
click at [660, 175] on button "Close Modal" at bounding box center [653, 179] width 22 height 22
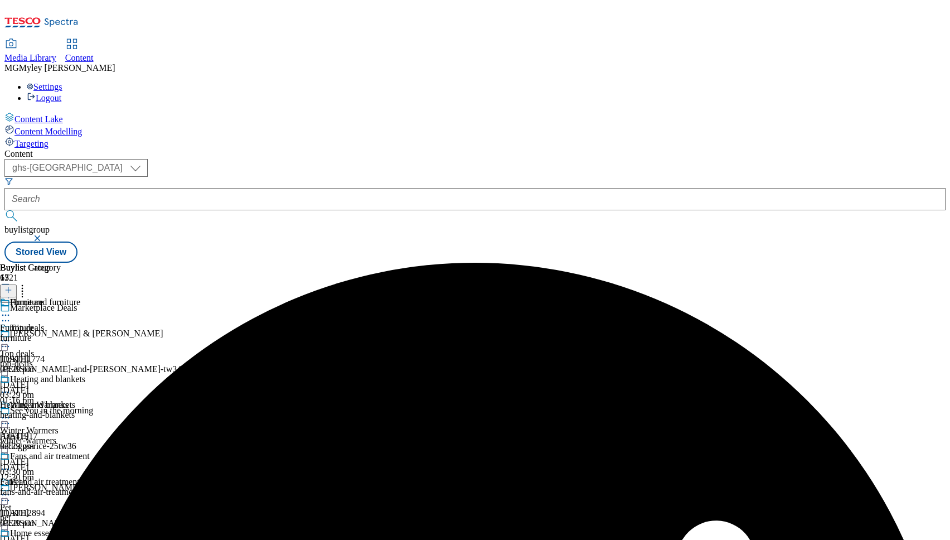
scroll to position [507, 0]
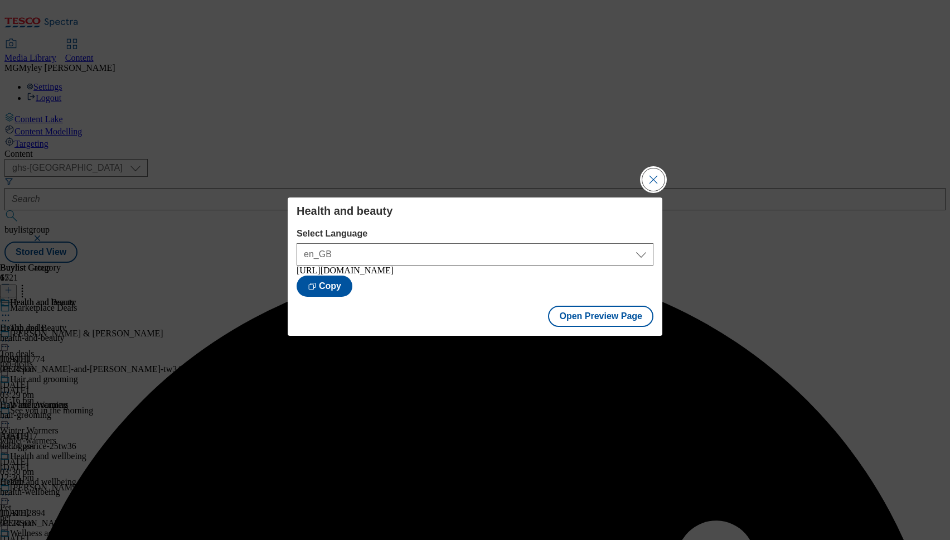
click at [645, 180] on button "Close Modal" at bounding box center [653, 179] width 22 height 22
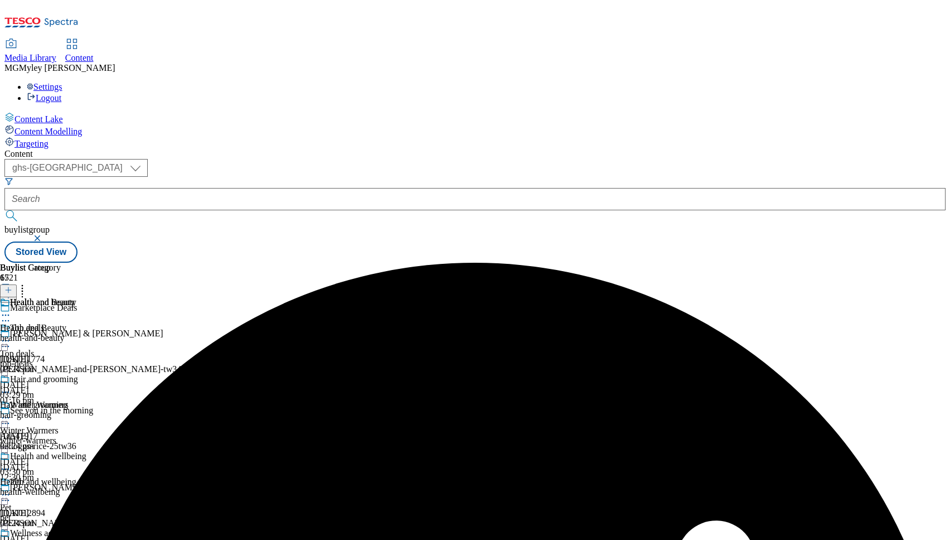
scroll to position [776, 0]
